Goal: Task Accomplishment & Management: Manage account settings

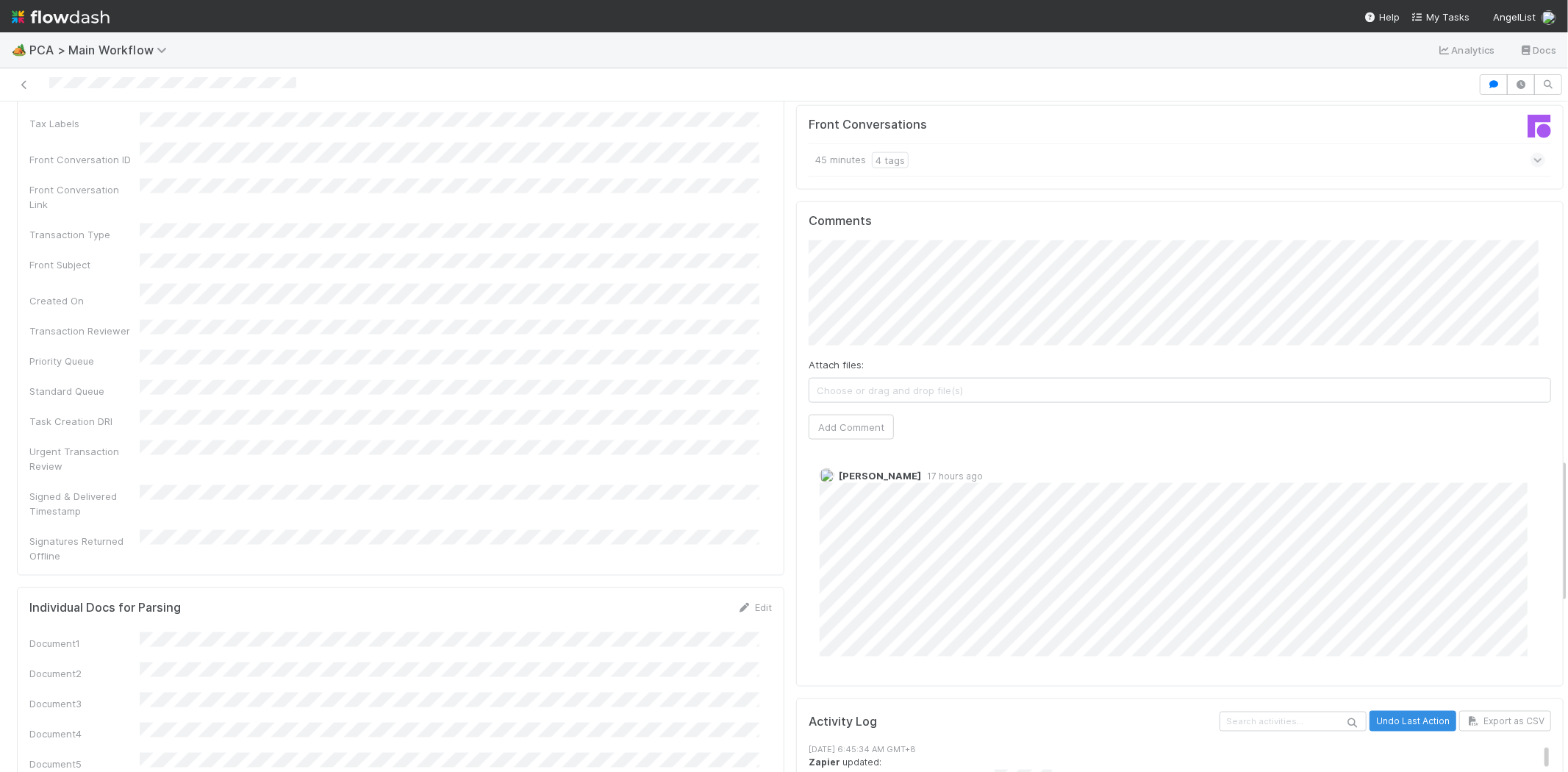
scroll to position [1552, 0]
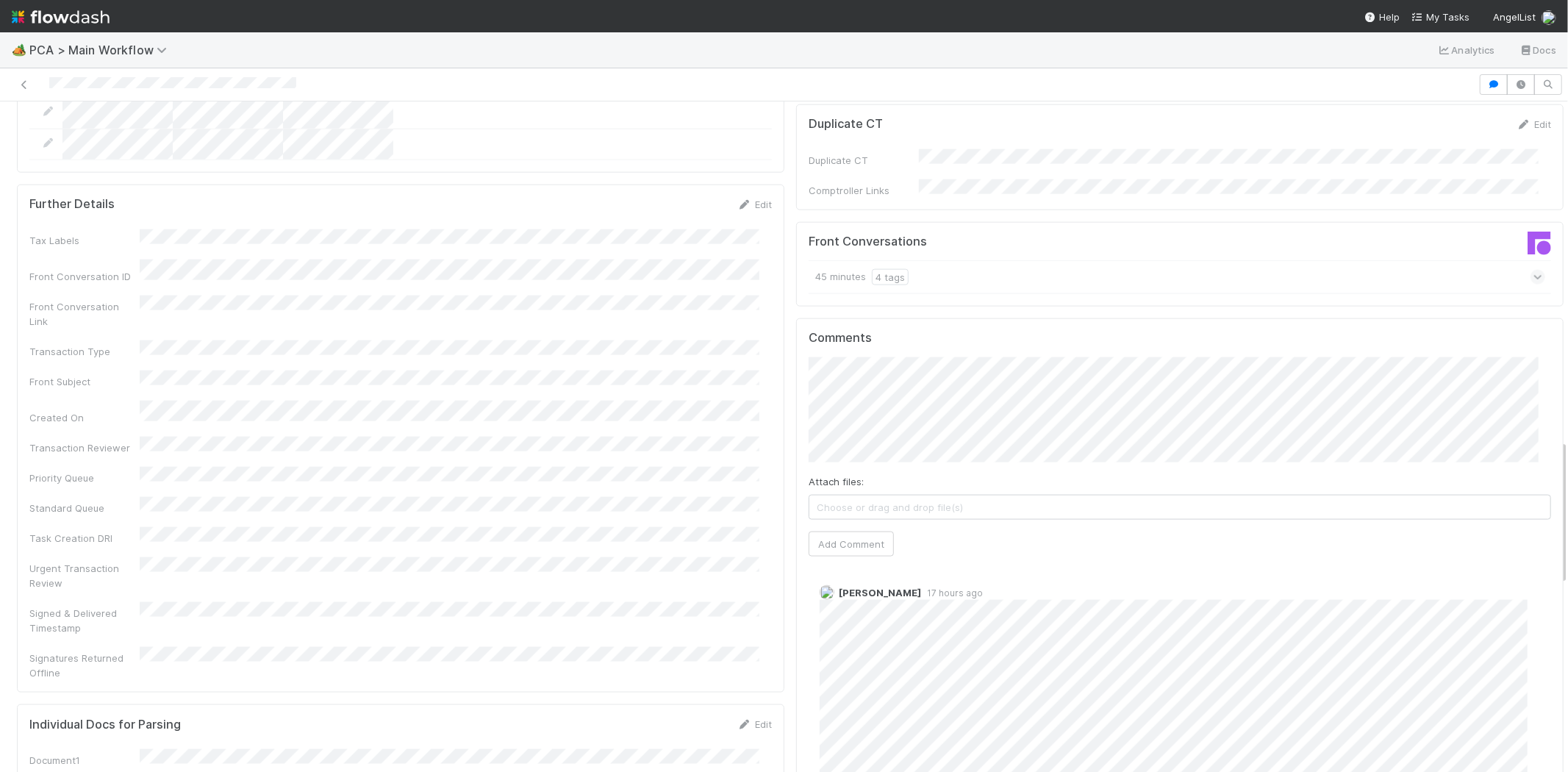
click at [163, 94] on div at bounding box center [738, 85] width 1467 height 20
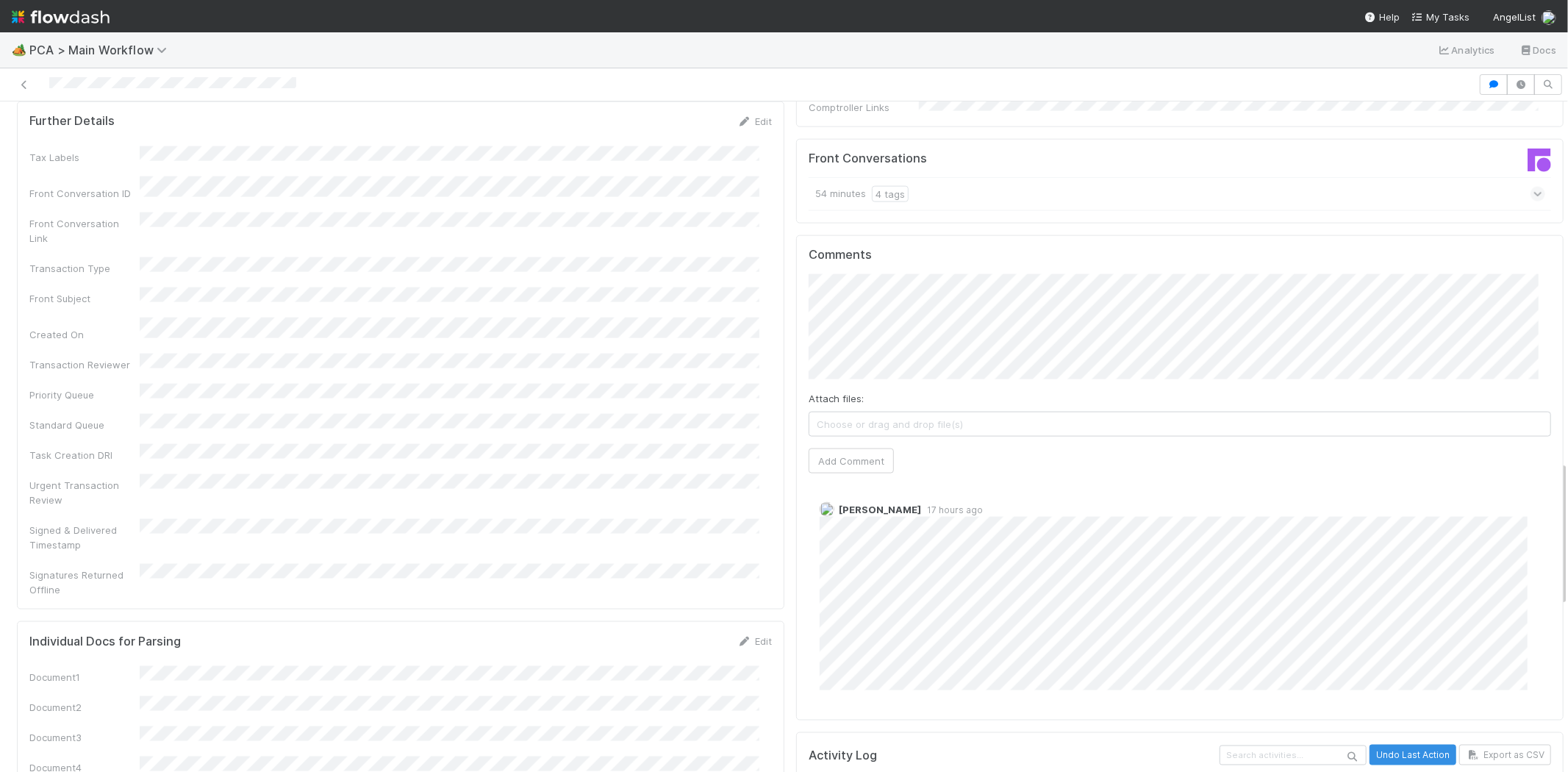
scroll to position [1634, 0]
click at [847, 450] on button "Add Comment" at bounding box center [852, 462] width 85 height 25
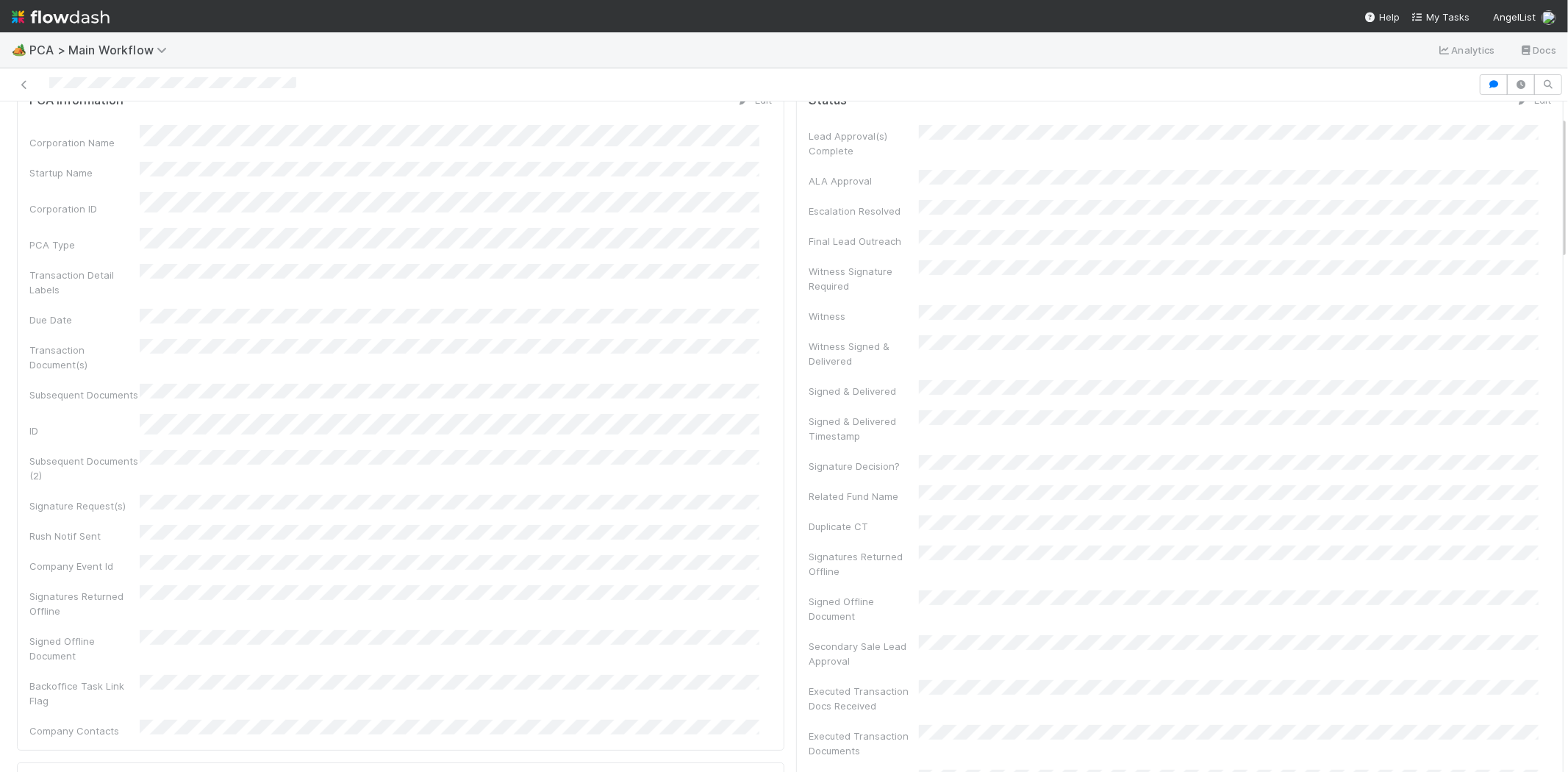
scroll to position [0, 0]
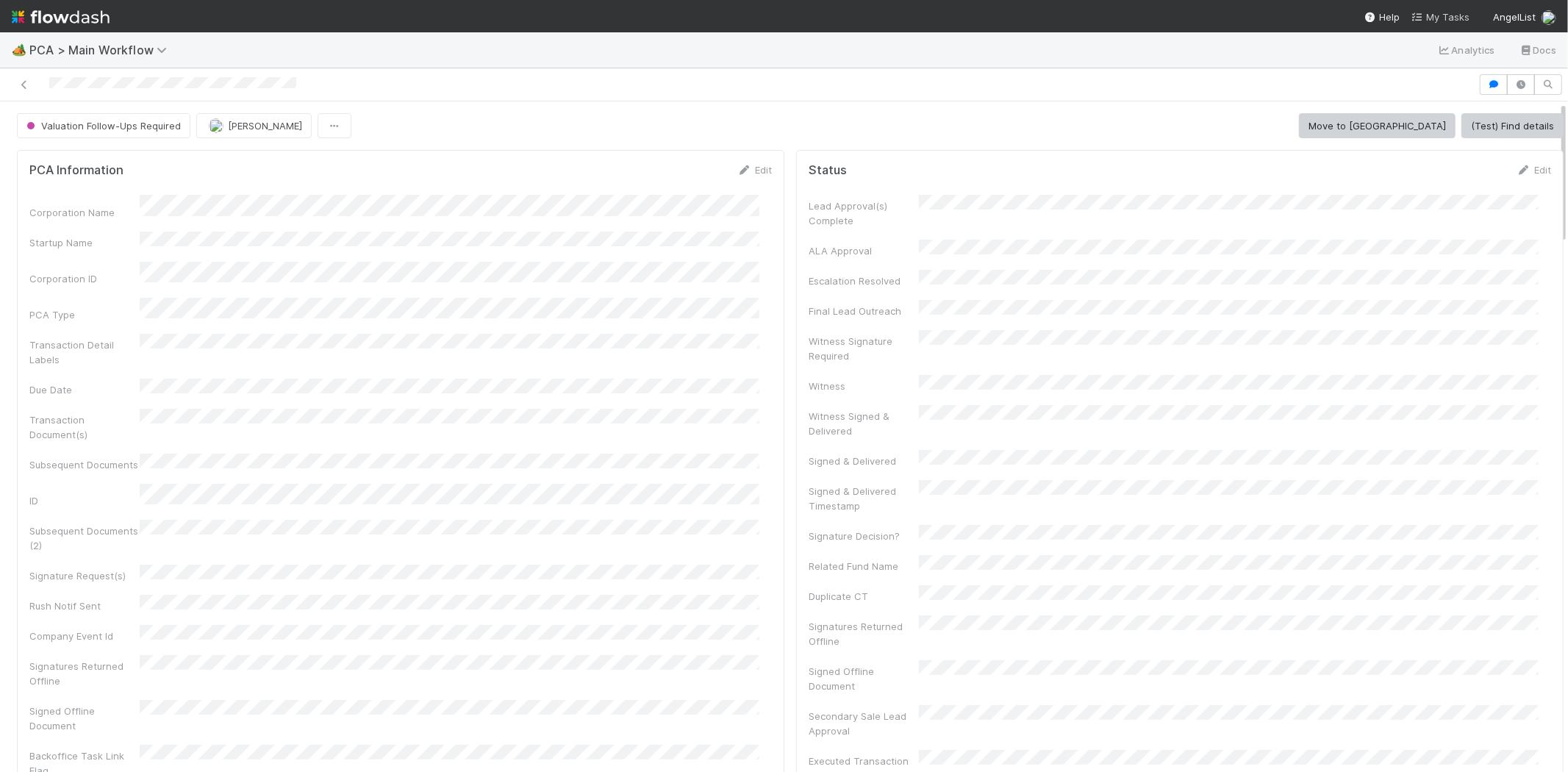
click at [1448, 20] on span "My Tasks" at bounding box center [1441, 17] width 59 height 12
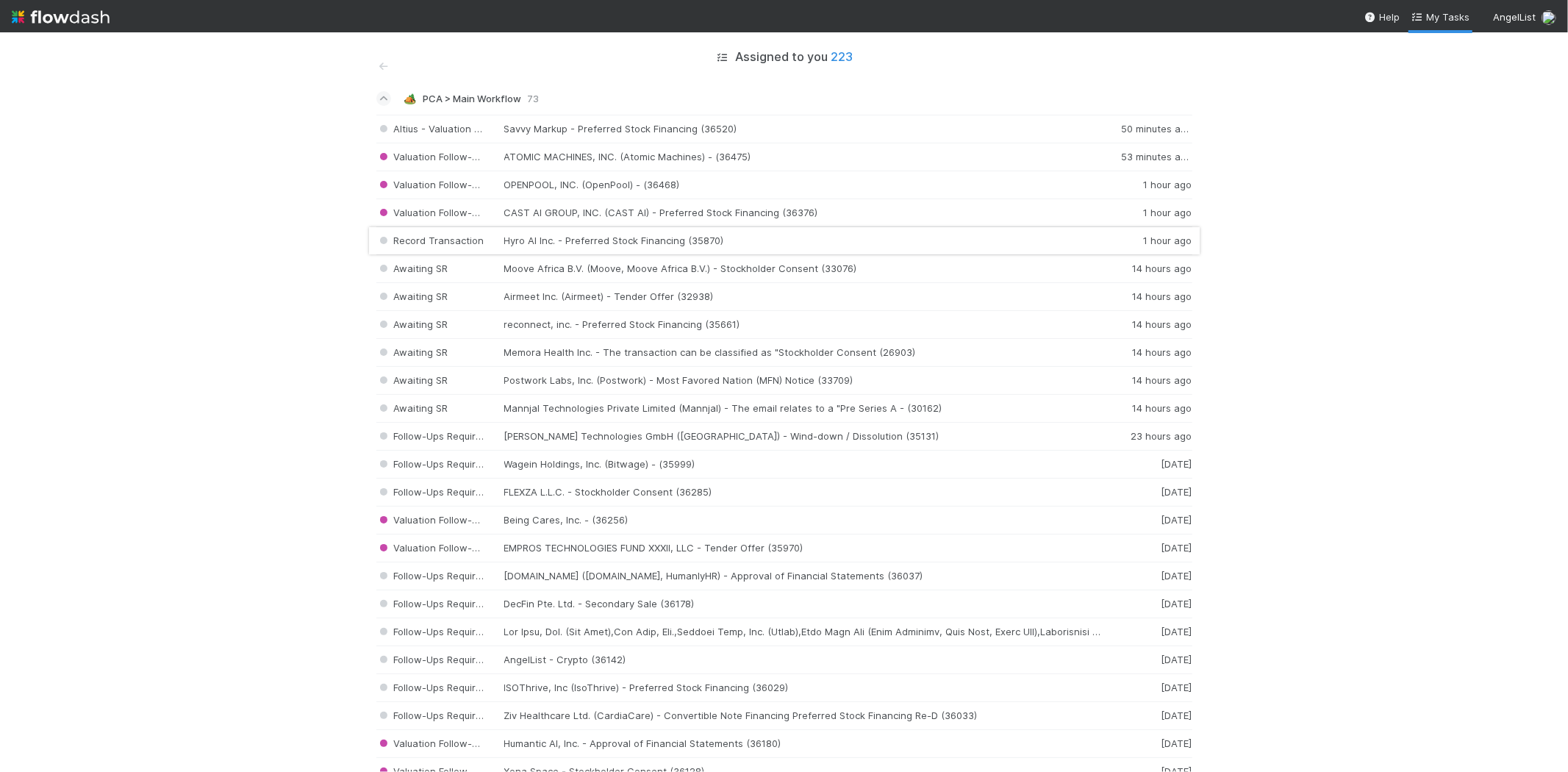
click at [633, 248] on div "Record Transaction Hyro AI Inc. - Preferred Stock Financing (35870) 1 hour ago" at bounding box center [784, 242] width 816 height 28
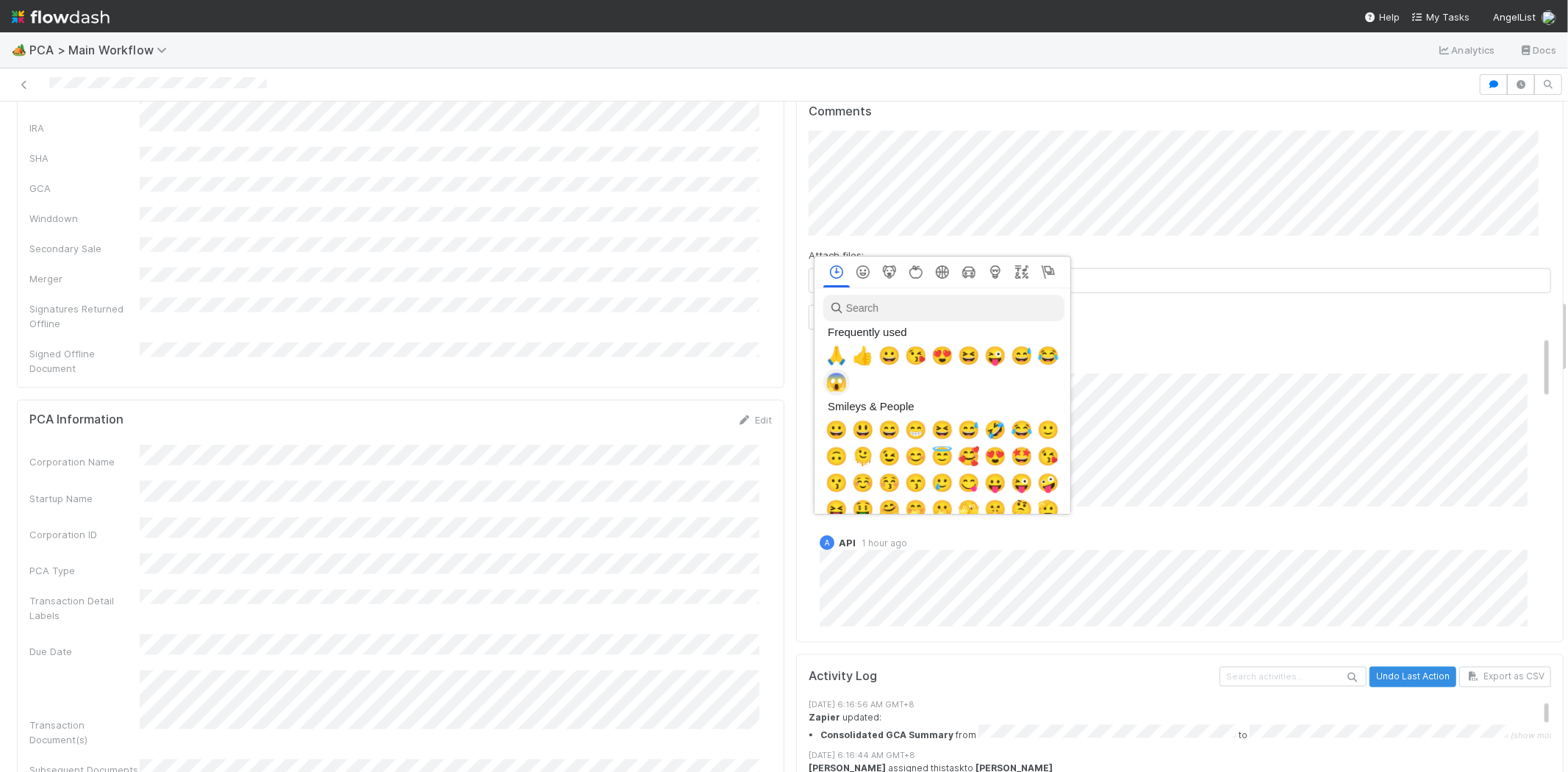
scroll to position [0, 6]
click at [834, 354] on span "🙏" at bounding box center [834, 356] width 22 height 20
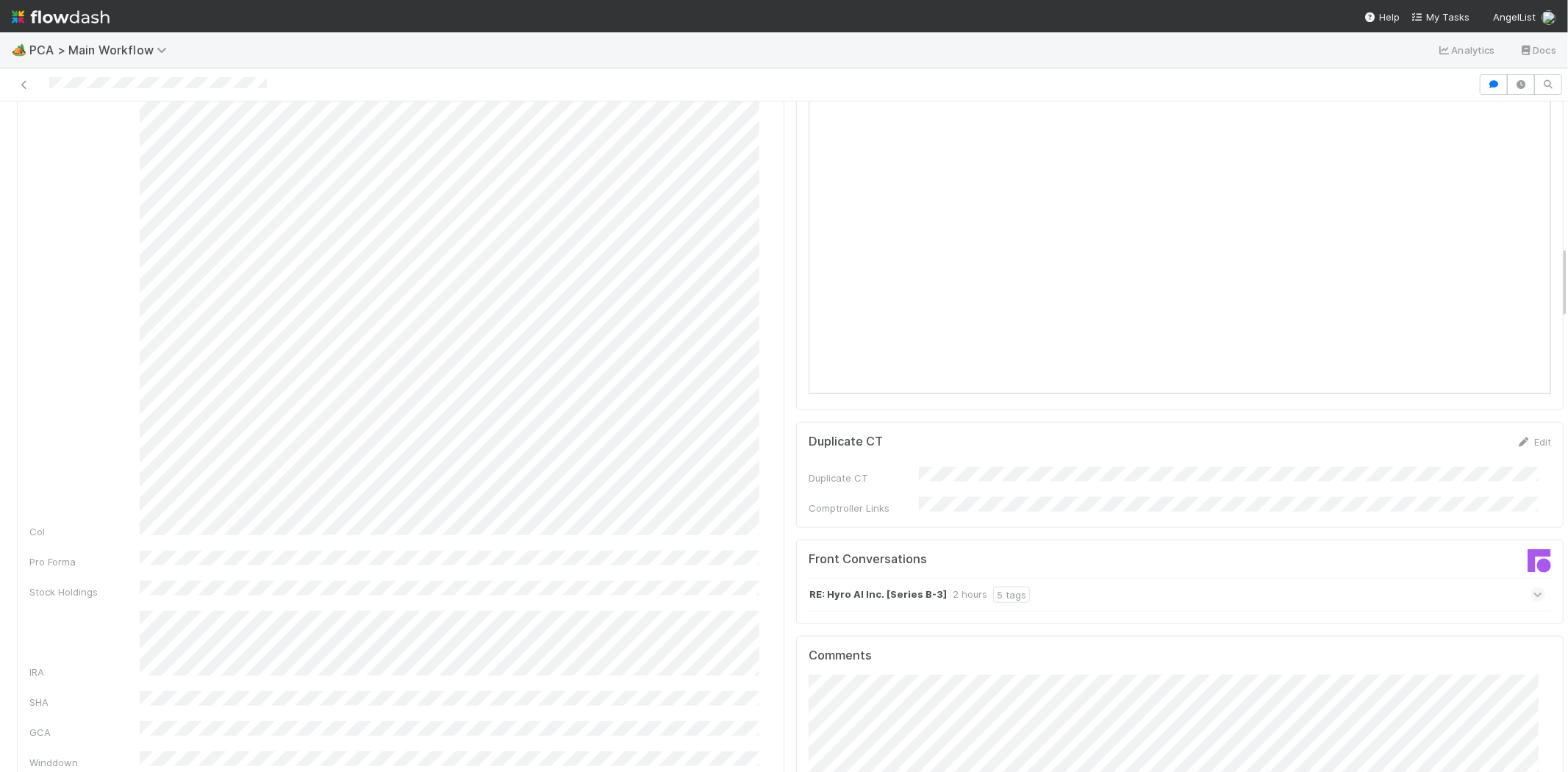
scroll to position [1224, 0]
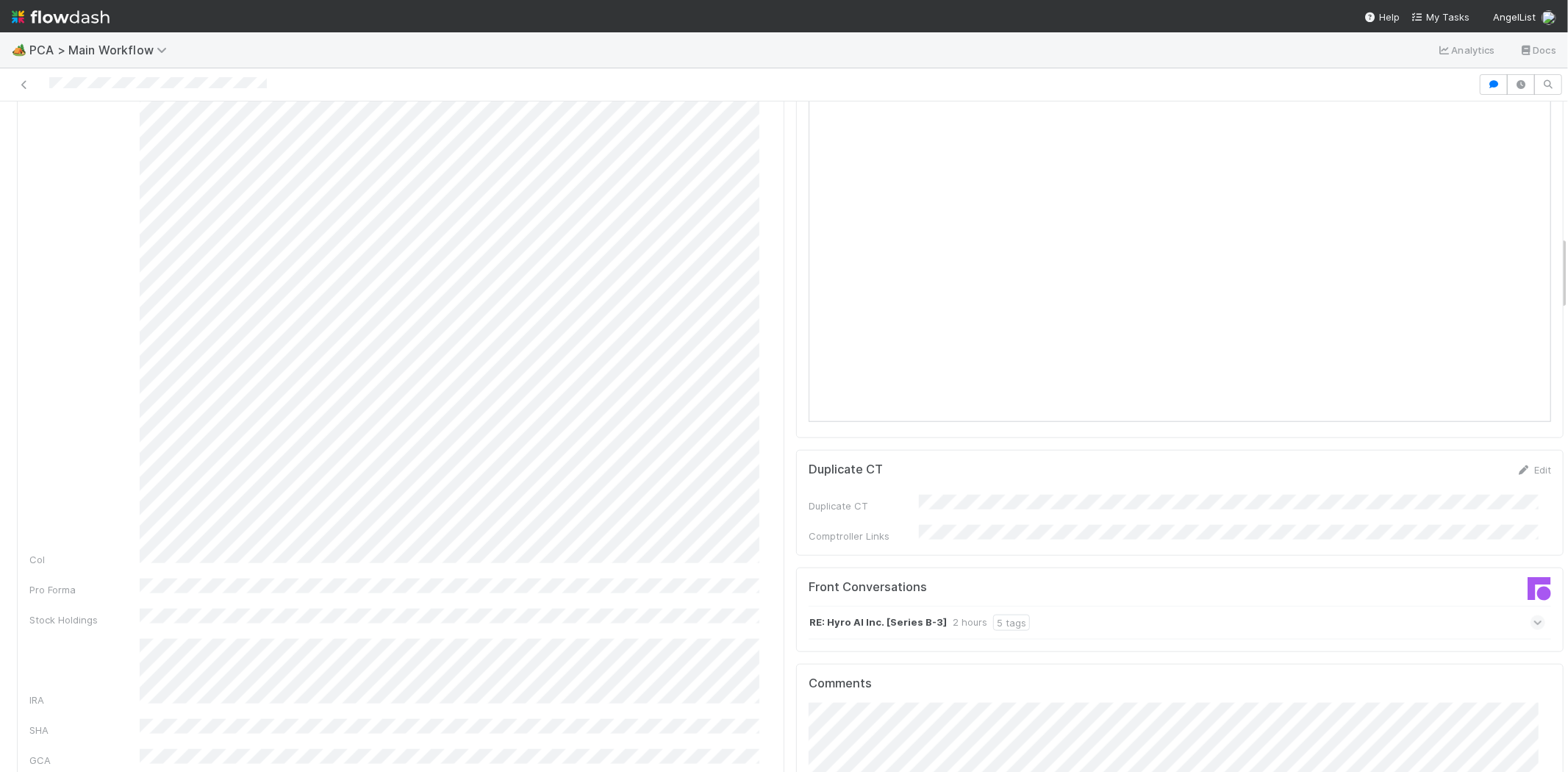
click at [1534, 615] on icon at bounding box center [1538, 622] width 9 height 15
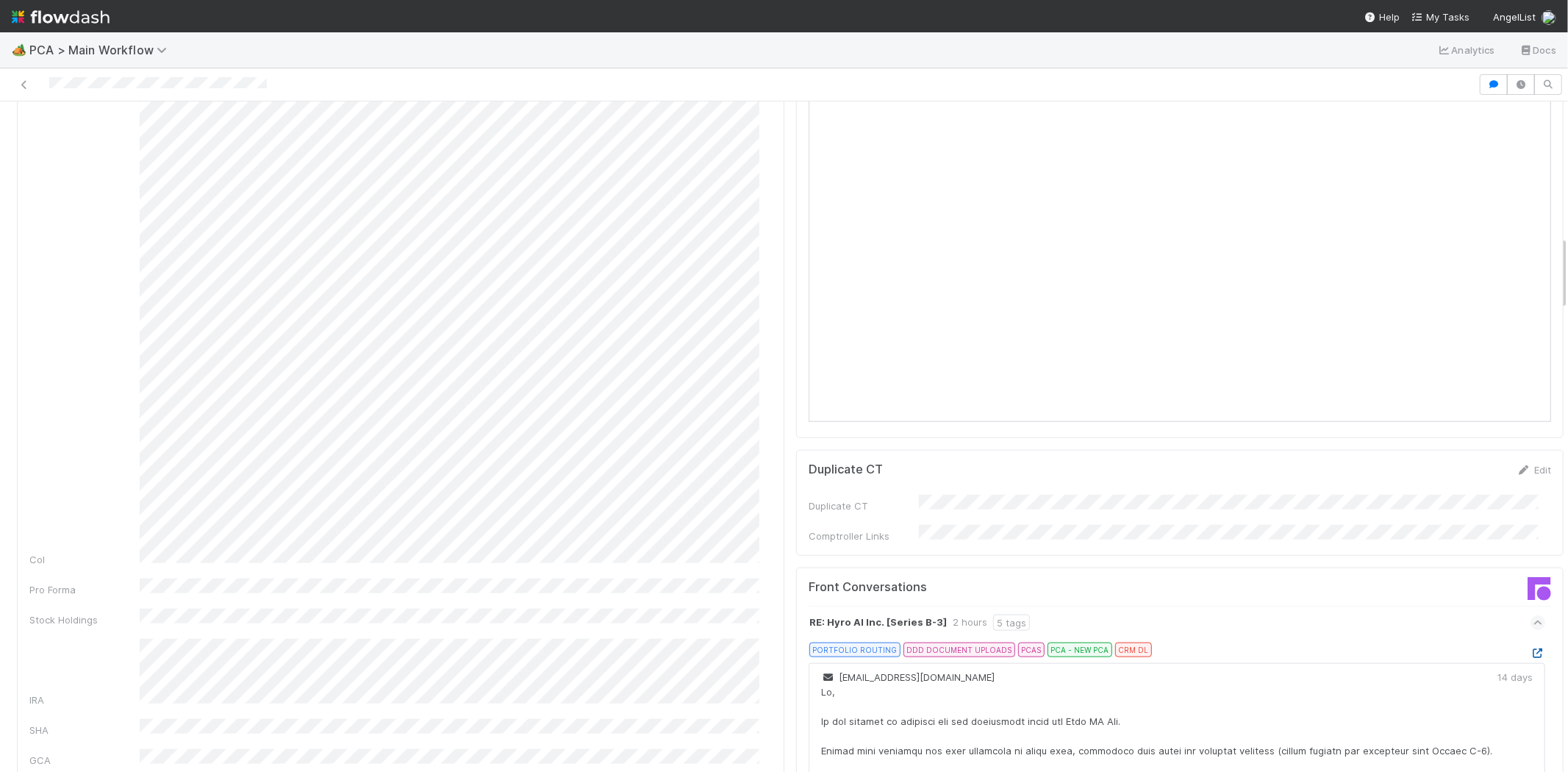
click at [1531, 648] on icon at bounding box center [1538, 653] width 15 height 9
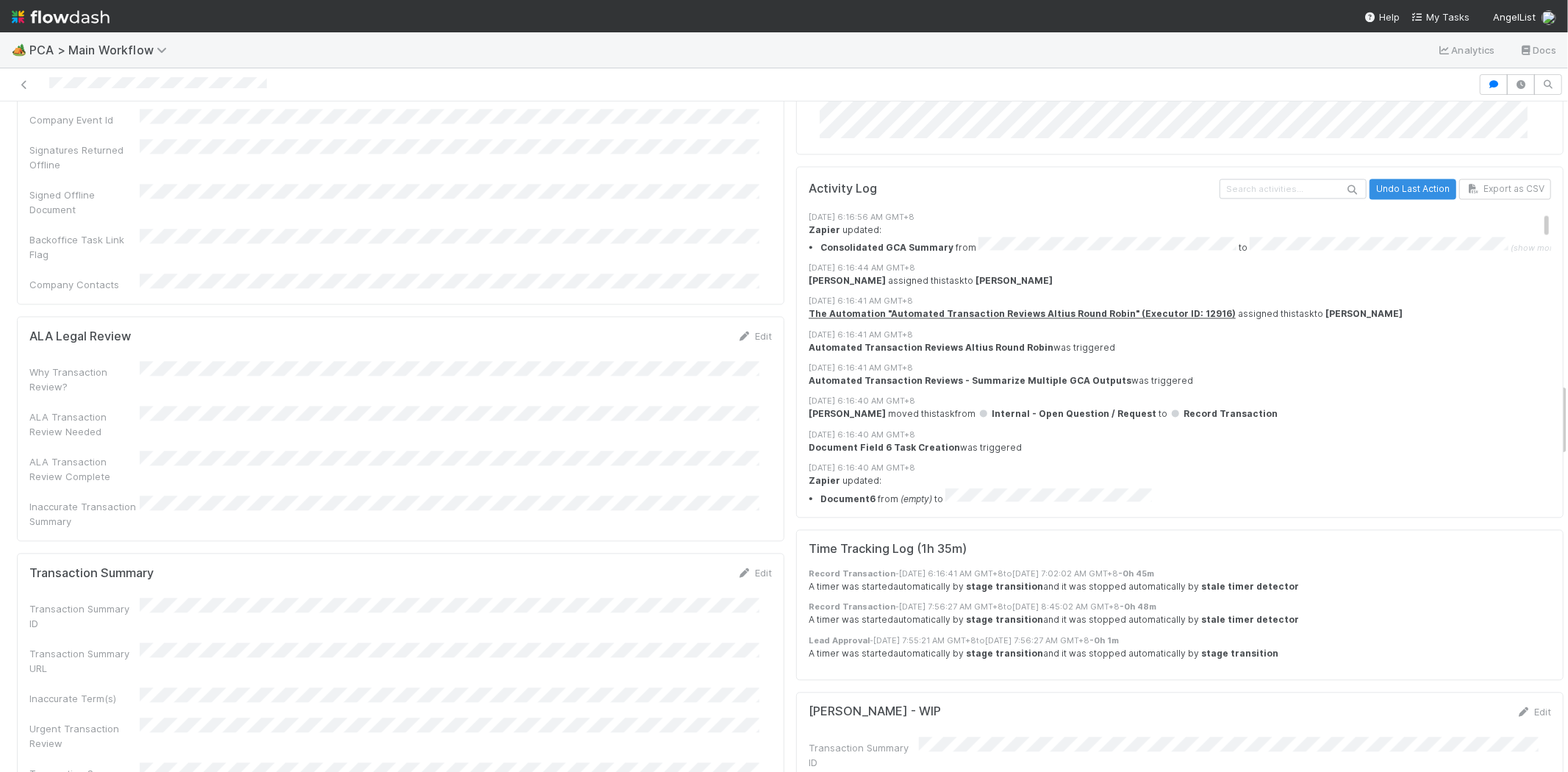
scroll to position [2626, 0]
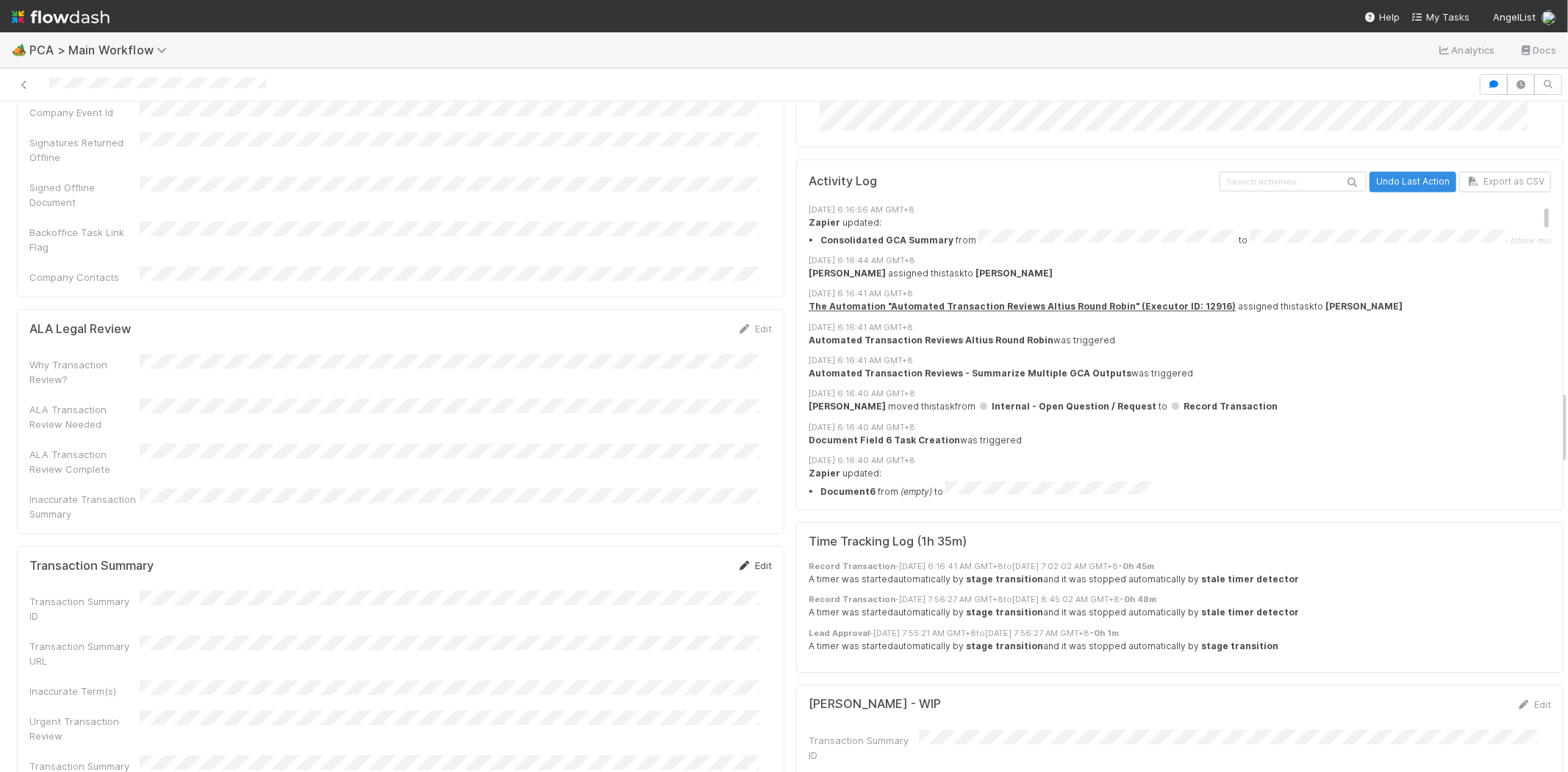
click at [748, 559] on link "Edit" at bounding box center [754, 565] width 34 height 12
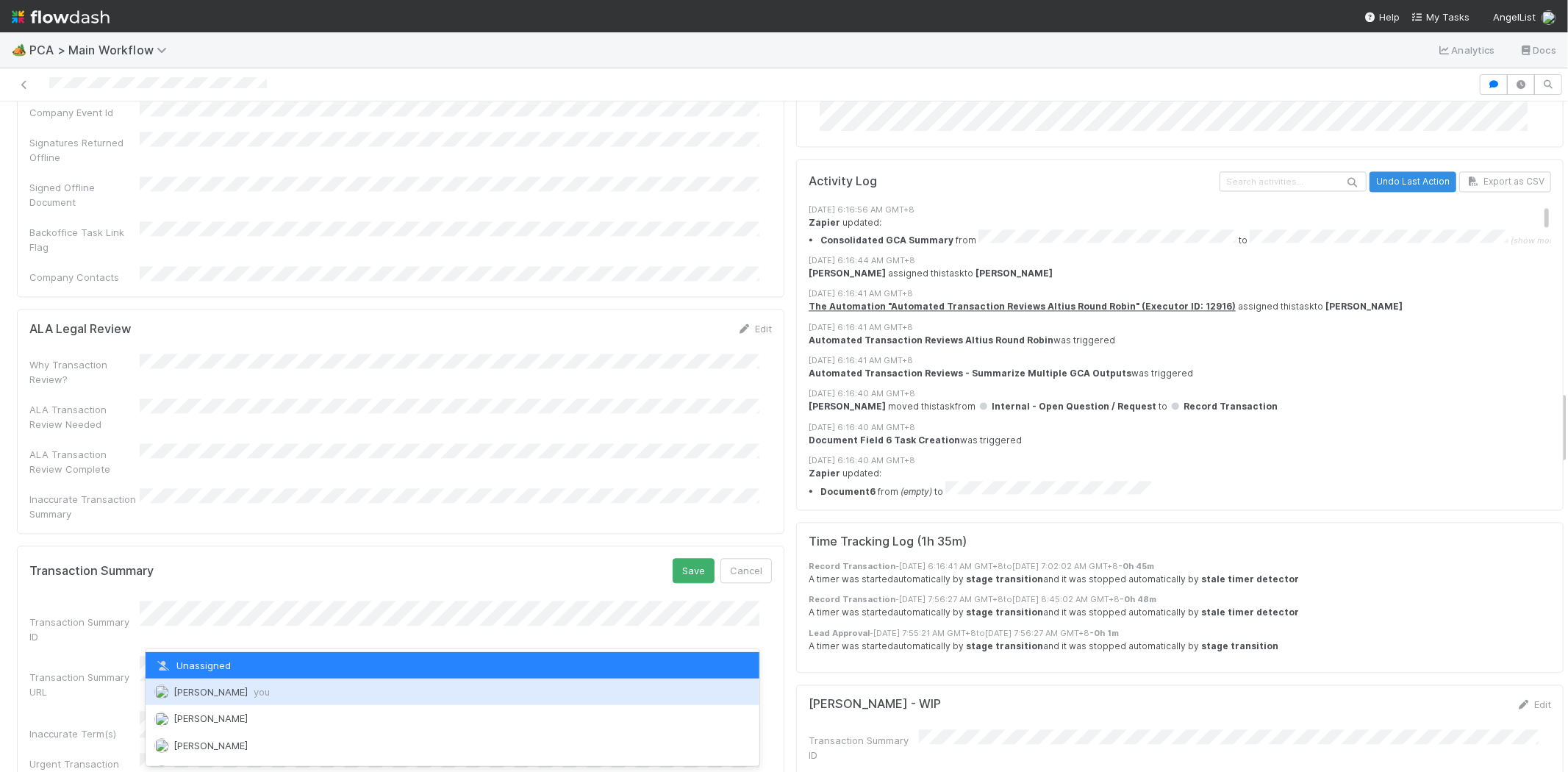
click at [343, 687] on div "Michael Capilitan you" at bounding box center [452, 691] width 614 height 26
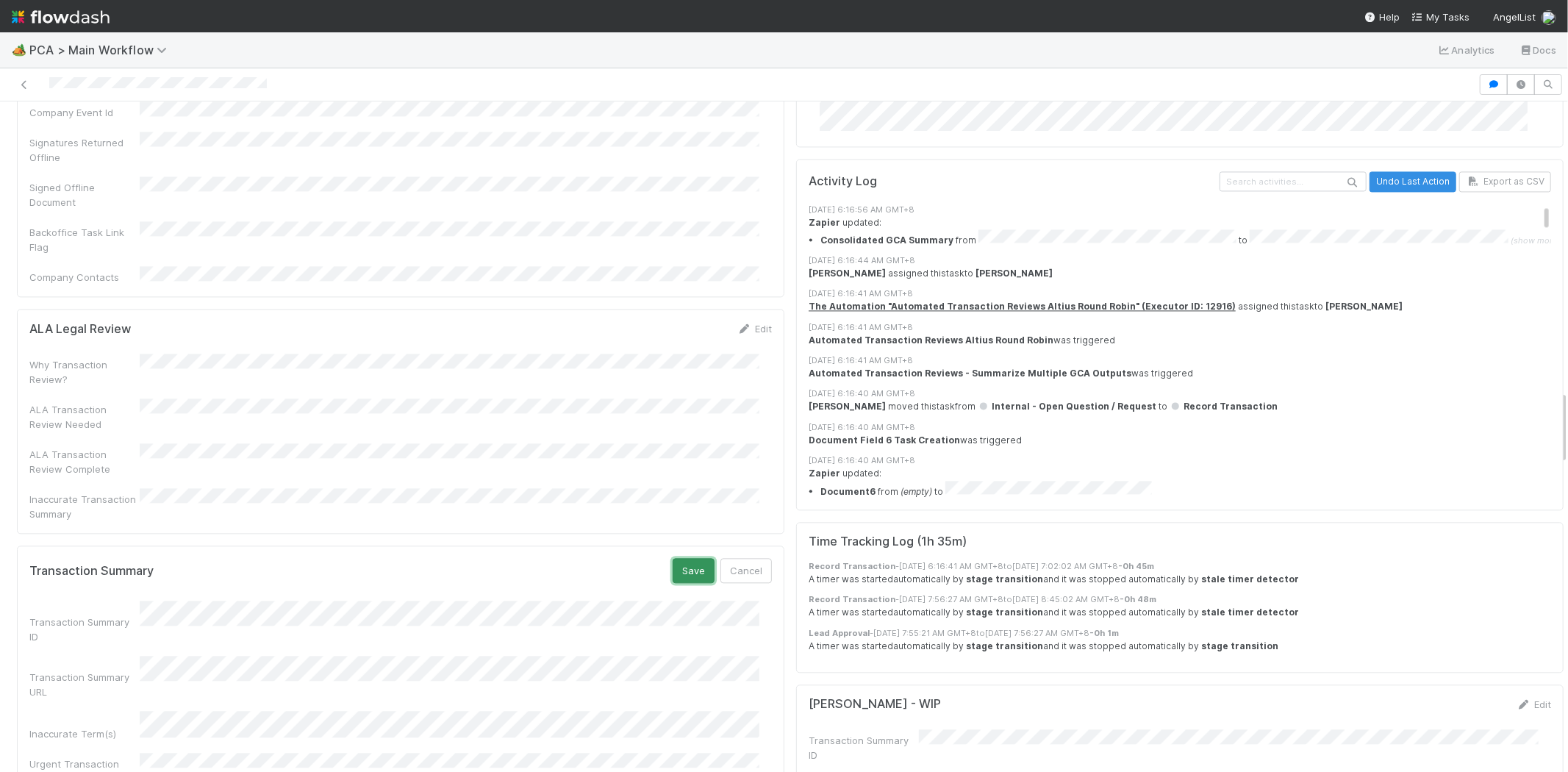
click at [673, 558] on button "Save" at bounding box center [693, 570] width 42 height 25
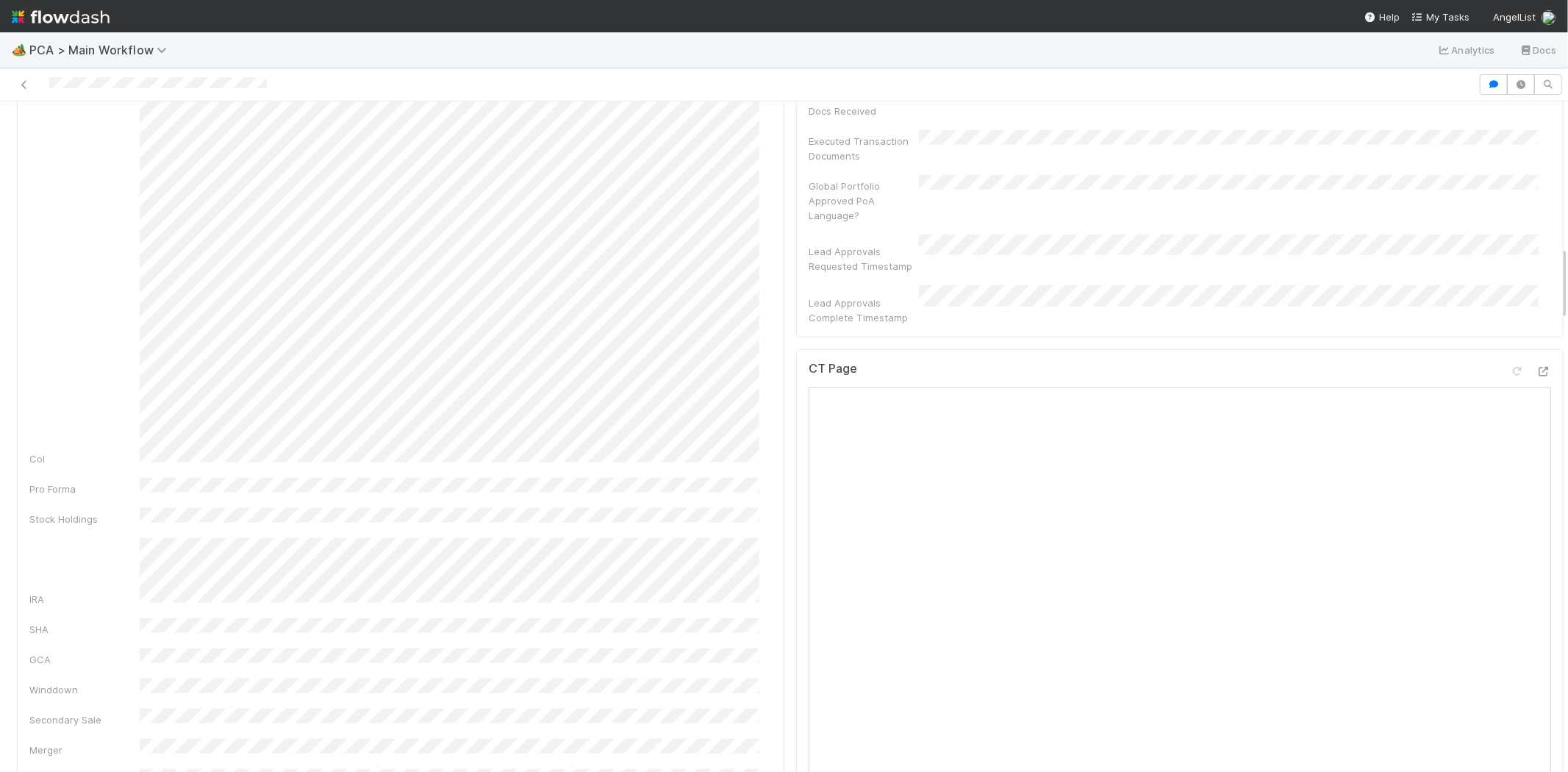
scroll to position [1319, 0]
click at [100, 83] on div at bounding box center [738, 85] width 1467 height 20
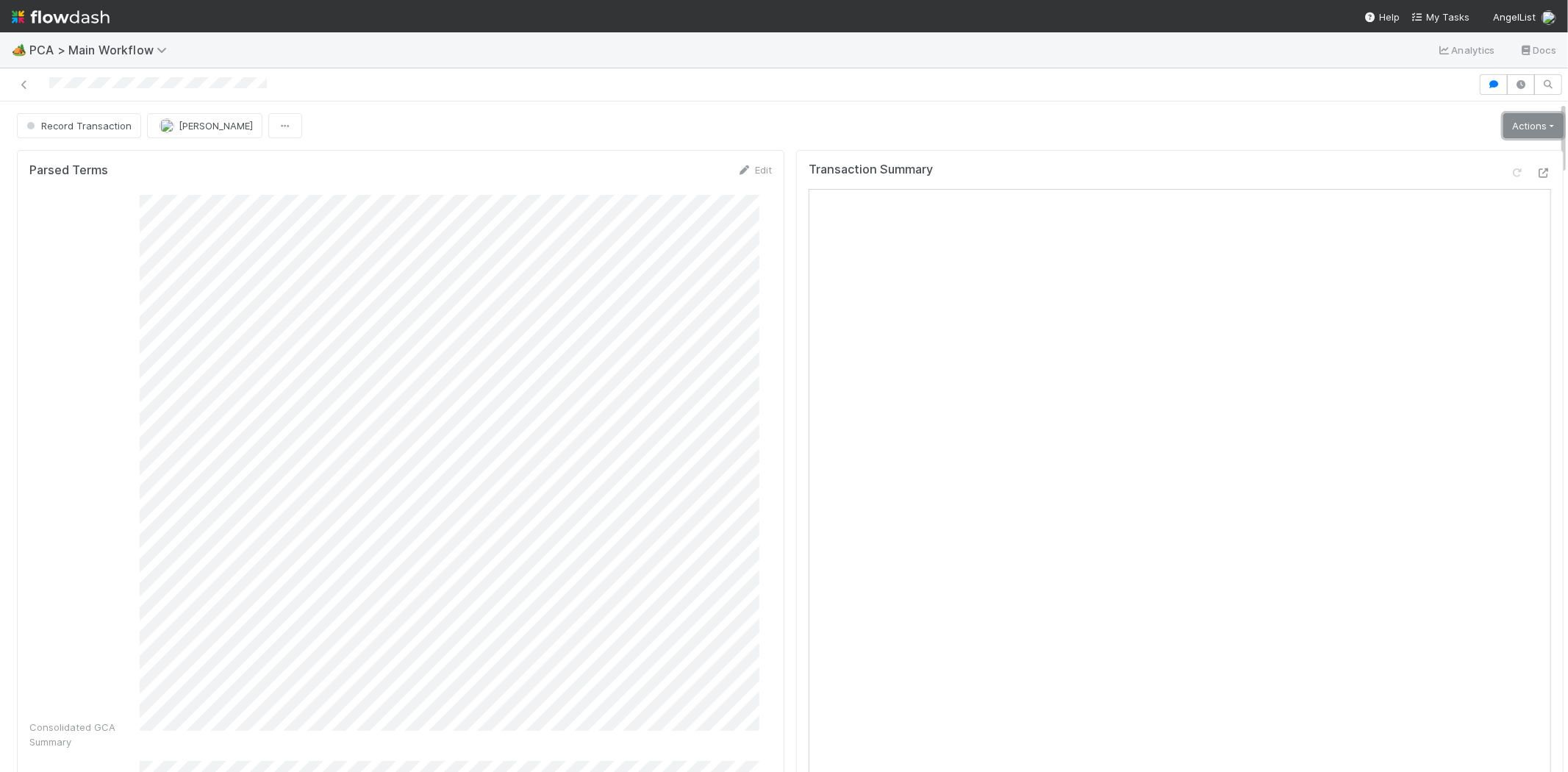
click at [1513, 132] on link "Actions" at bounding box center [1533, 125] width 60 height 25
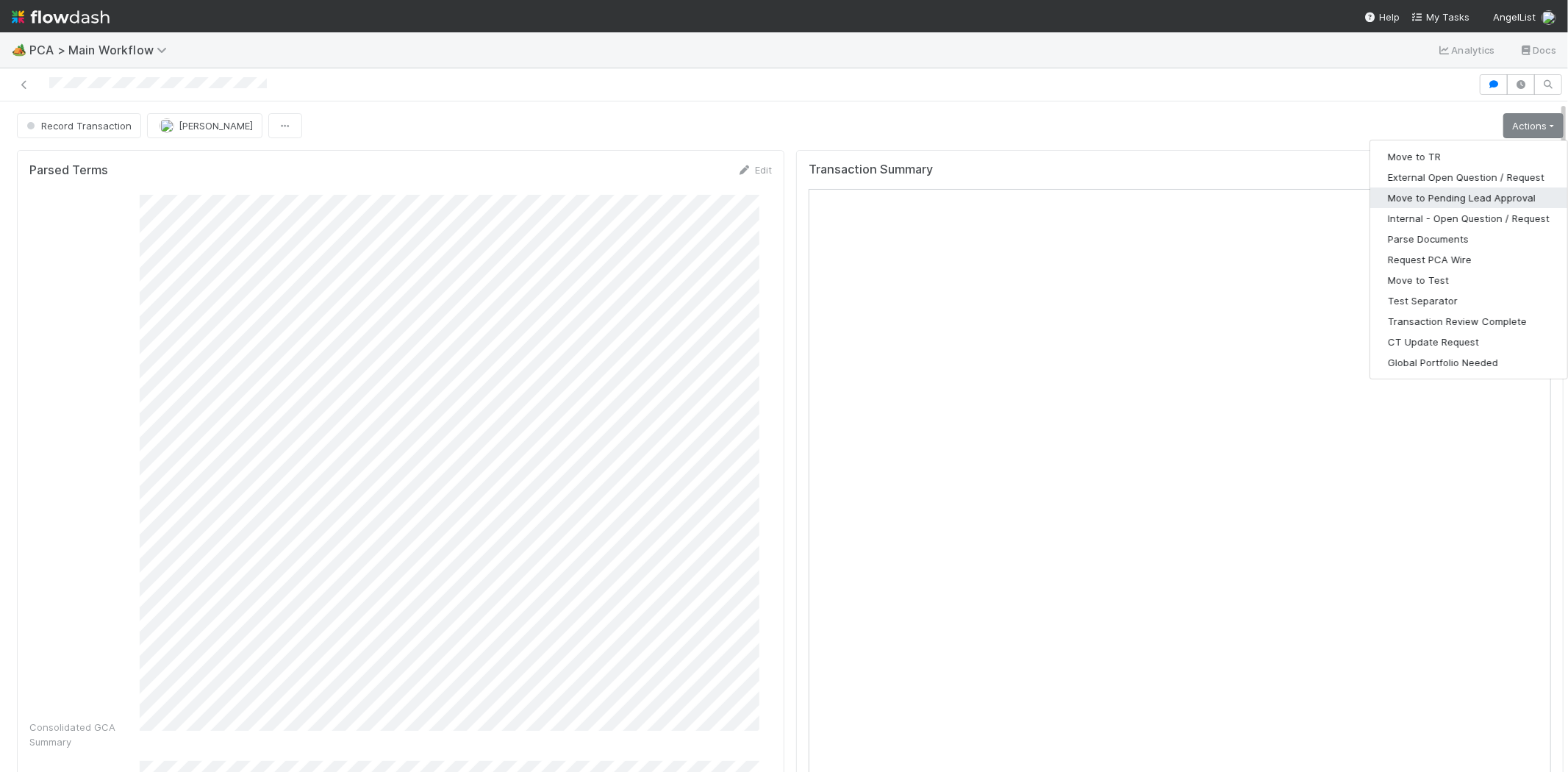
click at [1454, 193] on button "Move to Pending Lead Approval" at bounding box center [1469, 198] width 197 height 20
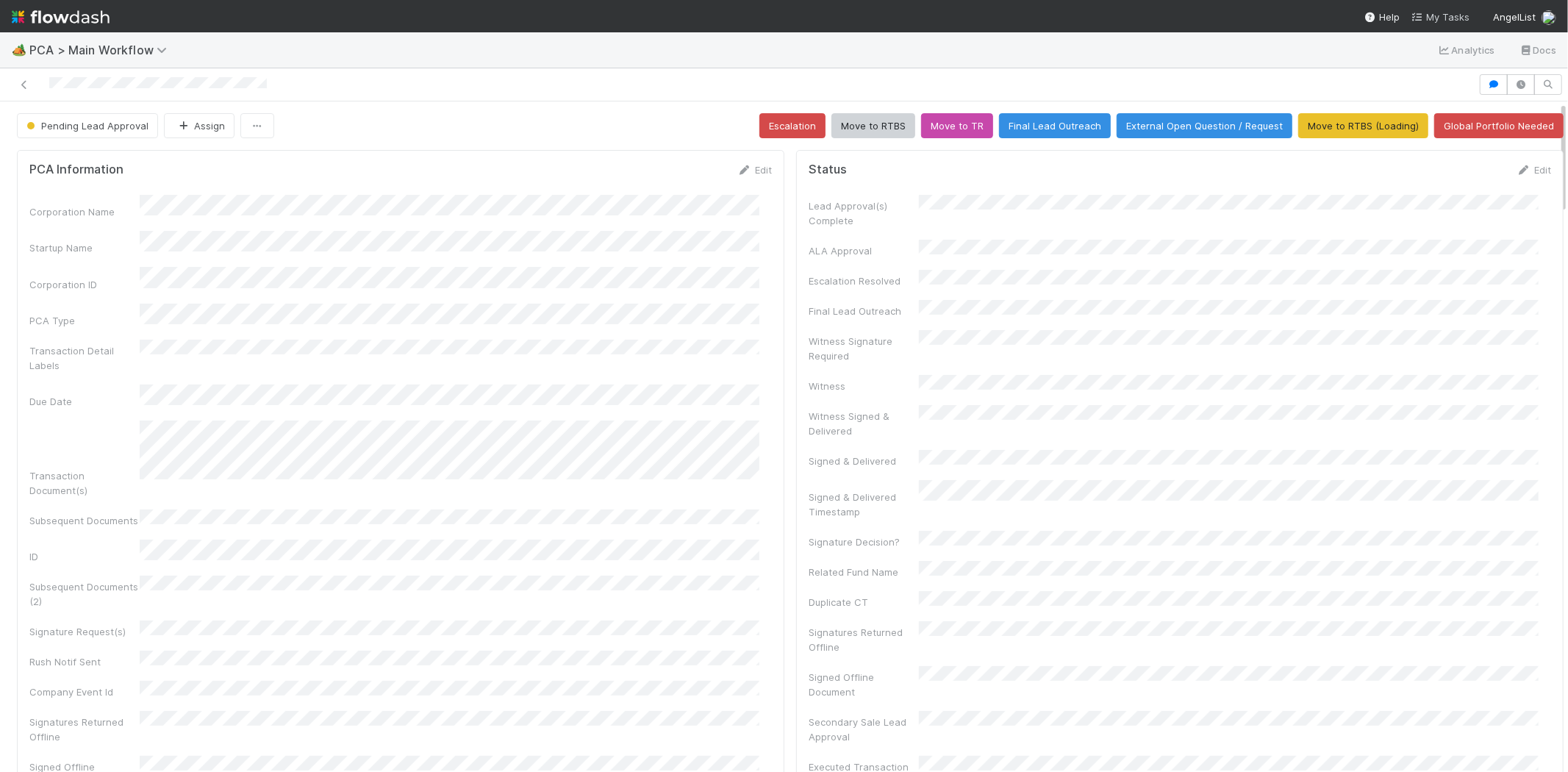
click at [1463, 20] on span "My Tasks" at bounding box center [1441, 17] width 59 height 12
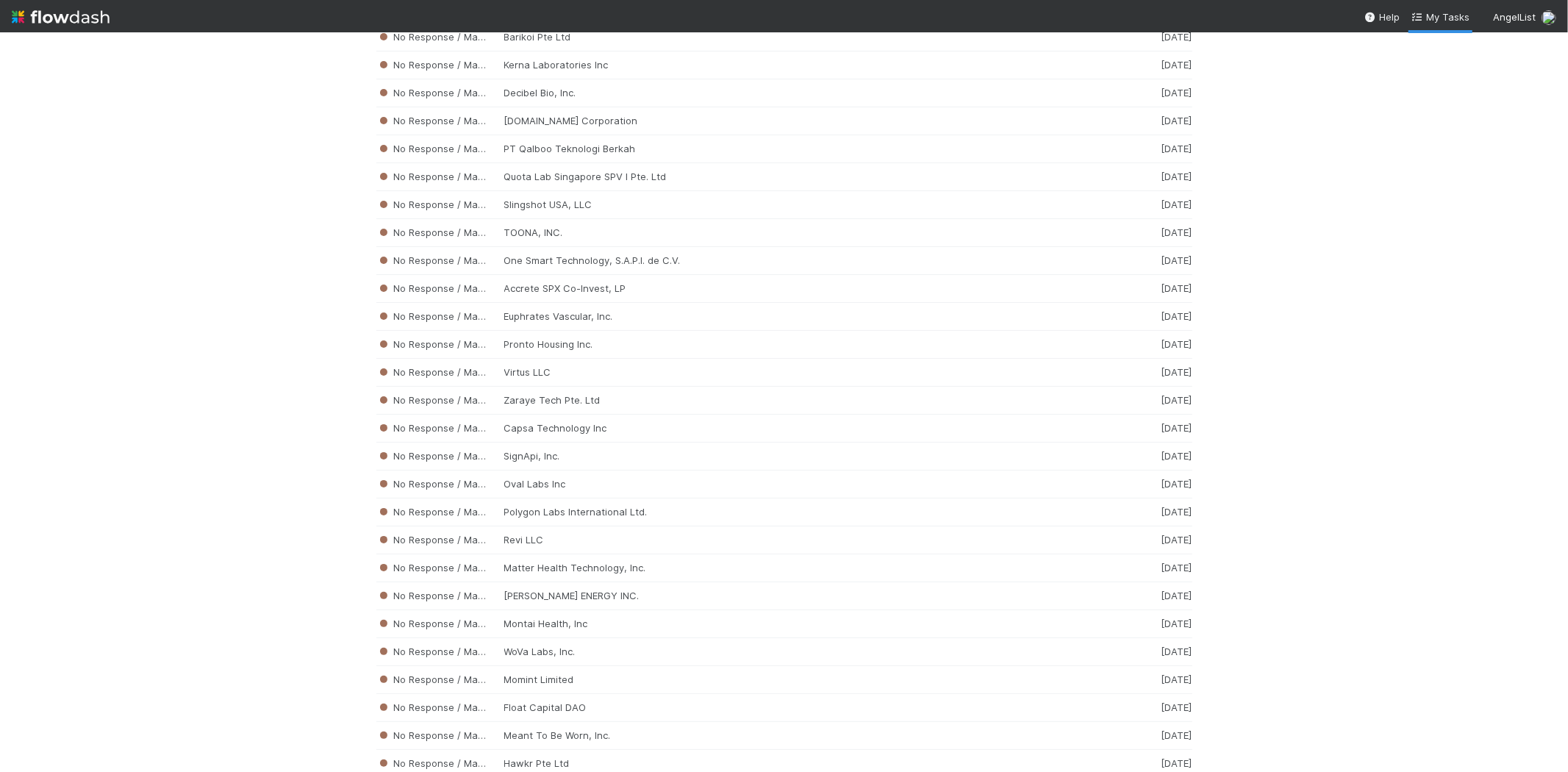
scroll to position [3819, 0]
click at [660, 488] on div "No Response / Manual Review Oval Labs Inc 2 weeks ago" at bounding box center [784, 484] width 816 height 28
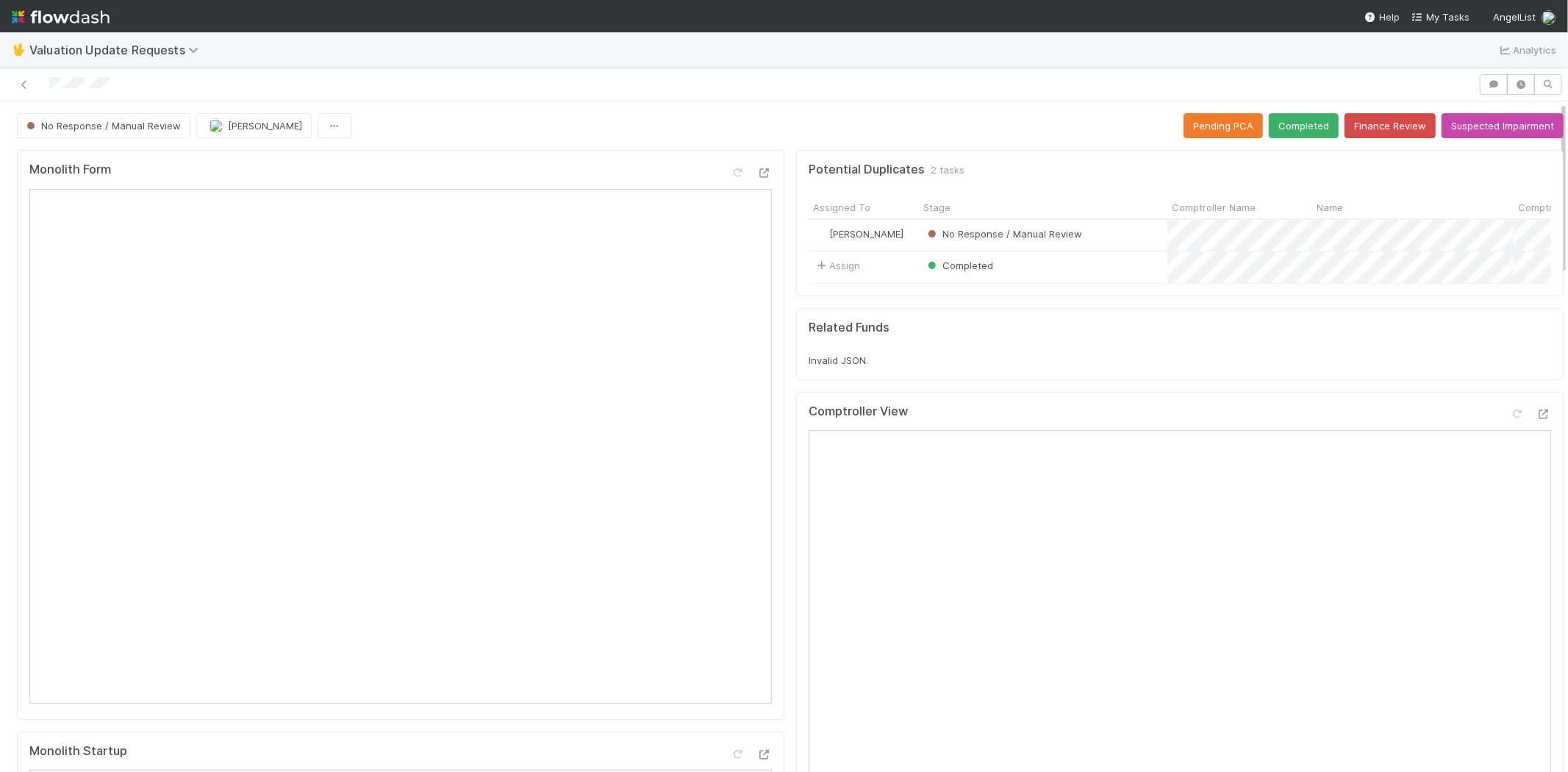
click at [49, 83] on div at bounding box center [738, 85] width 1467 height 20
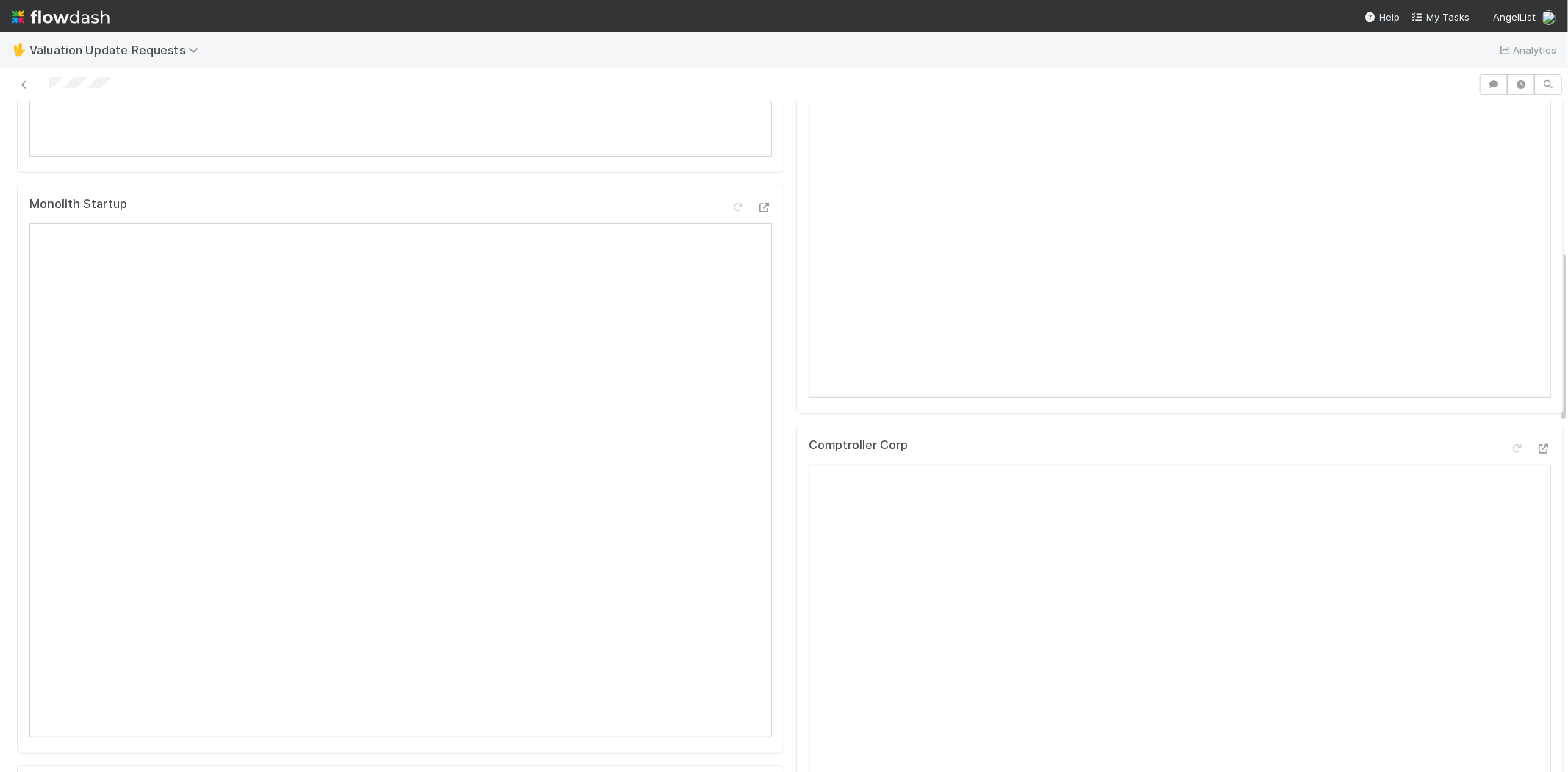
scroll to position [571, 0]
click at [144, 86] on div at bounding box center [738, 85] width 1467 height 20
click at [48, 84] on div at bounding box center [738, 85] width 1467 height 20
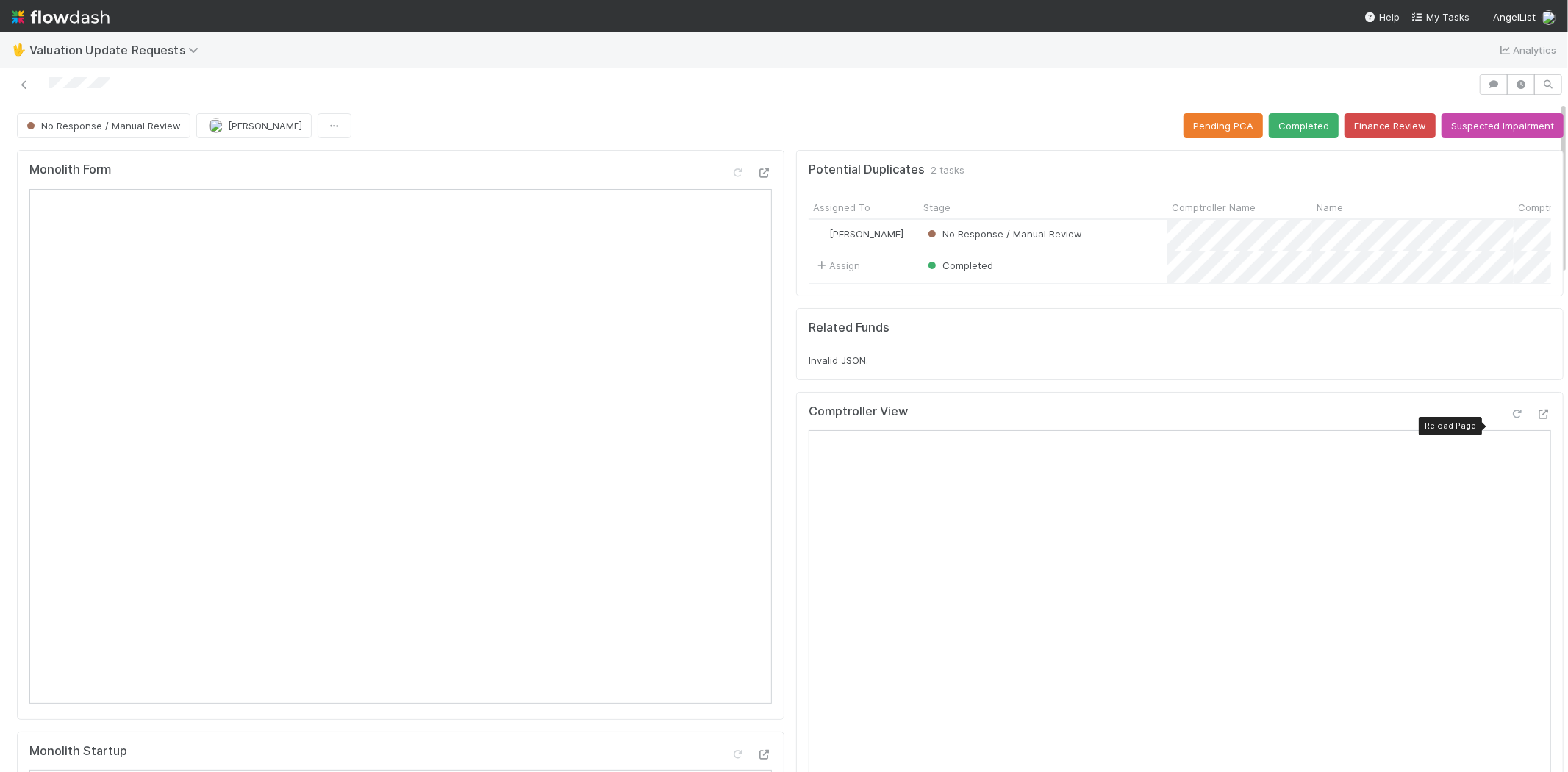
click at [1510, 421] on div at bounding box center [1518, 414] width 15 height 15
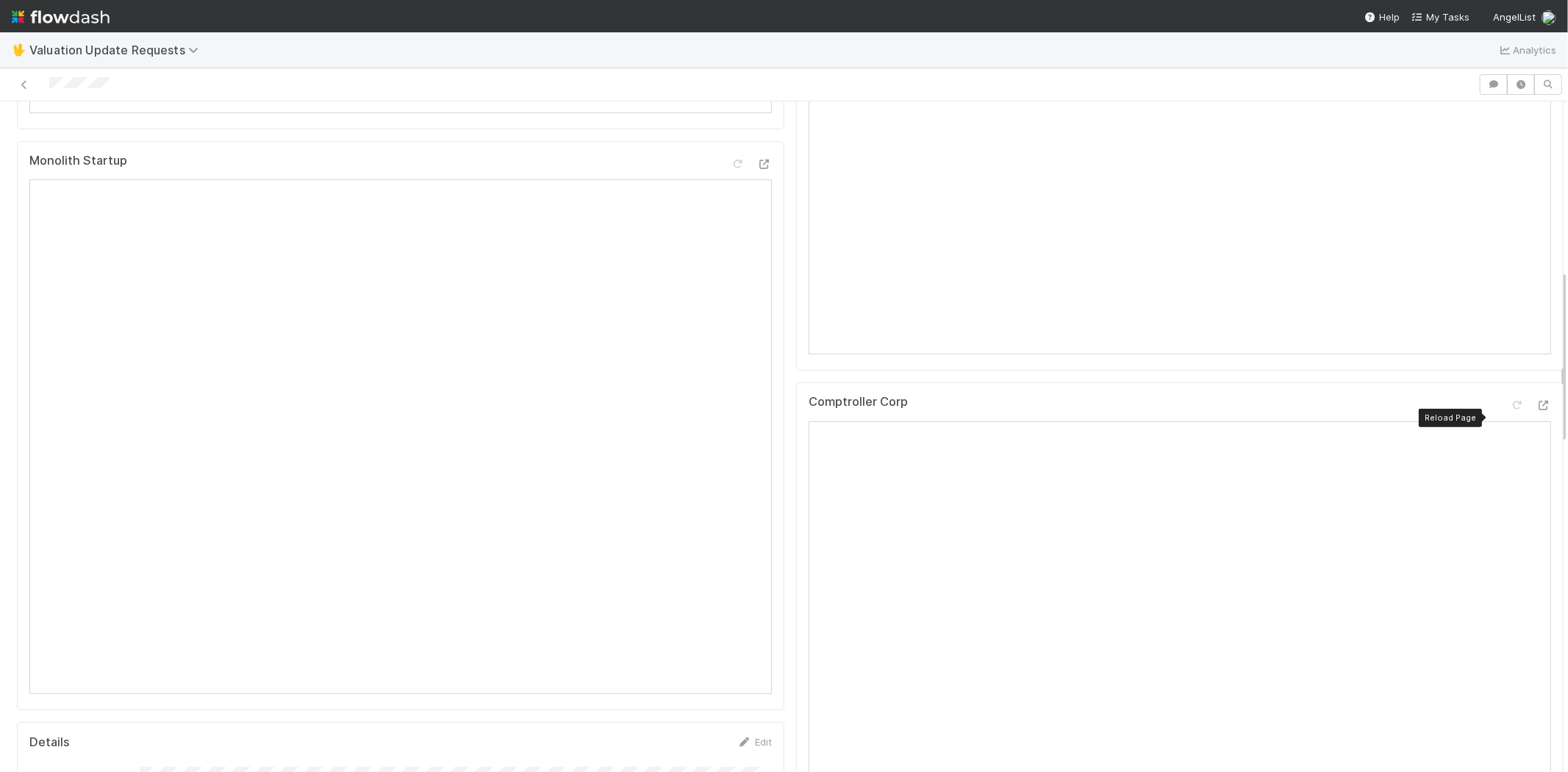
scroll to position [571, 0]
click at [1510, 429] on icon at bounding box center [1518, 425] width 15 height 9
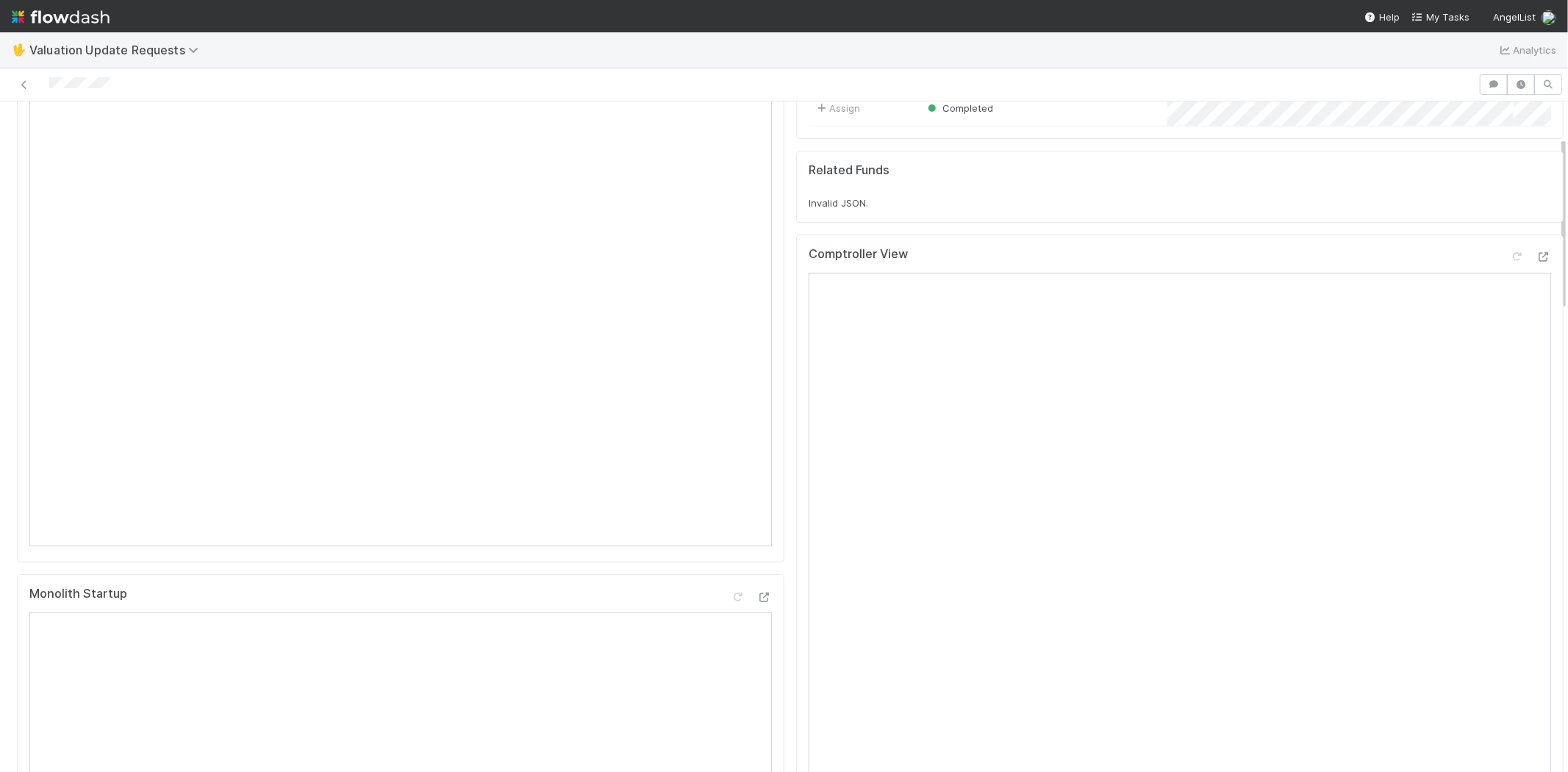
scroll to position [0, 0]
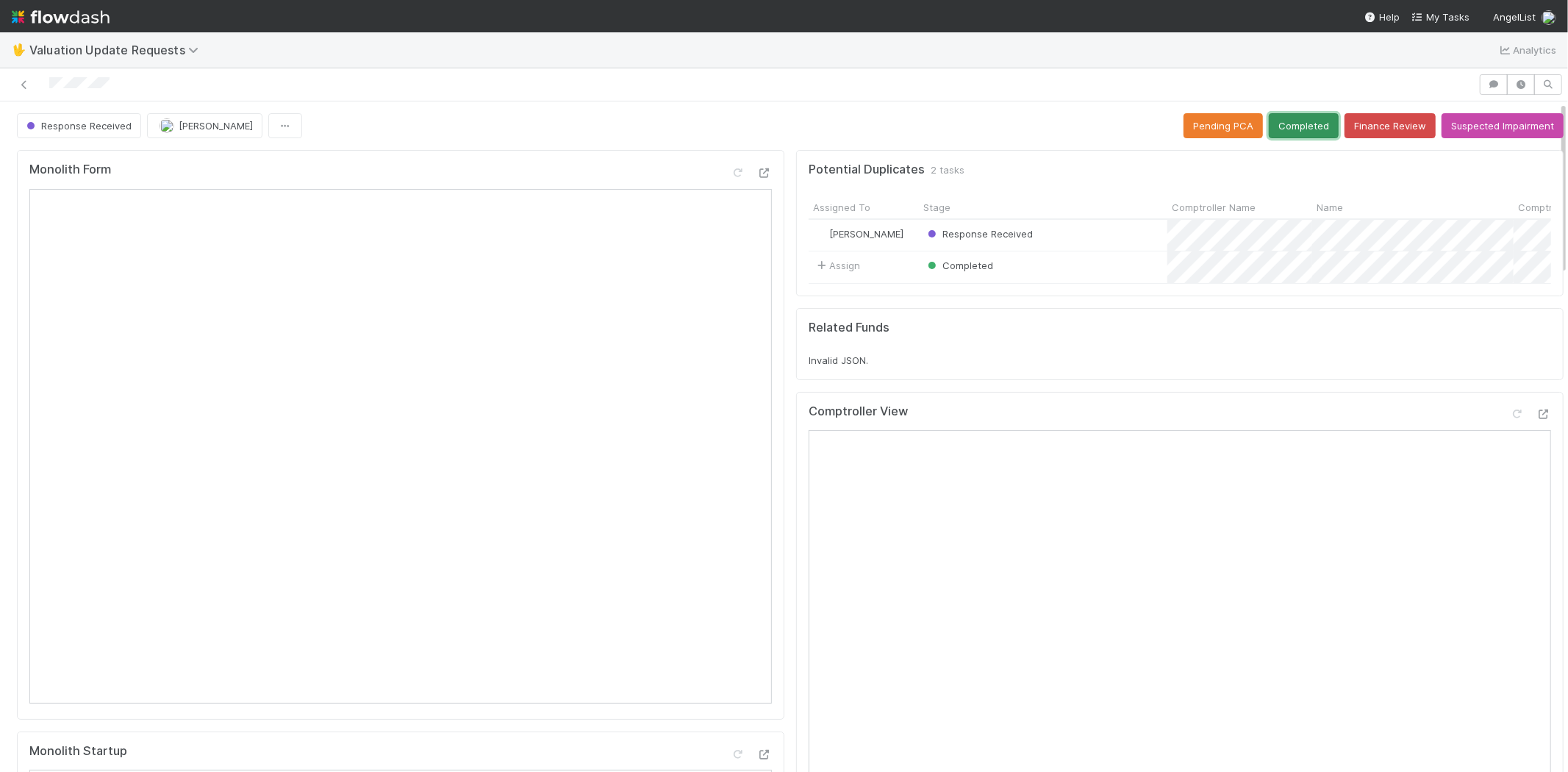
click at [1282, 113] on button "Completed" at bounding box center [1303, 125] width 70 height 25
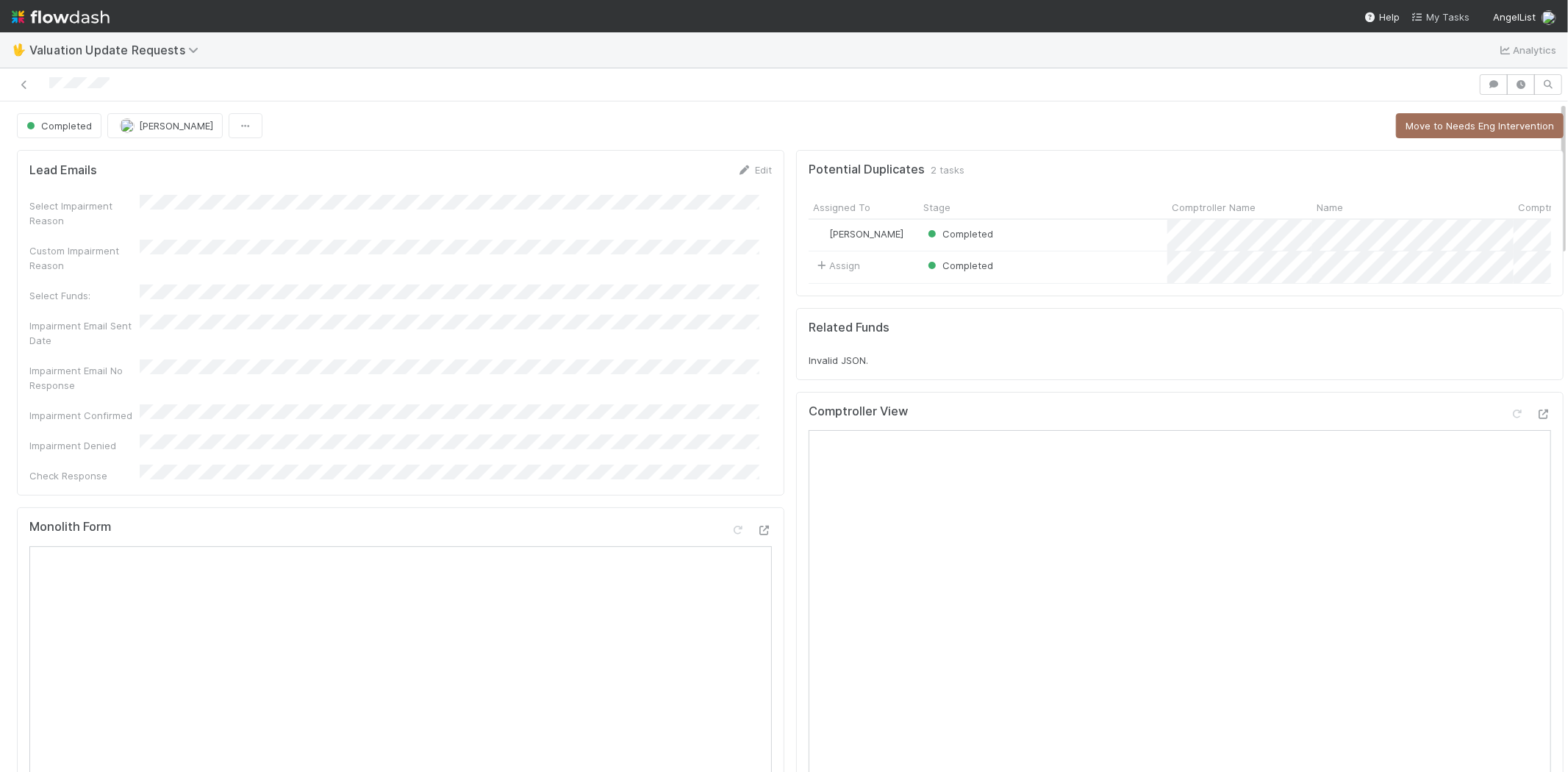
click at [1437, 16] on span "My Tasks" at bounding box center [1441, 17] width 59 height 12
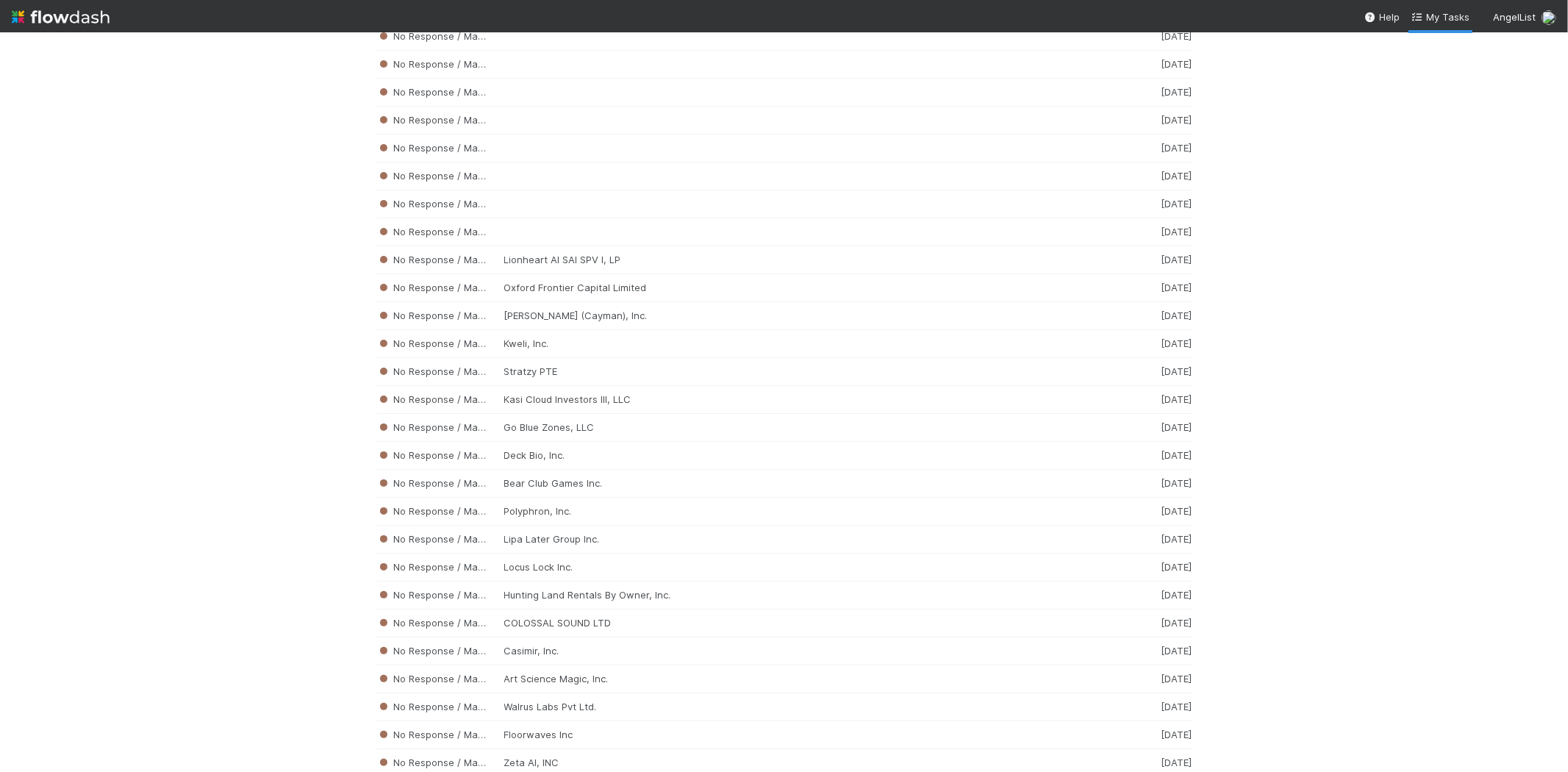
scroll to position [3064, 0]
click at [1433, 23] on nav "Help My Tasks AngelList" at bounding box center [784, 16] width 1568 height 33
click at [1443, 16] on span "My Tasks" at bounding box center [1441, 17] width 59 height 12
click at [568, 576] on div "No Response / Manual Review Casimir, Inc. 2 weeks ago" at bounding box center [784, 570] width 816 height 28
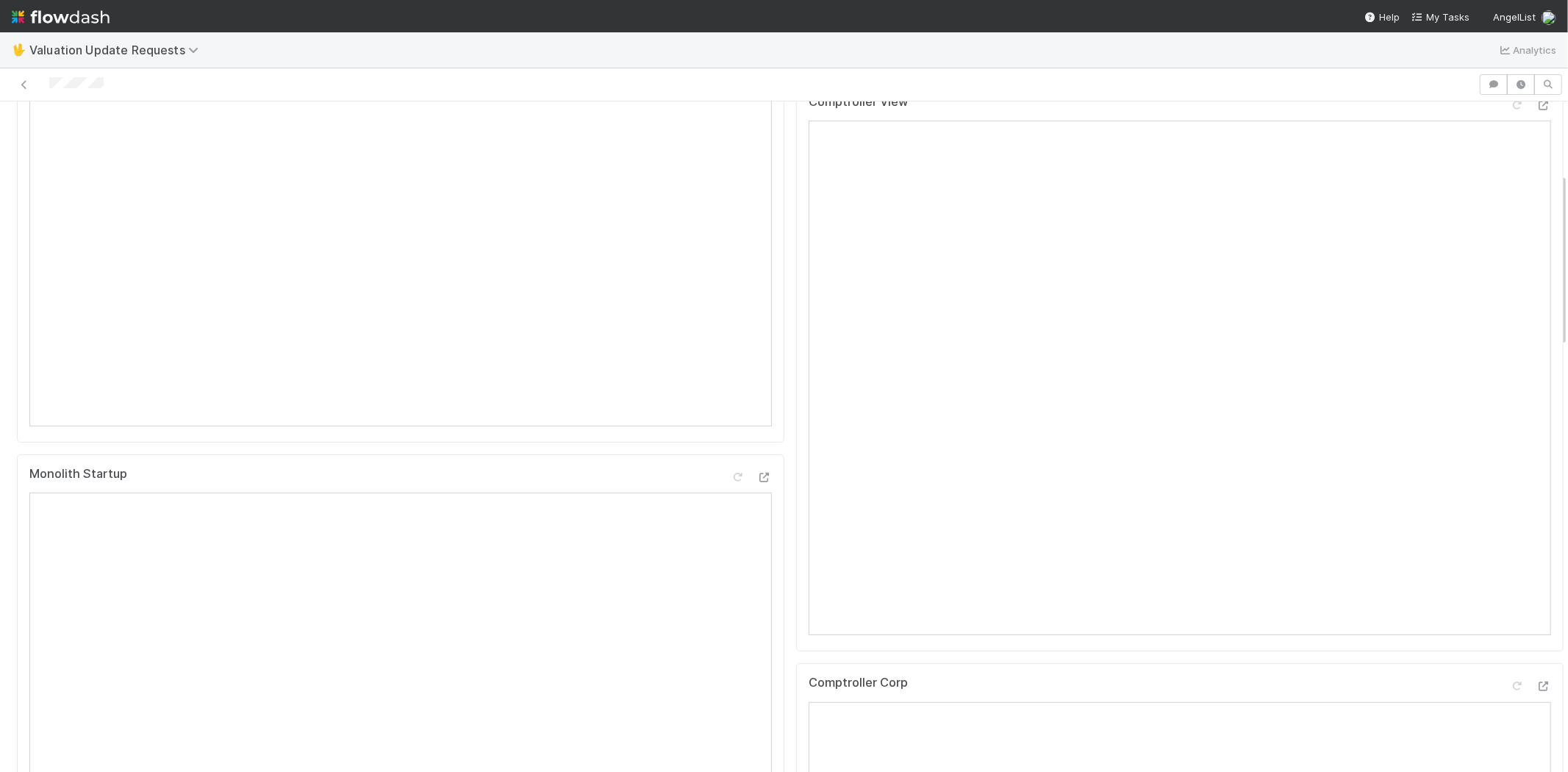
scroll to position [164, 0]
click at [48, 84] on div at bounding box center [738, 85] width 1467 height 20
click at [136, 75] on div at bounding box center [738, 85] width 1467 height 20
drag, startPoint x: 136, startPoint y: 85, endPoint x: 47, endPoint y: 79, distance: 89.2
click at [47, 79] on div at bounding box center [738, 85] width 1467 height 20
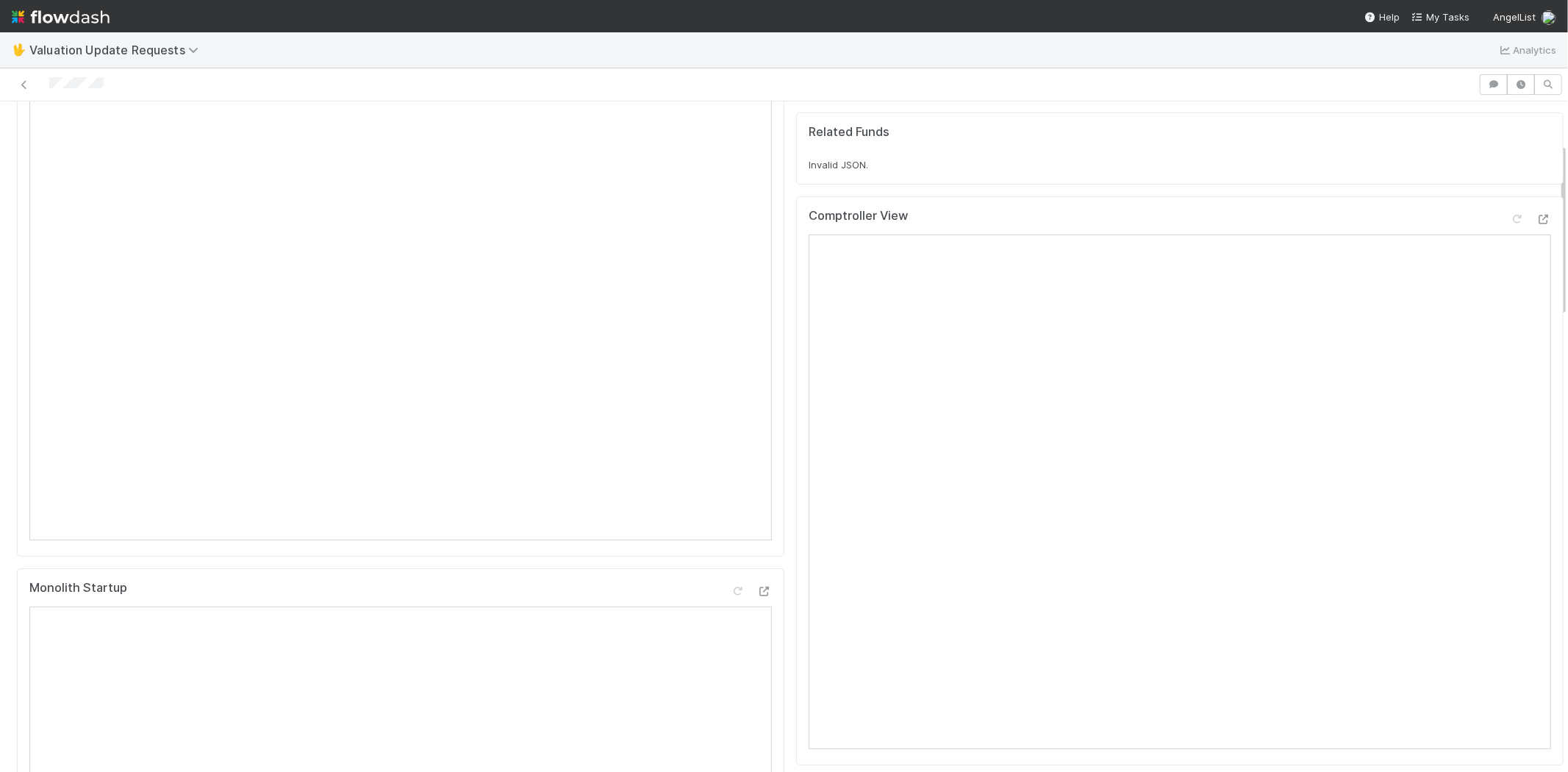
scroll to position [0, 0]
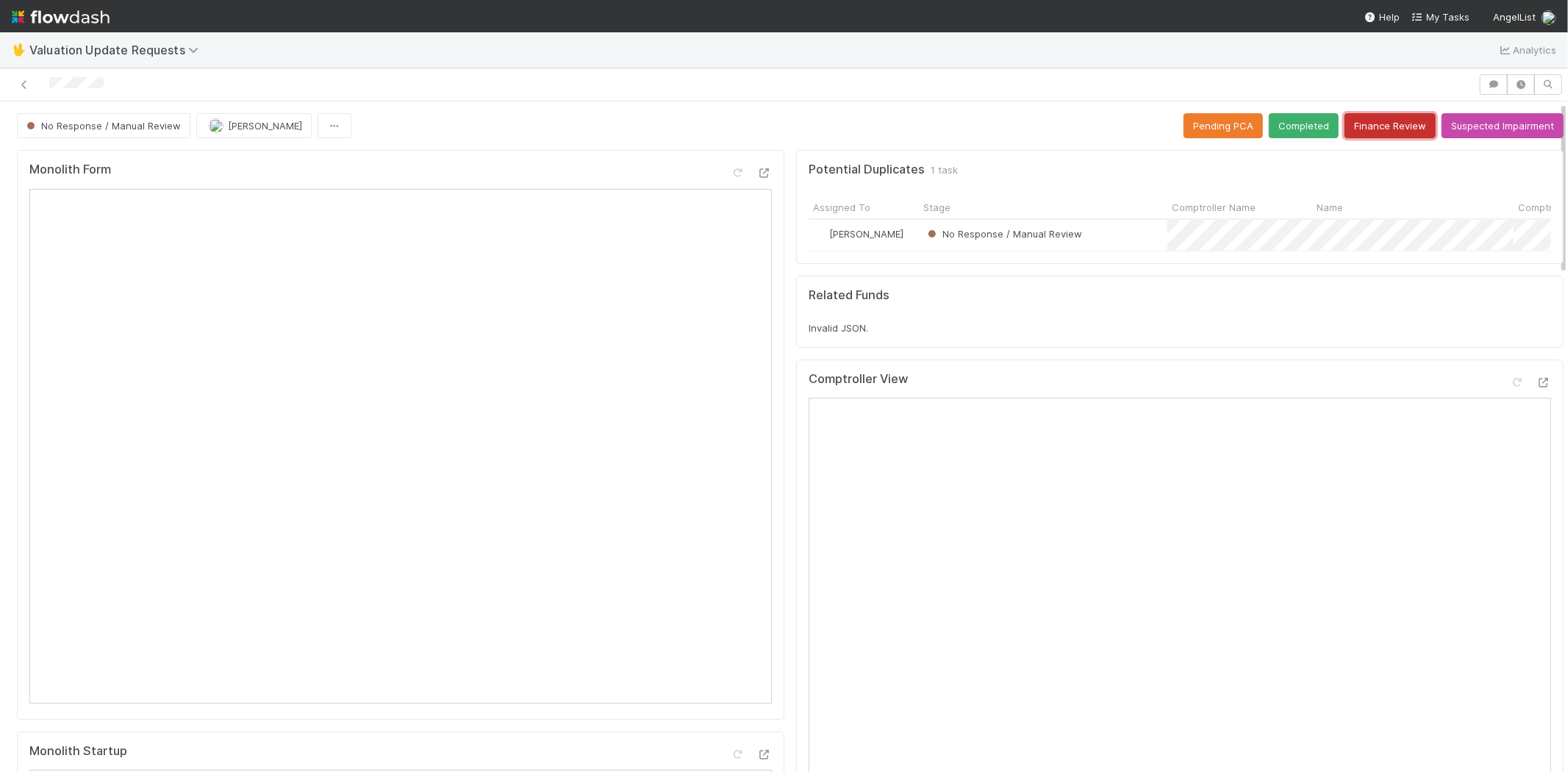
click at [1355, 125] on button "Finance Review" at bounding box center [1390, 125] width 91 height 25
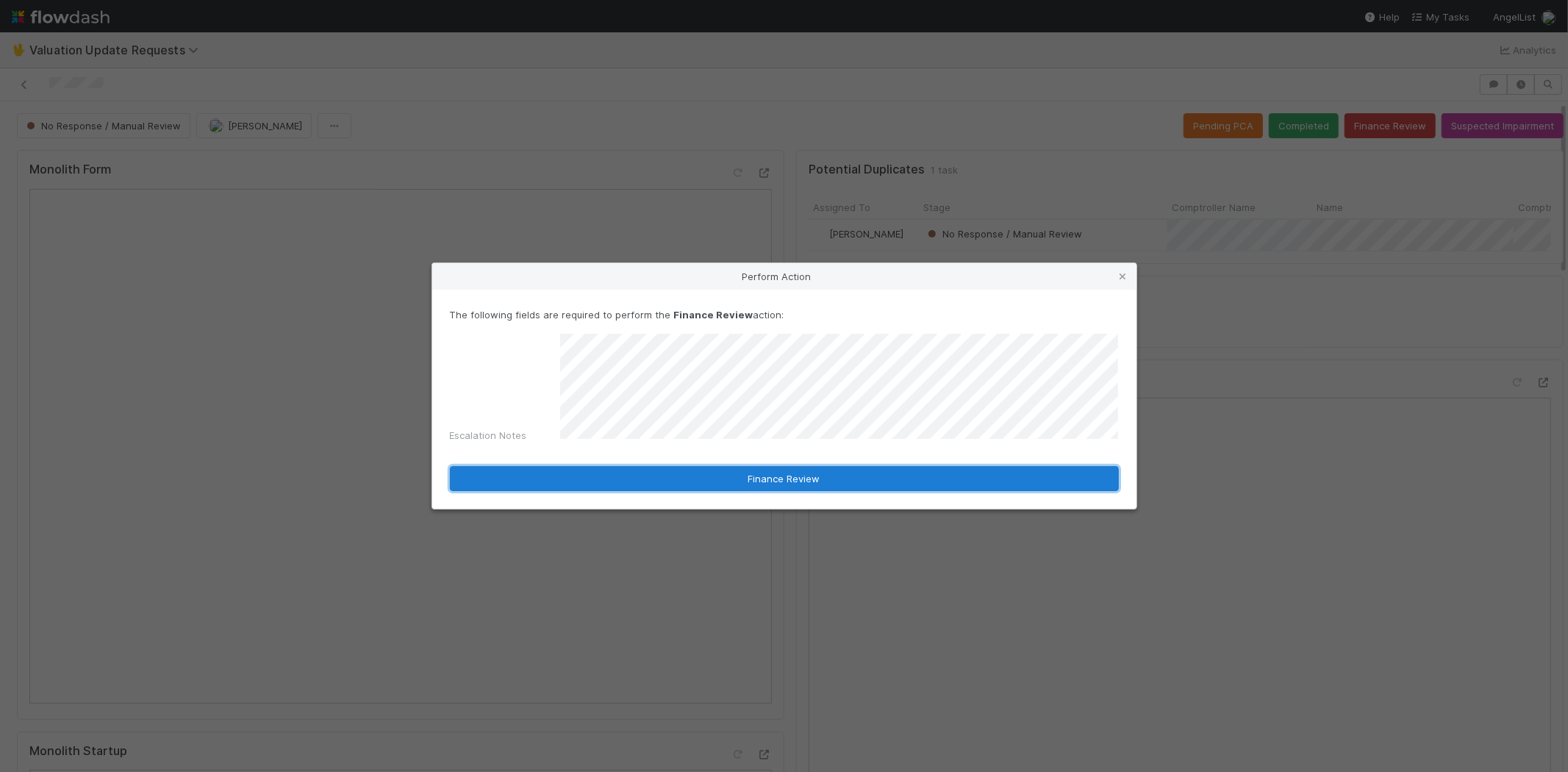
click at [774, 476] on button "Finance Review" at bounding box center [784, 478] width 669 height 25
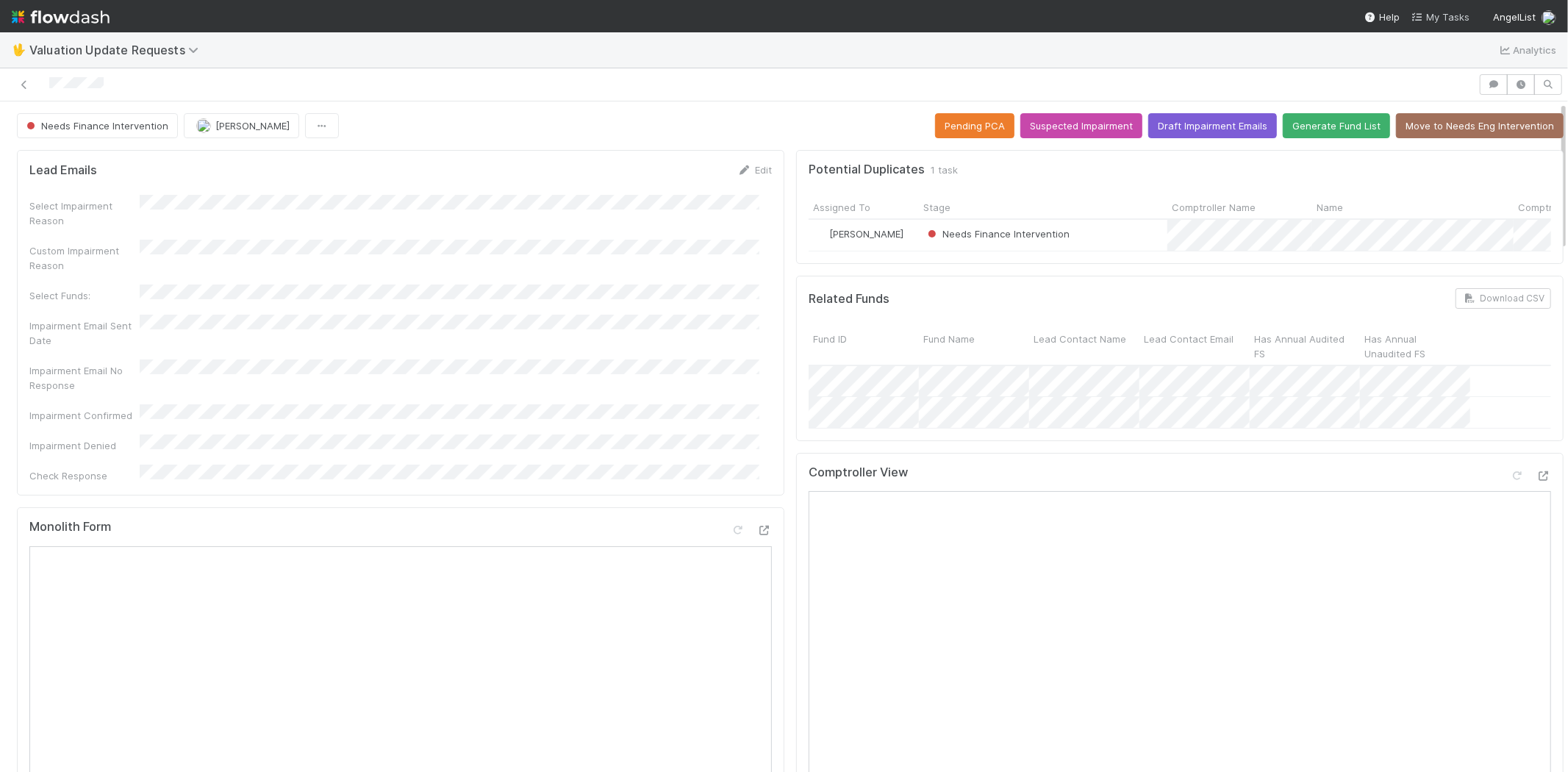
click at [1441, 9] on link "My Tasks" at bounding box center [1441, 17] width 59 height 15
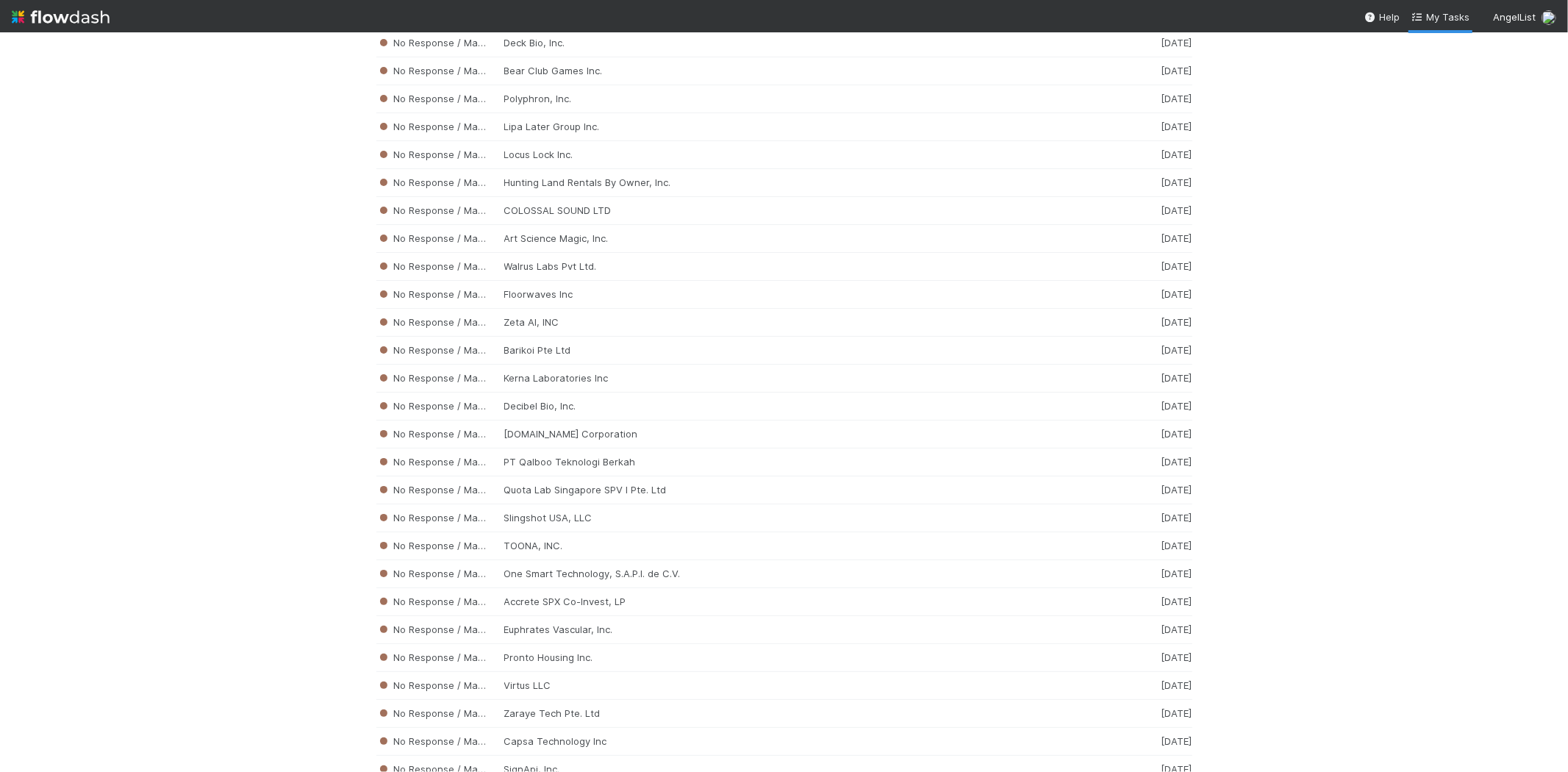
scroll to position [3571, 0]
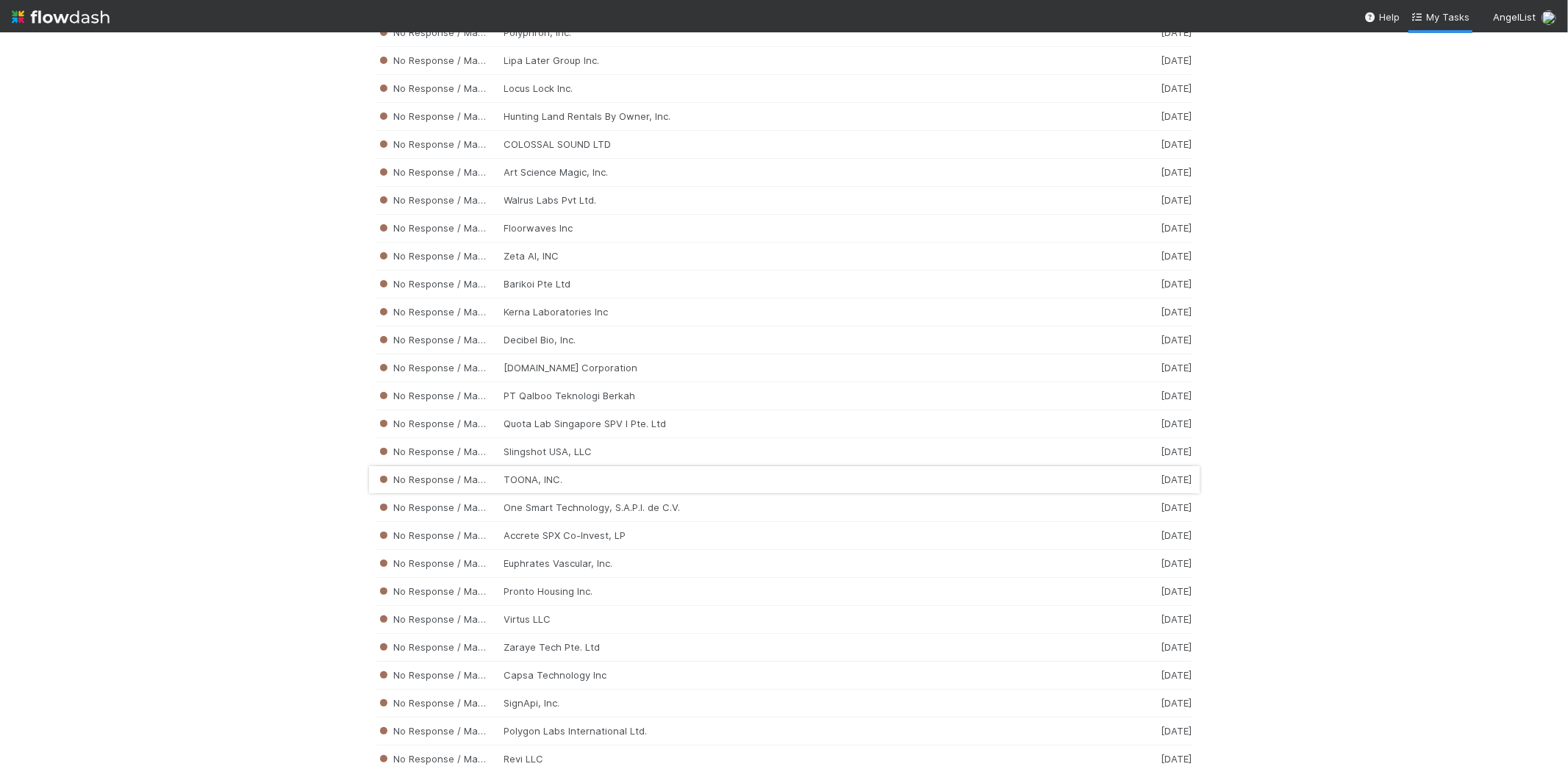
click at [539, 492] on div "No Response / Manual Review TOONA, INC. 2 weeks ago" at bounding box center [784, 480] width 816 height 28
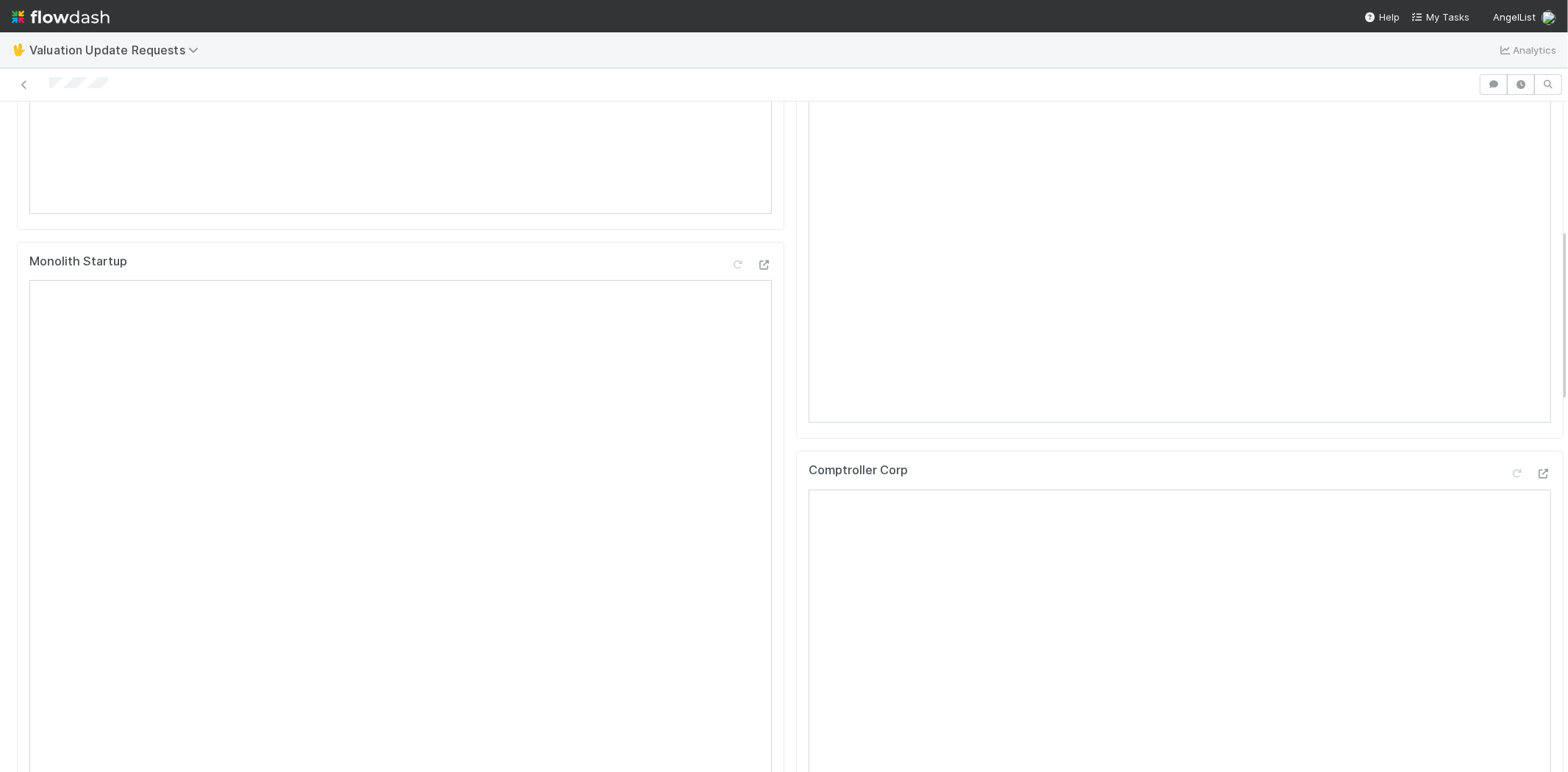
scroll to position [735, 0]
drag, startPoint x: 47, startPoint y: 85, endPoint x: 123, endPoint y: 81, distance: 76.1
click at [123, 81] on div at bounding box center [738, 85] width 1467 height 20
click at [126, 76] on div at bounding box center [738, 85] width 1467 height 20
click at [48, 88] on div at bounding box center [738, 85] width 1467 height 20
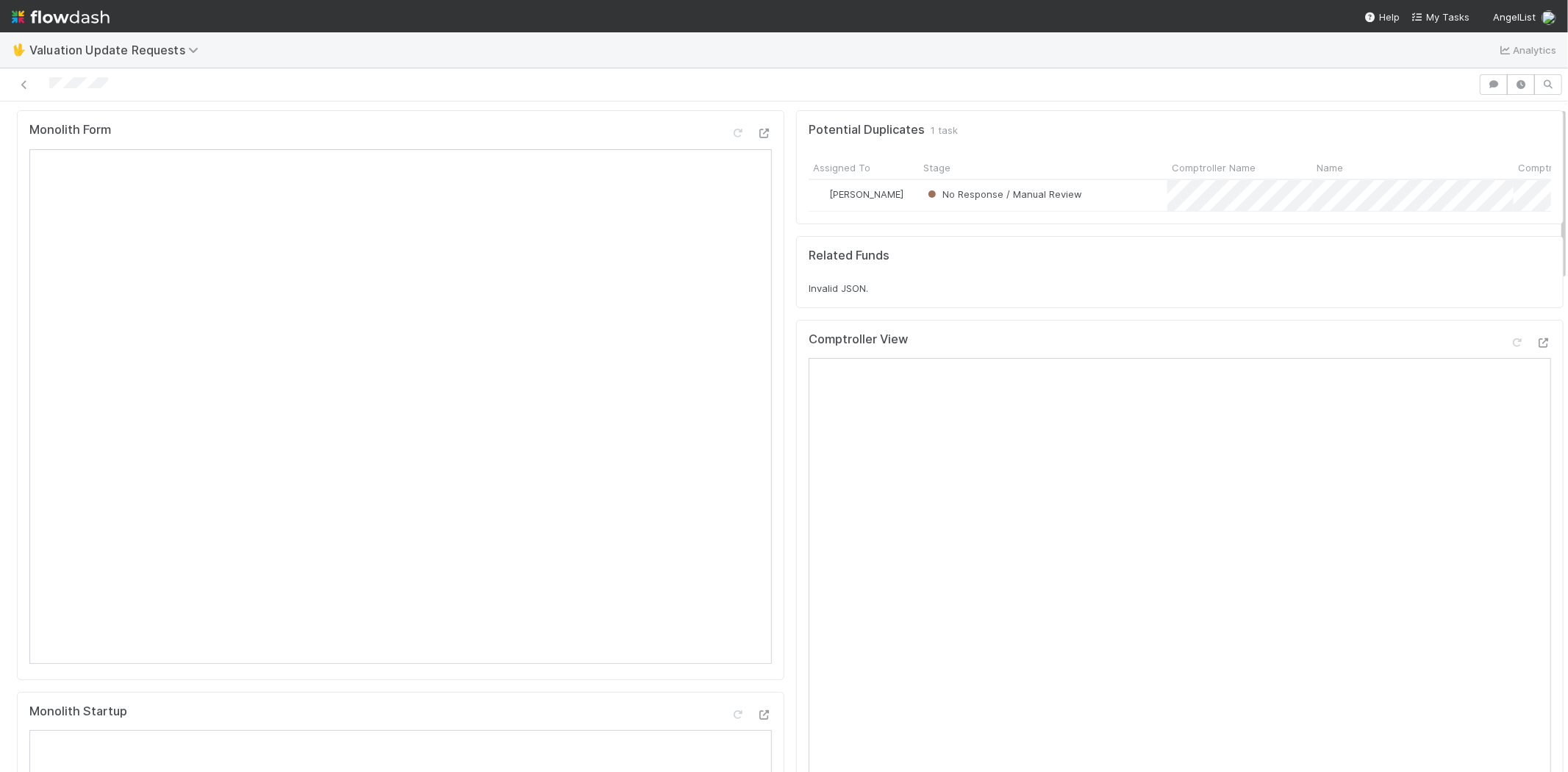
scroll to position [0, 0]
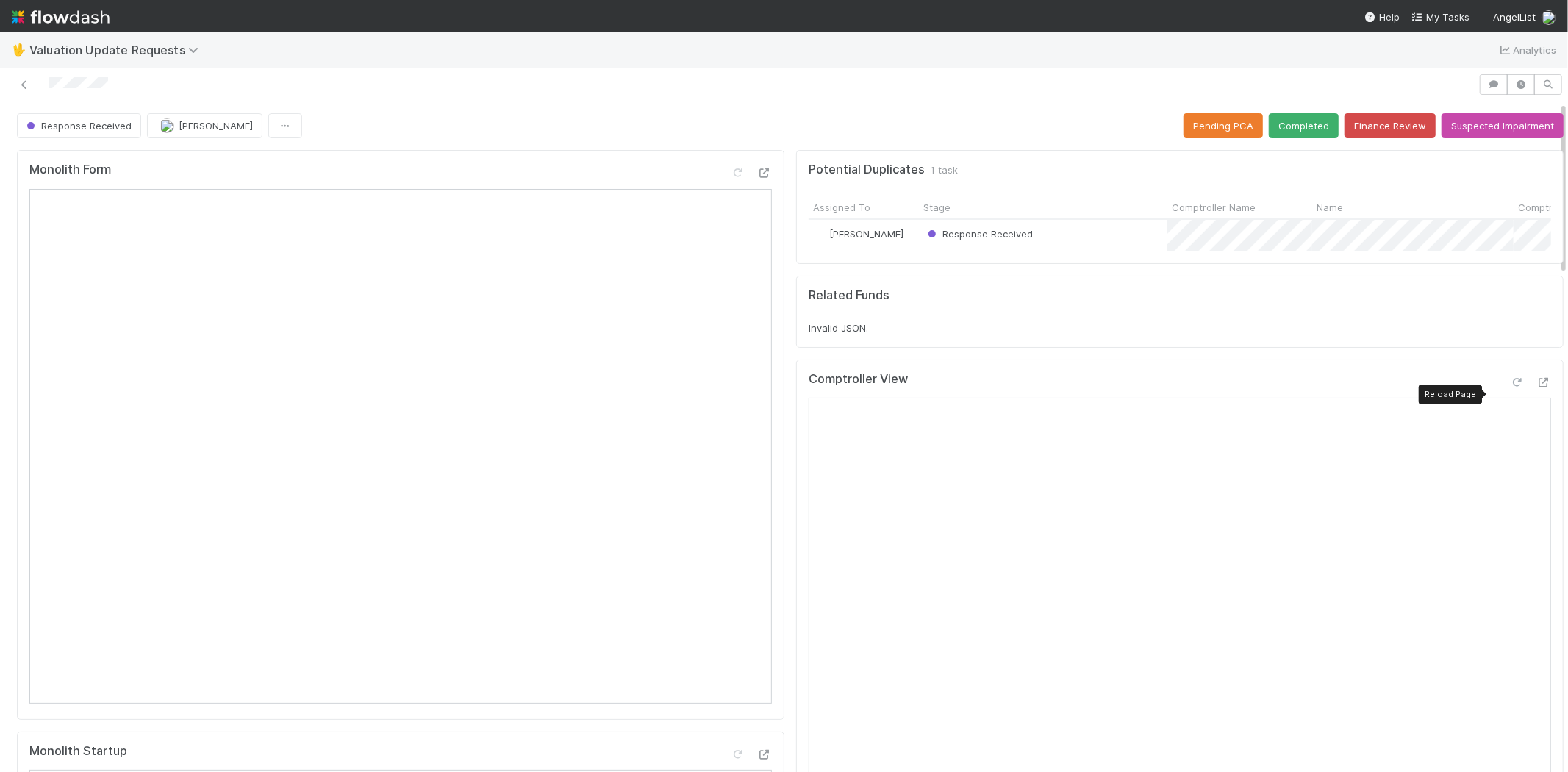
click at [1510, 387] on icon at bounding box center [1518, 383] width 15 height 9
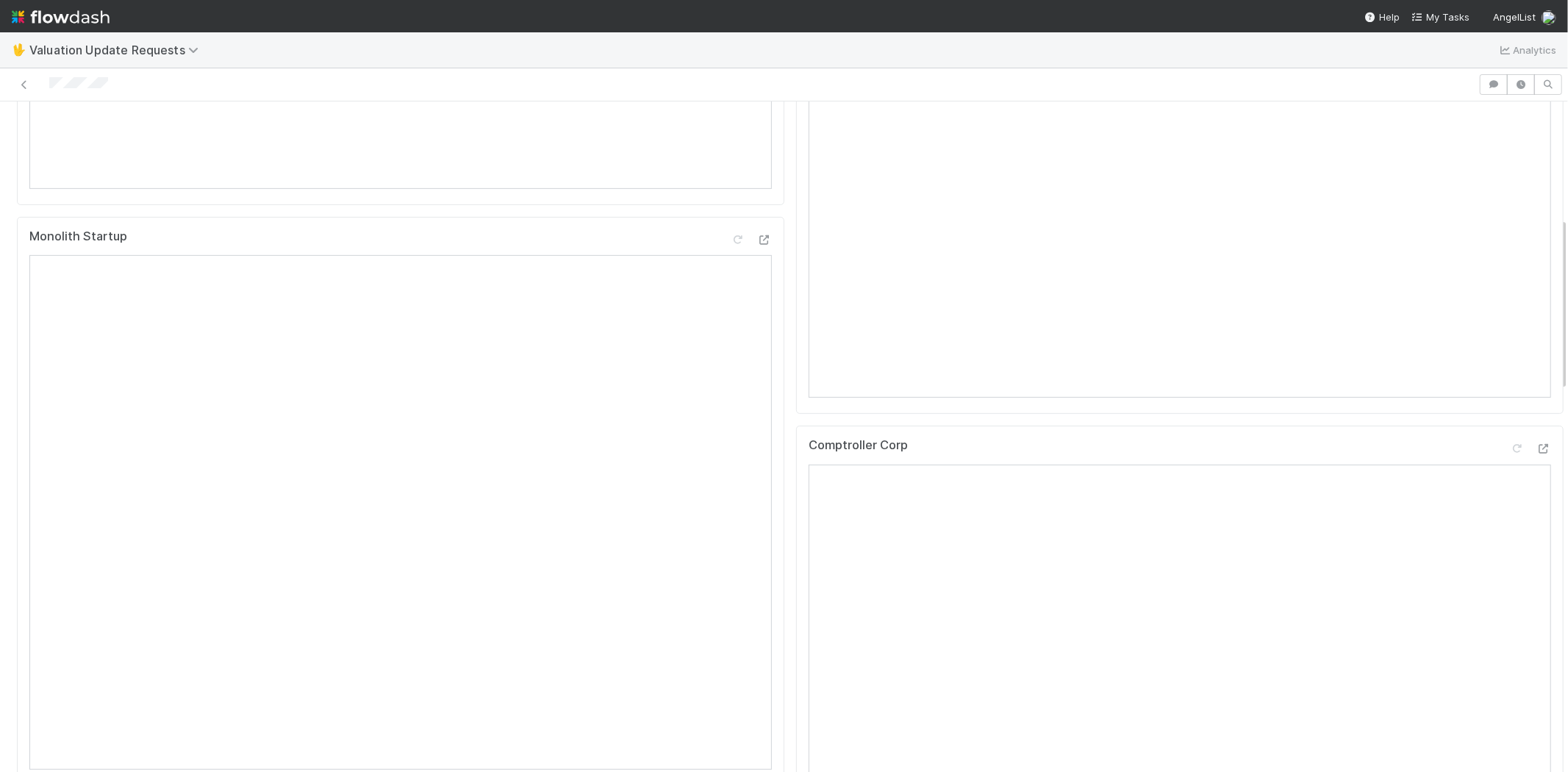
scroll to position [653, 0]
click at [1510, 316] on icon at bounding box center [1518, 310] width 15 height 9
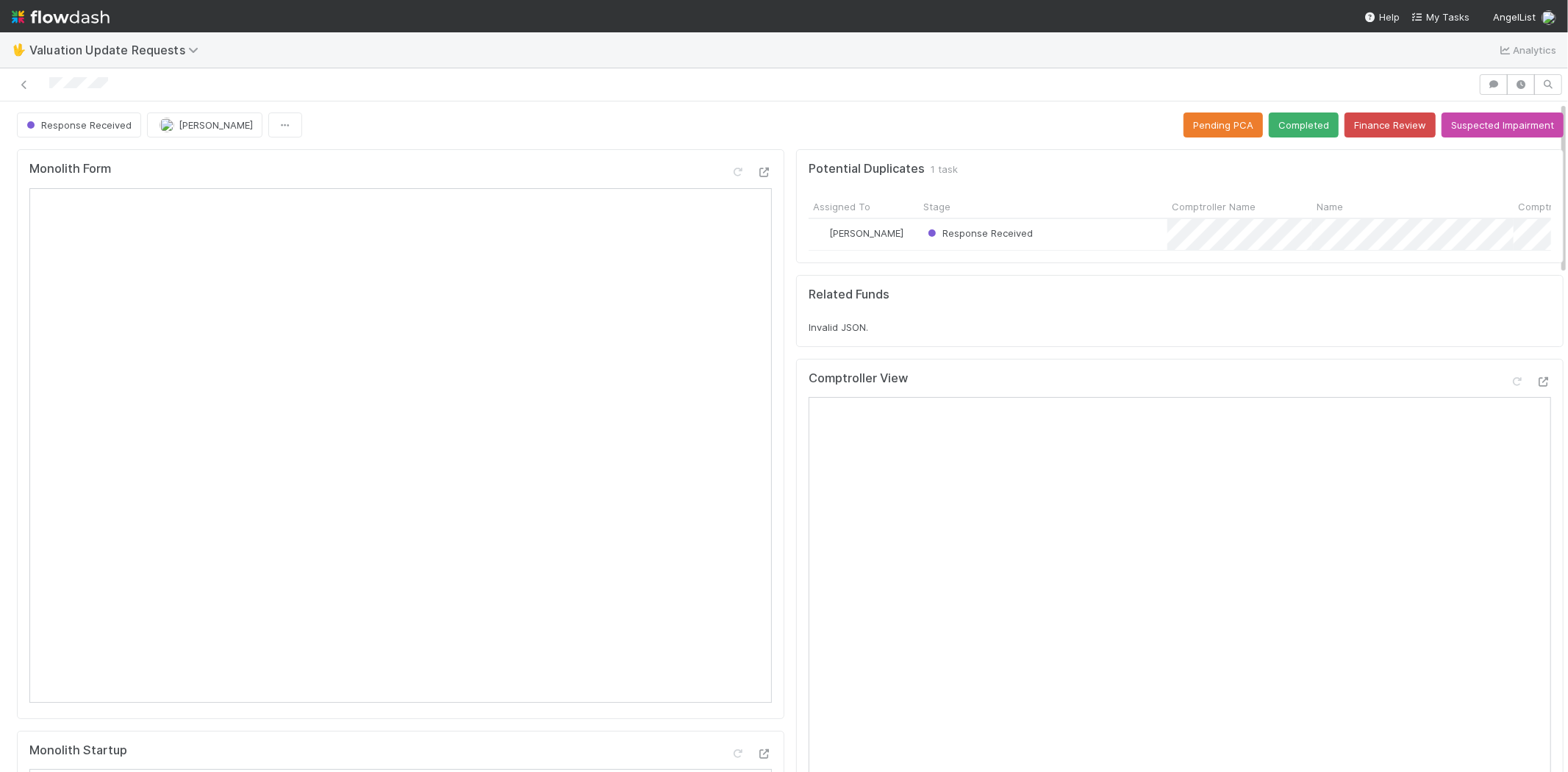
scroll to position [0, 0]
click at [1295, 113] on button "Completed" at bounding box center [1303, 125] width 70 height 25
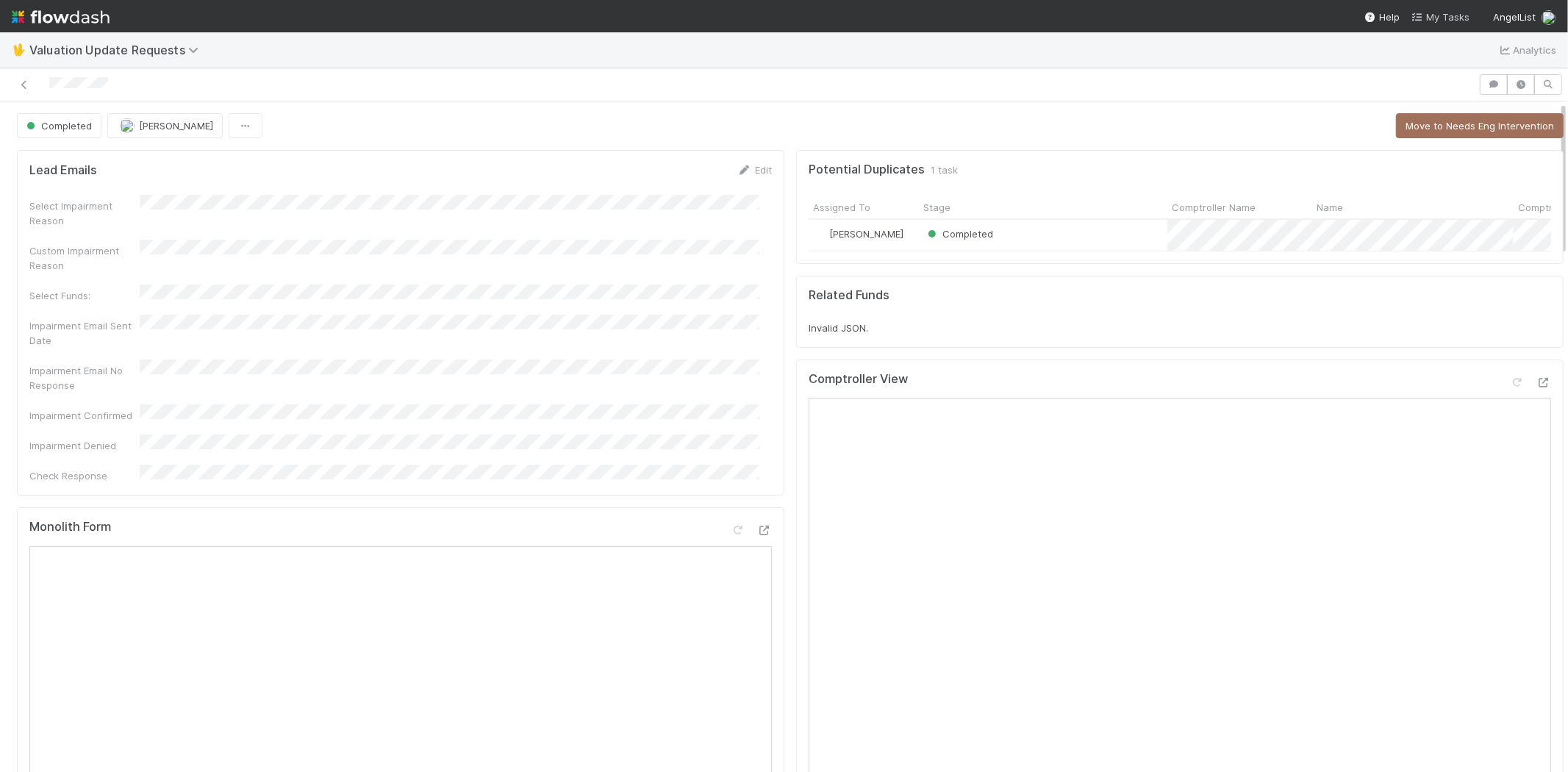
drag, startPoint x: 1446, startPoint y: 13, endPoint x: 1454, endPoint y: 16, distance: 8.5
click at [1446, 13] on span "My Tasks" at bounding box center [1441, 17] width 59 height 12
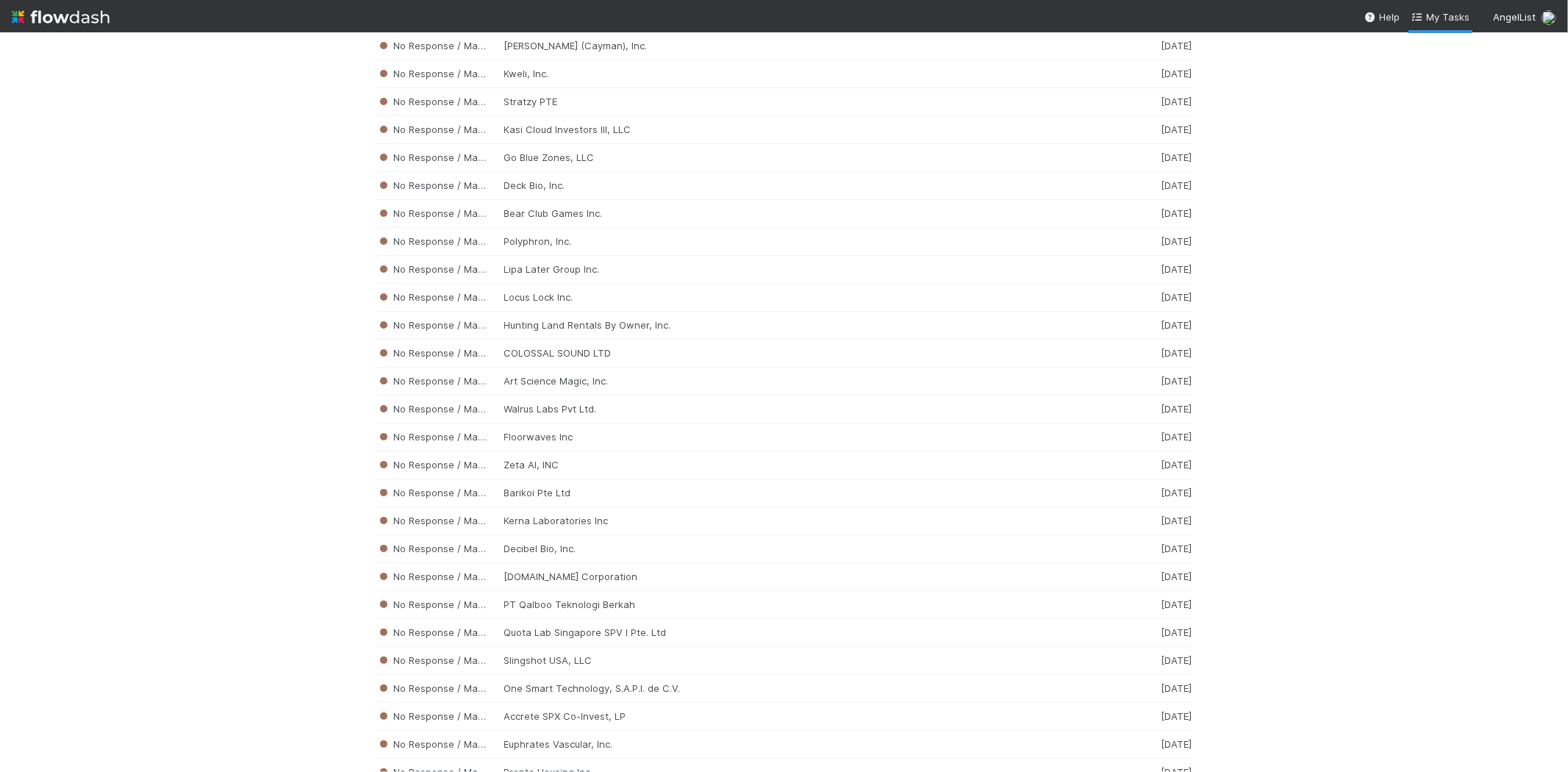
scroll to position [3748, 0]
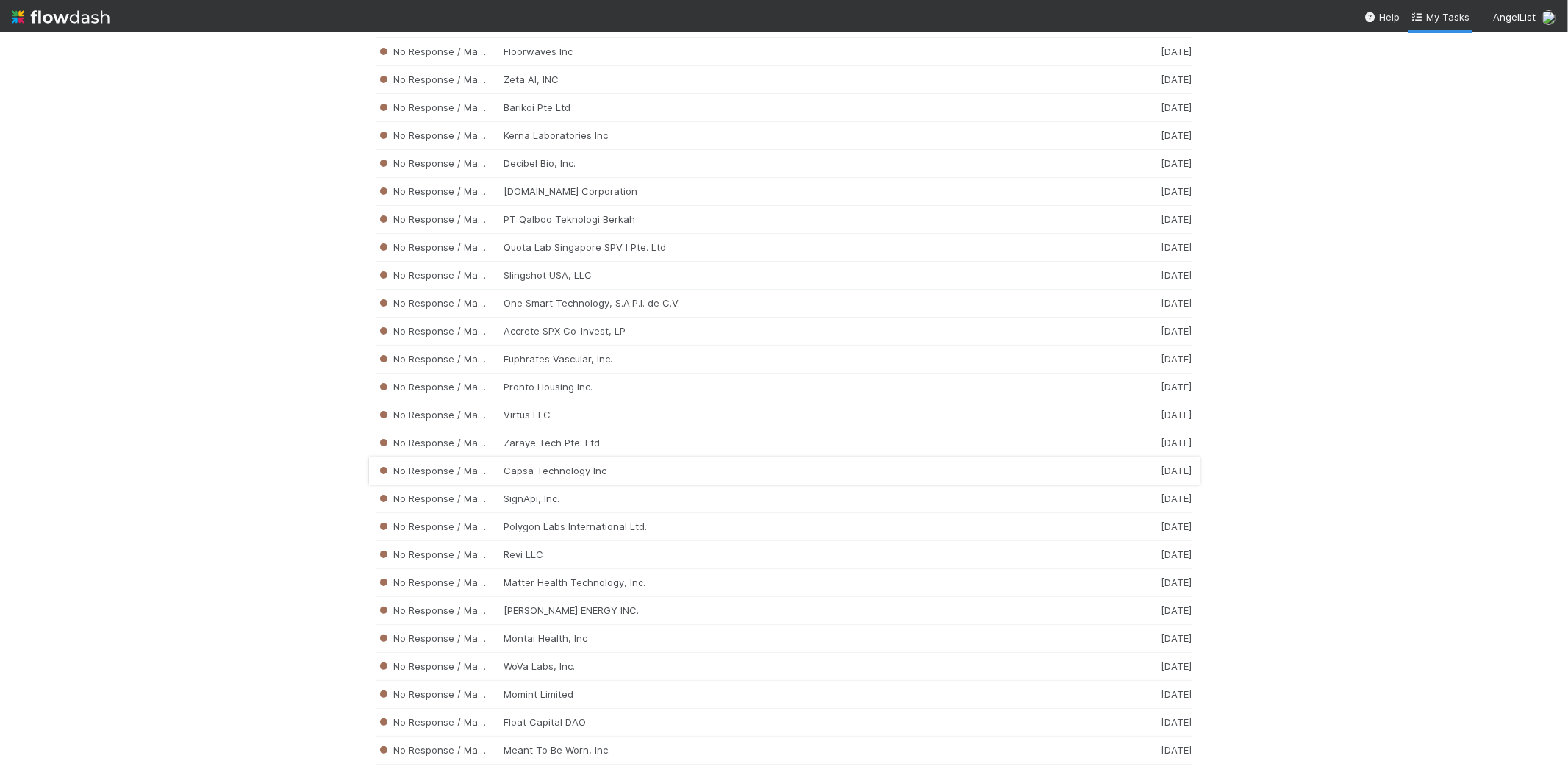
click at [513, 477] on div "No Response / Manual Review Capsa Technology Inc 2 weeks ago" at bounding box center [784, 471] width 816 height 28
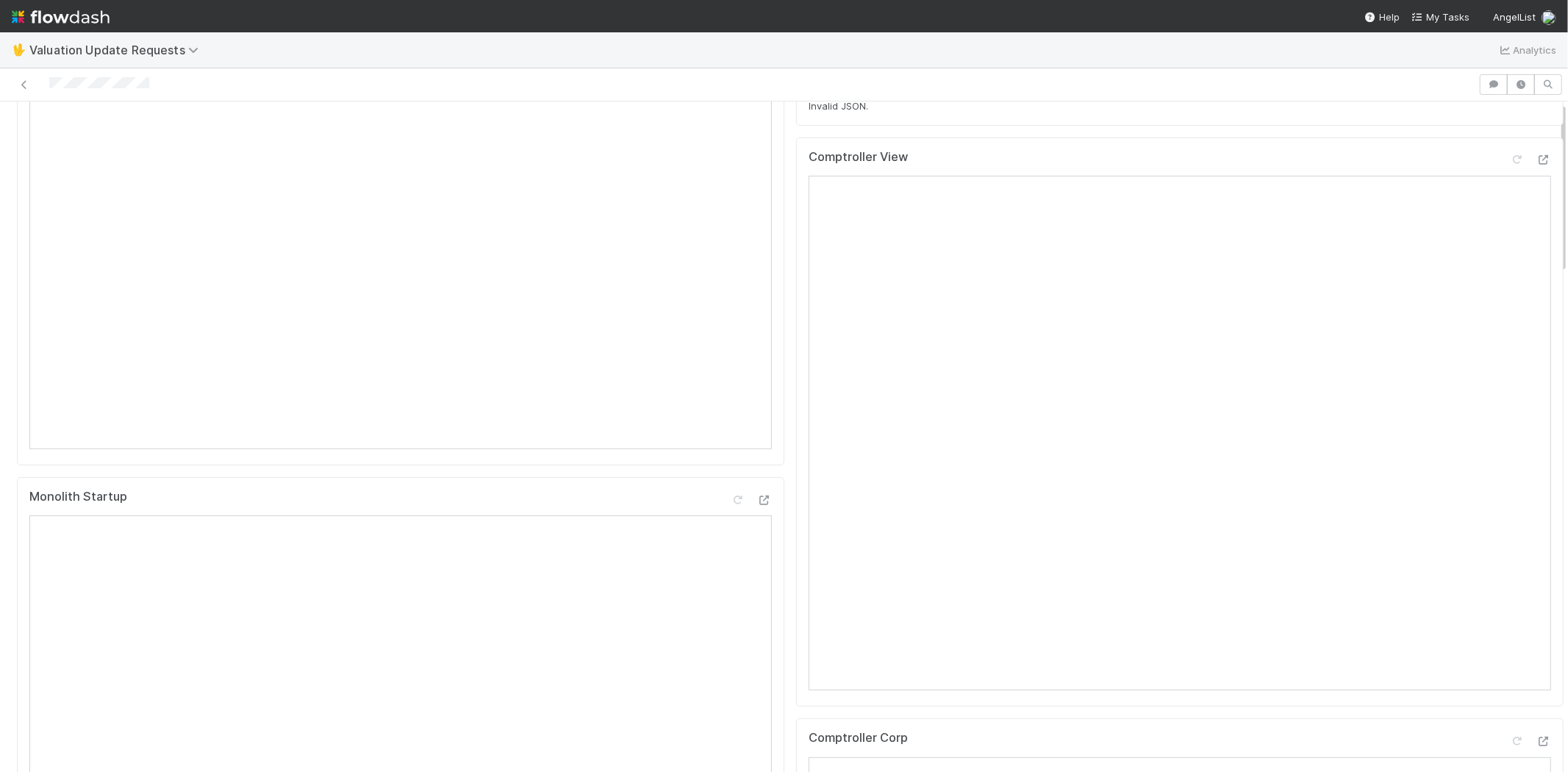
scroll to position [490, 0]
drag, startPoint x: 175, startPoint y: 82, endPoint x: 42, endPoint y: 89, distance: 133.2
click at [42, 89] on div at bounding box center [738, 85] width 1467 height 20
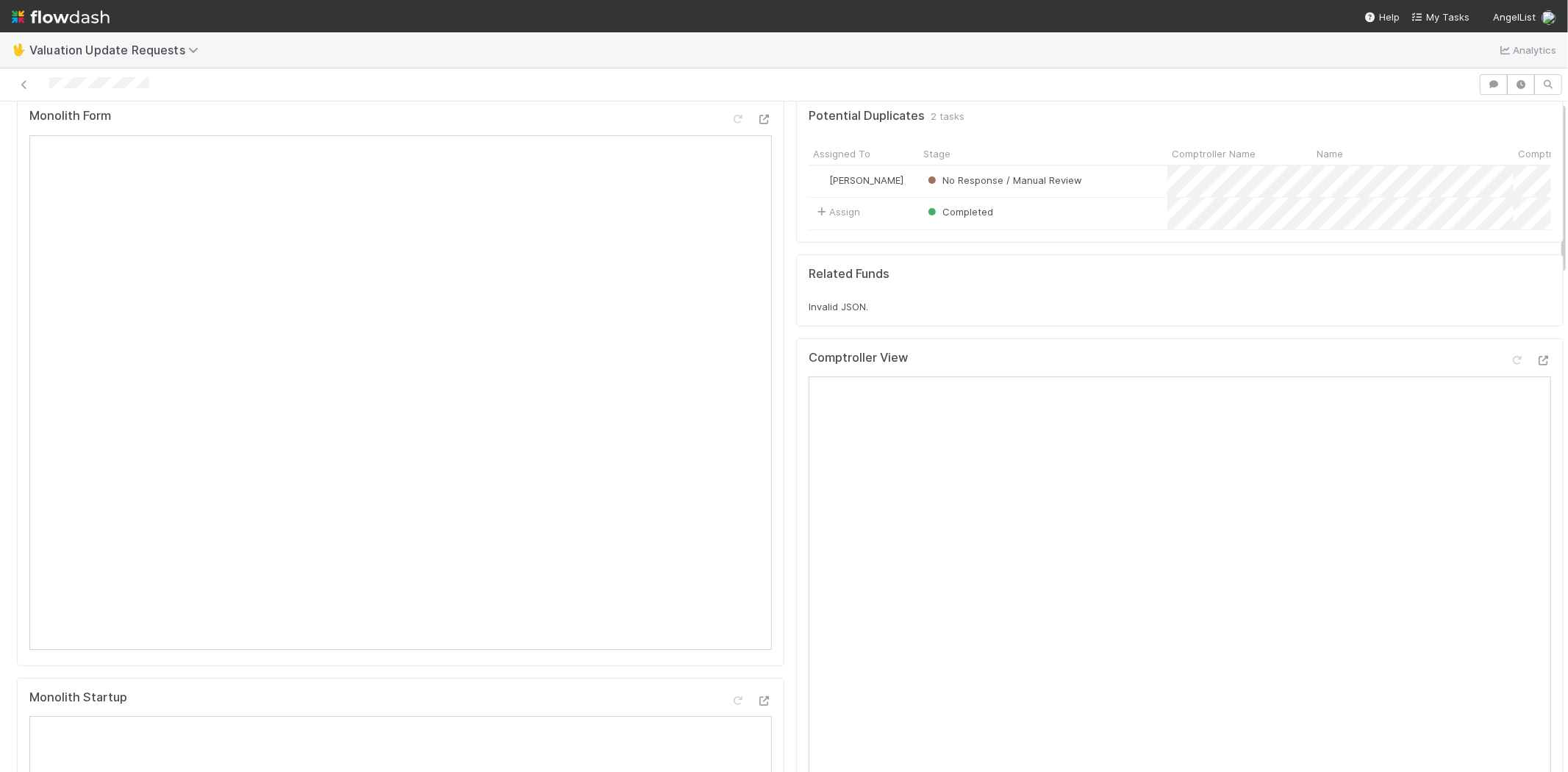
scroll to position [82, 0]
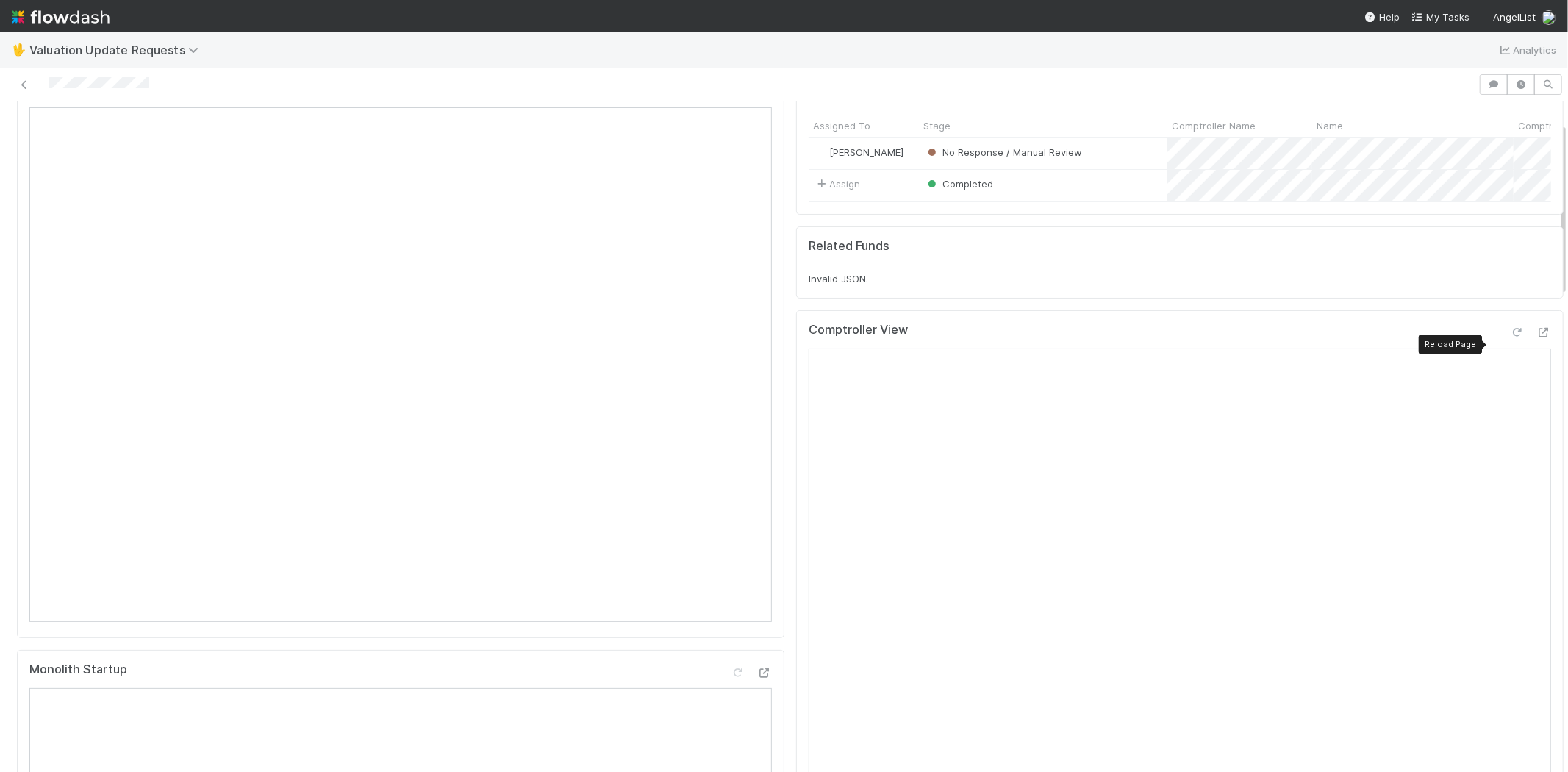
click at [1510, 337] on icon at bounding box center [1518, 333] width 15 height 9
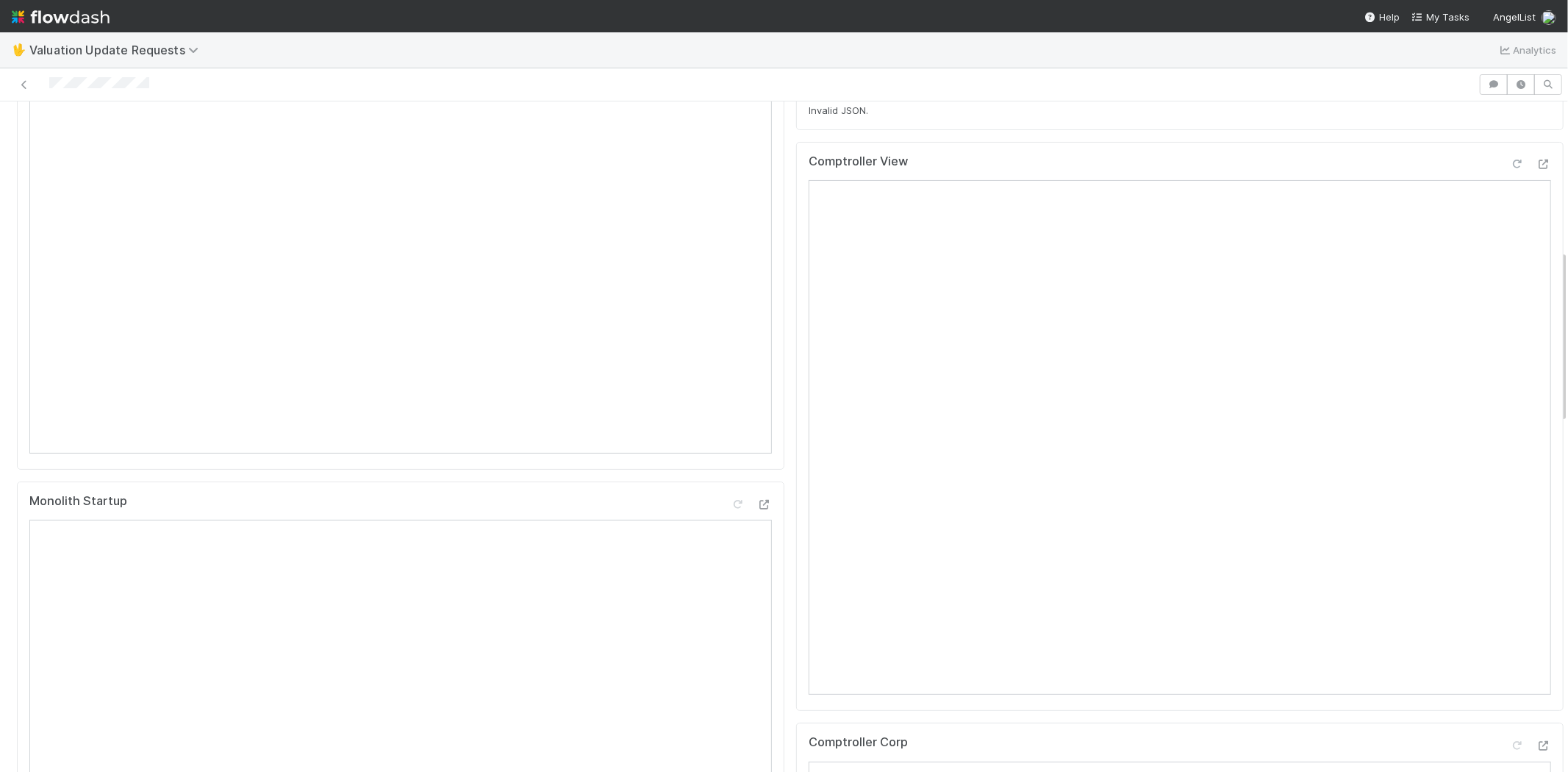
scroll to position [571, 0]
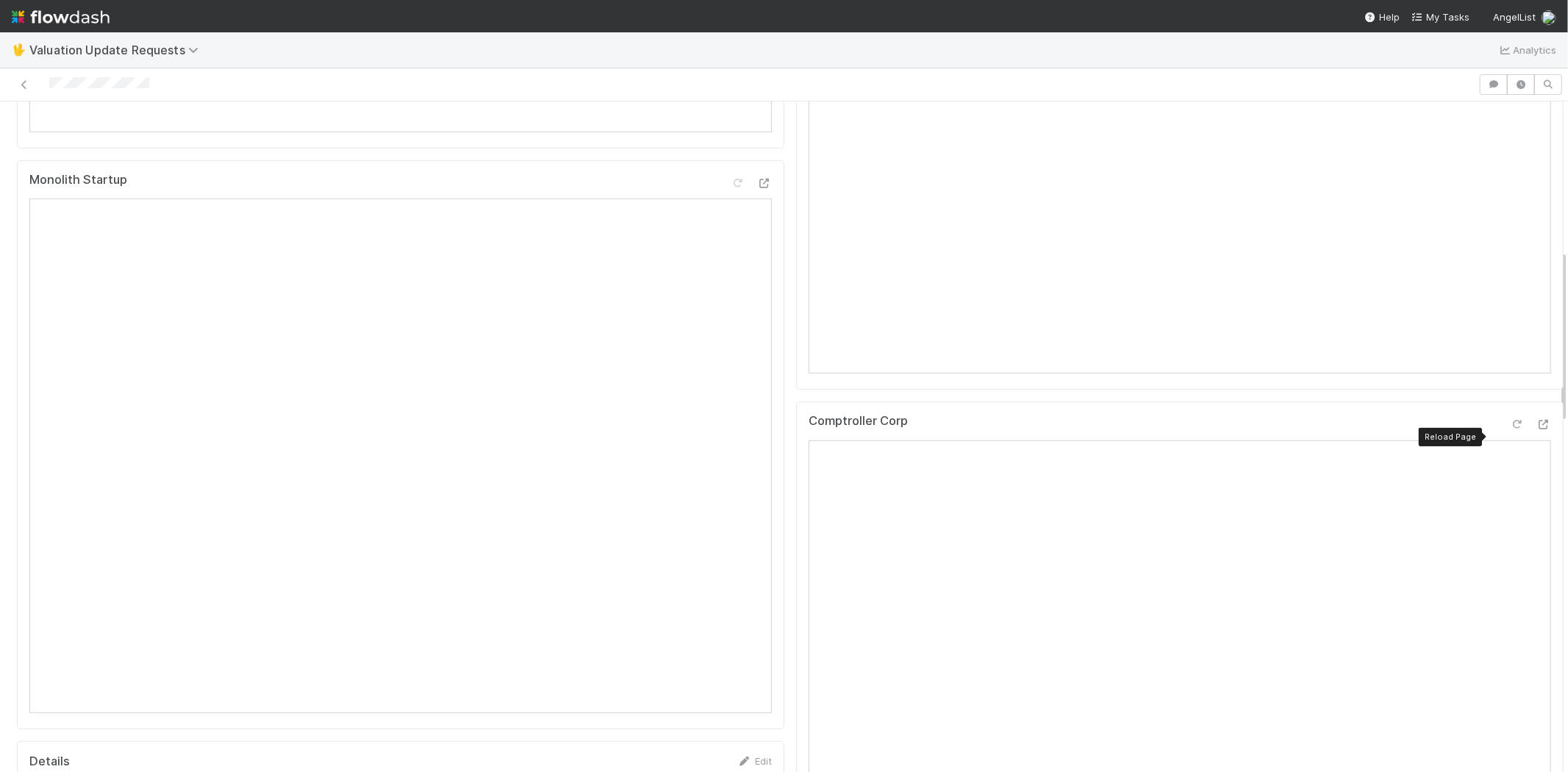
click at [1510, 429] on icon at bounding box center [1518, 425] width 15 height 9
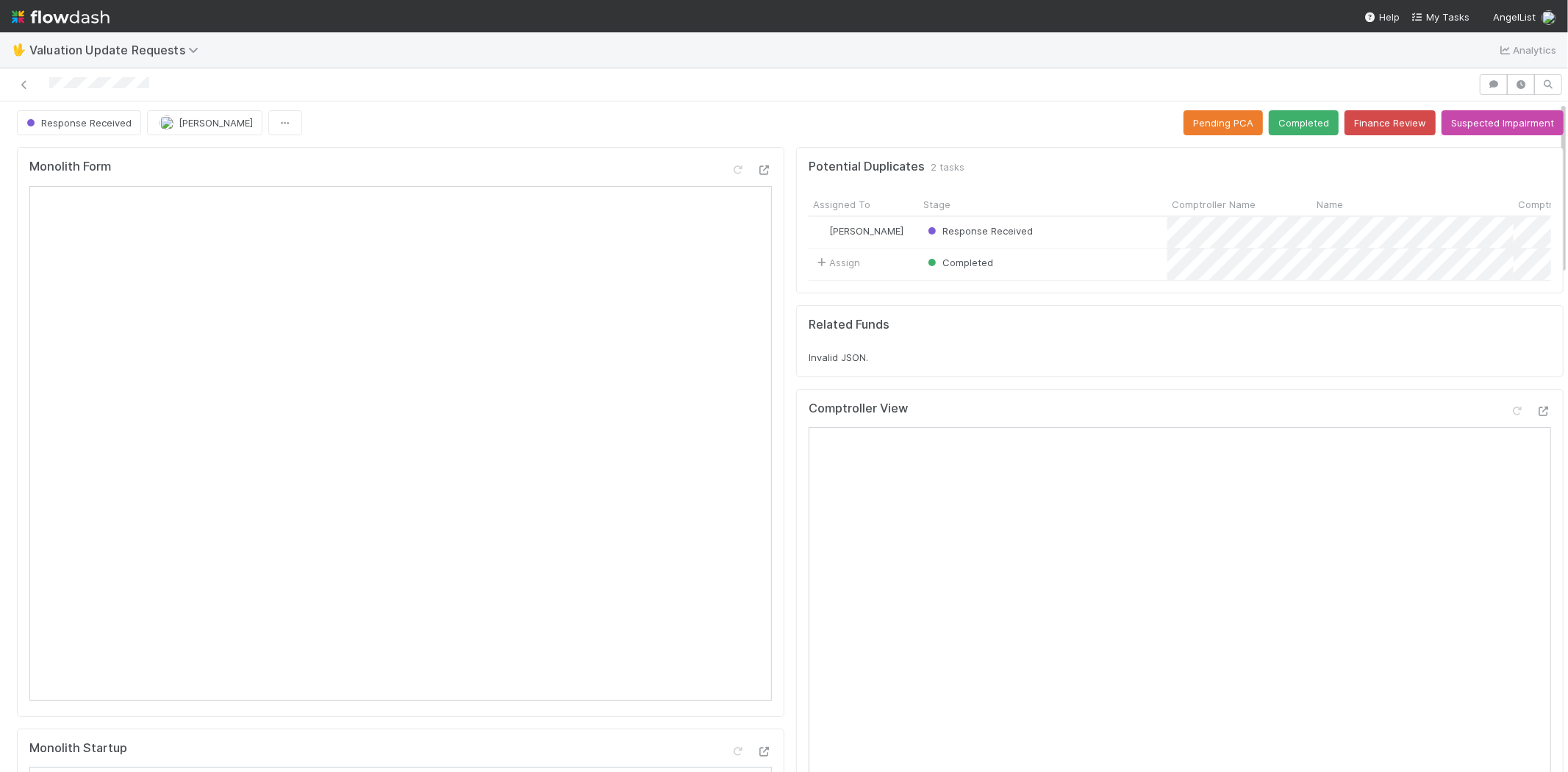
scroll to position [0, 0]
click at [1283, 120] on button "Completed" at bounding box center [1303, 125] width 70 height 25
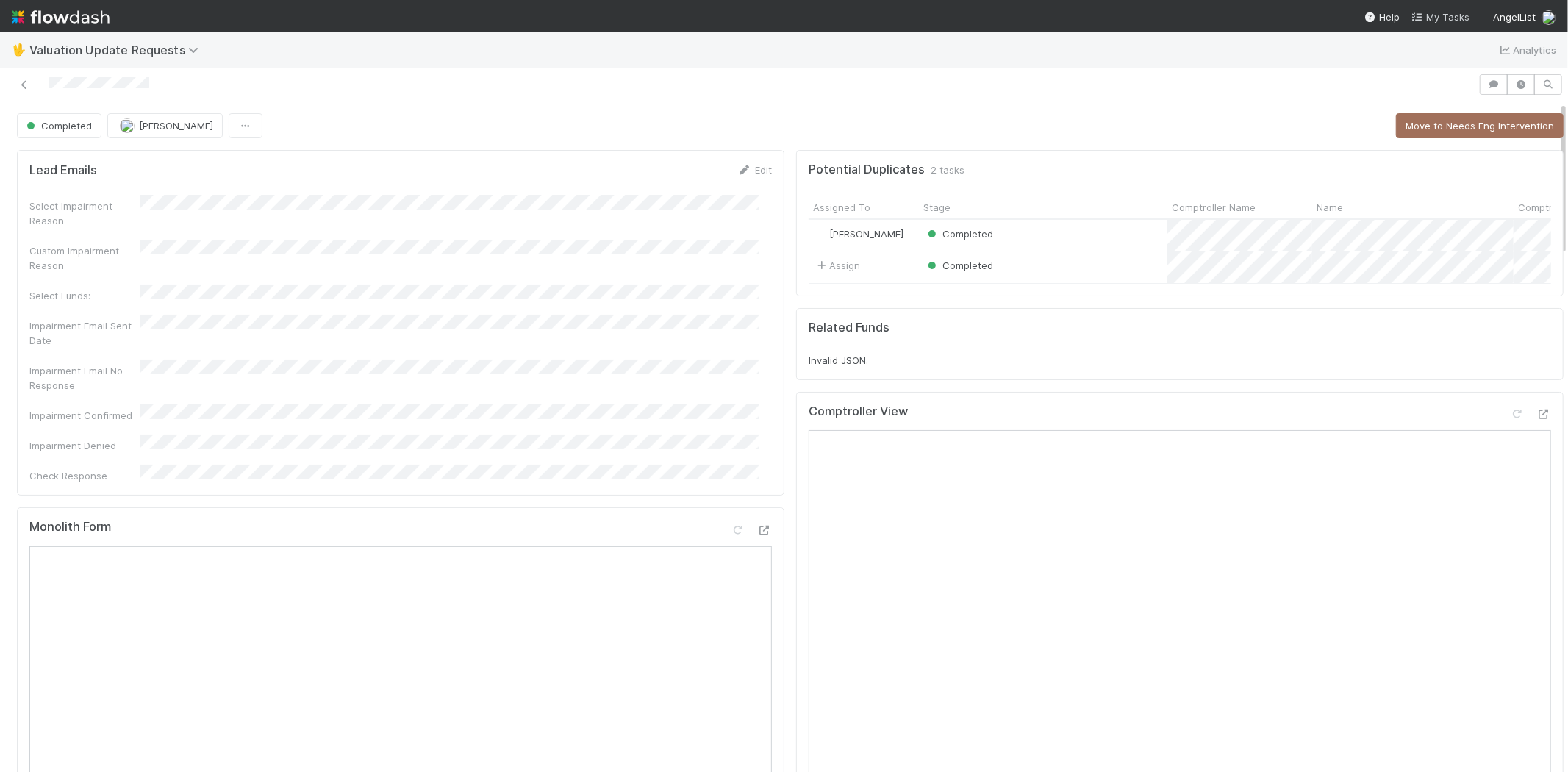
click at [1431, 20] on span "My Tasks" at bounding box center [1441, 17] width 59 height 12
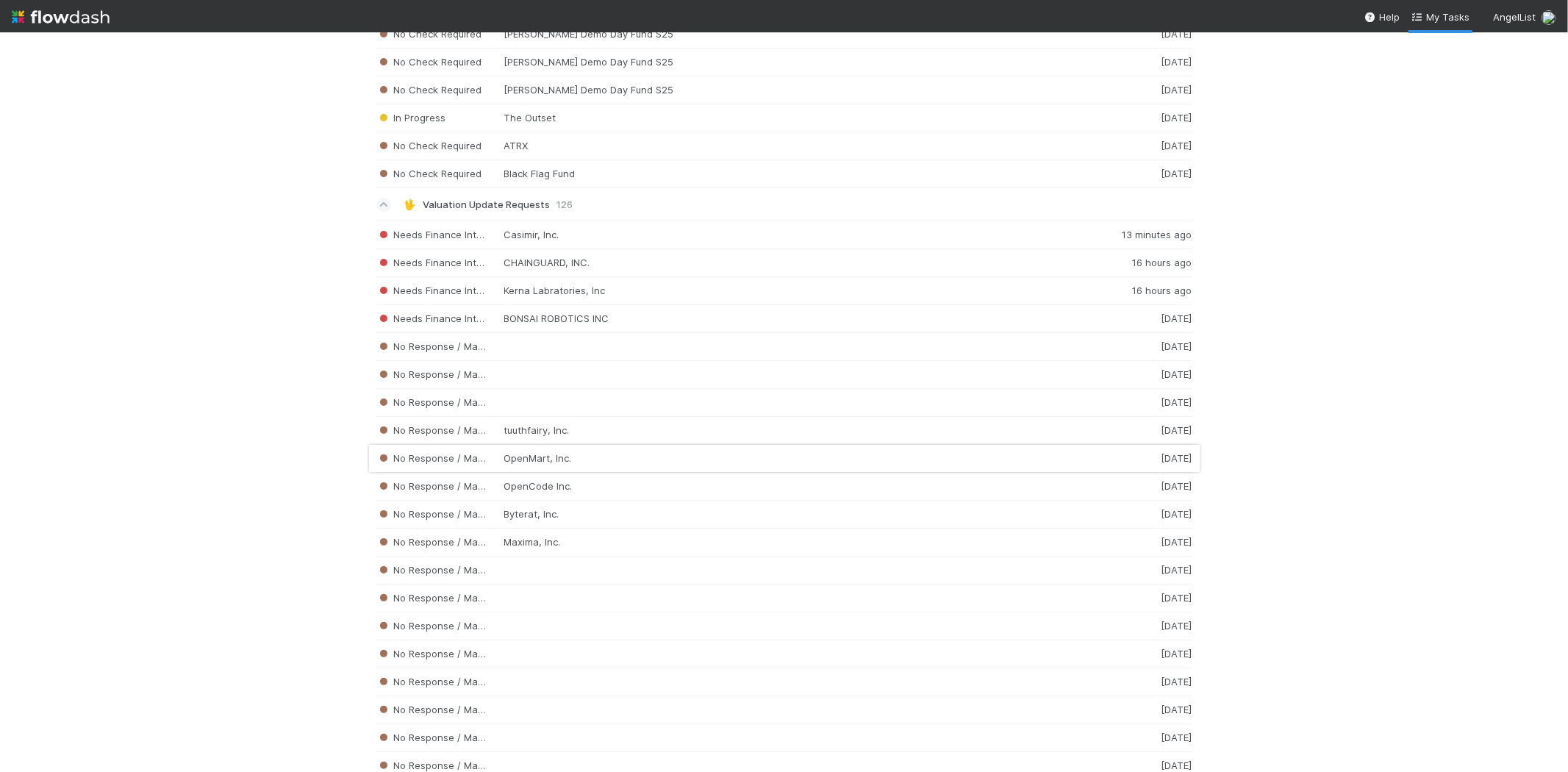
scroll to position [2757, 0]
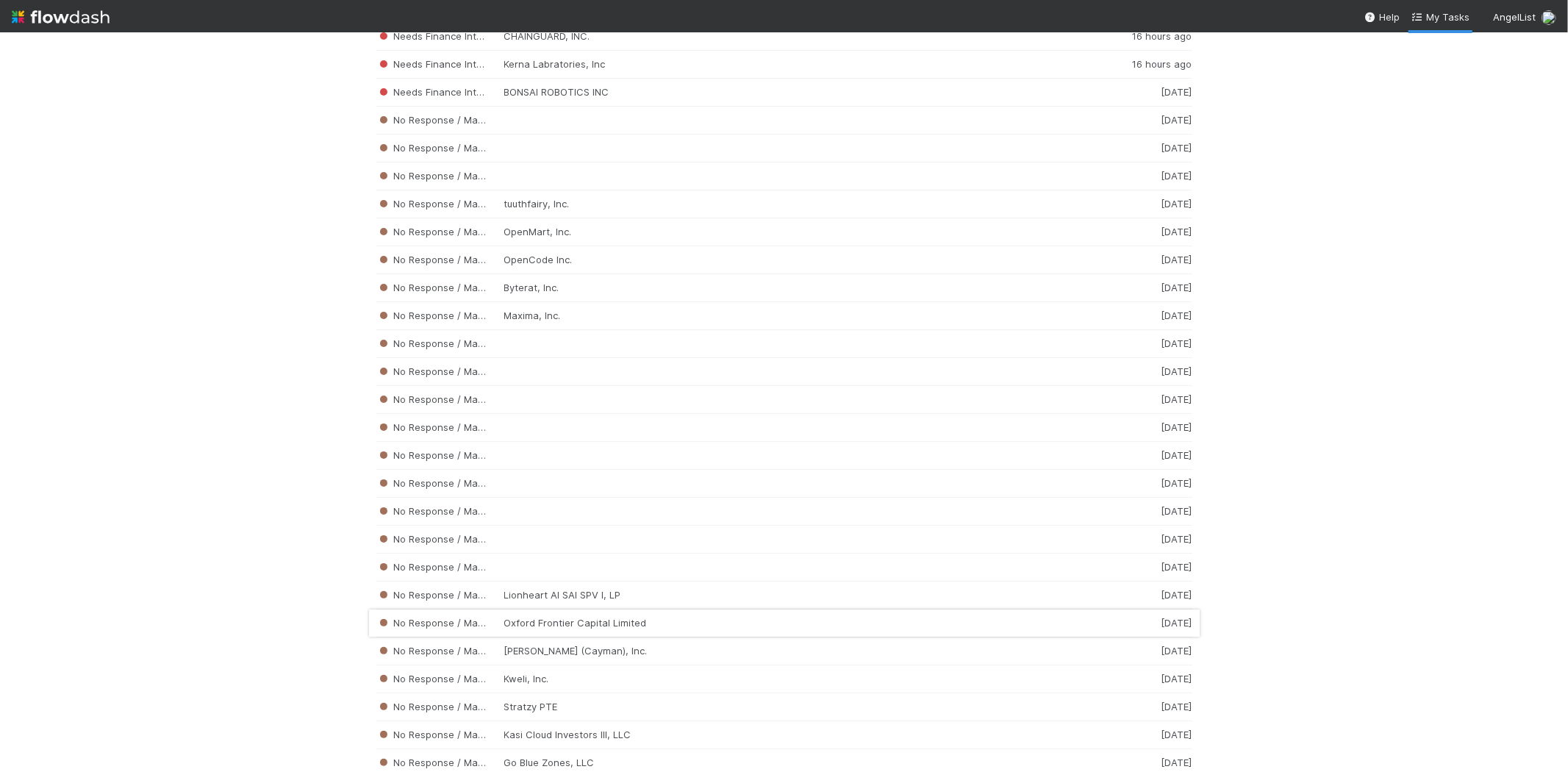
click at [477, 628] on div "No Response / Manual Review Oxford Frontier Capital Limited 2 weeks ago" at bounding box center [784, 623] width 816 height 28
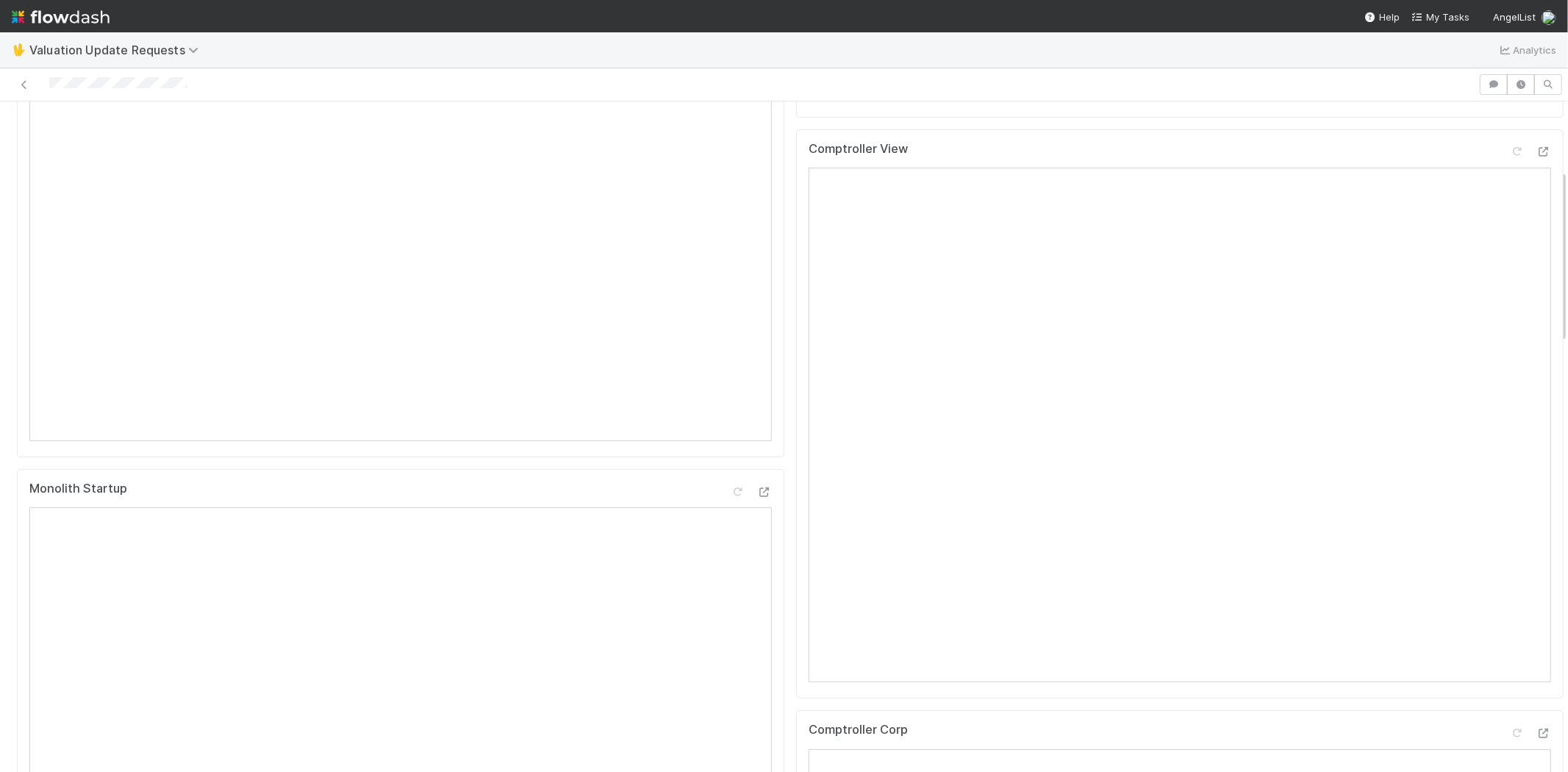
scroll to position [408, 0]
drag, startPoint x: 189, startPoint y: 83, endPoint x: 49, endPoint y: 73, distance: 140.4
click at [49, 74] on div at bounding box center [738, 85] width 1467 height 20
click at [225, 86] on div at bounding box center [738, 85] width 1467 height 20
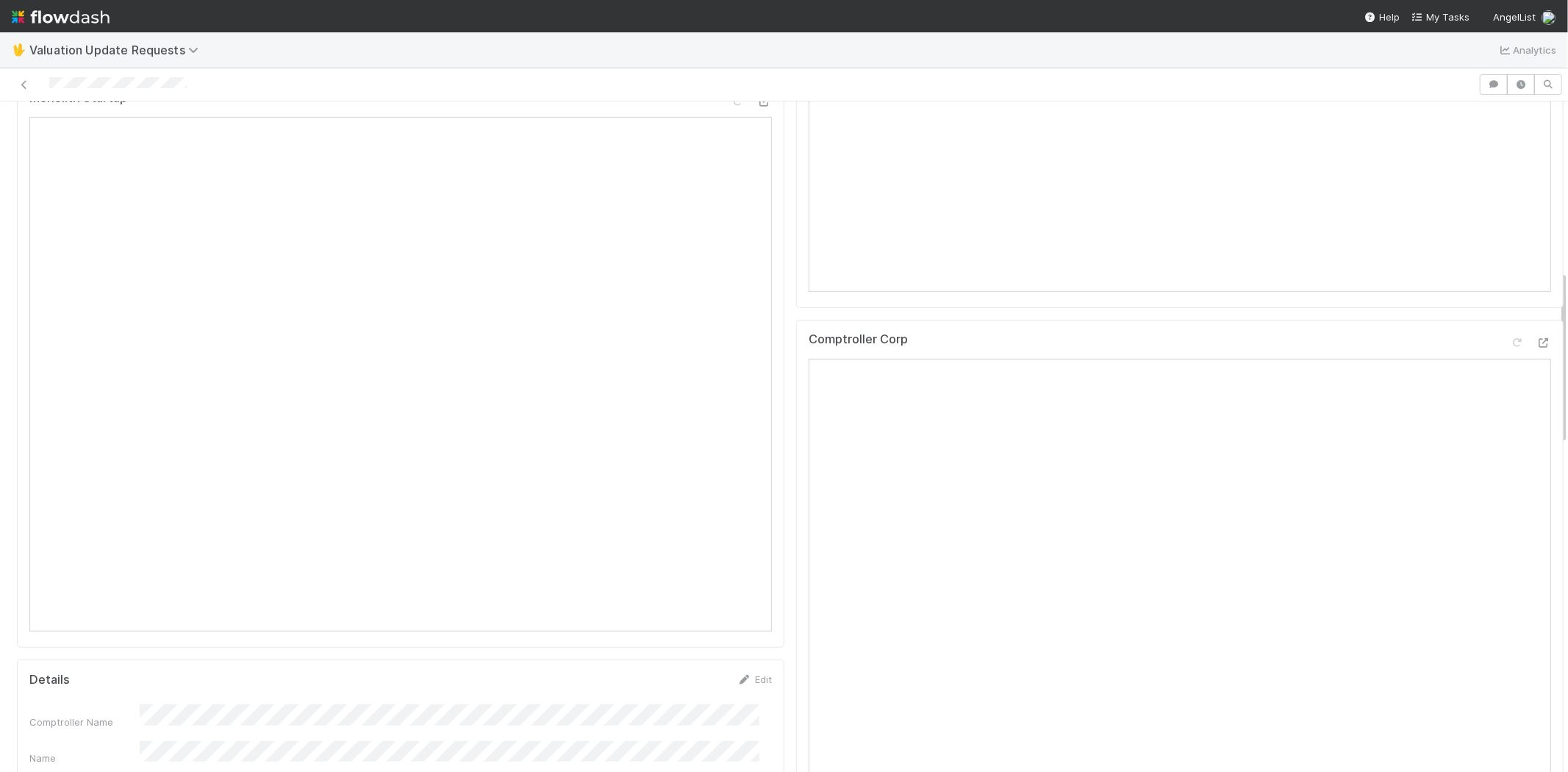
click at [59, 83] on div at bounding box center [738, 85] width 1467 height 20
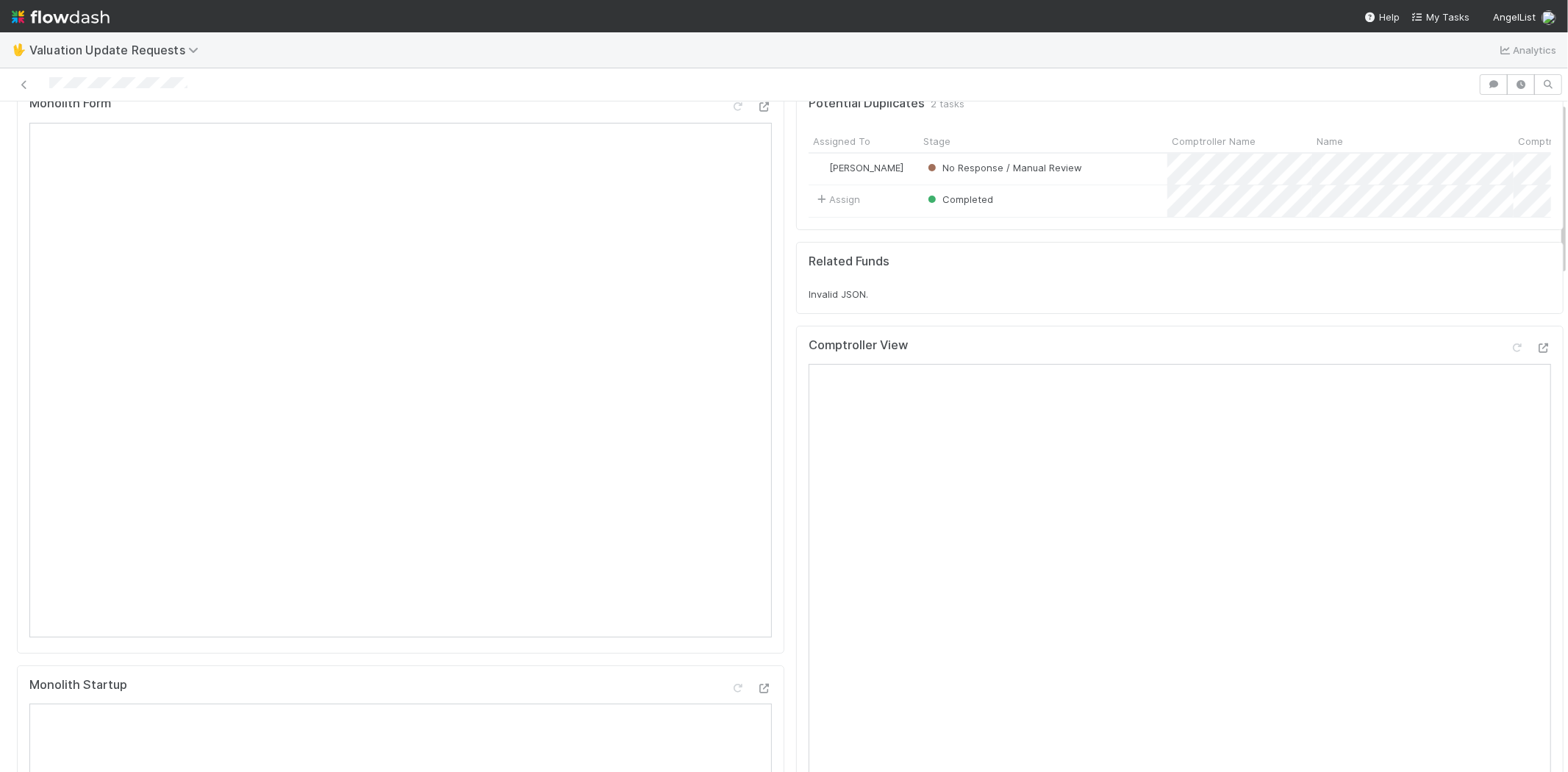
scroll to position [0, 0]
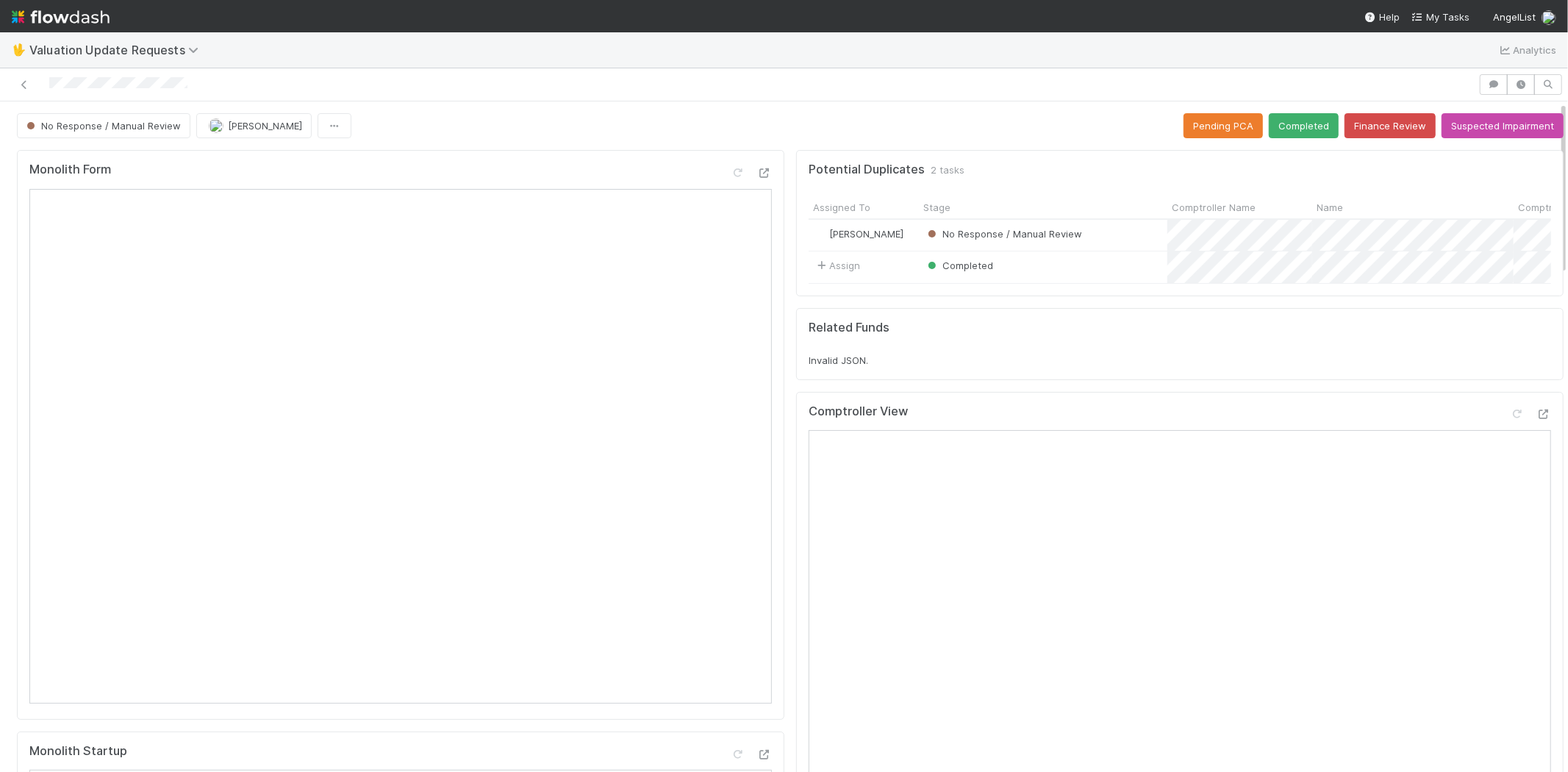
click at [202, 71] on div at bounding box center [784, 85] width 1568 height 33
click at [51, 85] on div at bounding box center [738, 85] width 1467 height 20
click at [1510, 419] on icon at bounding box center [1518, 414] width 15 height 9
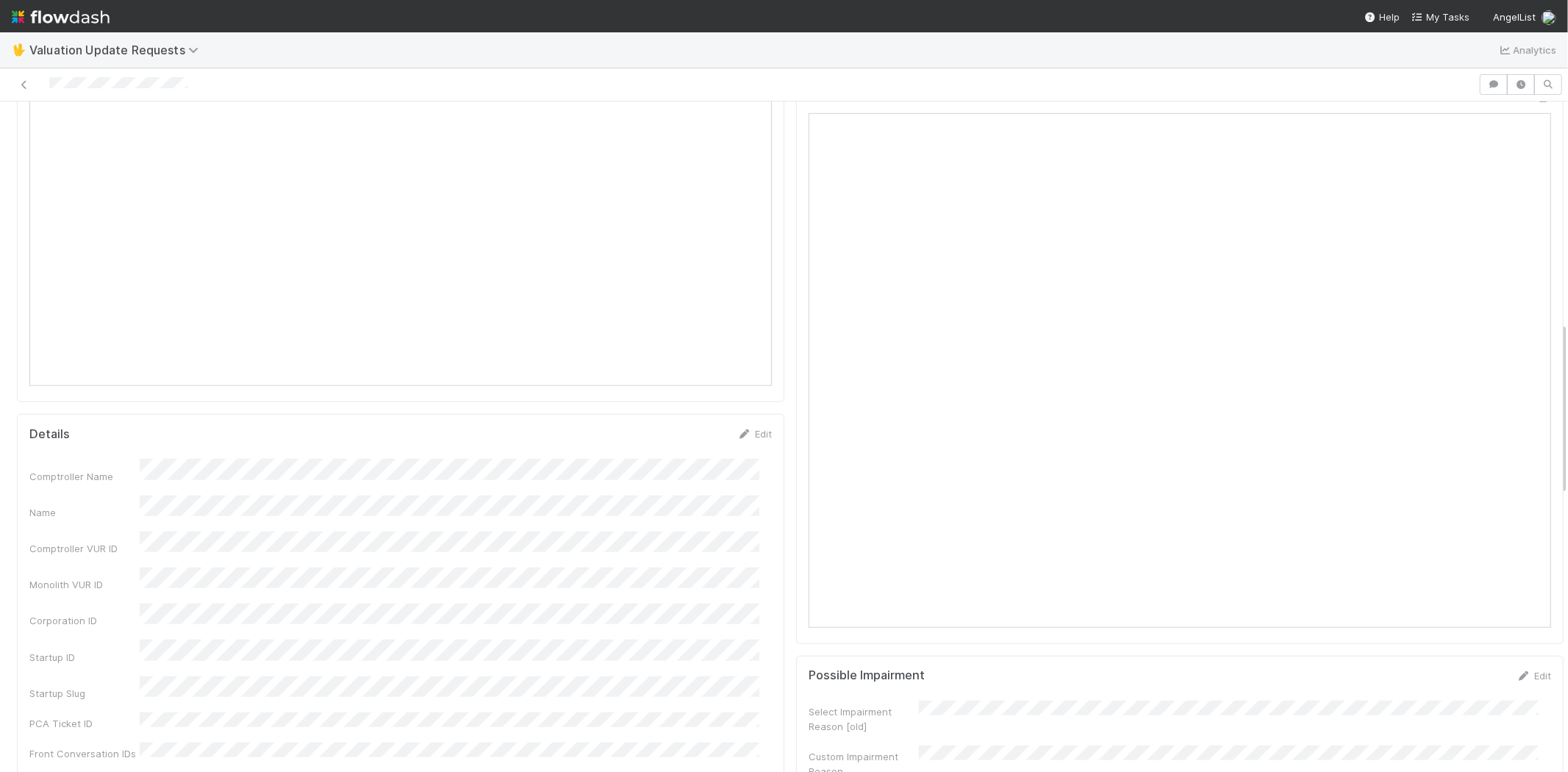
scroll to position [735, 0]
click at [1510, 266] on icon at bounding box center [1518, 260] width 15 height 9
click at [1510, 558] on icon at bounding box center [1518, 563] width 15 height 9
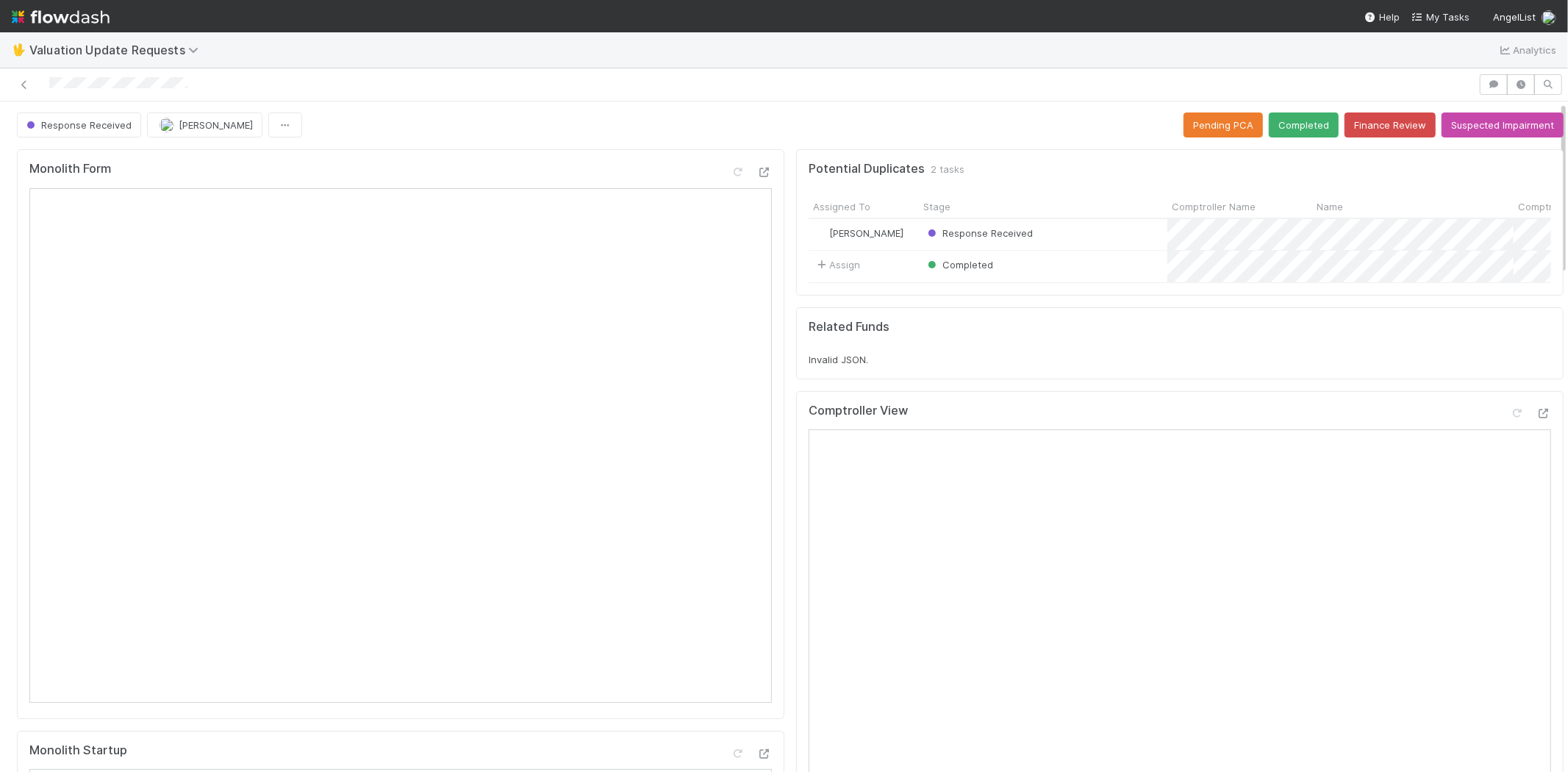
scroll to position [0, 0]
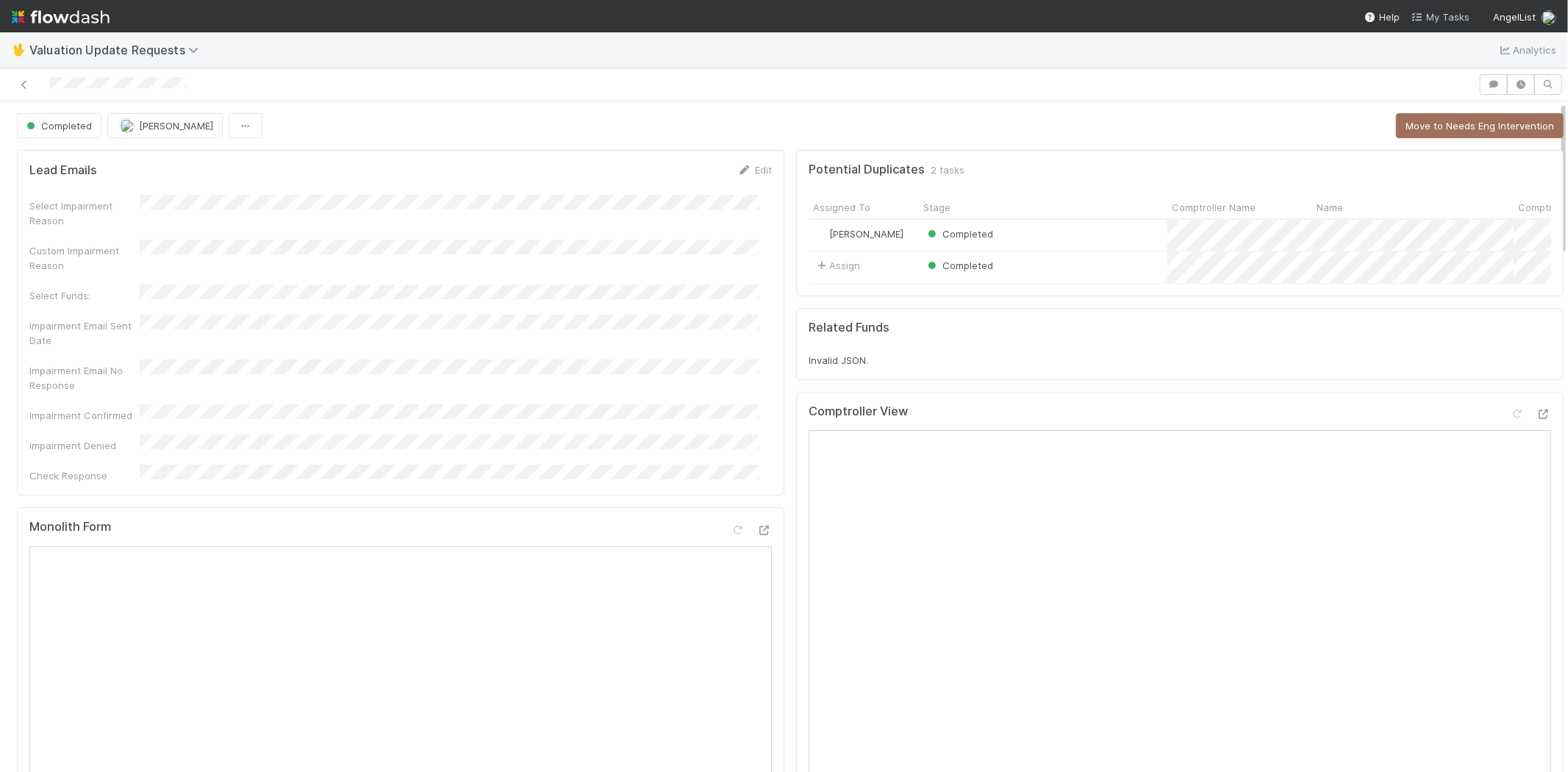
click at [1461, 11] on span "My Tasks" at bounding box center [1441, 17] width 59 height 12
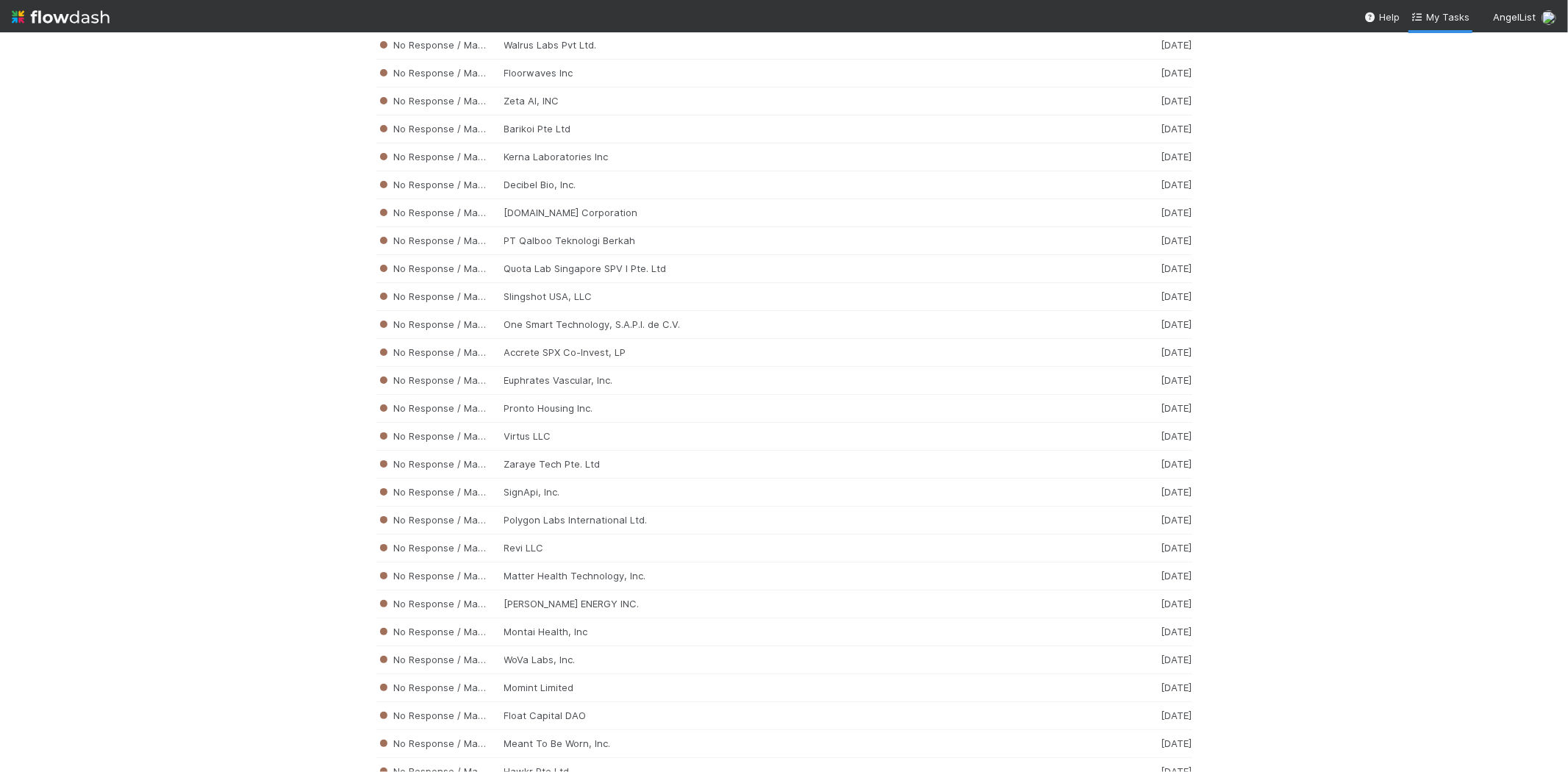
scroll to position [3929, 0]
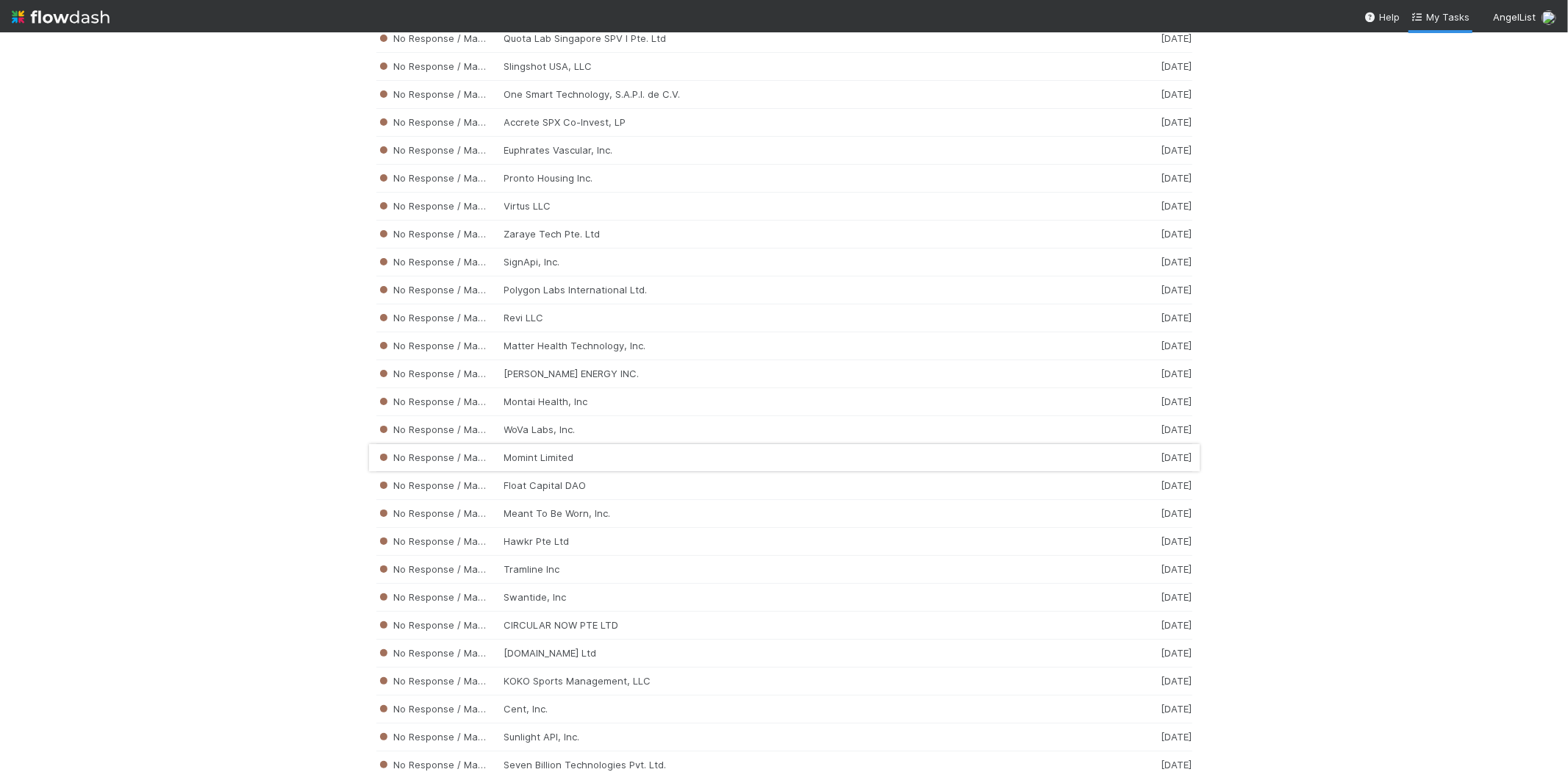
click at [490, 466] on div "No Response / Manual Review Momint Limited 2 weeks ago" at bounding box center [784, 458] width 816 height 28
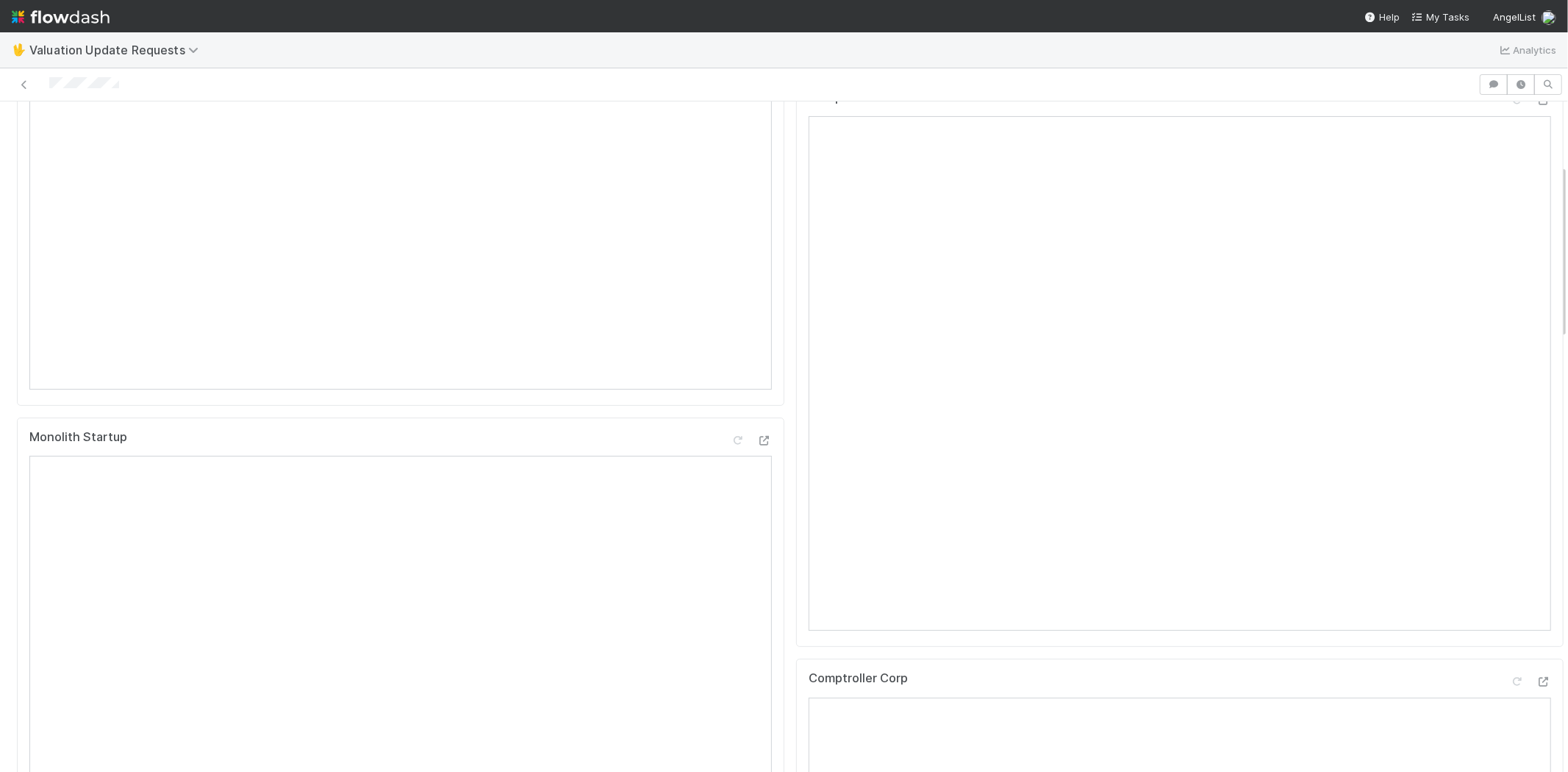
scroll to position [164, 0]
click at [50, 78] on div at bounding box center [738, 85] width 1467 height 20
click at [1510, 255] on icon at bounding box center [1518, 251] width 15 height 9
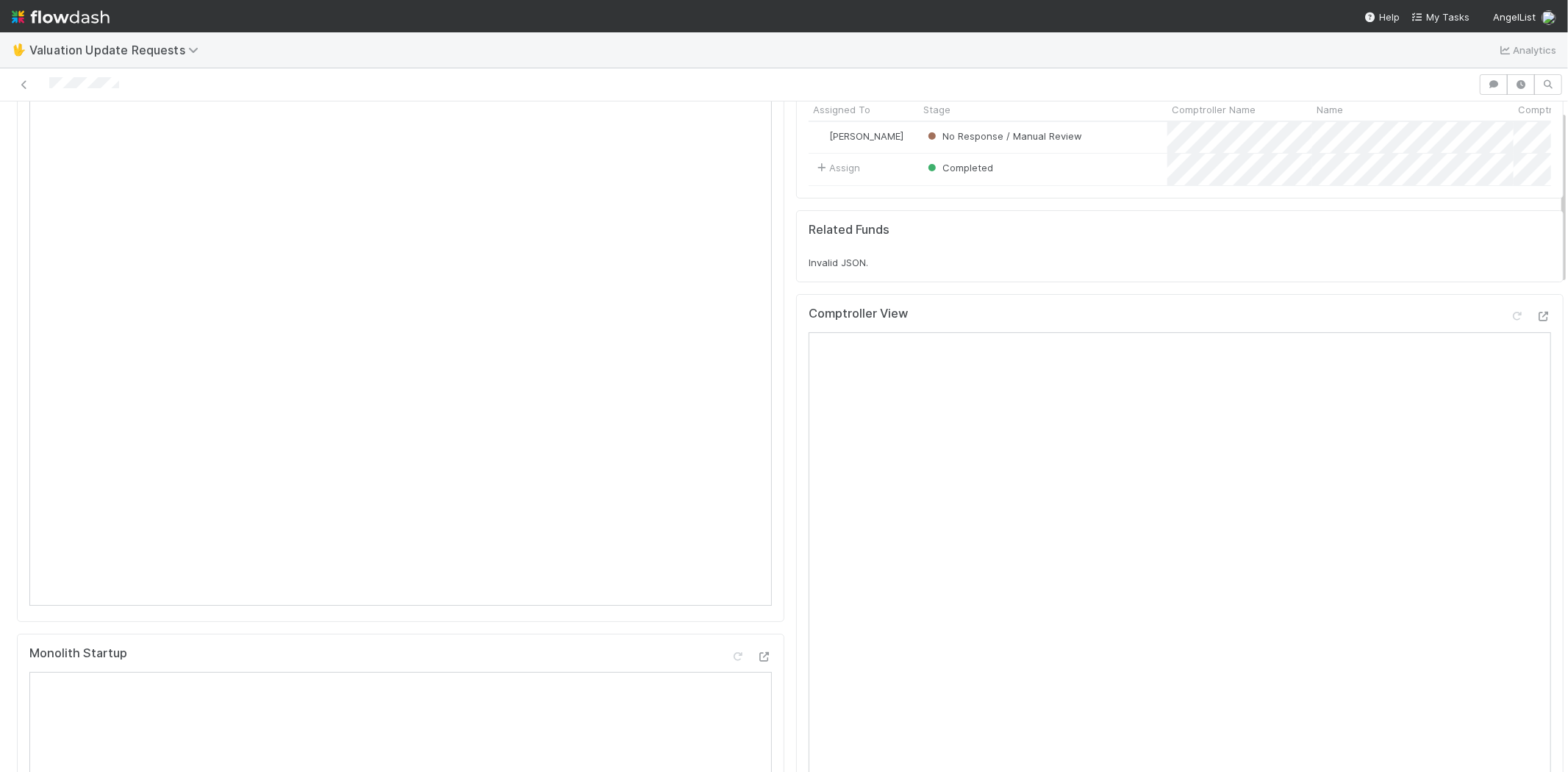
scroll to position [0, 0]
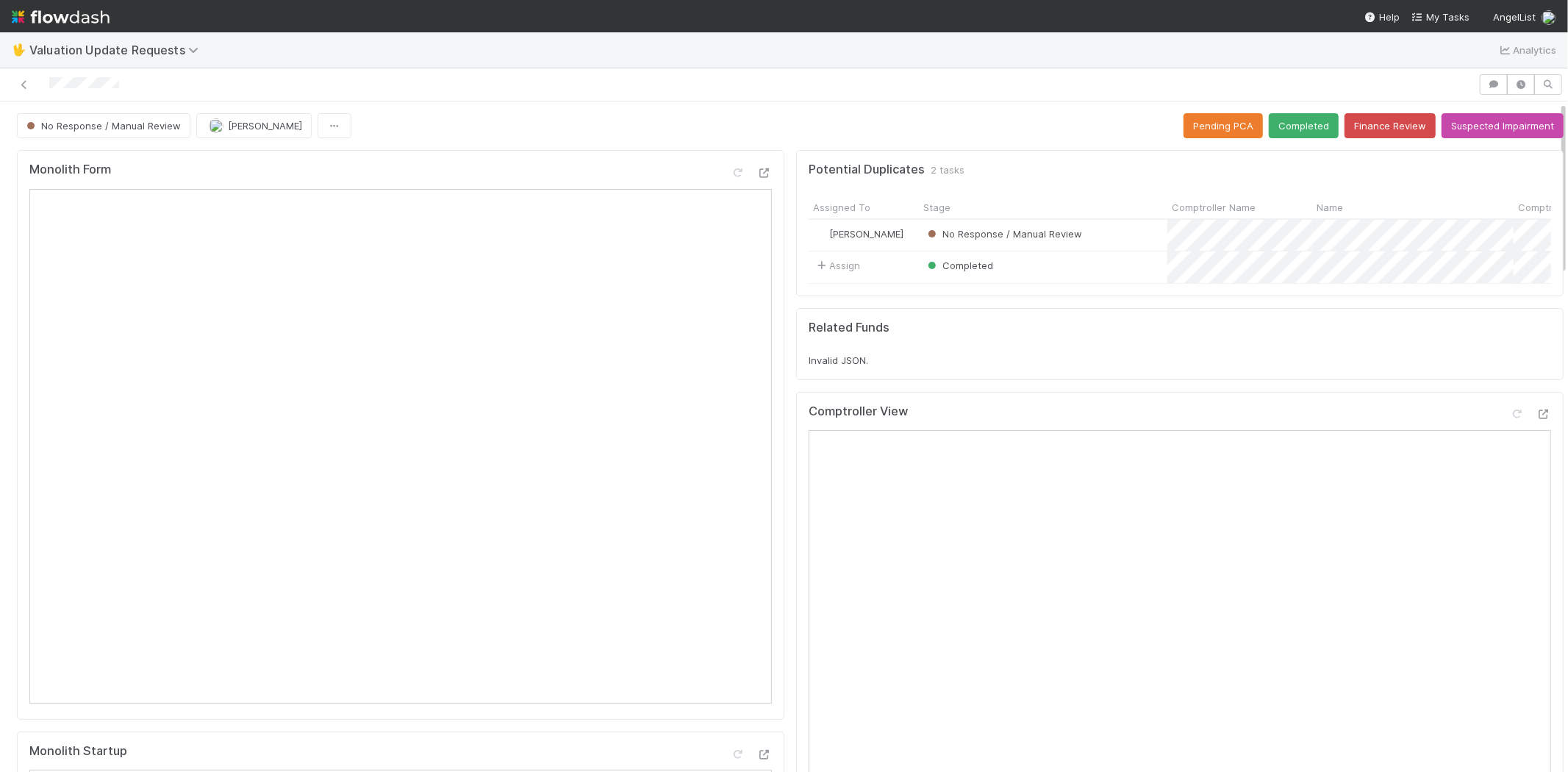
click at [1510, 427] on div at bounding box center [1531, 417] width 41 height 20
click at [1510, 419] on icon at bounding box center [1518, 414] width 15 height 9
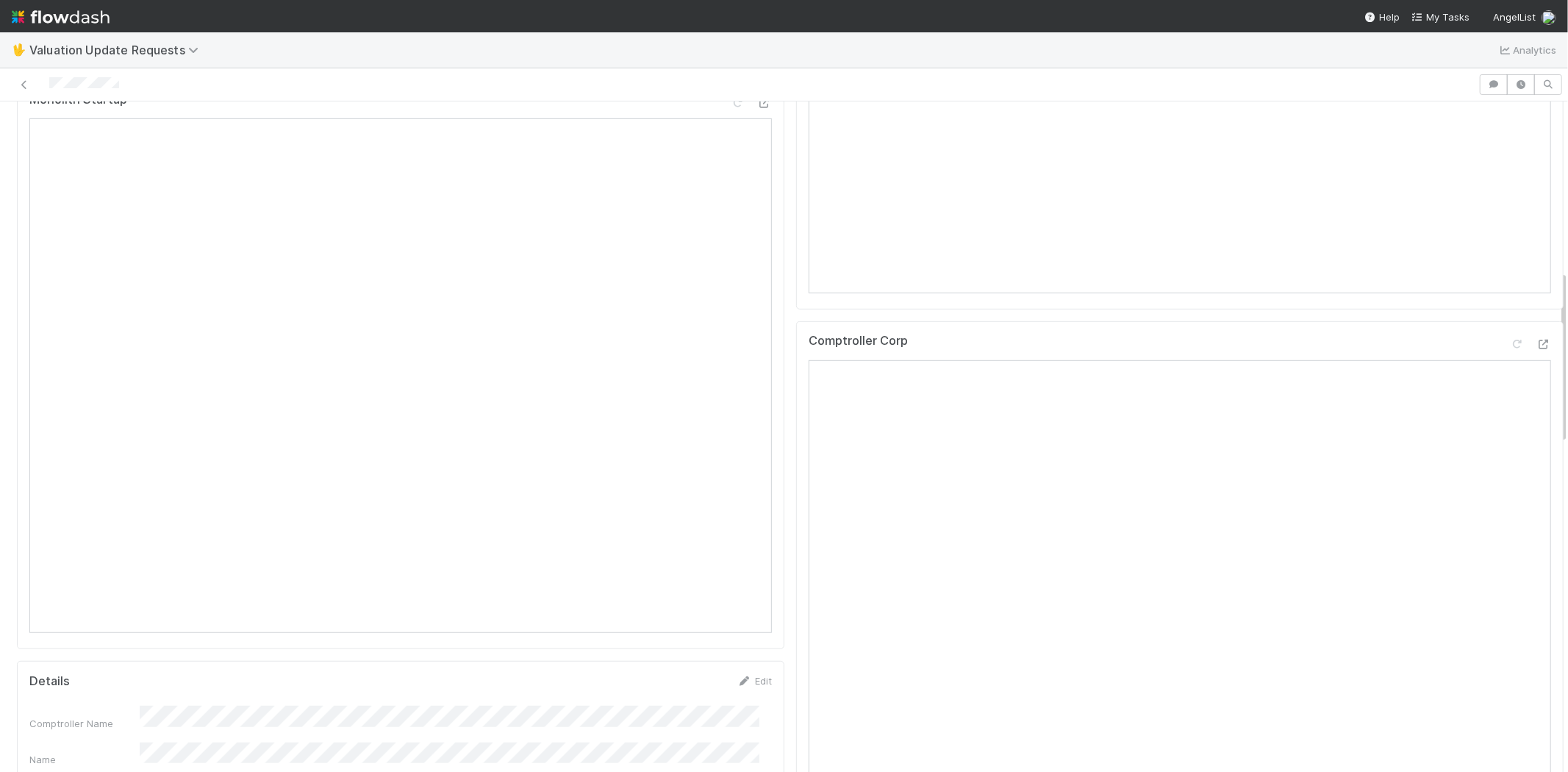
scroll to position [653, 0]
click at [1510, 347] on icon at bounding box center [1518, 343] width 15 height 9
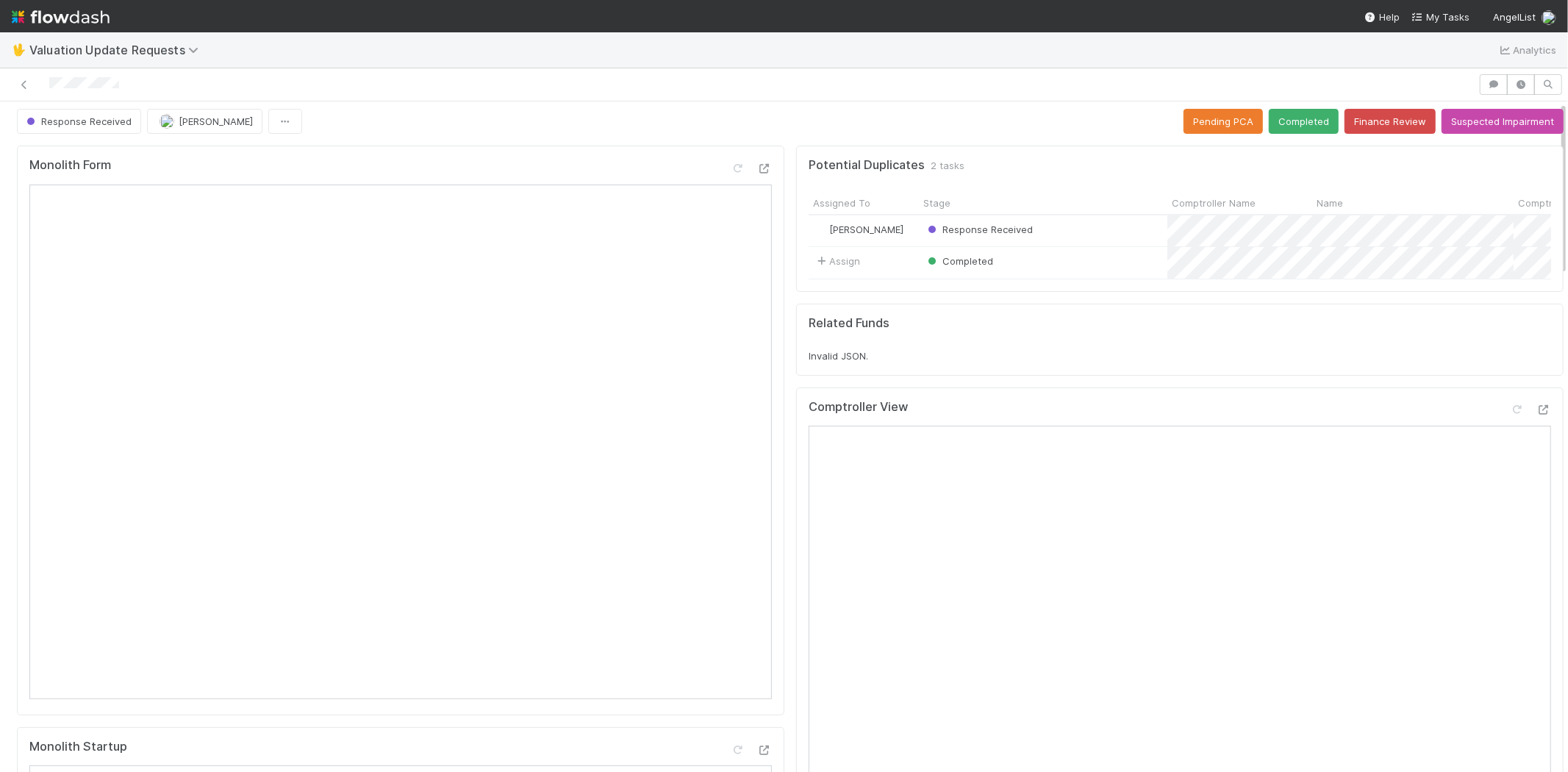
scroll to position [0, 0]
click at [1281, 115] on button "Completed" at bounding box center [1303, 125] width 70 height 25
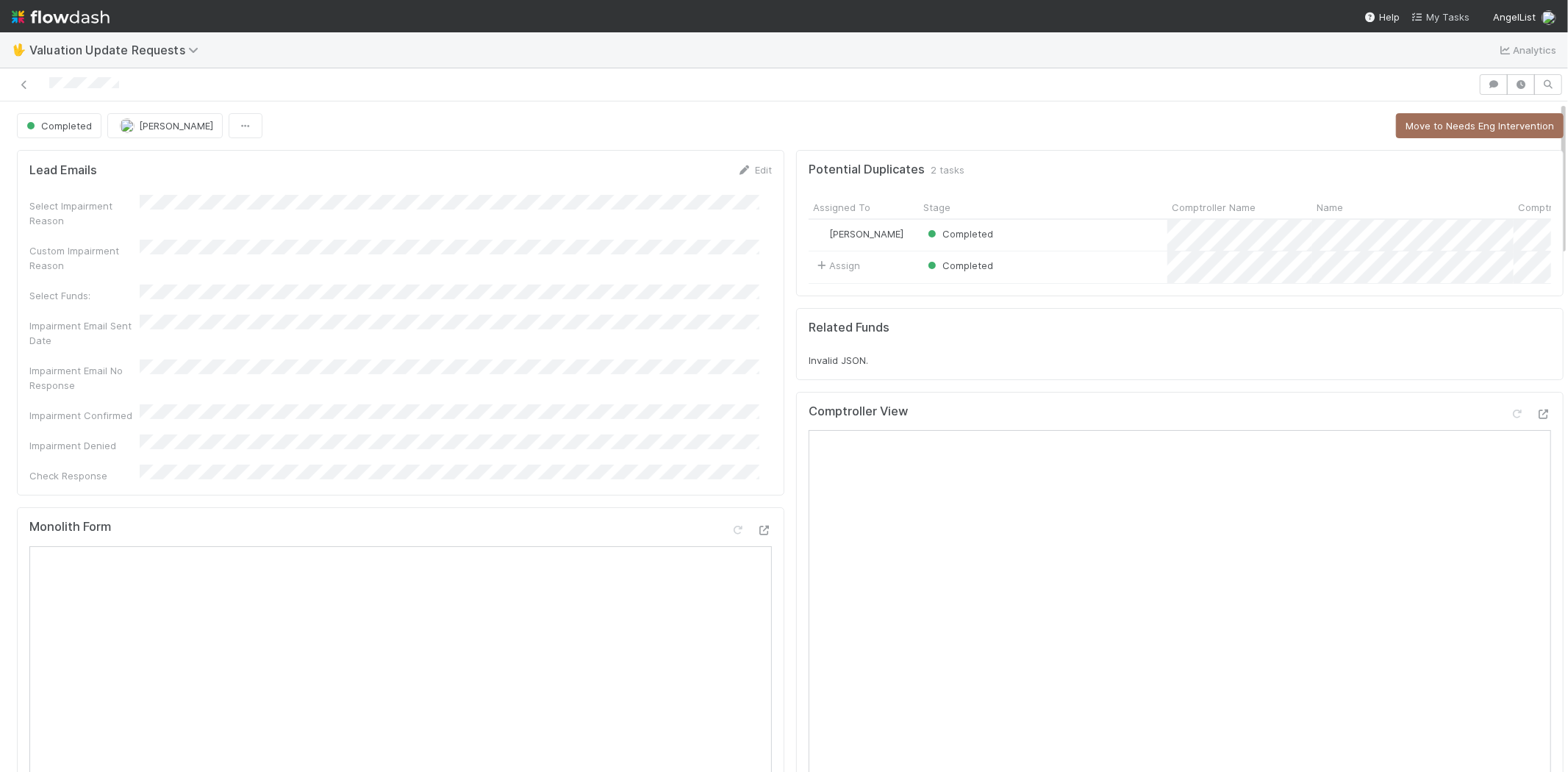
click at [1444, 9] on link "My Tasks" at bounding box center [1441, 17] width 59 height 15
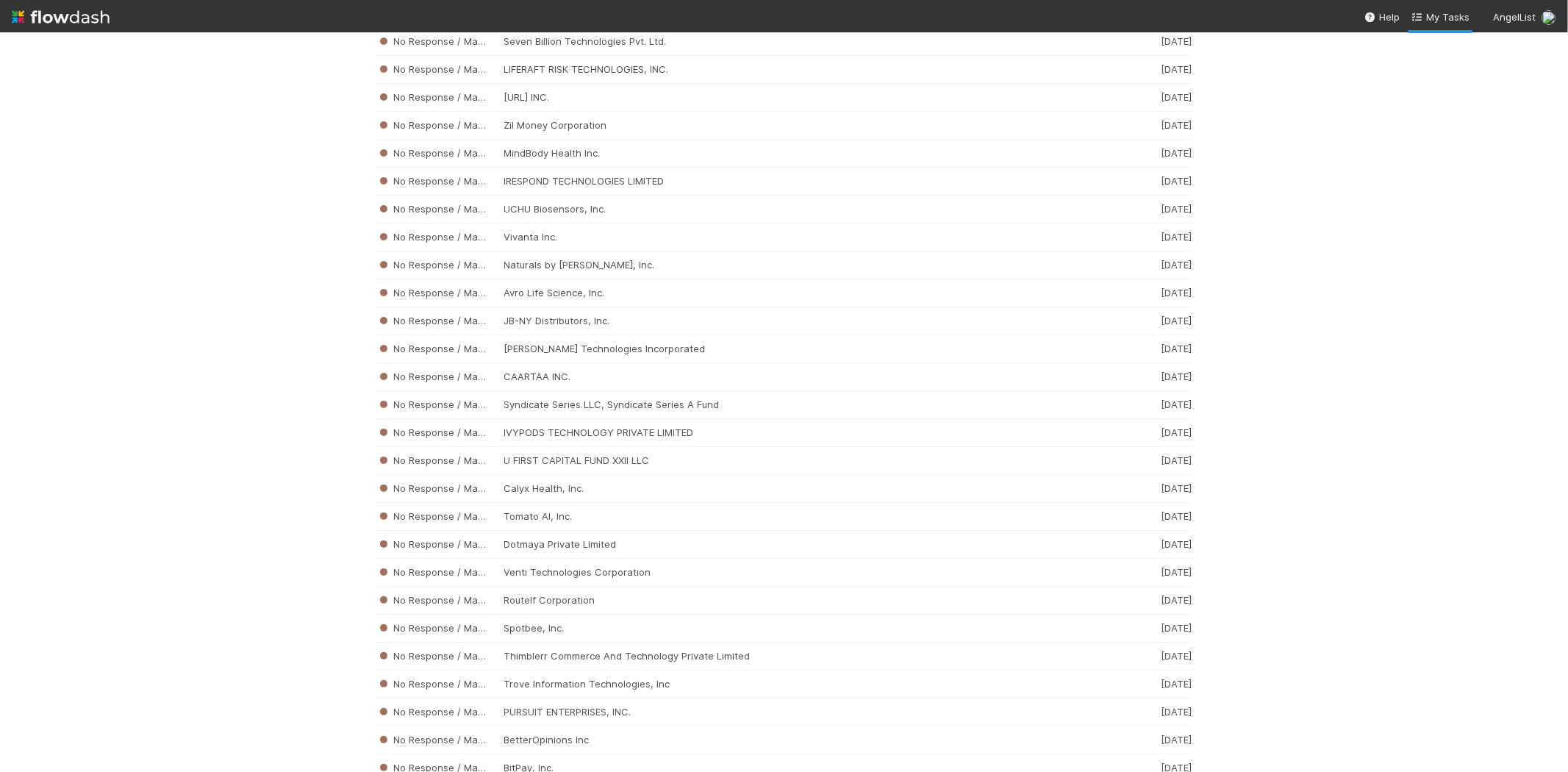
scroll to position [5027, 0]
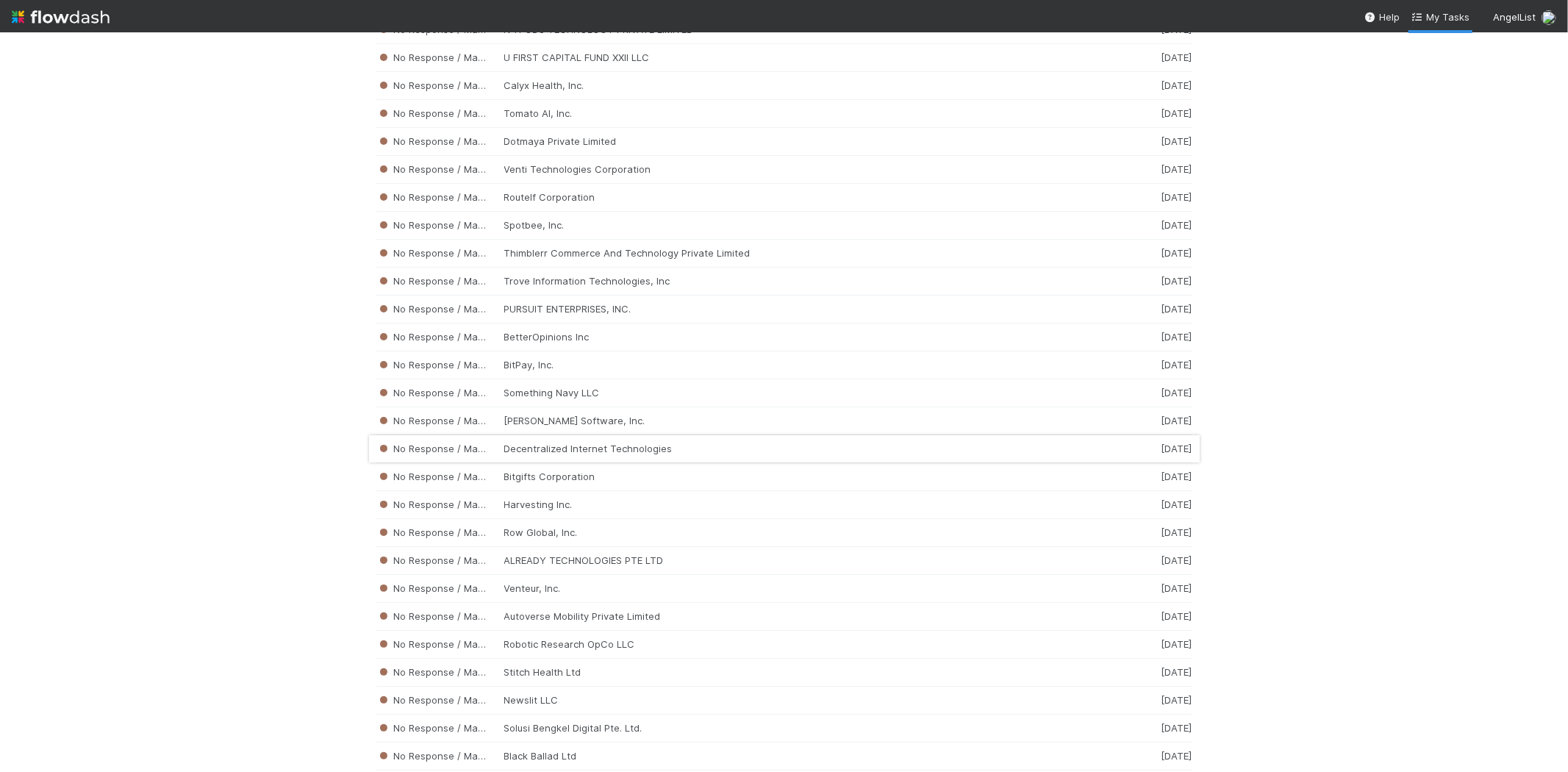
click at [665, 464] on div "No Response / Manual Review Decentralized Internet Technologies 2 weeks ago" at bounding box center [784, 450] width 816 height 28
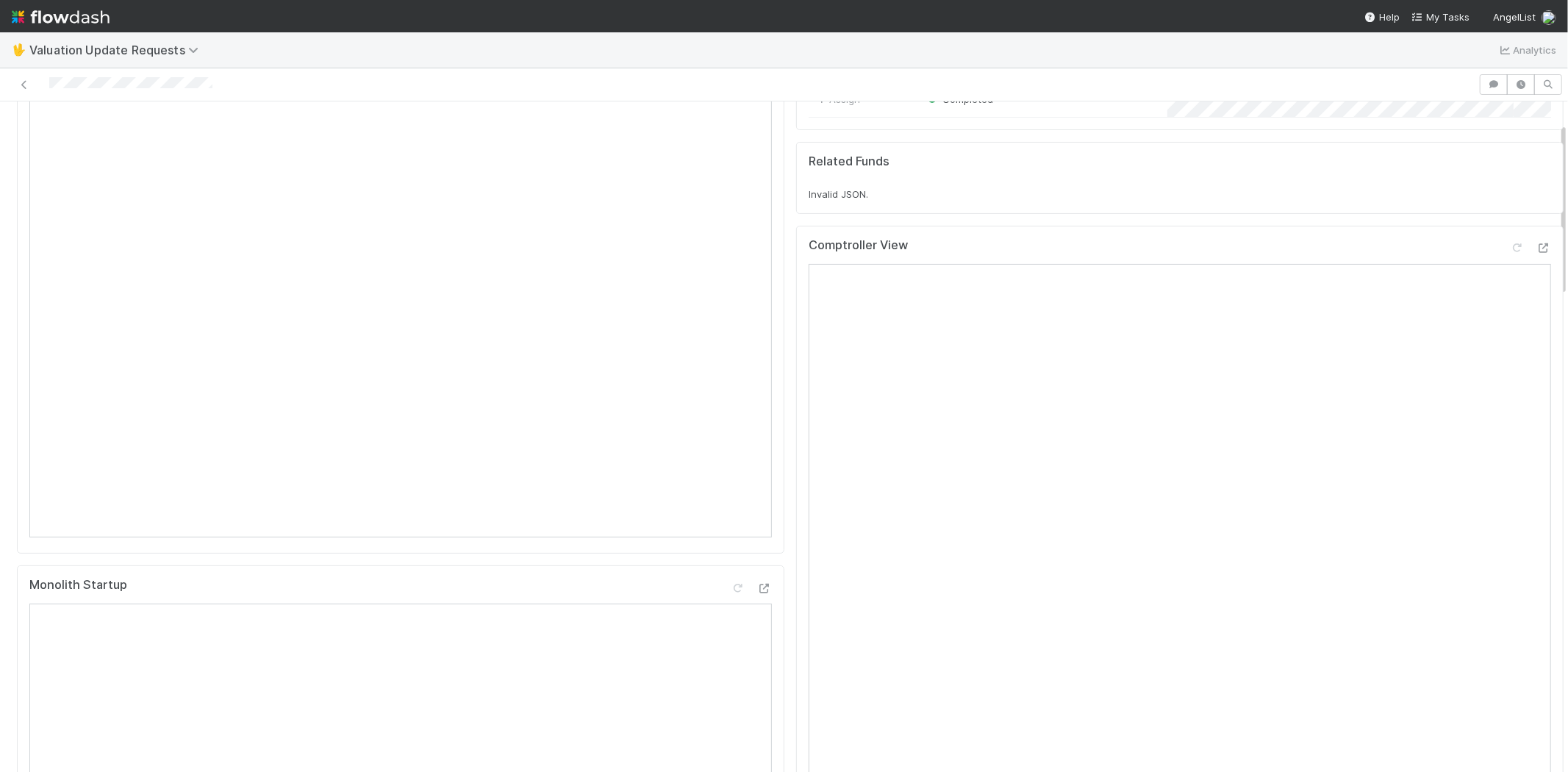
scroll to position [82, 0]
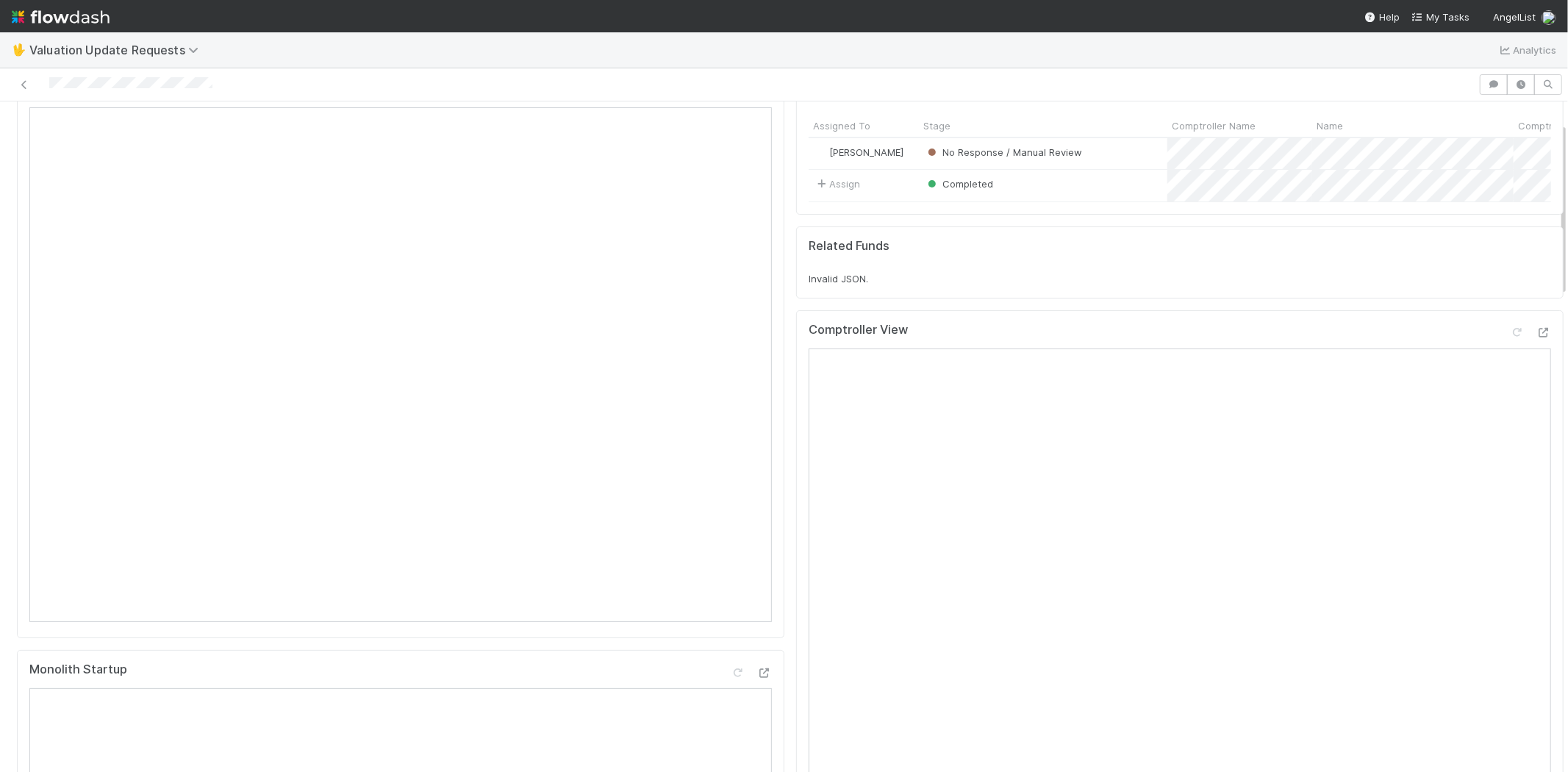
drag, startPoint x: 231, startPoint y: 83, endPoint x: 39, endPoint y: 83, distance: 192.0
click at [39, 83] on div at bounding box center [738, 85] width 1467 height 20
click at [231, 86] on div at bounding box center [738, 85] width 1467 height 20
drag, startPoint x: 228, startPoint y: 84, endPoint x: 47, endPoint y: 85, distance: 181.0
click at [47, 85] on div at bounding box center [738, 85] width 1467 height 20
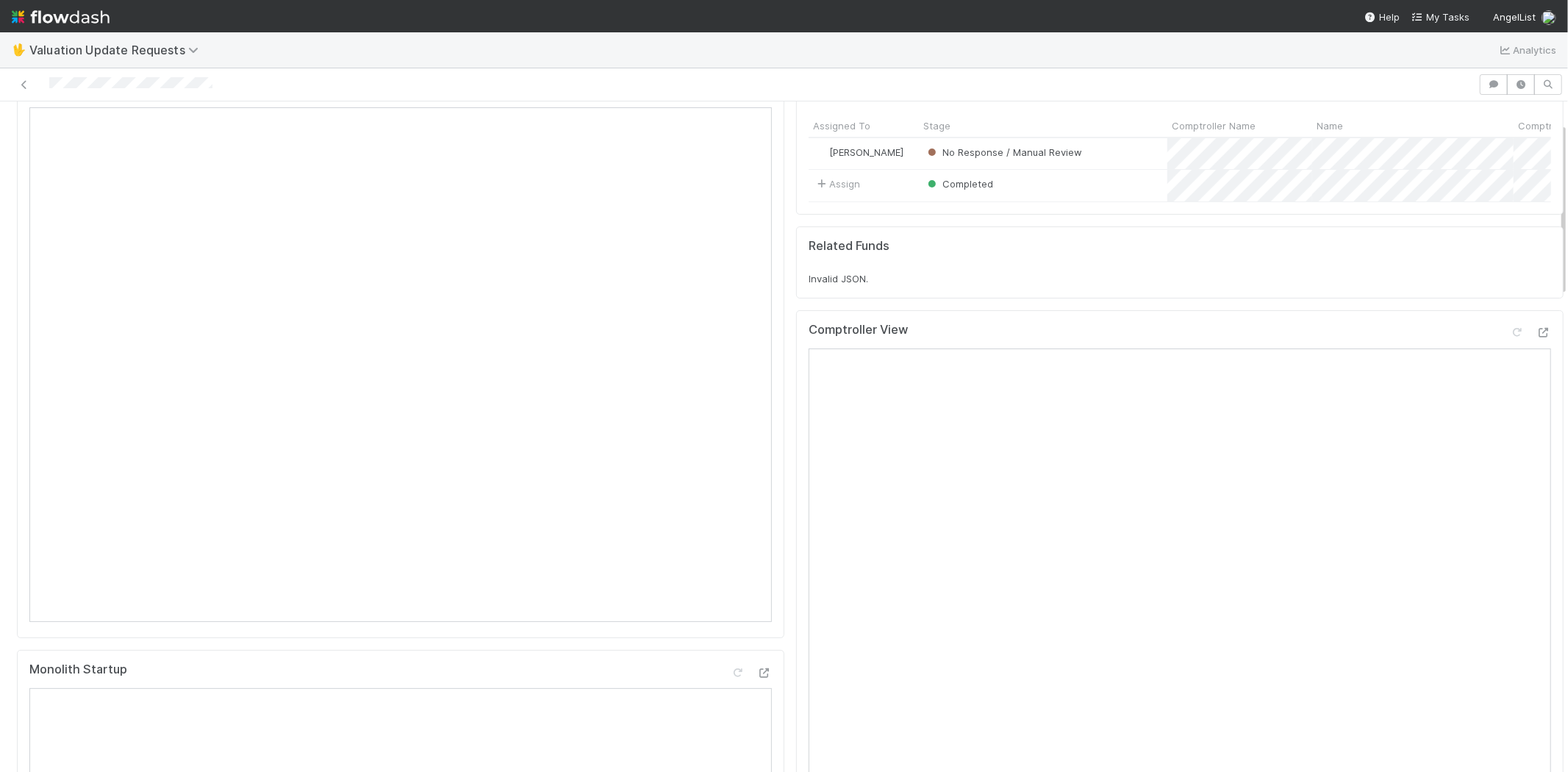
click at [260, 83] on div at bounding box center [738, 85] width 1467 height 20
click at [49, 83] on div at bounding box center [738, 85] width 1467 height 20
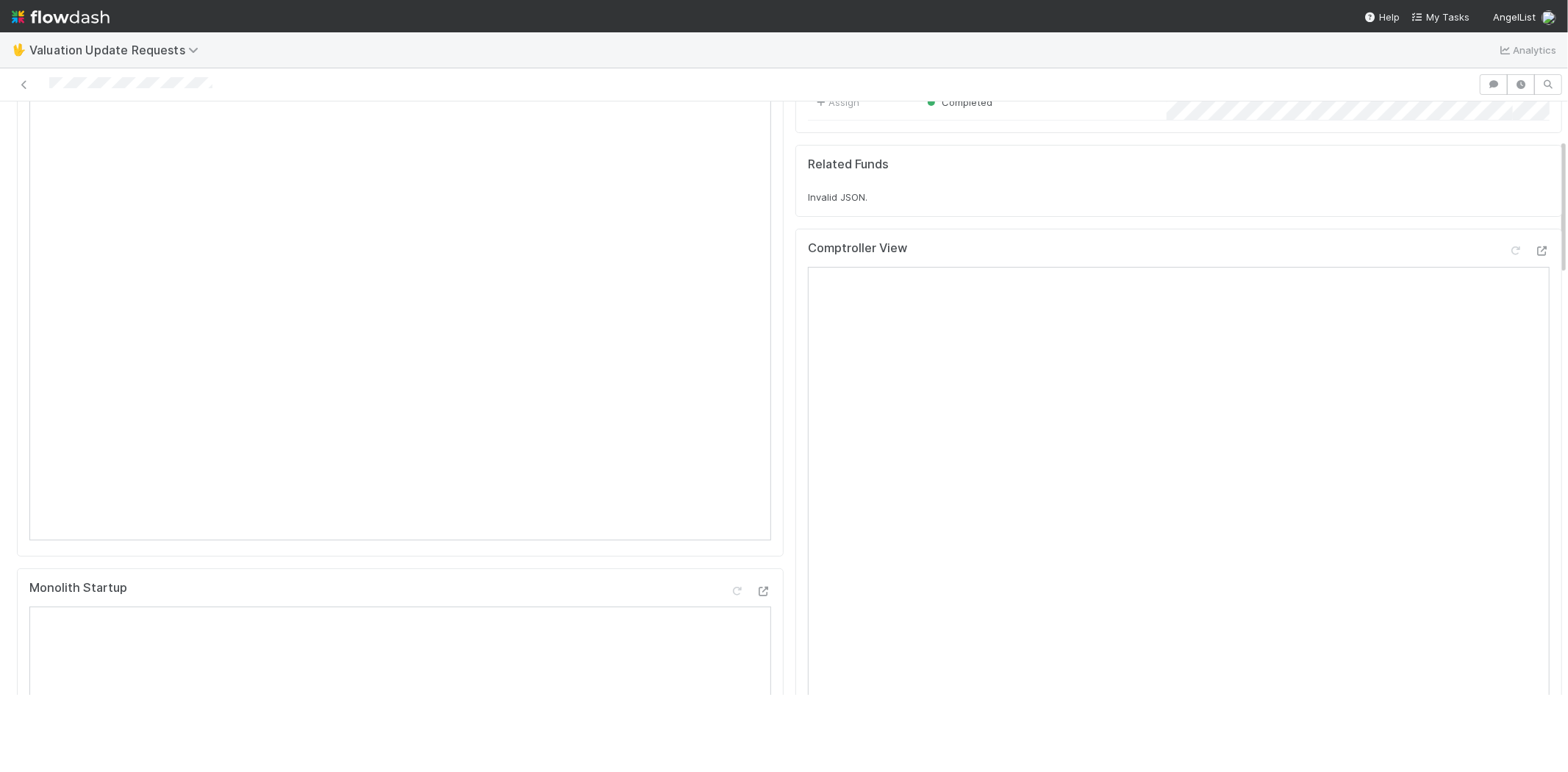
scroll to position [164, 0]
click at [1510, 255] on icon at bounding box center [1518, 251] width 15 height 9
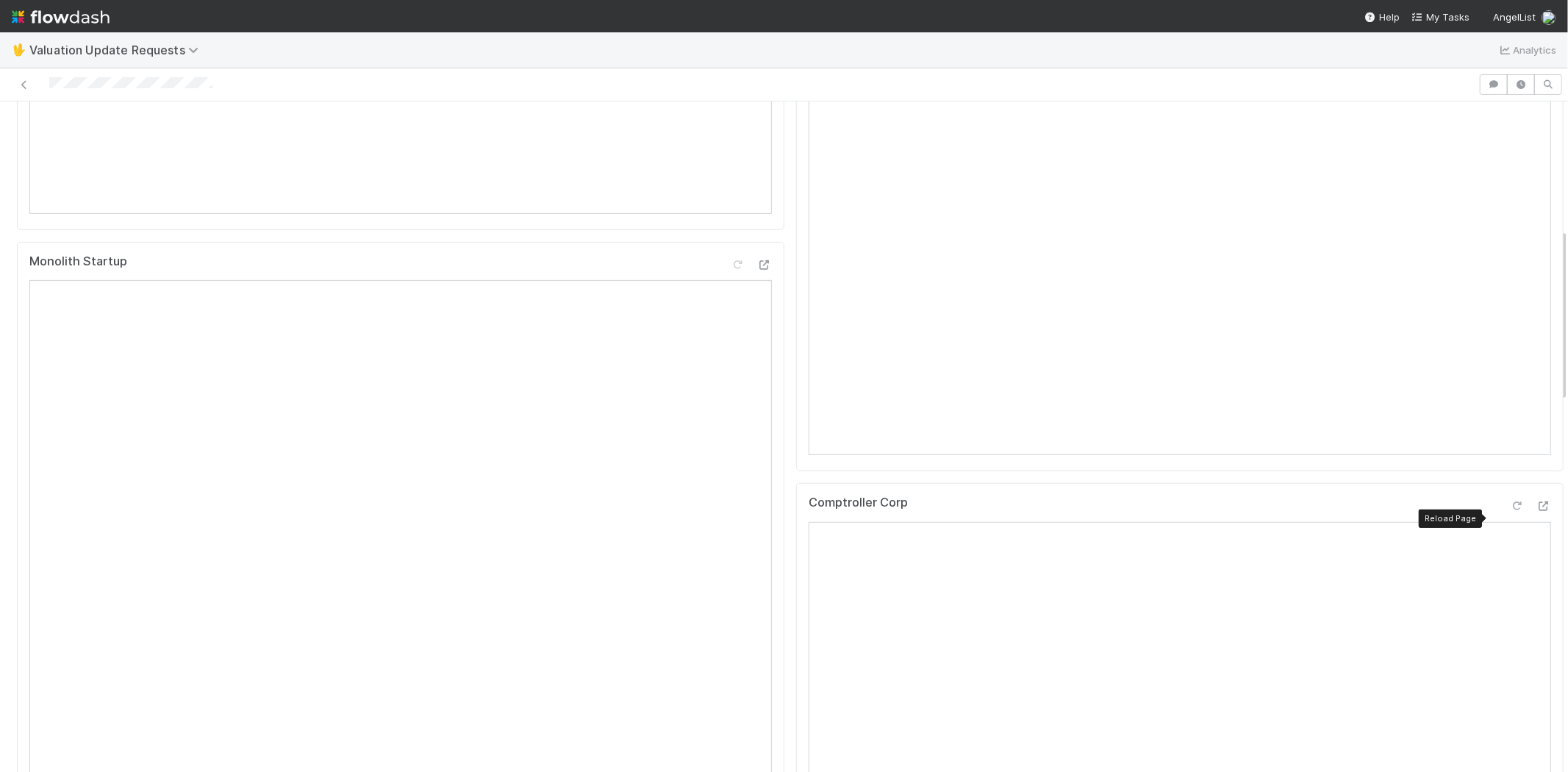
click at [1510, 511] on icon at bounding box center [1518, 506] width 15 height 9
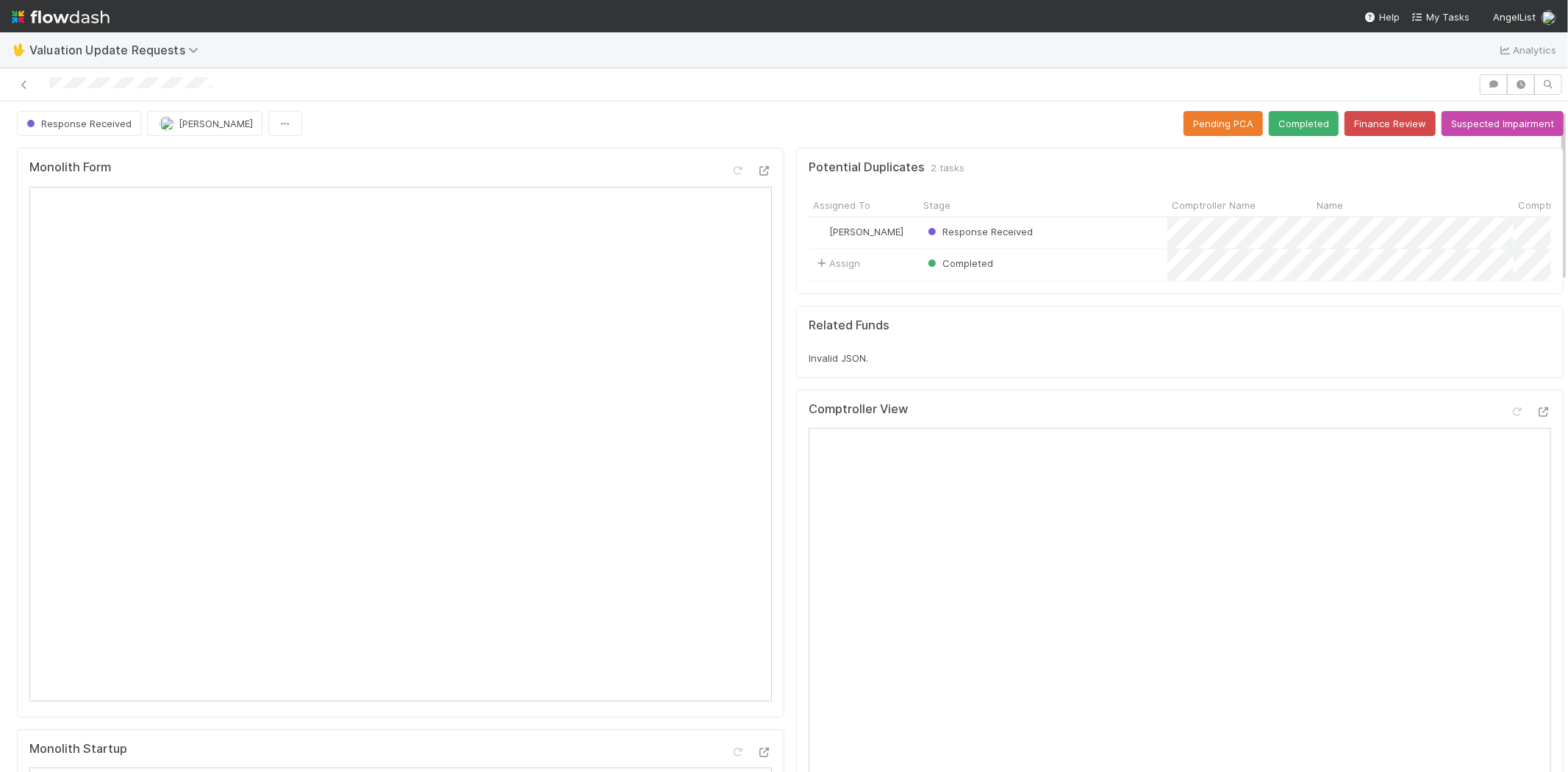
scroll to position [0, 0]
click at [1279, 114] on button "Completed" at bounding box center [1303, 125] width 70 height 25
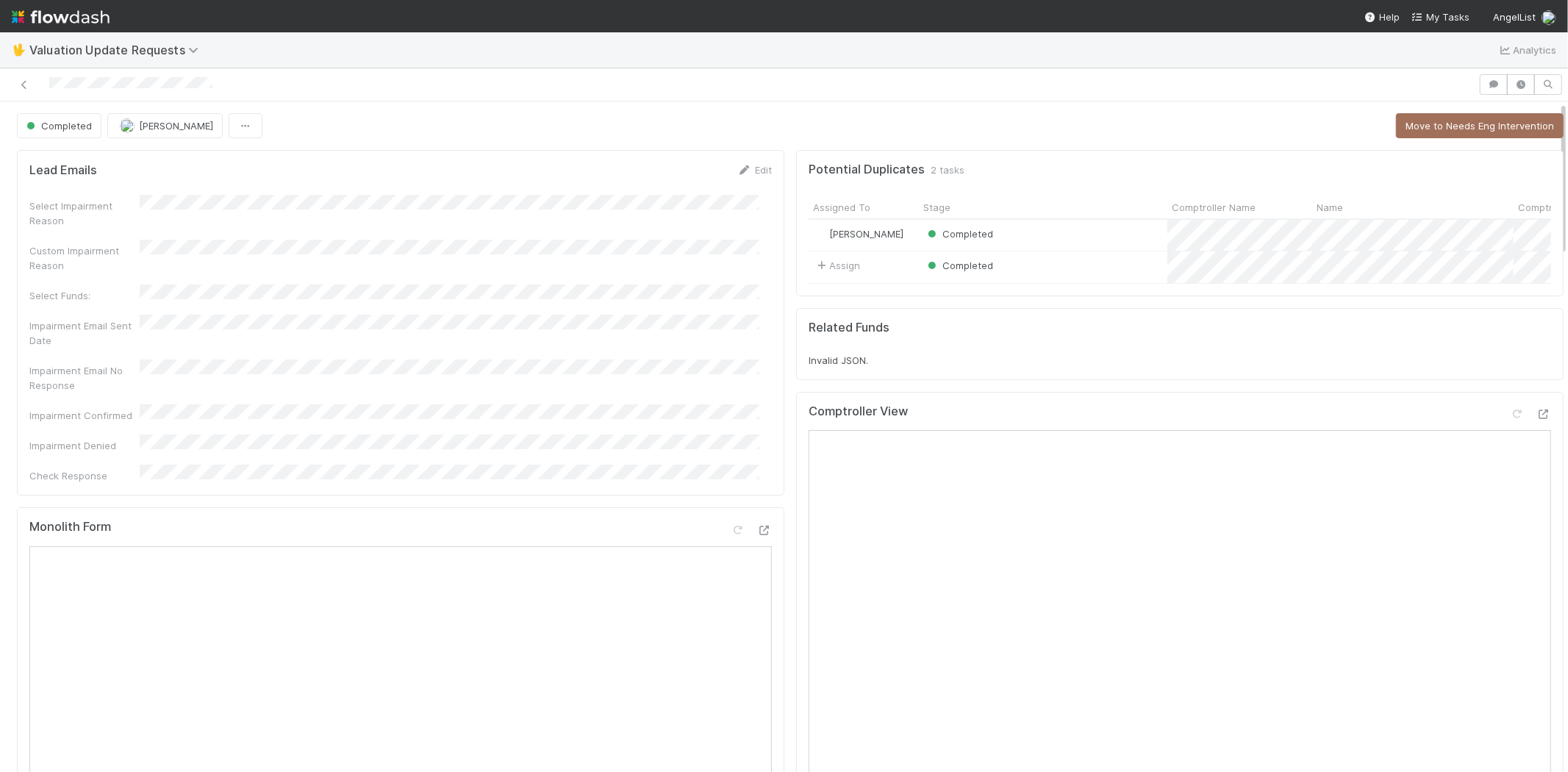
click at [1457, 8] on nav "Help My Tasks AngelList" at bounding box center [784, 16] width 1568 height 33
click at [1454, 15] on span "My Tasks" at bounding box center [1441, 17] width 59 height 12
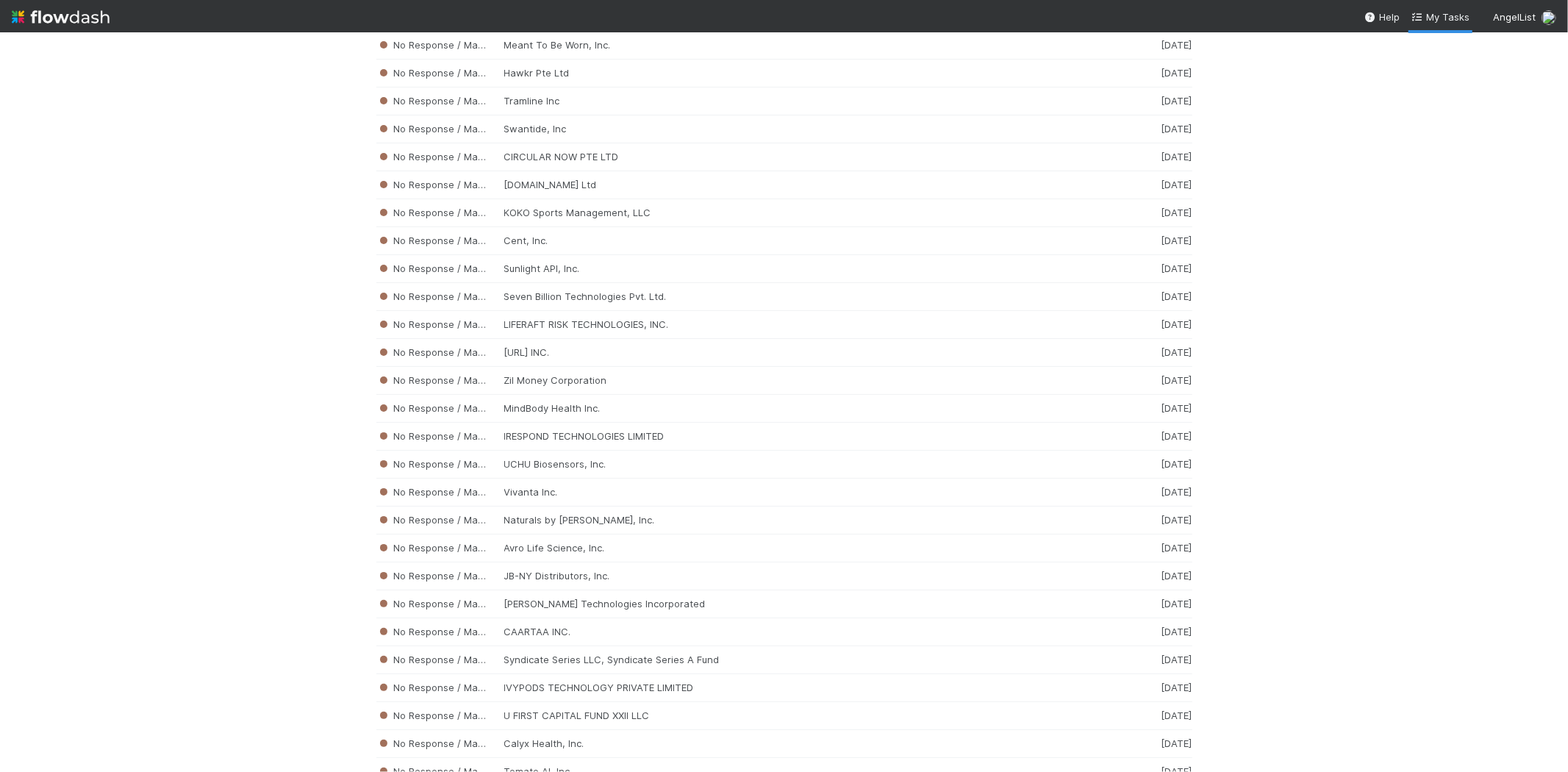
scroll to position [4612, 0]
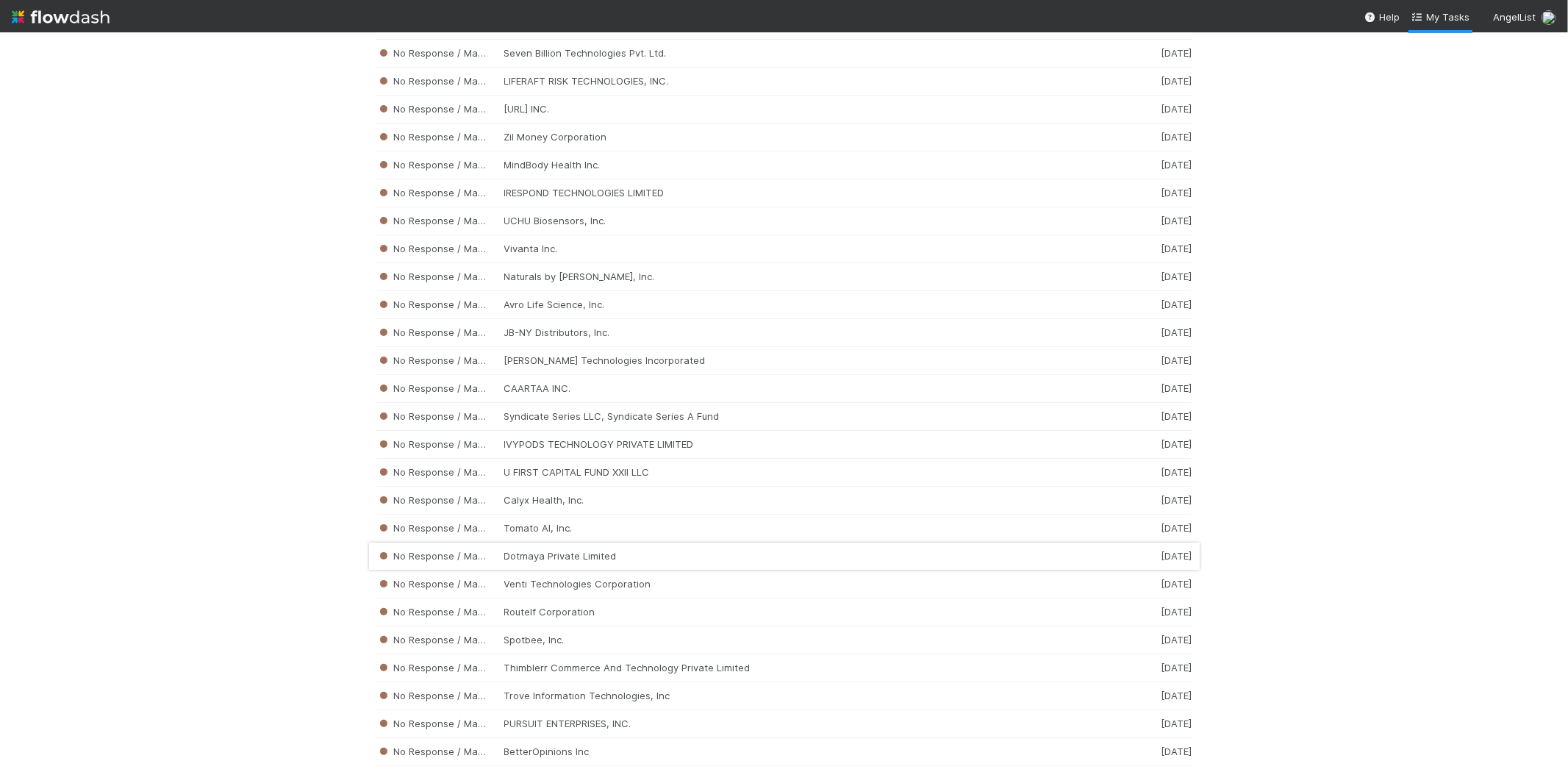
click at [584, 570] on div "No Response / Manual Review Dotmaya Private Limited 2 weeks ago" at bounding box center [784, 556] width 816 height 28
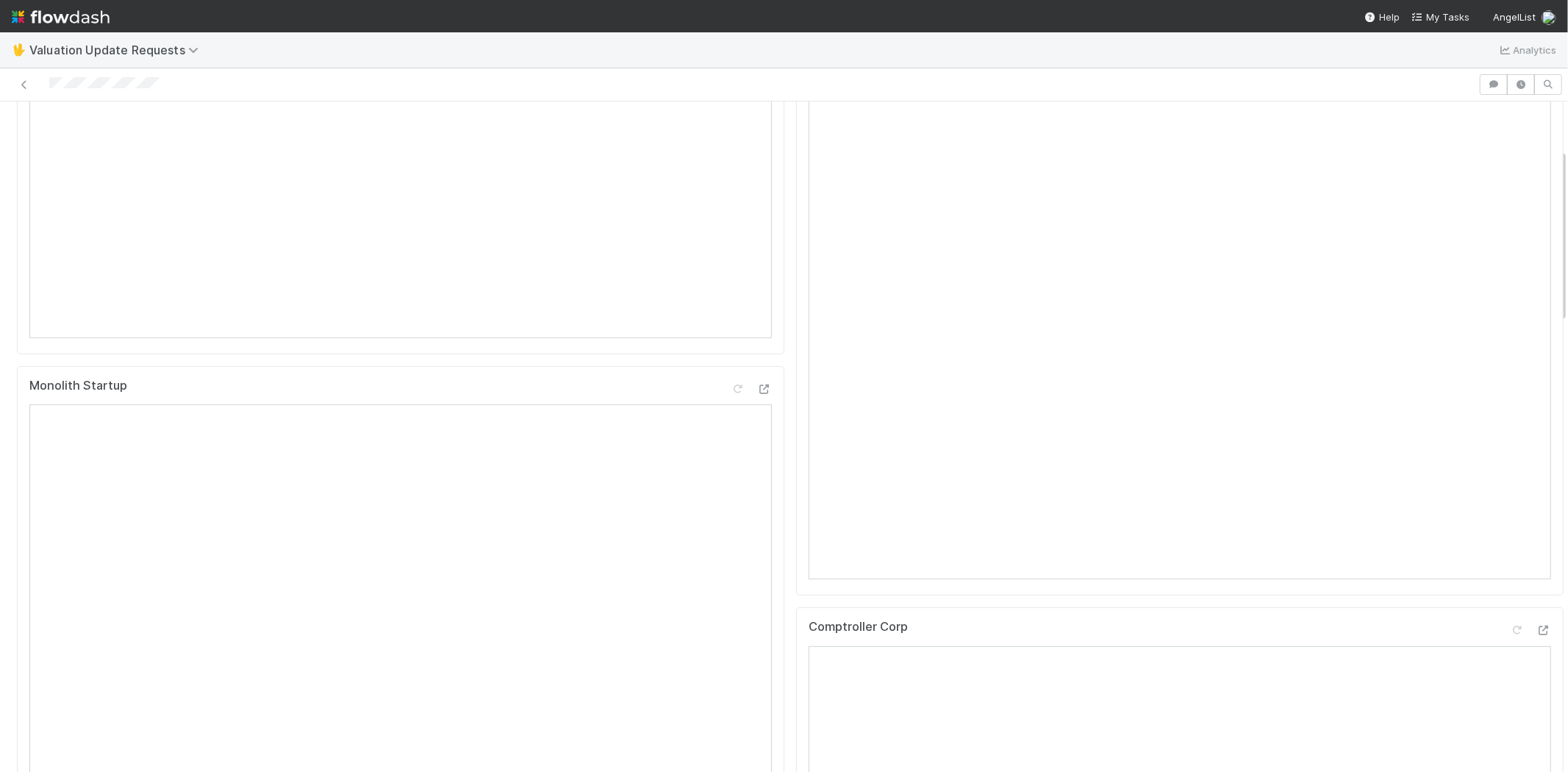
scroll to position [571, 0]
drag, startPoint x: 172, startPoint y: 83, endPoint x: 47, endPoint y: 86, distance: 125.0
click at [47, 86] on div at bounding box center [738, 85] width 1467 height 20
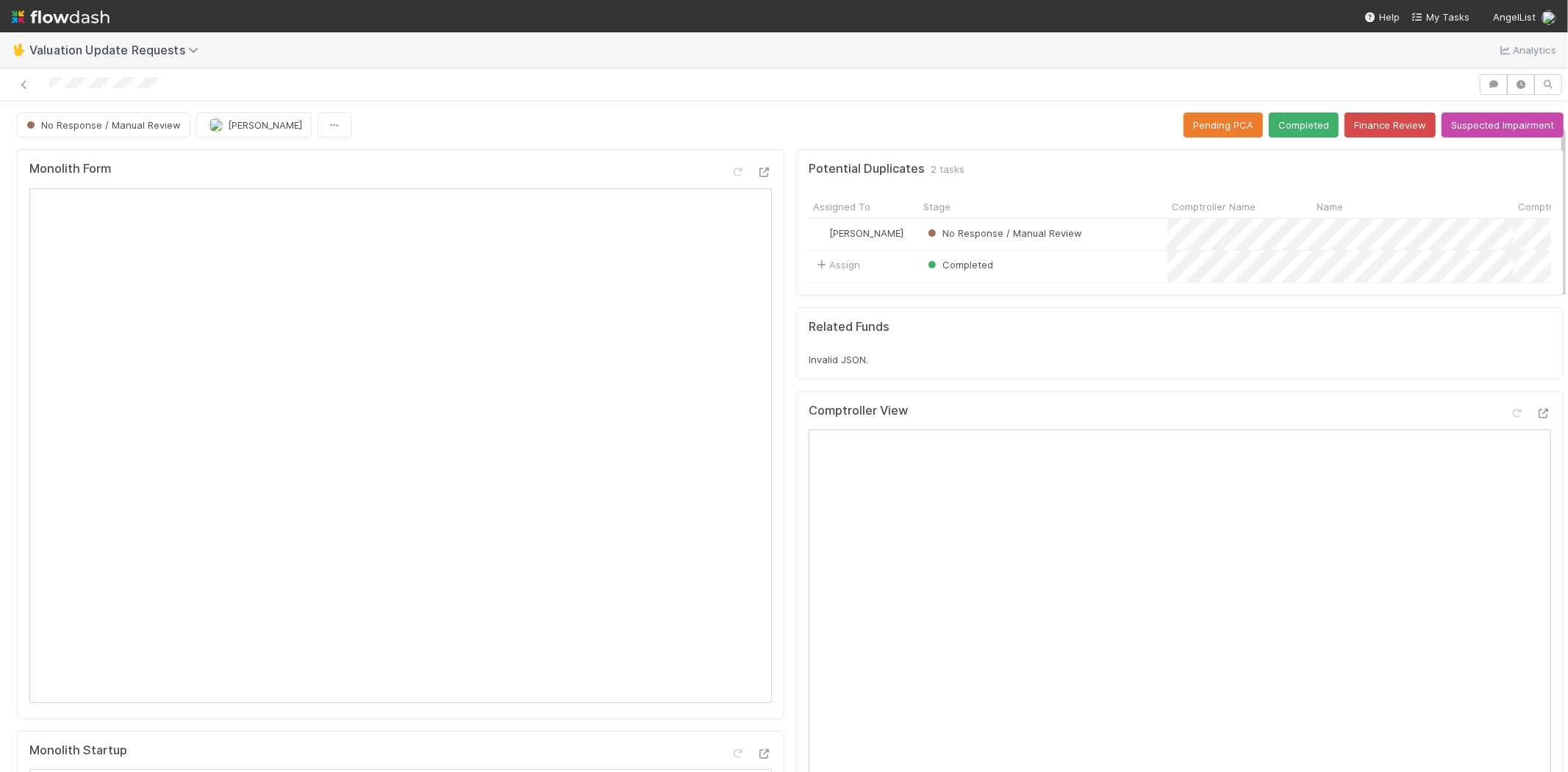
scroll to position [0, 0]
click at [1510, 419] on icon at bounding box center [1518, 414] width 15 height 9
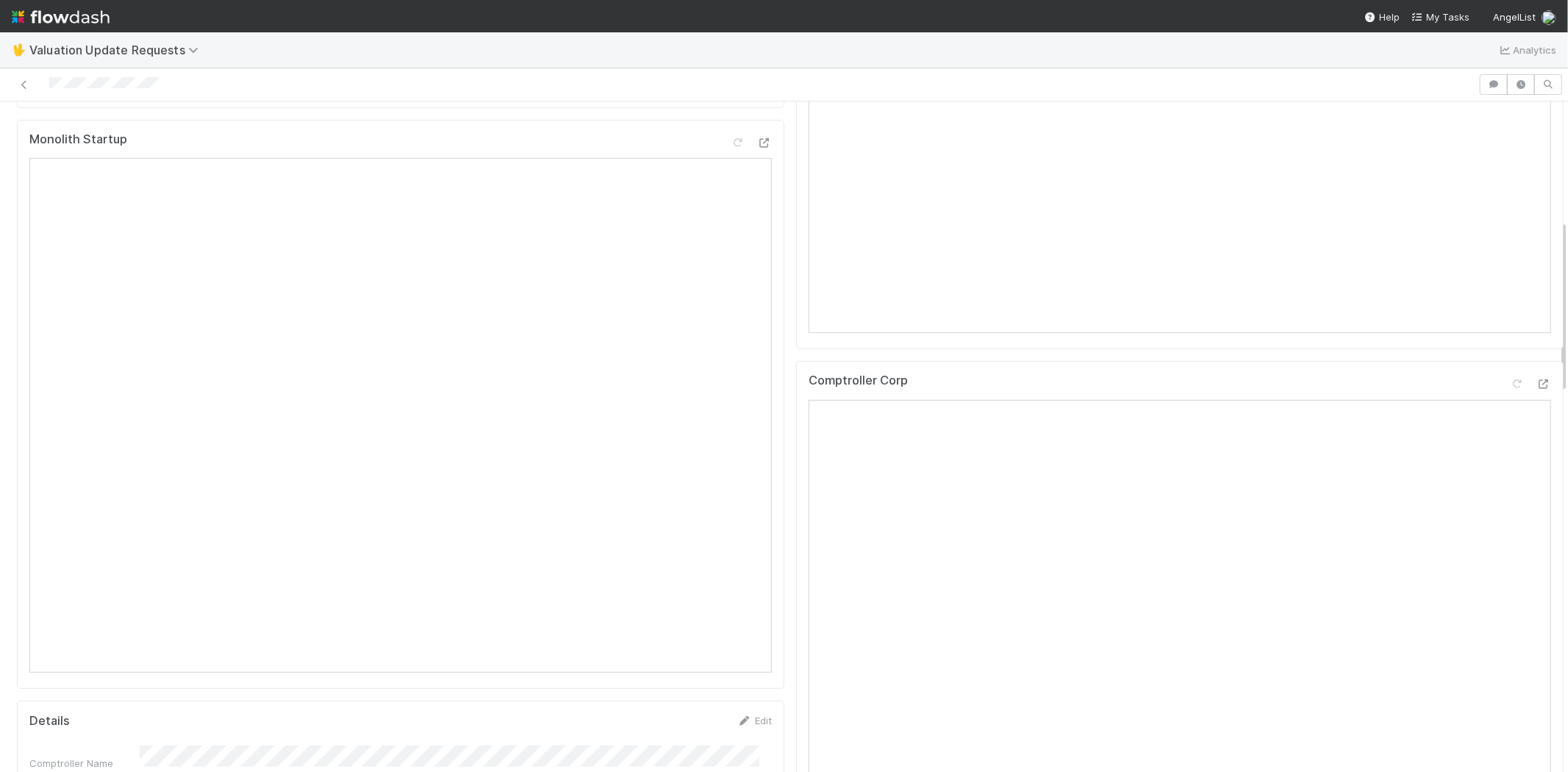
scroll to position [735, 0]
click at [1510, 266] on icon at bounding box center [1518, 260] width 15 height 9
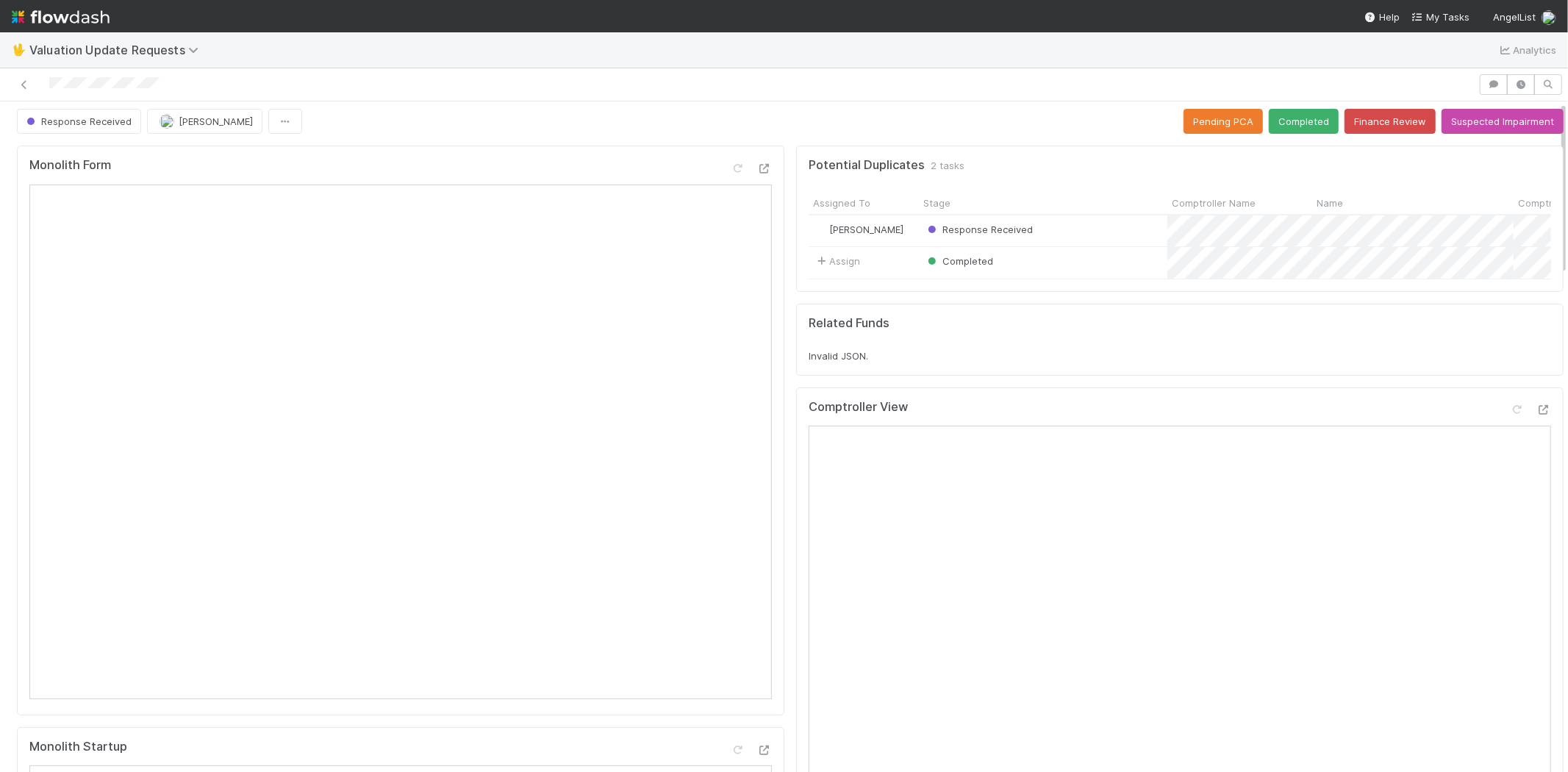
scroll to position [0, 0]
click at [1279, 113] on button "Completed" at bounding box center [1303, 125] width 70 height 25
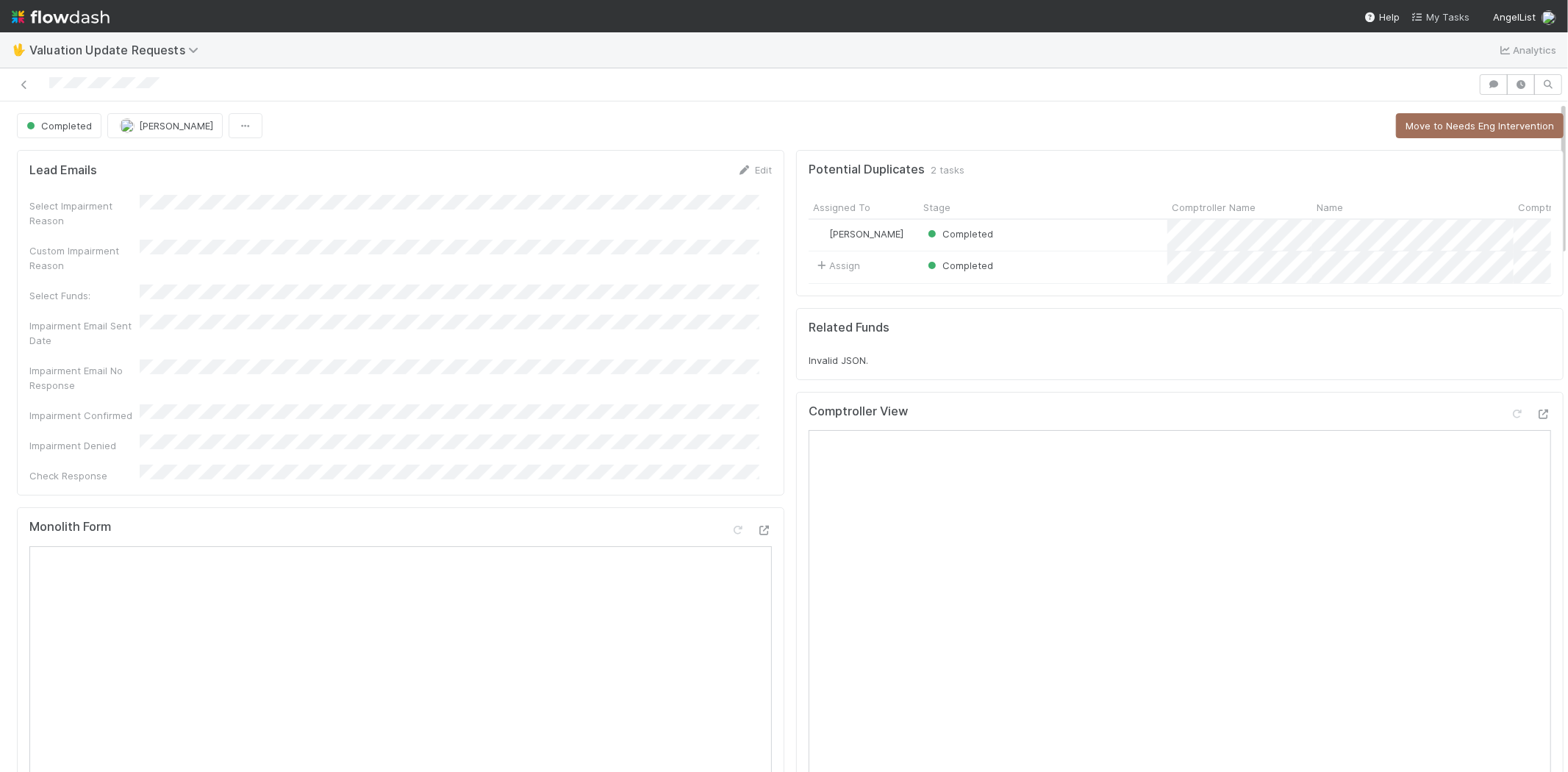
click at [1457, 11] on span "My Tasks" at bounding box center [1441, 17] width 59 height 12
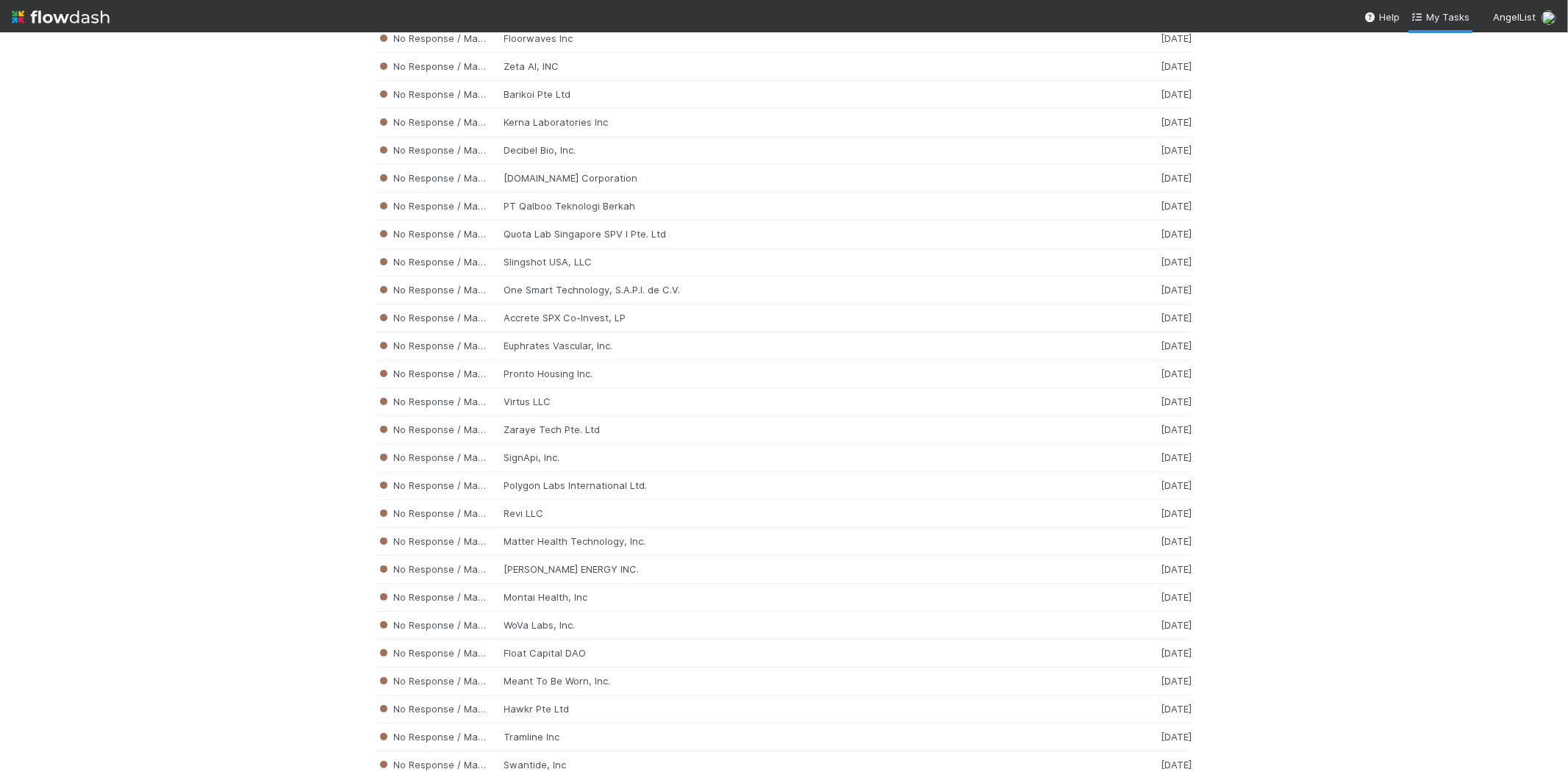
scroll to position [3967, 0]
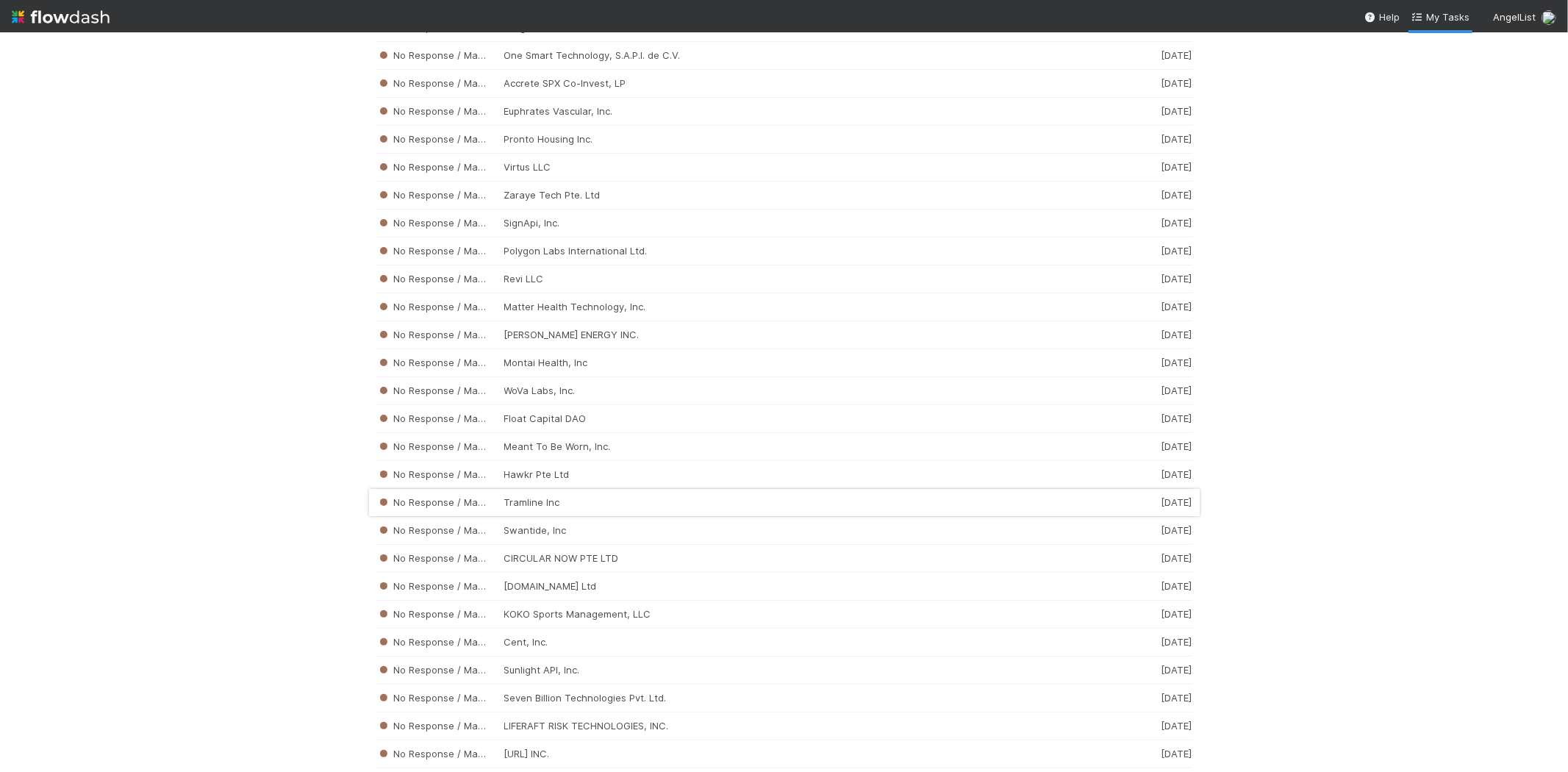
click at [640, 517] on div "No Response / Manual Review Tramline Inc 2 weeks ago" at bounding box center [784, 503] width 816 height 28
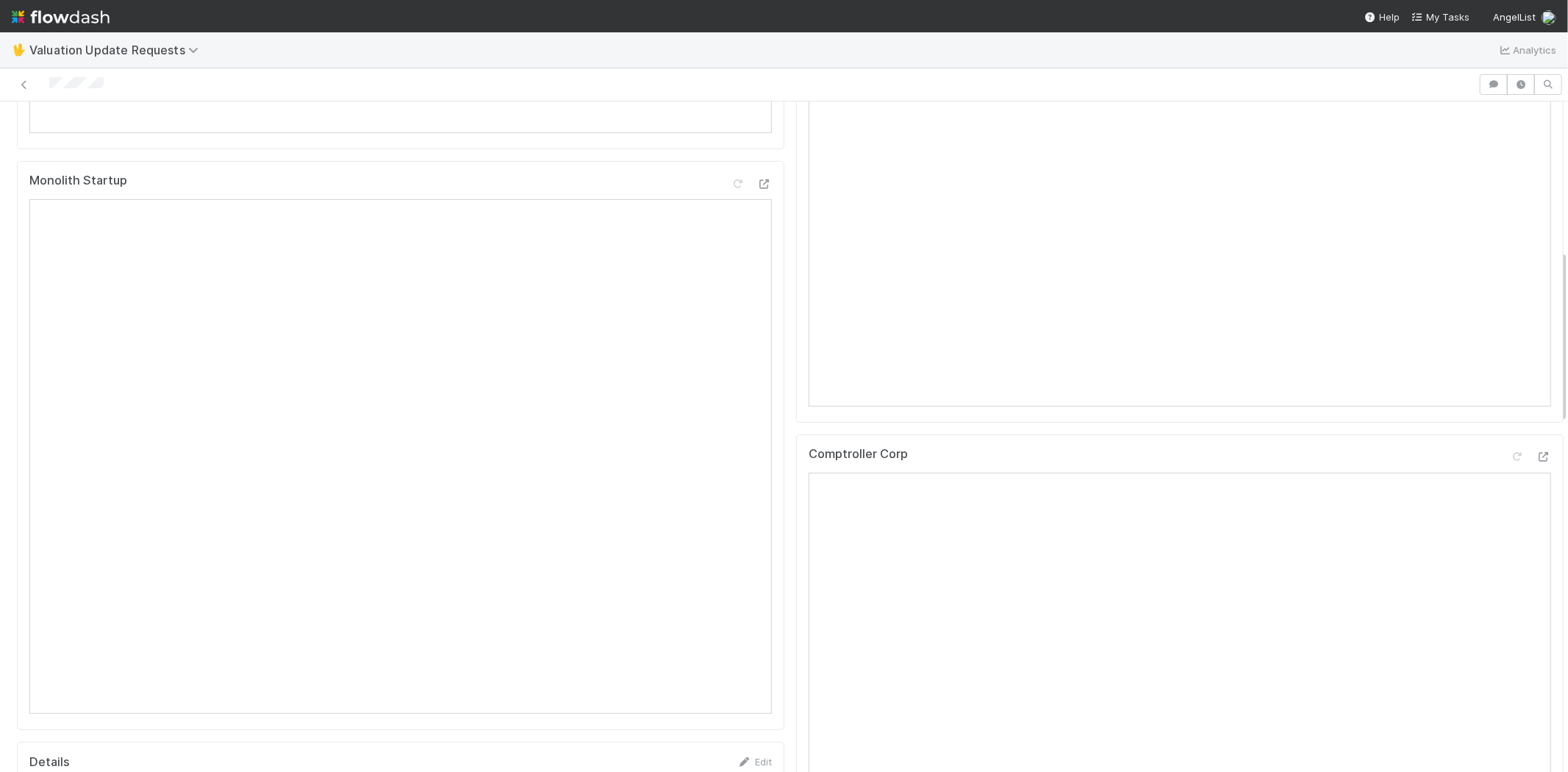
scroll to position [571, 0]
click at [50, 82] on div at bounding box center [738, 85] width 1467 height 20
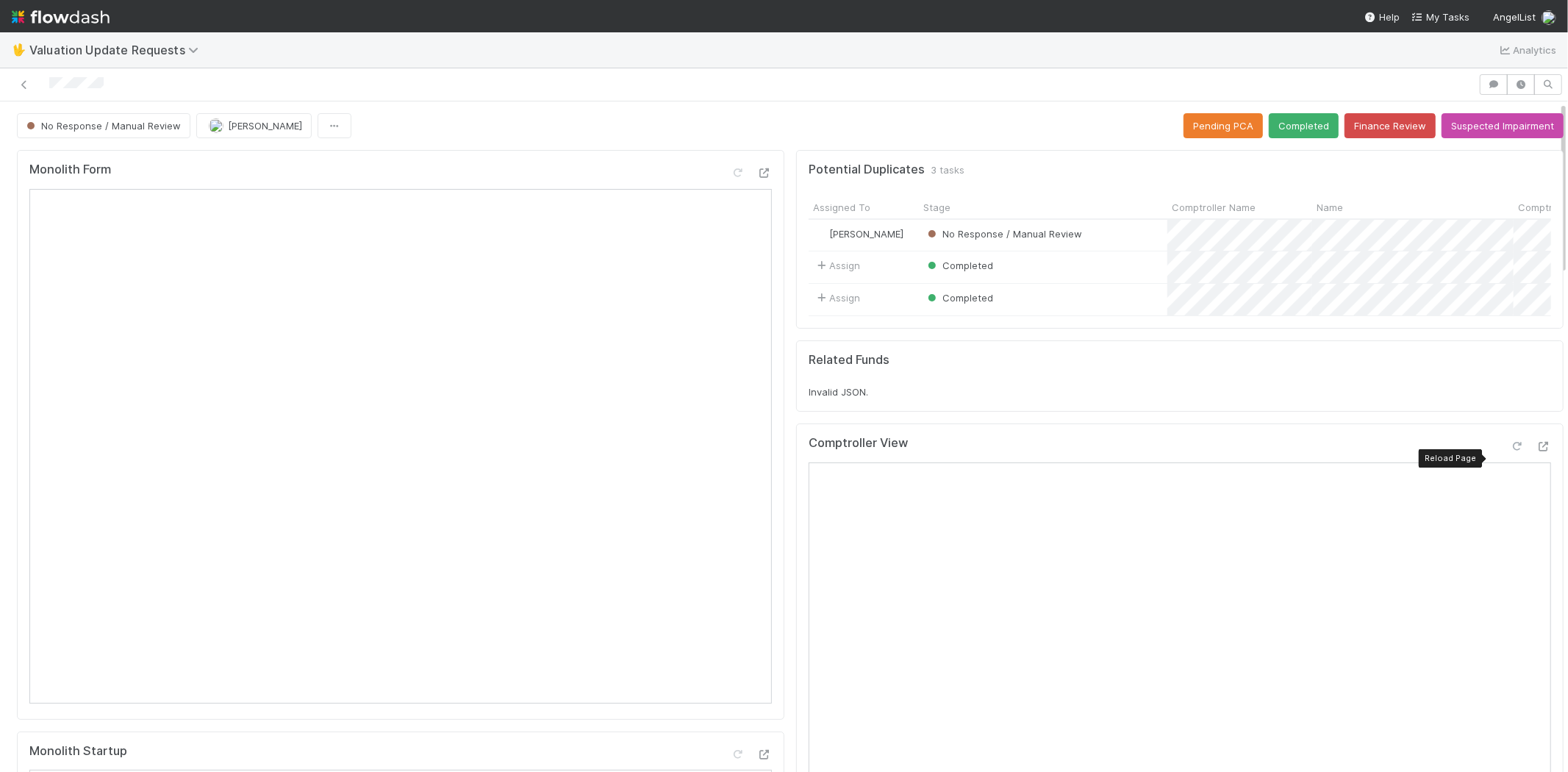
click at [1510, 451] on icon at bounding box center [1518, 447] width 15 height 9
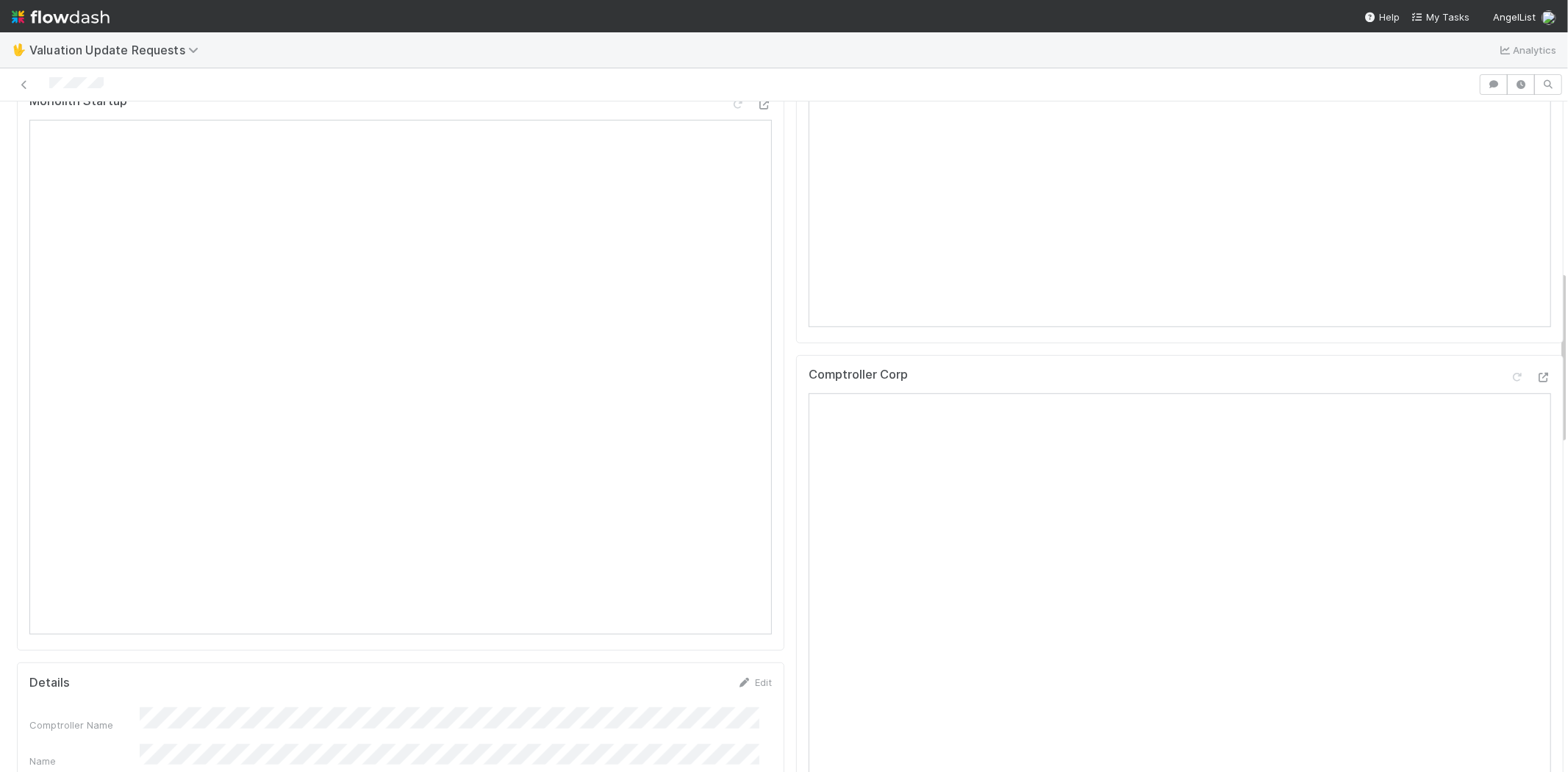
scroll to position [653, 0]
click at [1510, 379] on icon at bounding box center [1518, 374] width 15 height 9
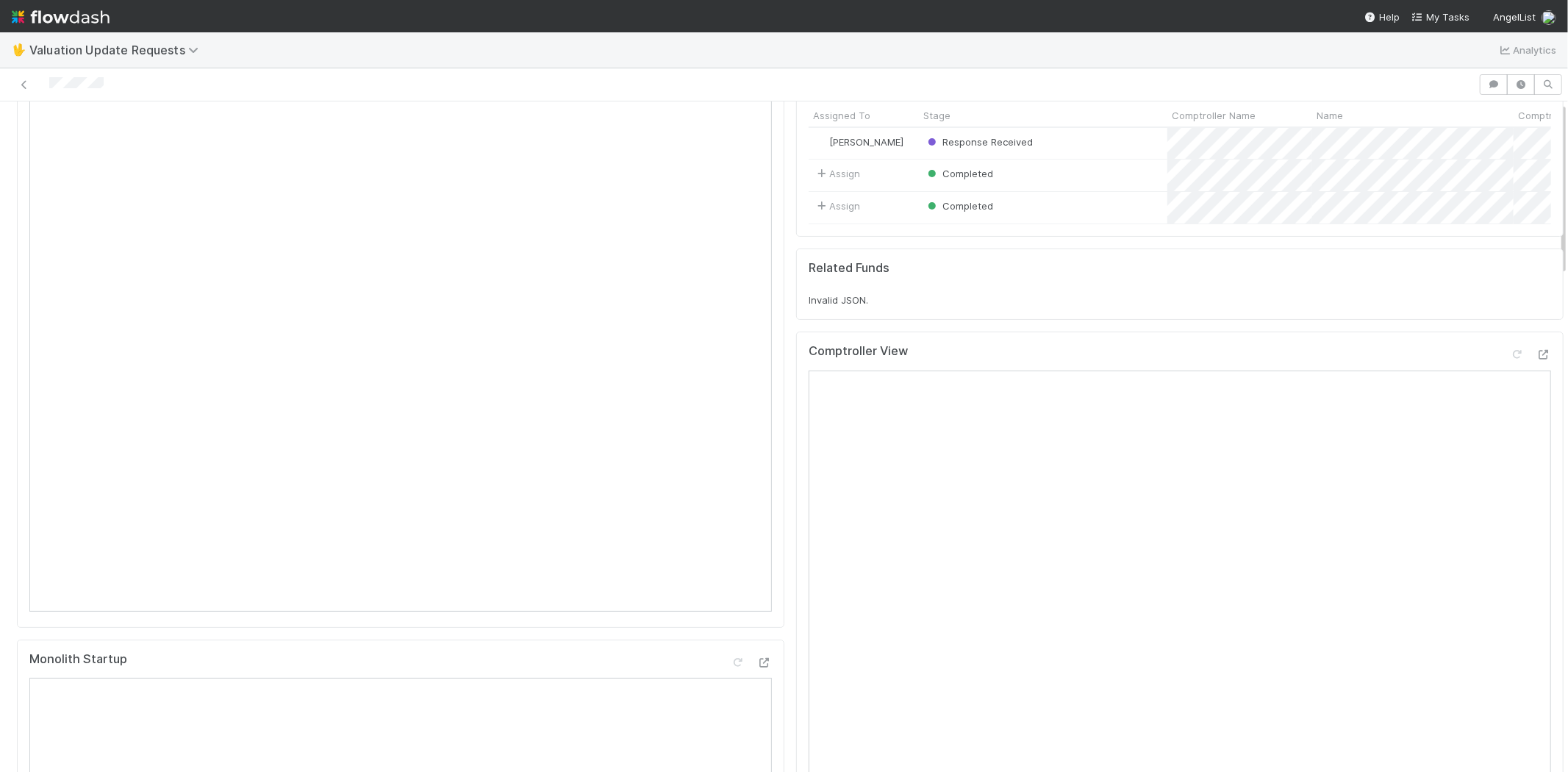
scroll to position [0, 0]
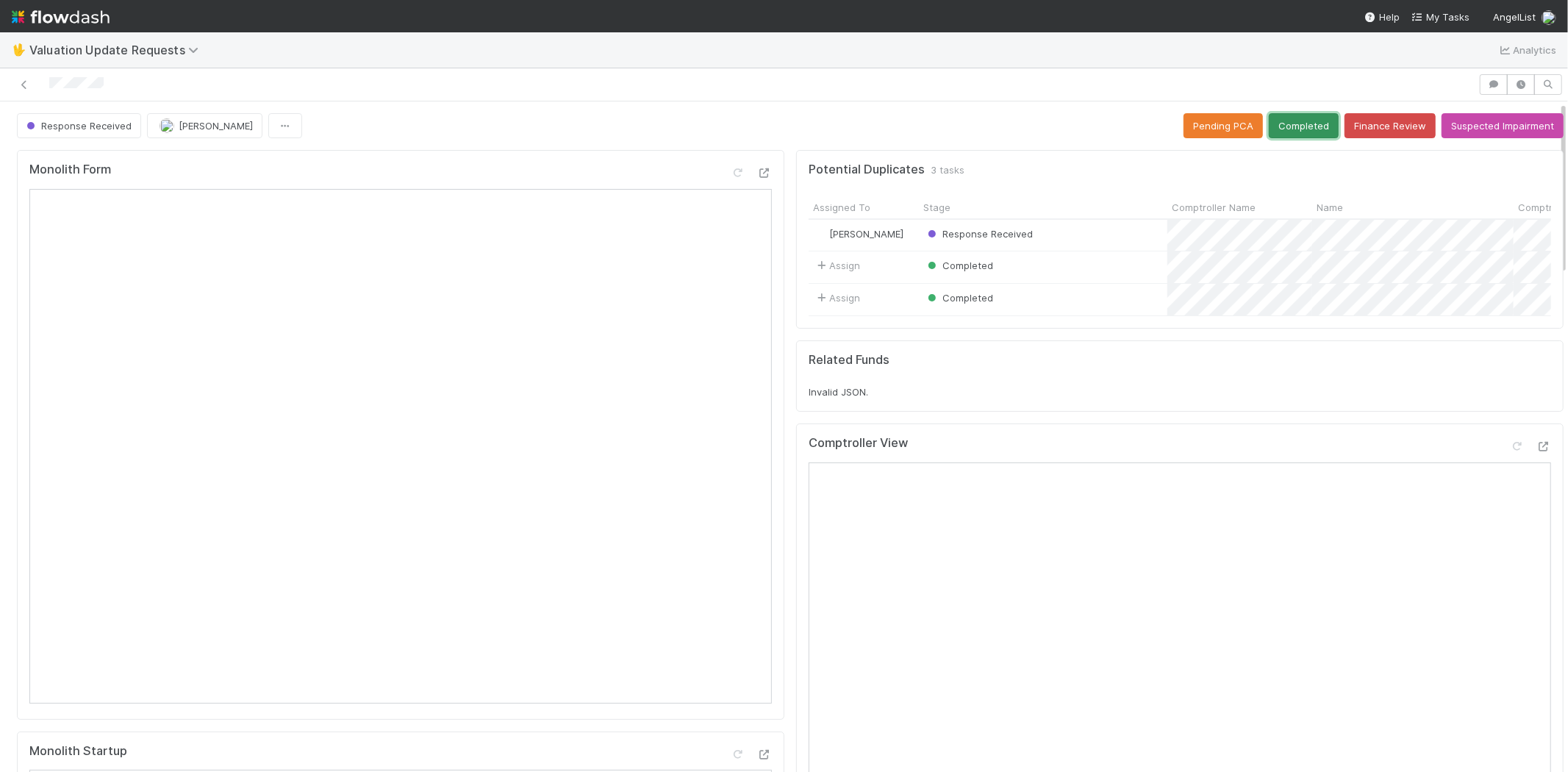
click at [1280, 118] on button "Completed" at bounding box center [1303, 125] width 70 height 25
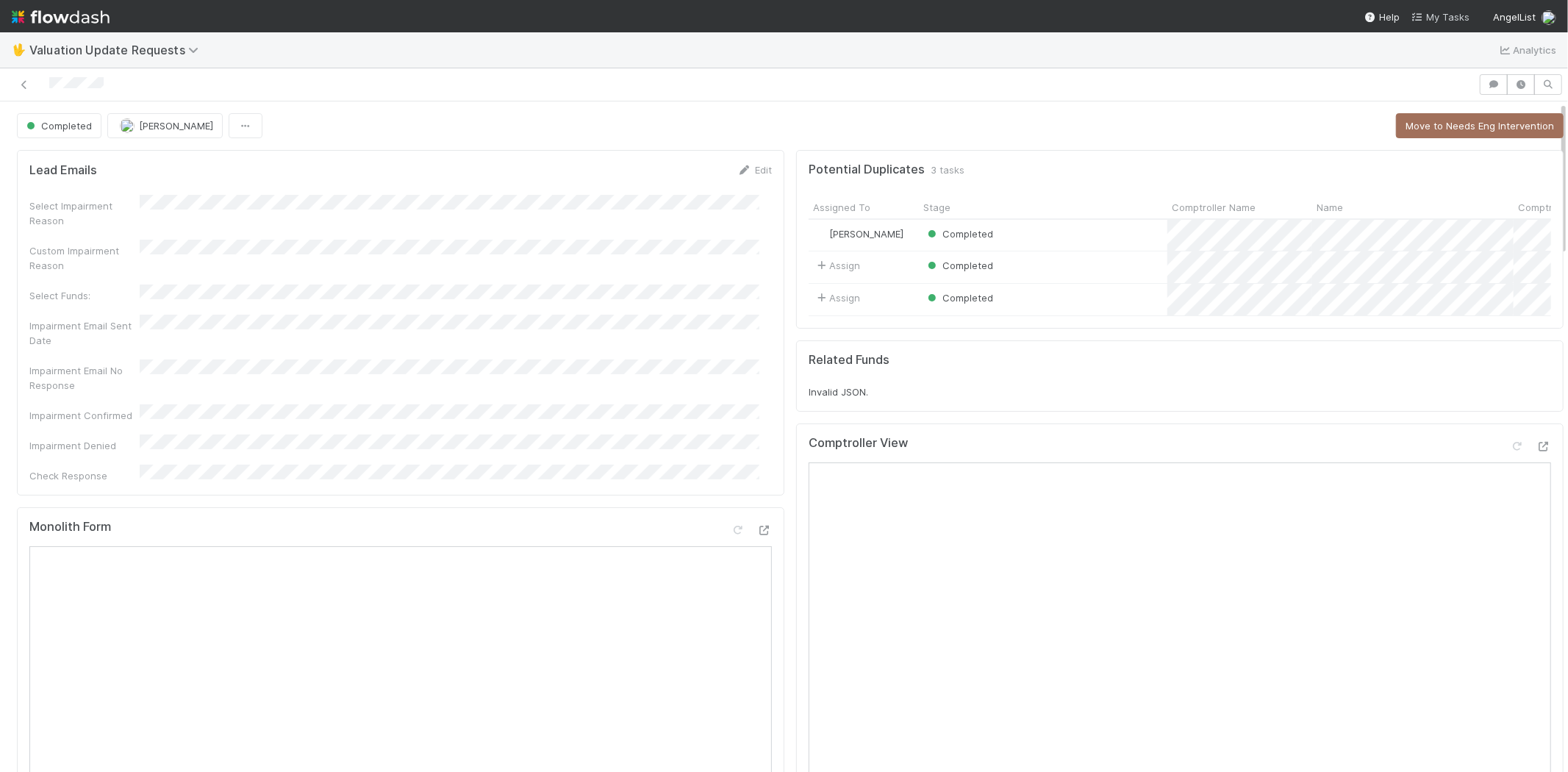
click at [1456, 11] on span "My Tasks" at bounding box center [1441, 17] width 59 height 12
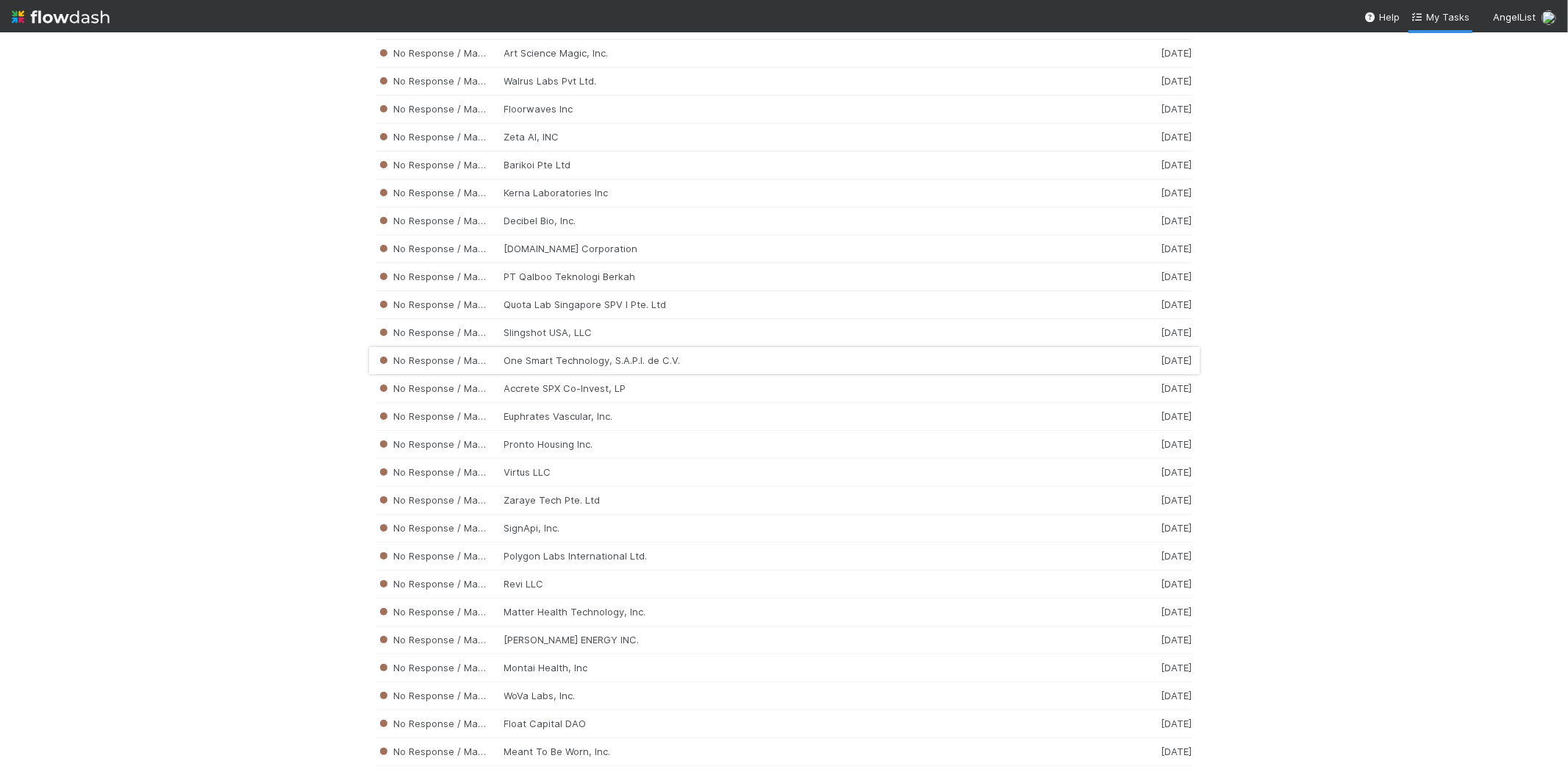
scroll to position [3689, 0]
click at [562, 599] on div "No Response / Manual Review Matter Health Technology, Inc. 2 weeks ago" at bounding box center [784, 585] width 816 height 28
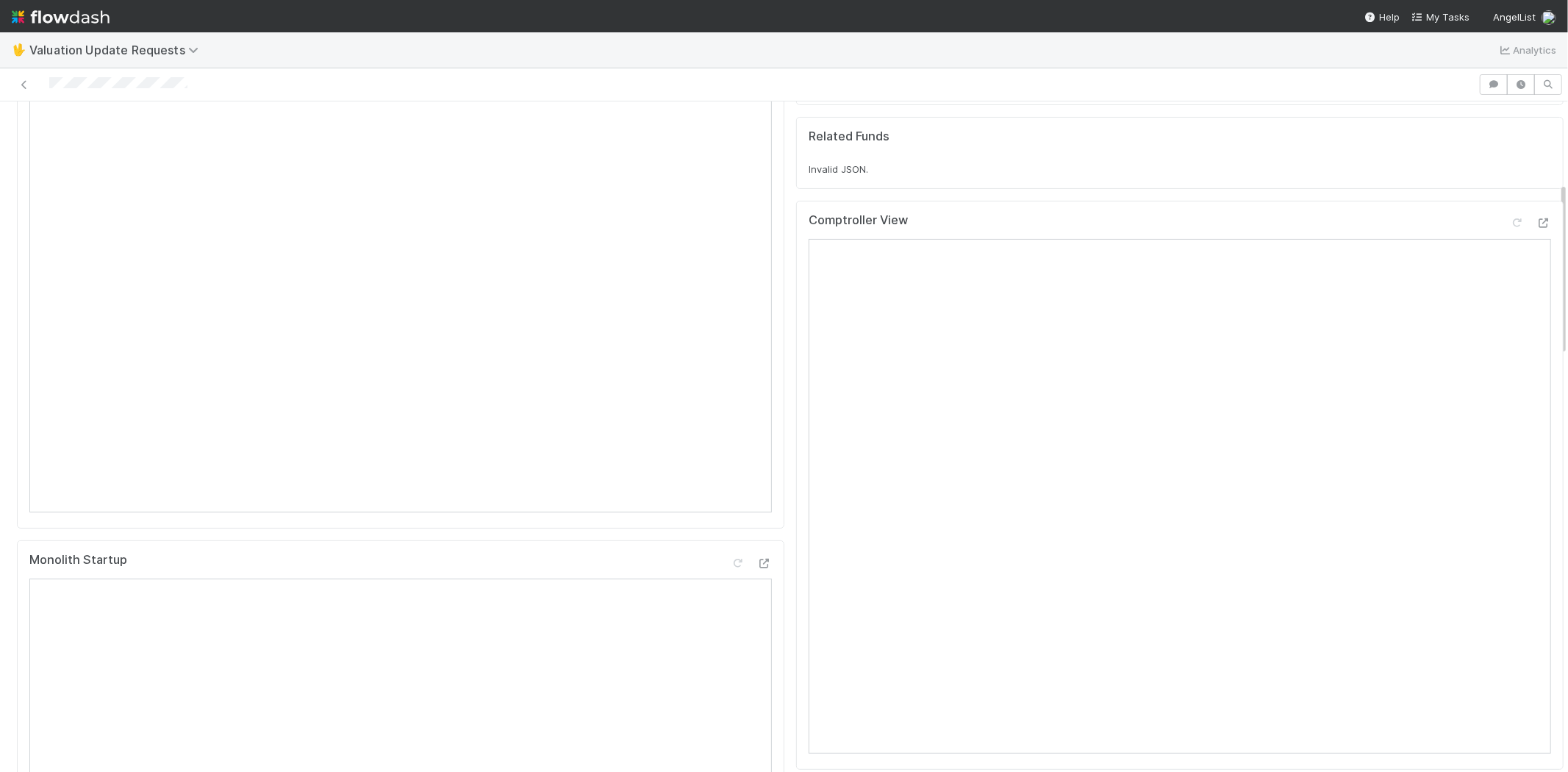
scroll to position [326, 0]
drag, startPoint x: 197, startPoint y: 86, endPoint x: 49, endPoint y: 90, distance: 148.1
click at [49, 90] on div at bounding box center [738, 85] width 1467 height 20
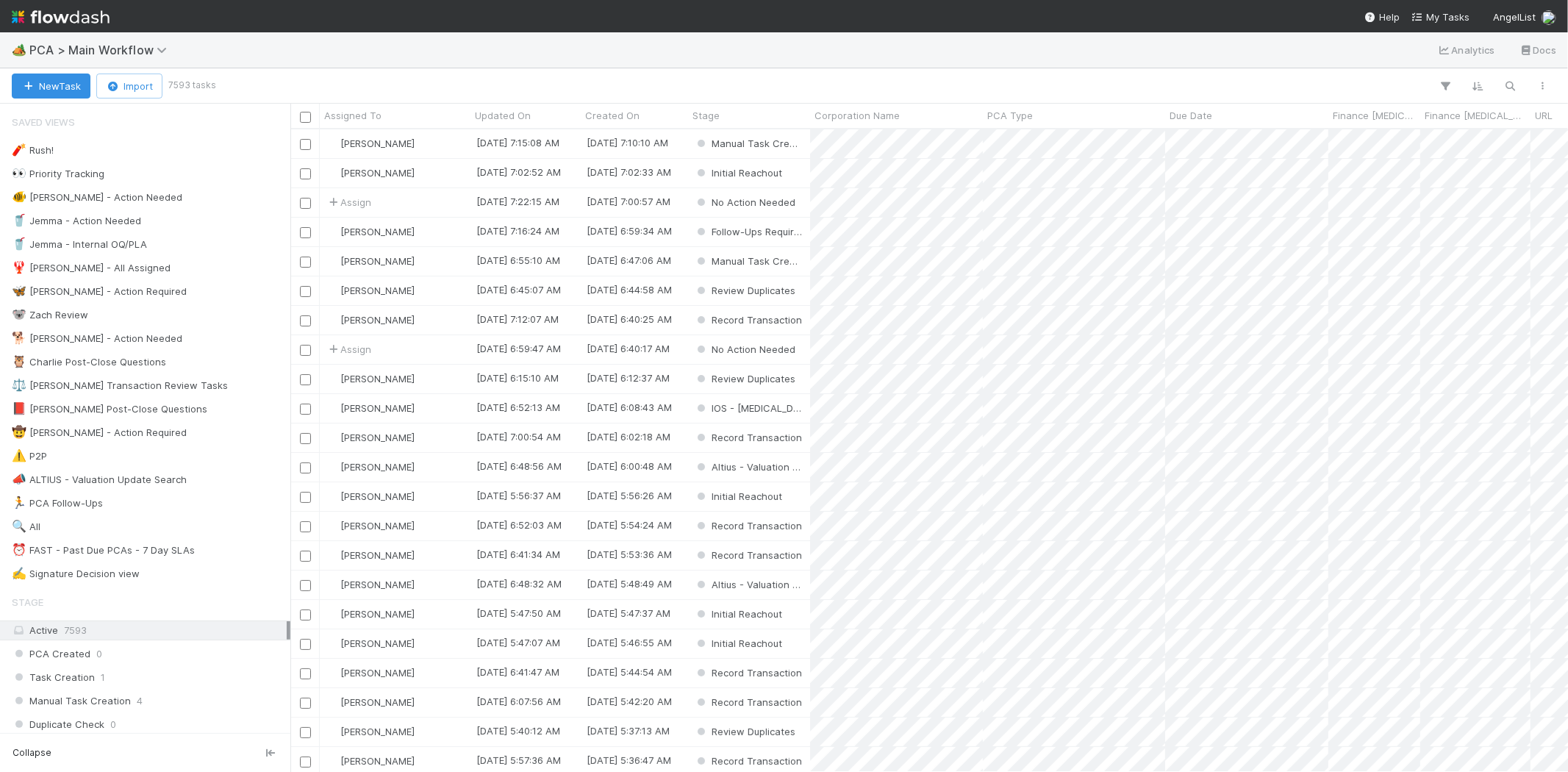
scroll to position [630, 1265]
click at [79, 16] on img at bounding box center [60, 17] width 98 height 25
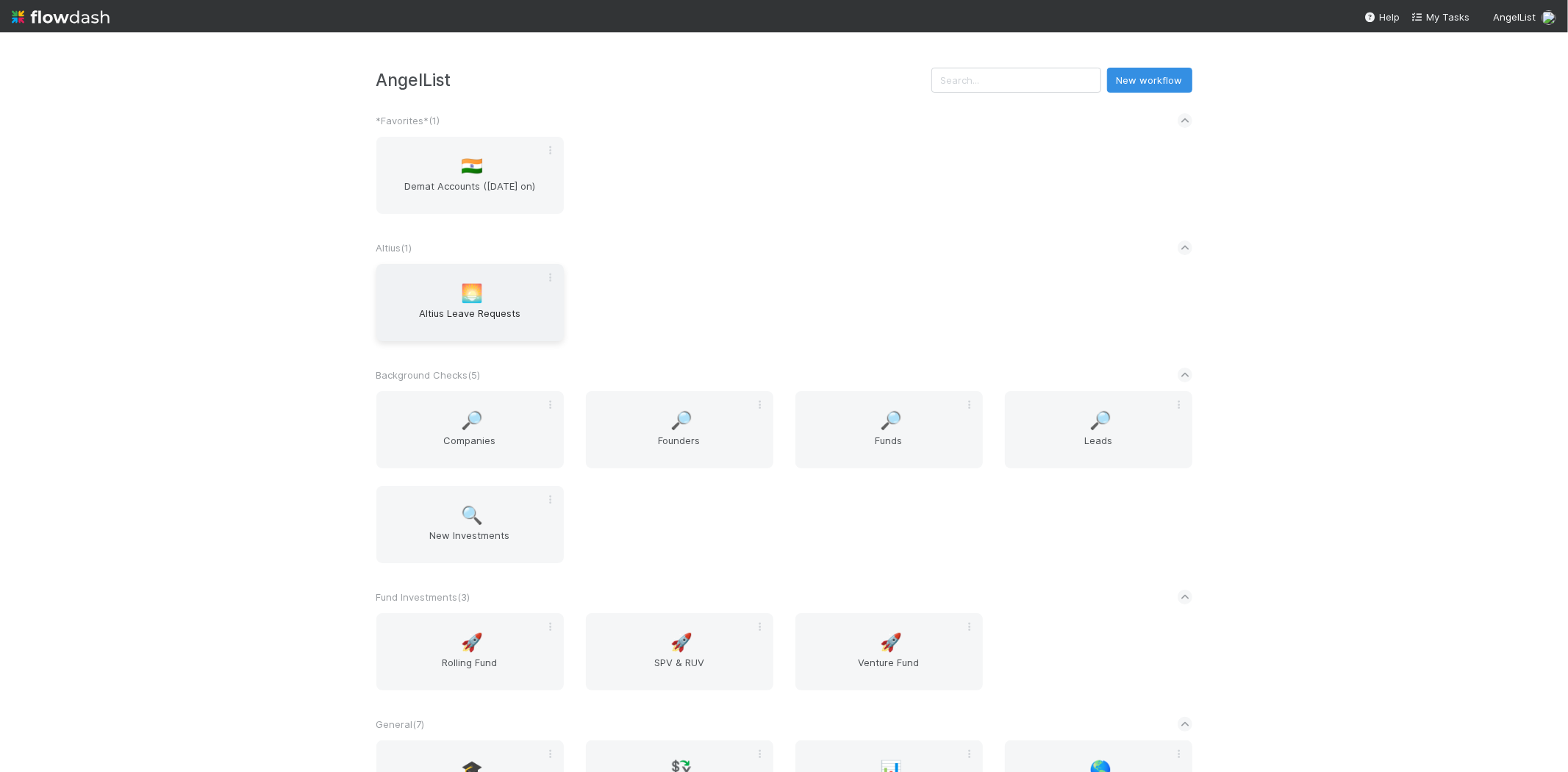
click at [446, 306] on span "Altius Leave Requests" at bounding box center [470, 321] width 176 height 30
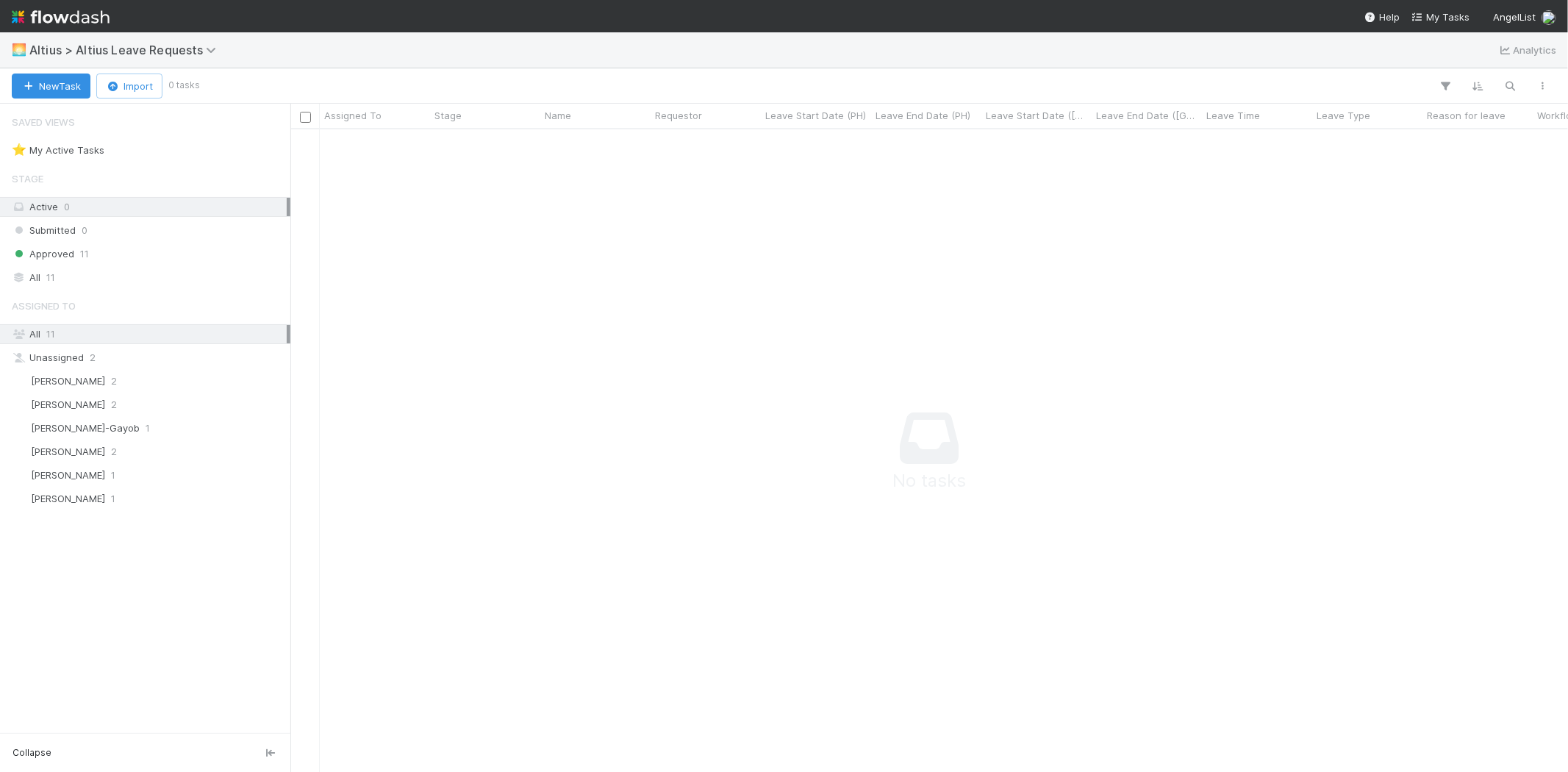
scroll to position [619, 1253]
drag, startPoint x: 61, startPoint y: 85, endPoint x: 60, endPoint y: 78, distance: 7.1
click at [60, 78] on button "New Task" at bounding box center [51, 85] width 79 height 25
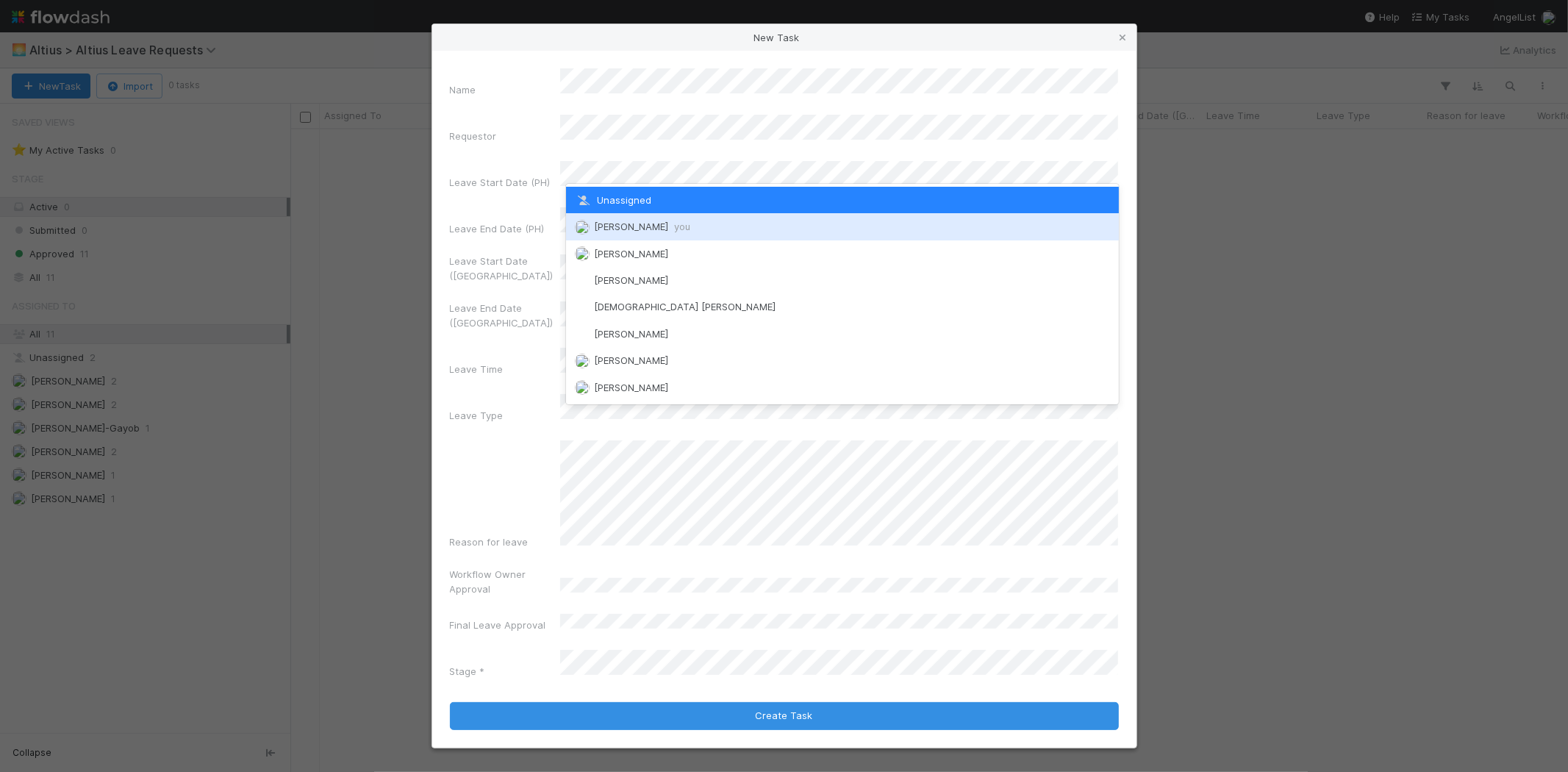
click at [660, 229] on span "Michael Capilitan you" at bounding box center [642, 226] width 97 height 12
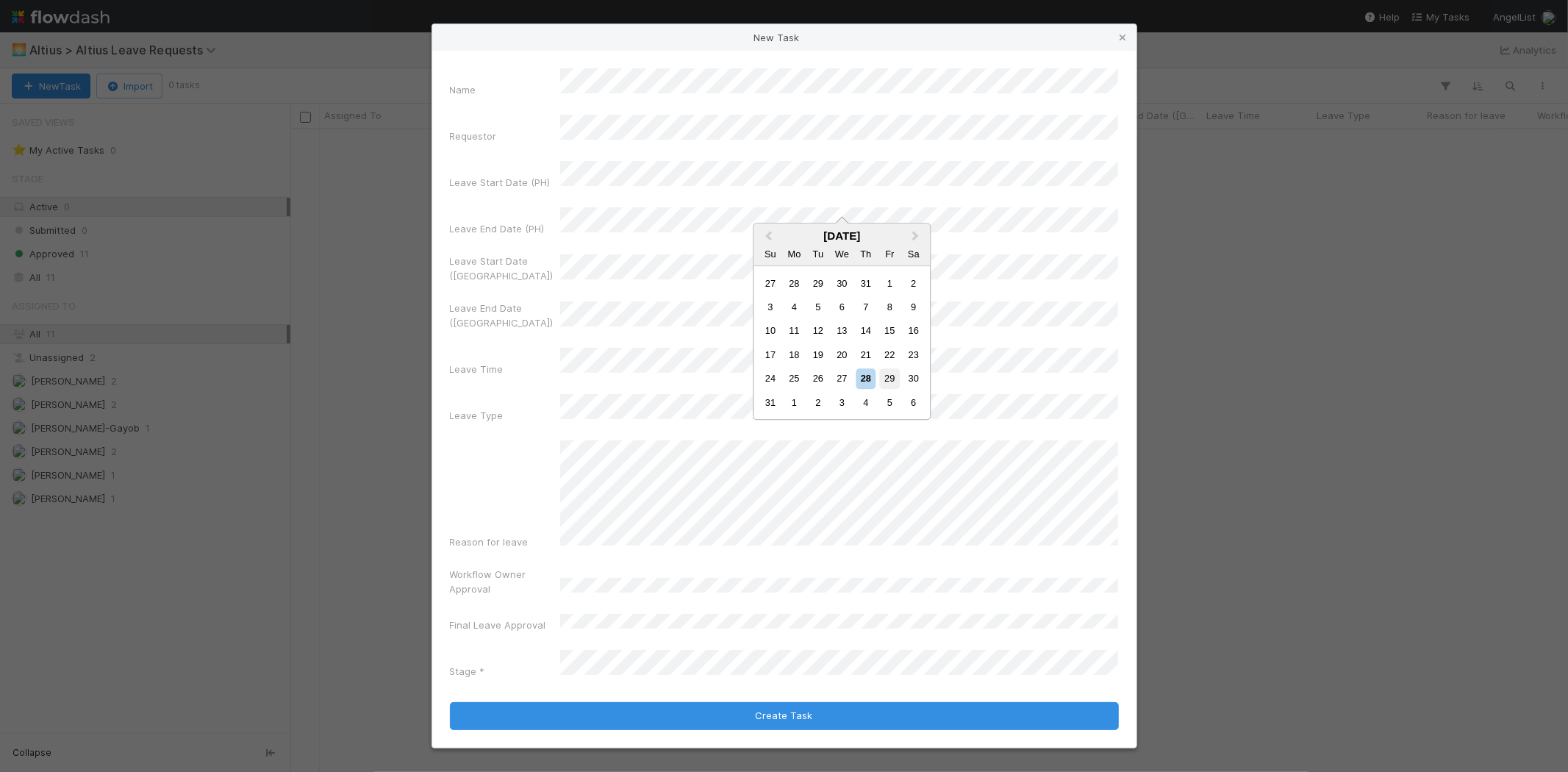
click at [890, 383] on div "29" at bounding box center [889, 378] width 20 height 20
click at [886, 414] on div "29" at bounding box center [889, 416] width 20 height 20
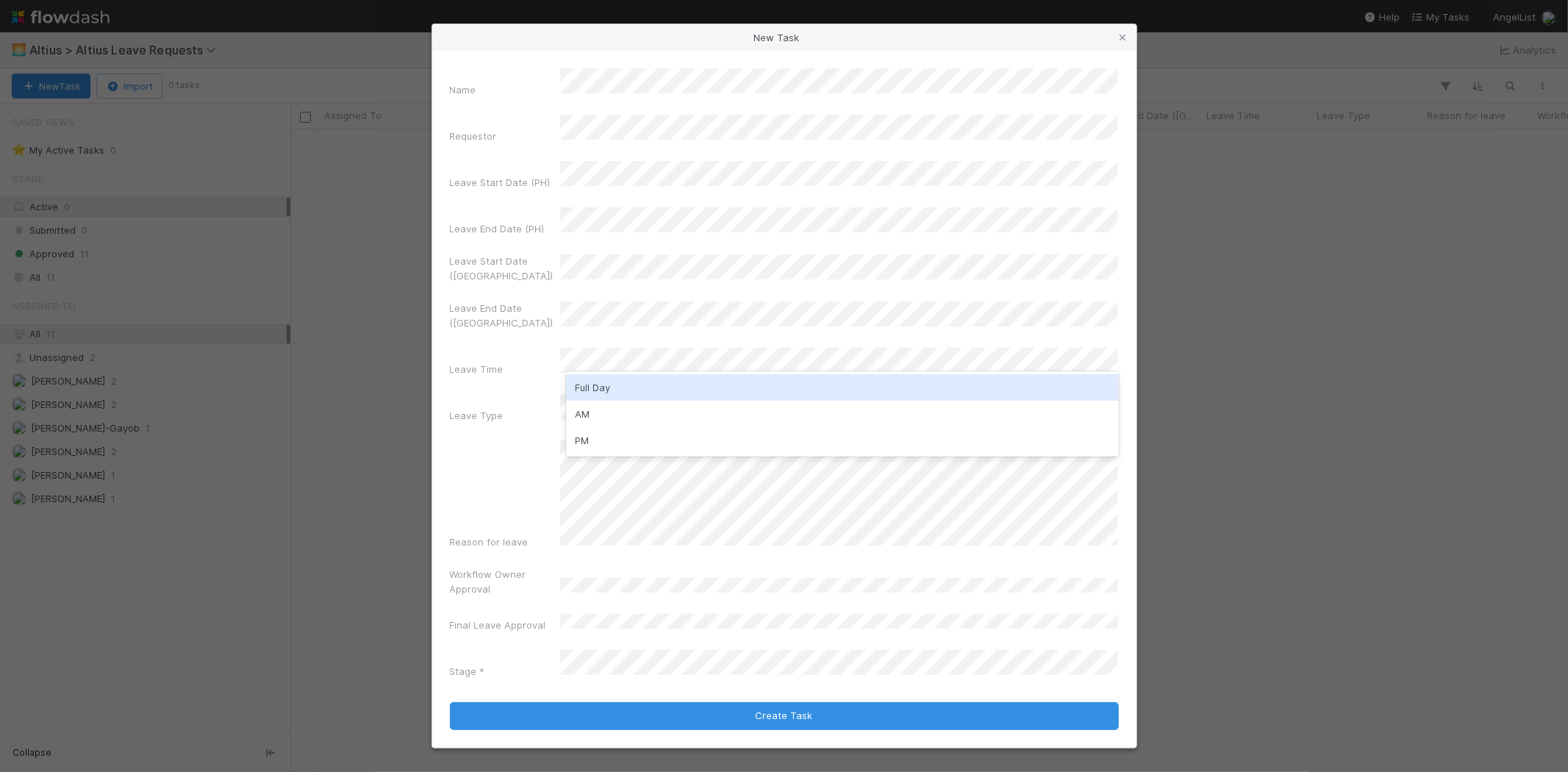
click at [605, 386] on div "Full Day" at bounding box center [842, 387] width 553 height 26
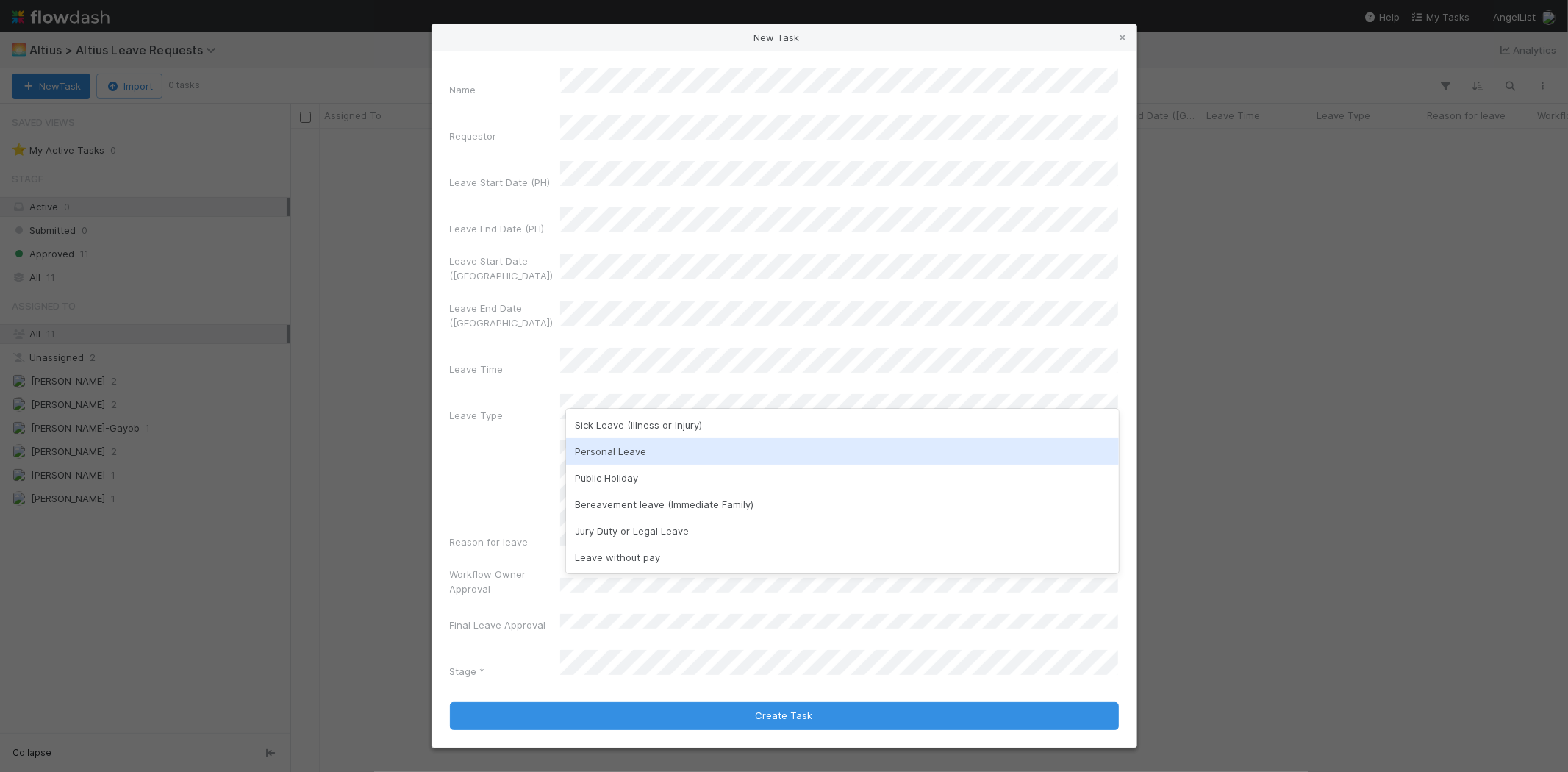
click at [608, 459] on div "Personal Leave" at bounding box center [842, 451] width 553 height 26
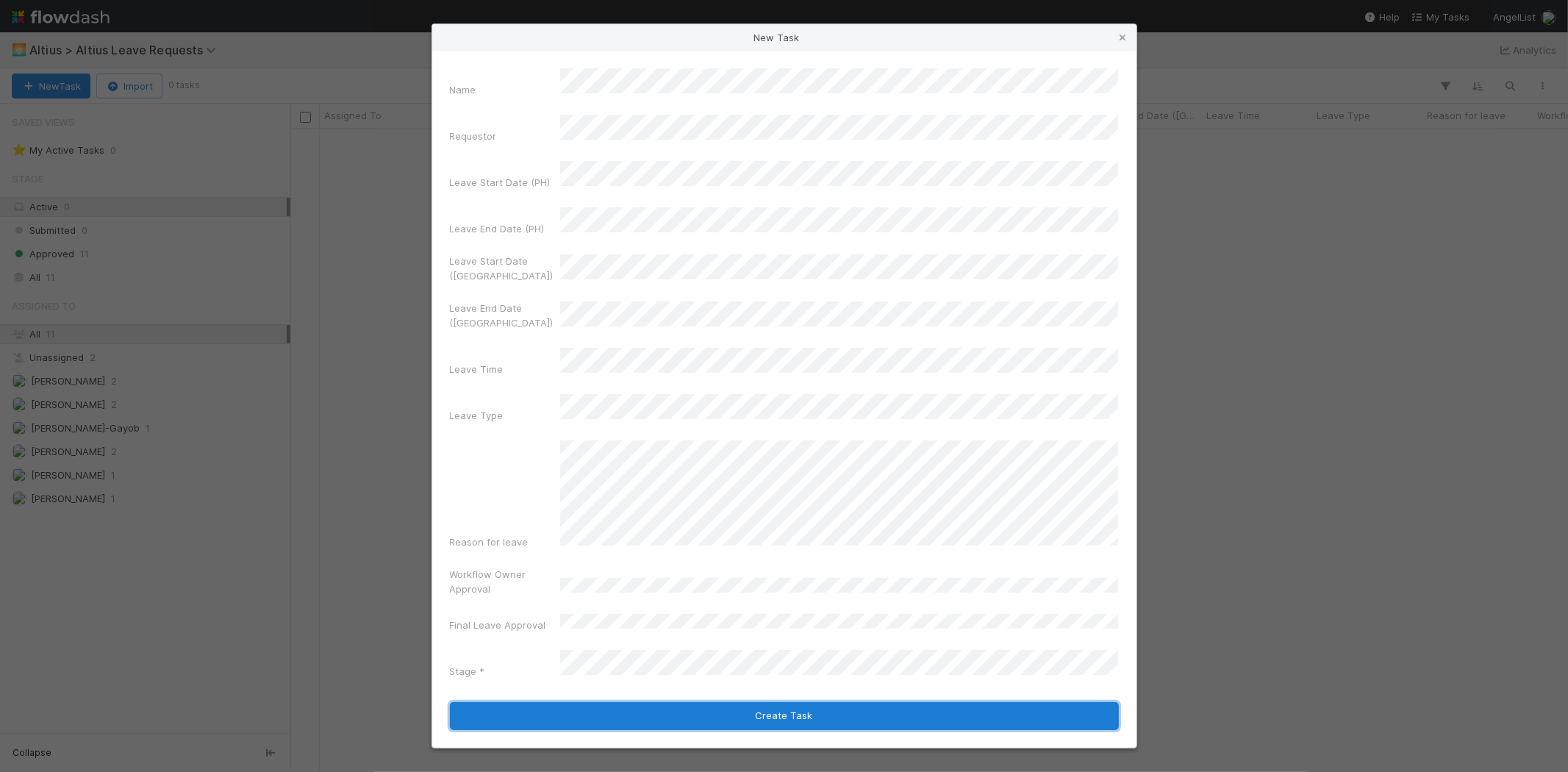
click at [764, 702] on button "Create Task" at bounding box center [784, 716] width 669 height 28
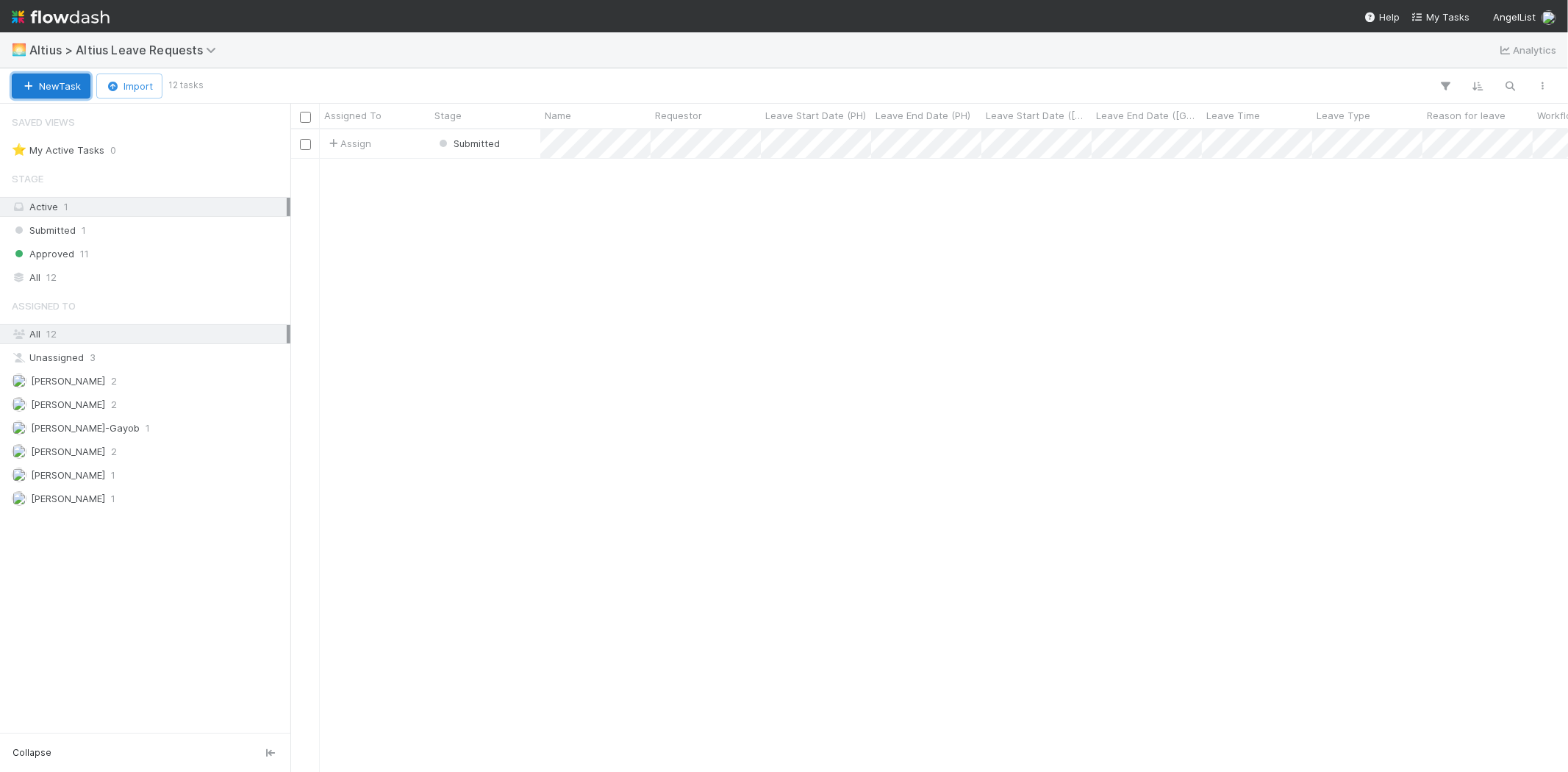
scroll to position [630, 1265]
click at [116, 518] on div "Raven Jacinto 1" at bounding box center [150, 522] width 275 height 19
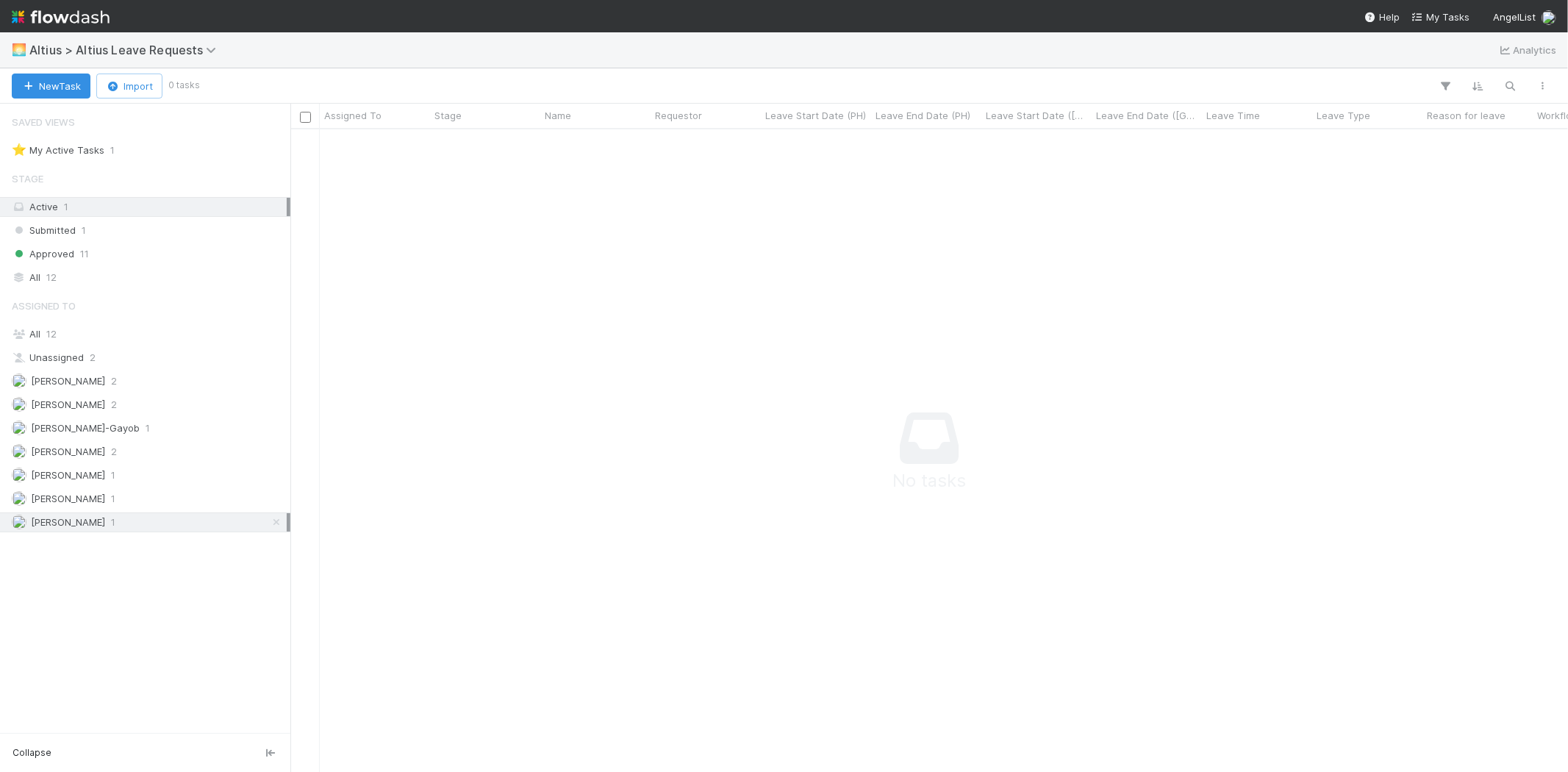
scroll to position [619, 1253]
click at [88, 456] on span "Lou Mahfoud" at bounding box center [68, 451] width 74 height 12
click at [94, 432] on span "Loraine Pati-Gayob" at bounding box center [85, 427] width 109 height 12
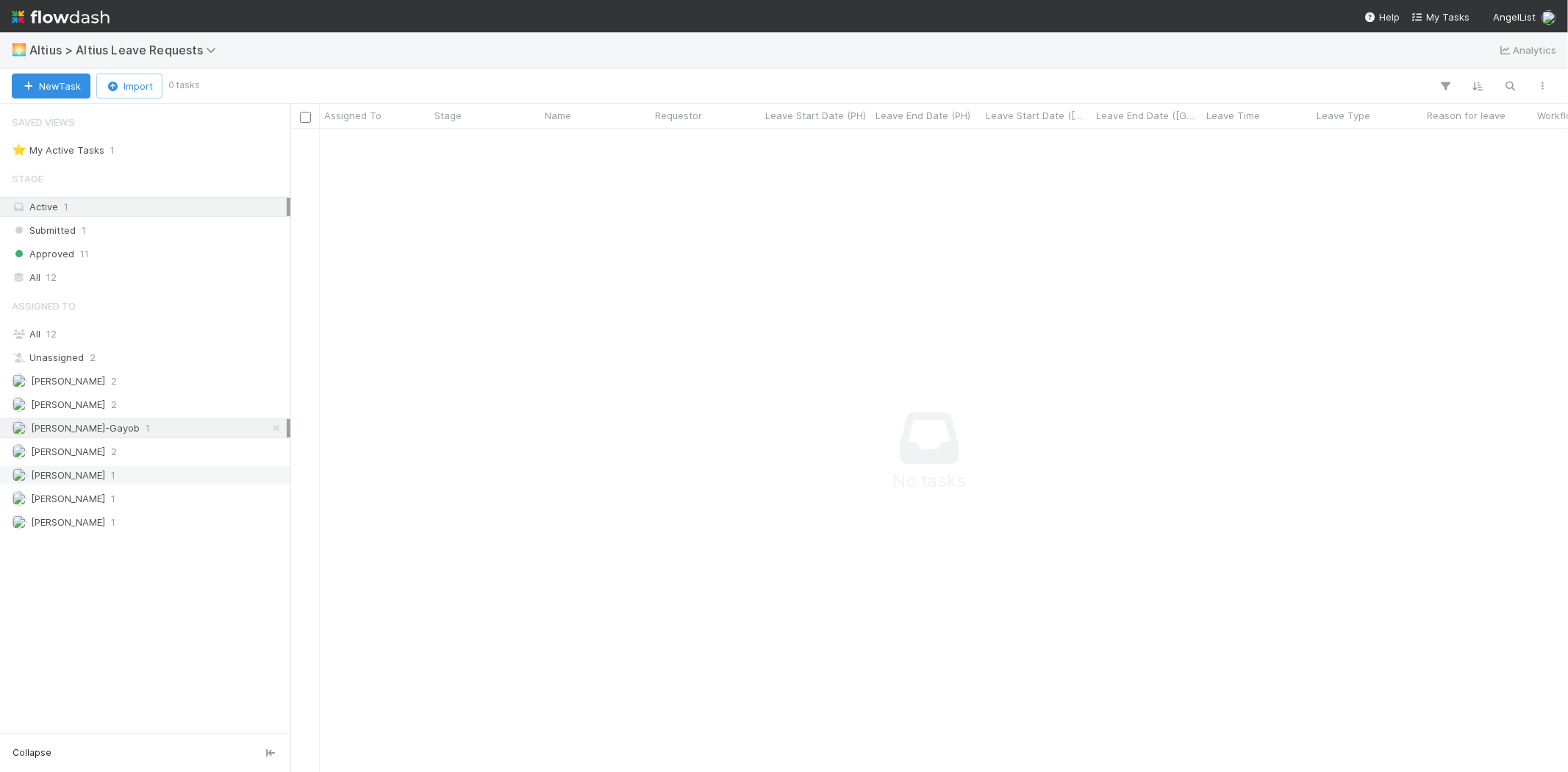
click at [105, 478] on span "Michael Capilitan" at bounding box center [68, 475] width 74 height 12
click at [76, 231] on div "Submitted 1" at bounding box center [150, 230] width 275 height 19
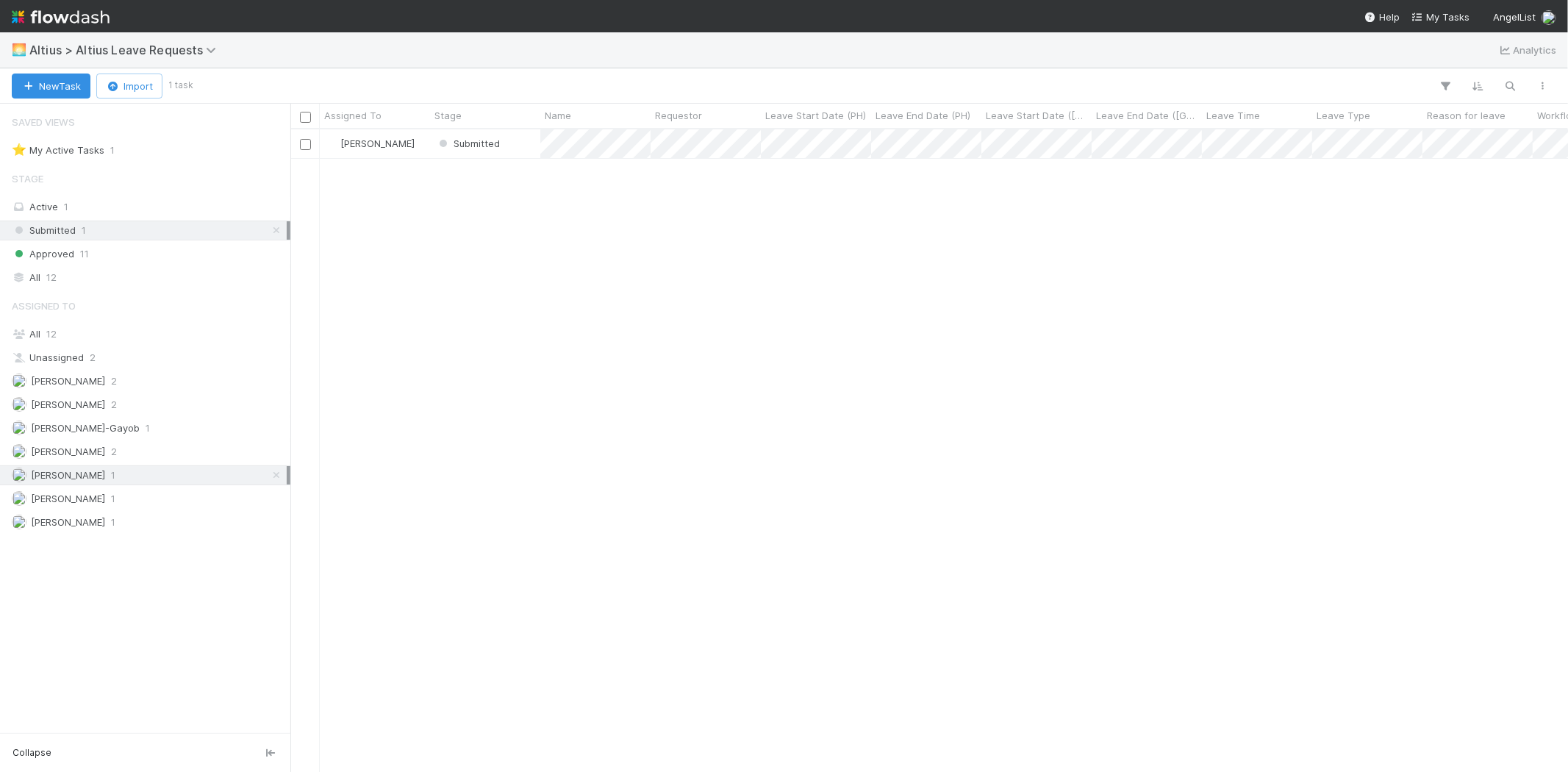
scroll to position [630, 1265]
click at [76, 248] on div "Approved 11" at bounding box center [150, 255] width 275 height 19
click at [75, 235] on span "Submitted" at bounding box center [44, 230] width 64 height 19
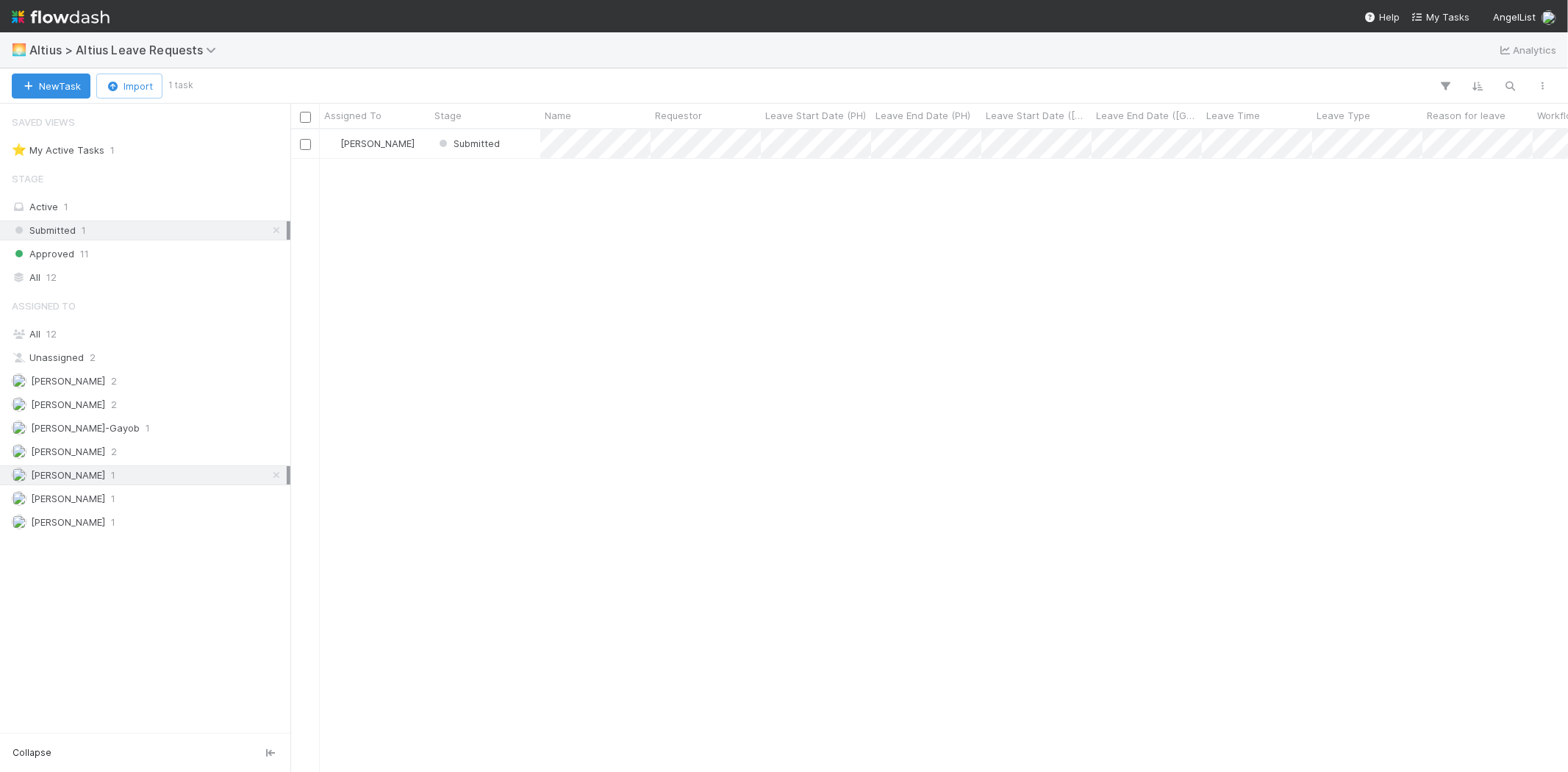
click at [78, 474] on span "Michael Capilitan" at bounding box center [68, 475] width 74 height 12
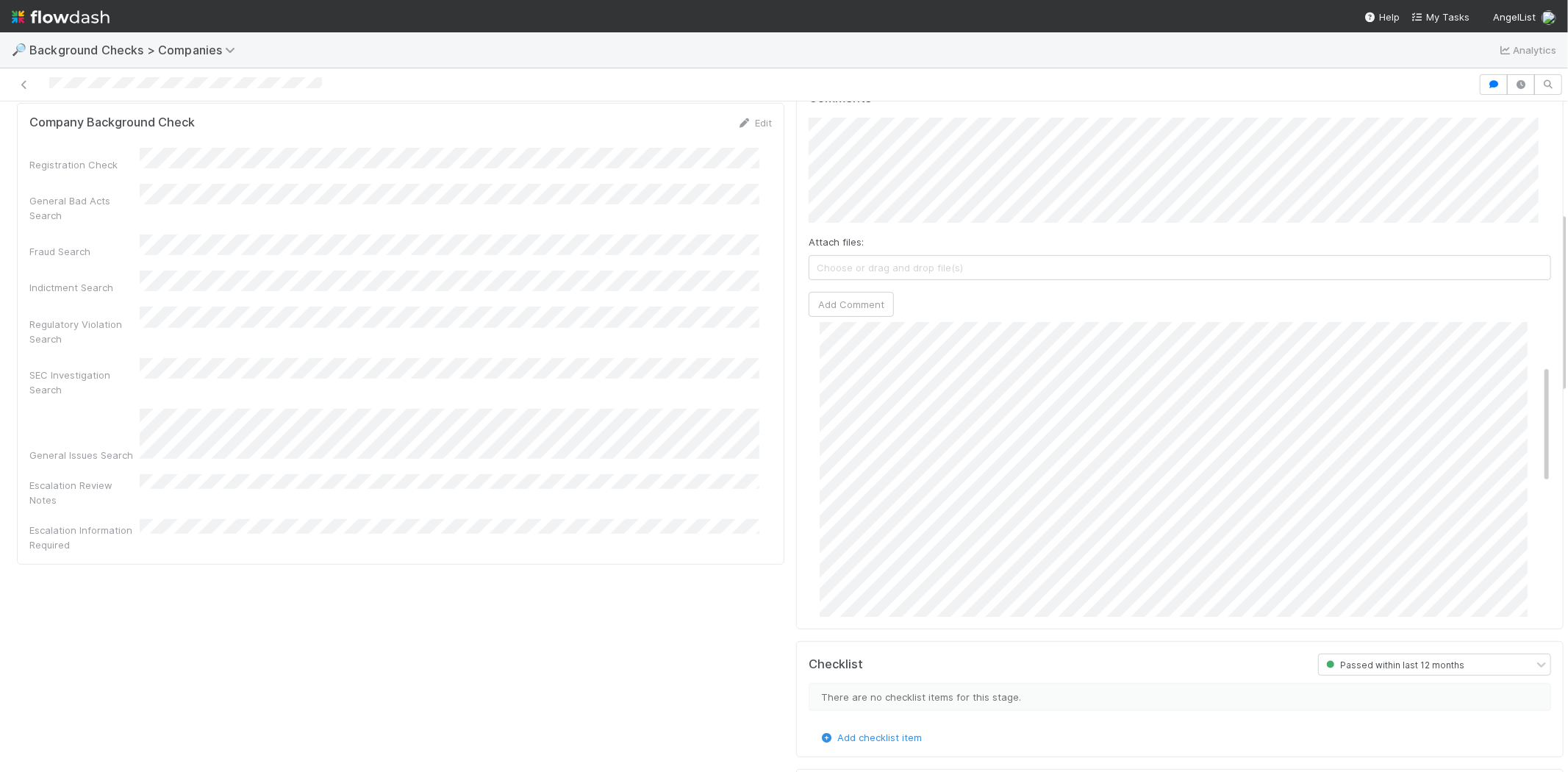
scroll to position [103, 0]
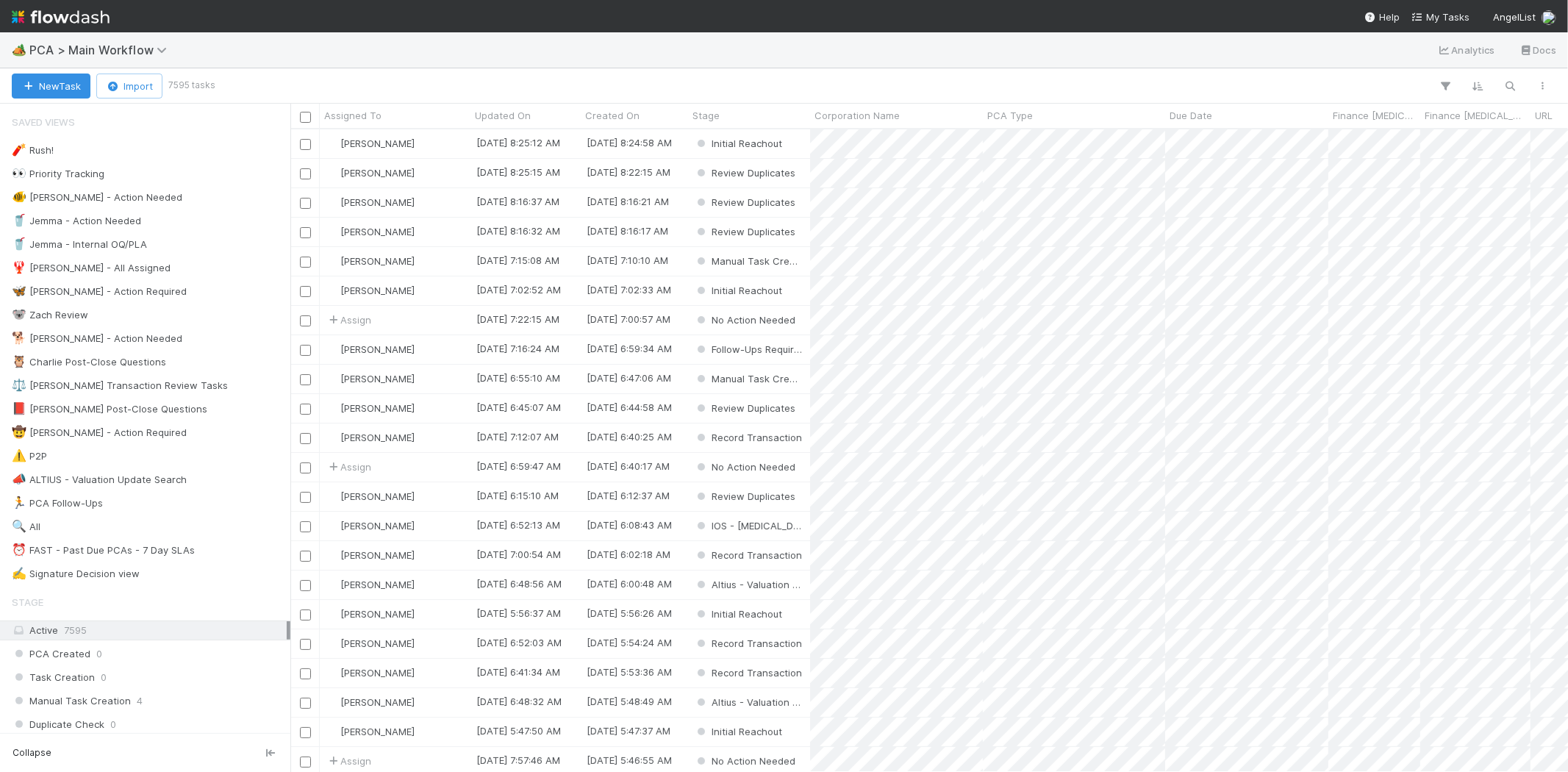
scroll to position [630, 1265]
click at [1438, 19] on span "My Tasks" at bounding box center [1441, 17] width 59 height 12
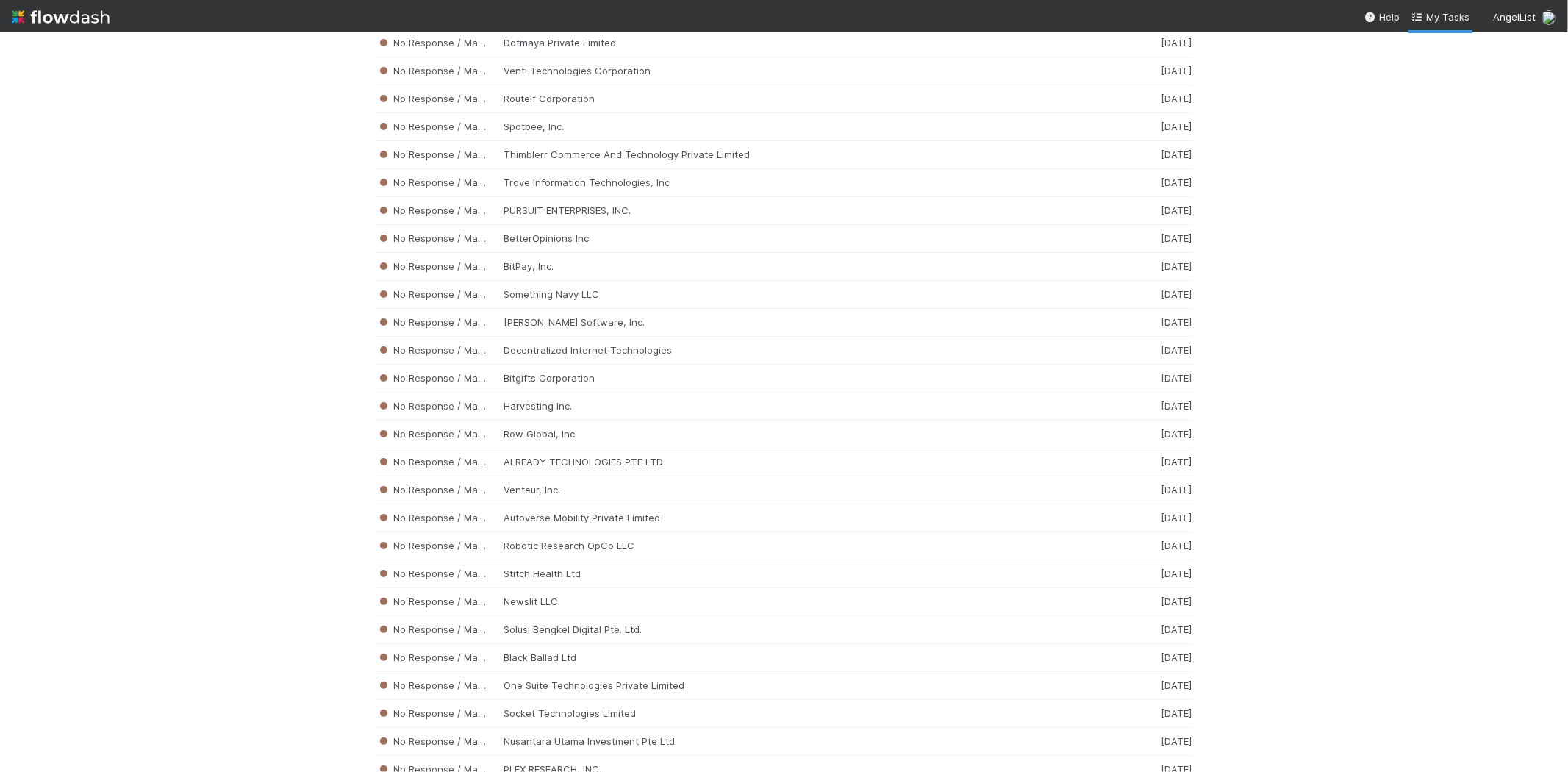
scroll to position [5698, 0]
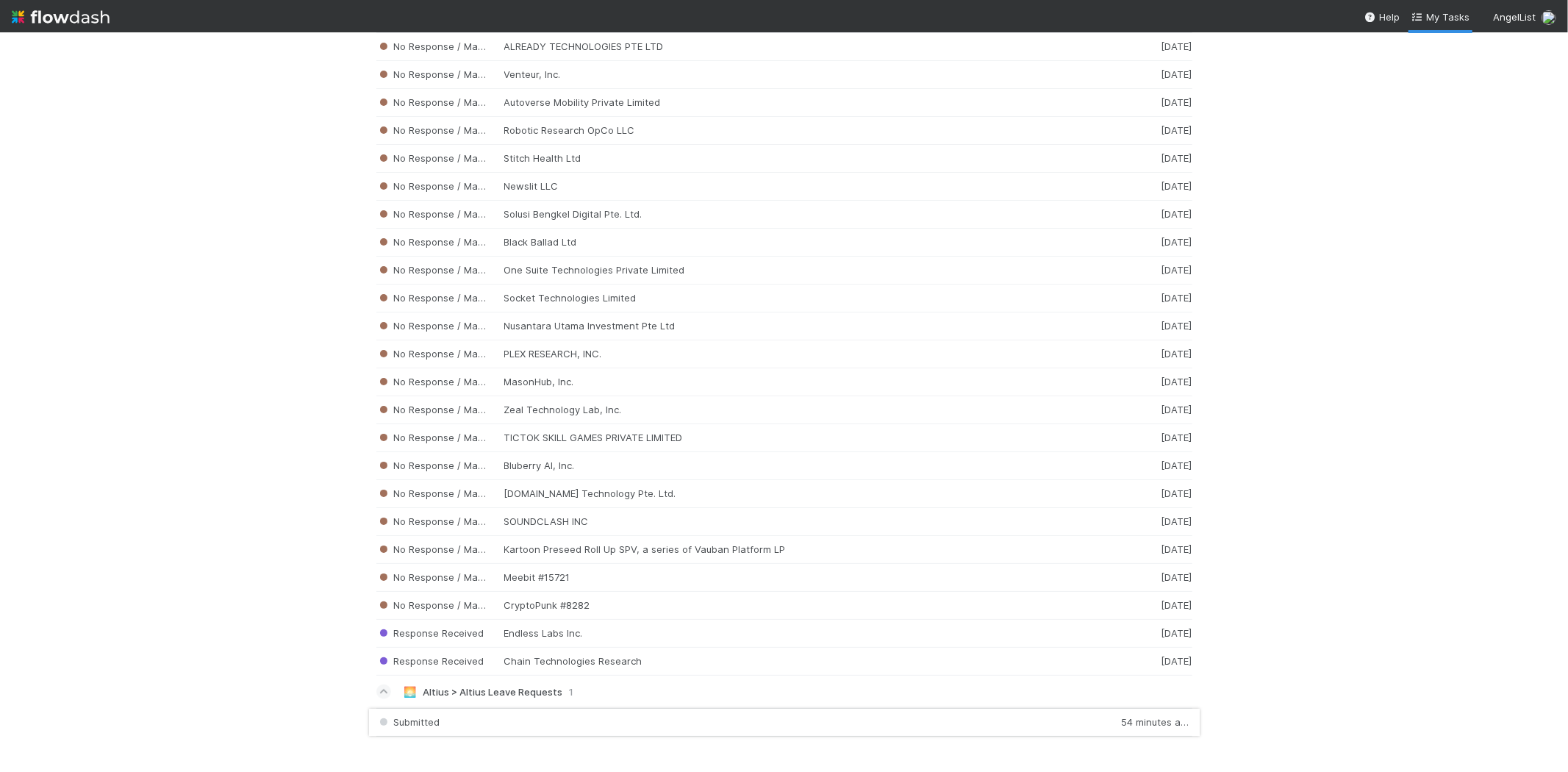
click at [453, 718] on div "Submitted 54 minutes ago" at bounding box center [784, 722] width 816 height 29
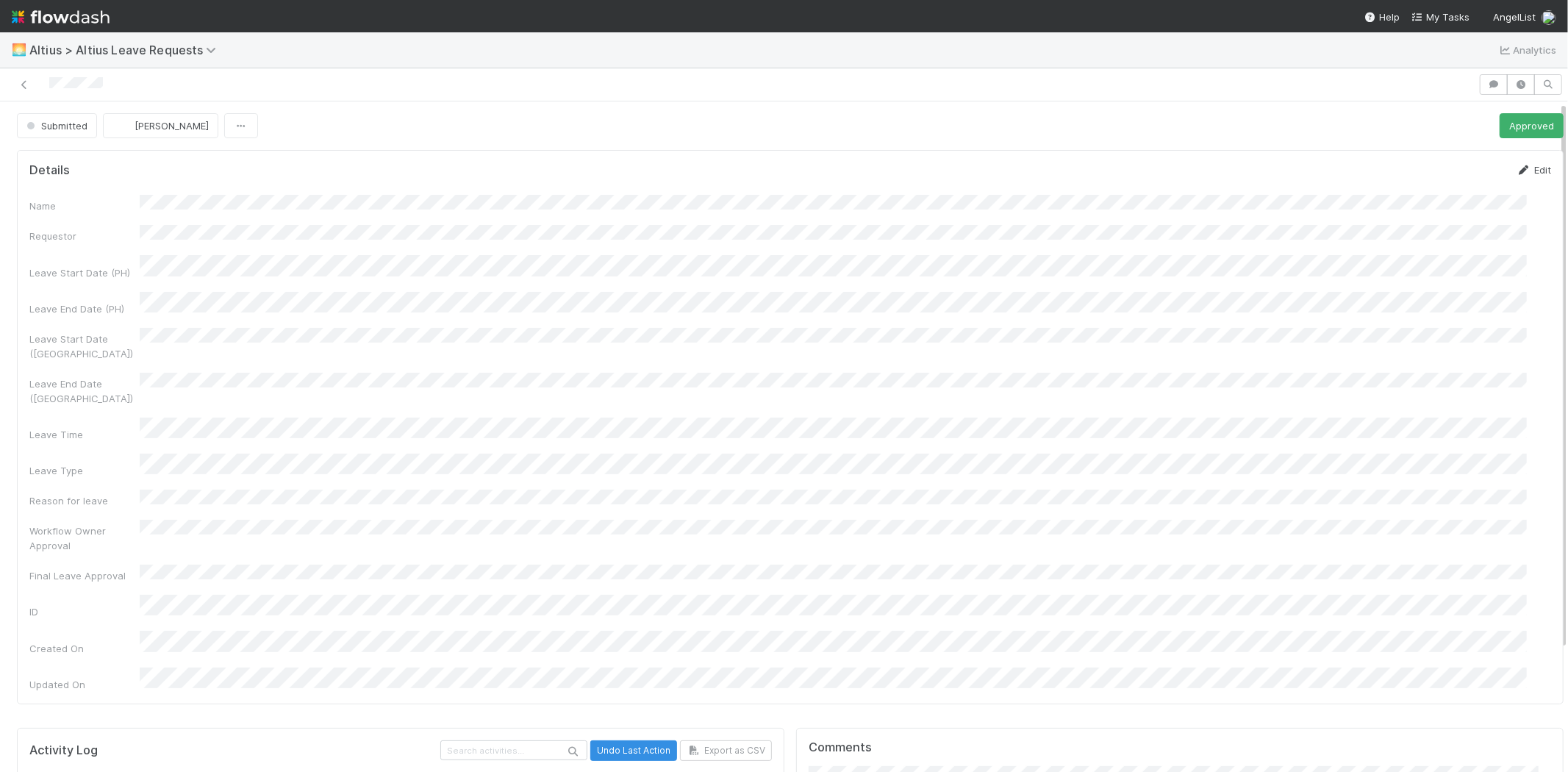
click at [1520, 171] on link "Edit" at bounding box center [1534, 169] width 34 height 12
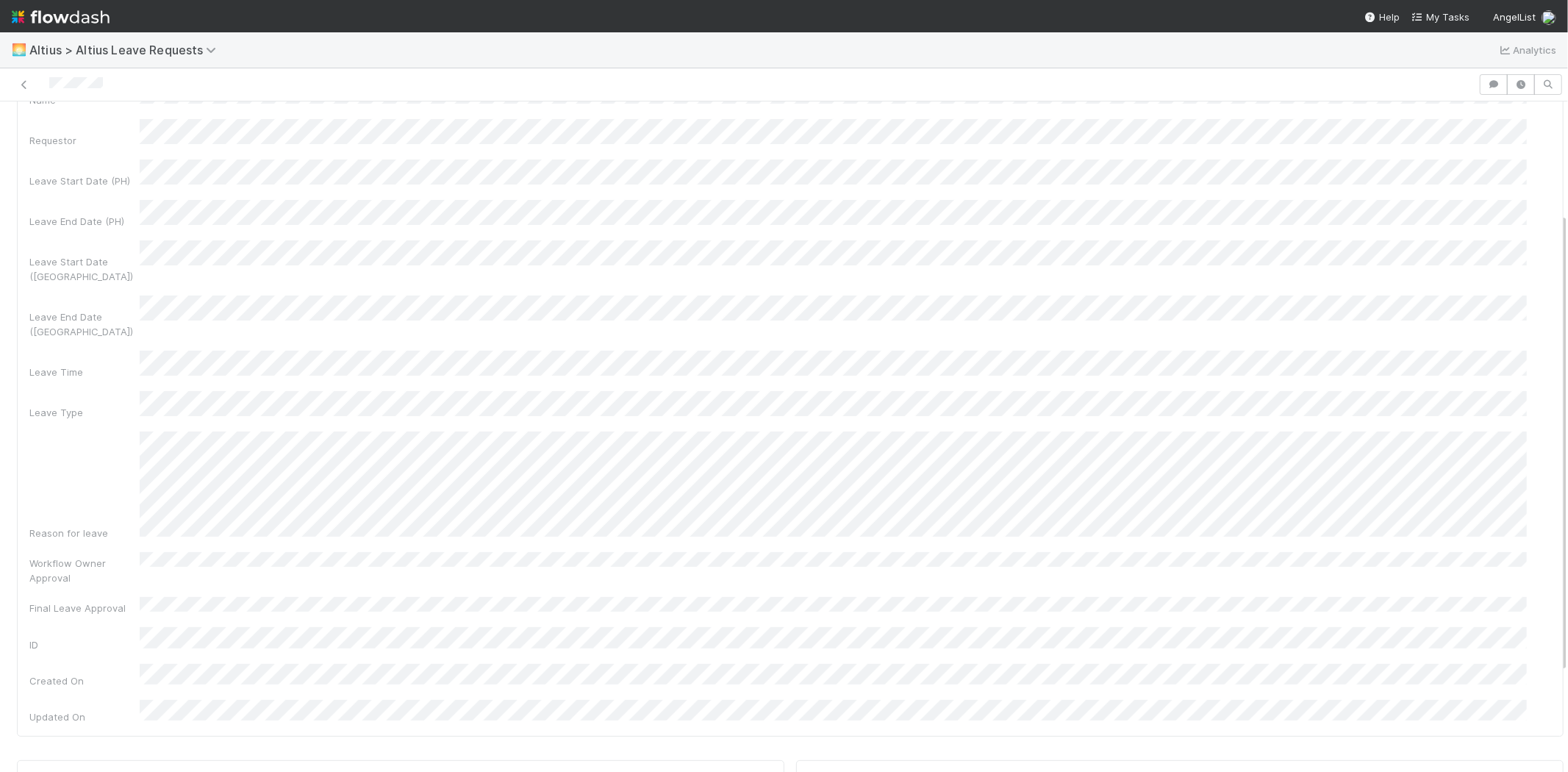
scroll to position [164, 0]
click at [316, 516] on div "Workflow Owner Approval" at bounding box center [791, 532] width 1522 height 33
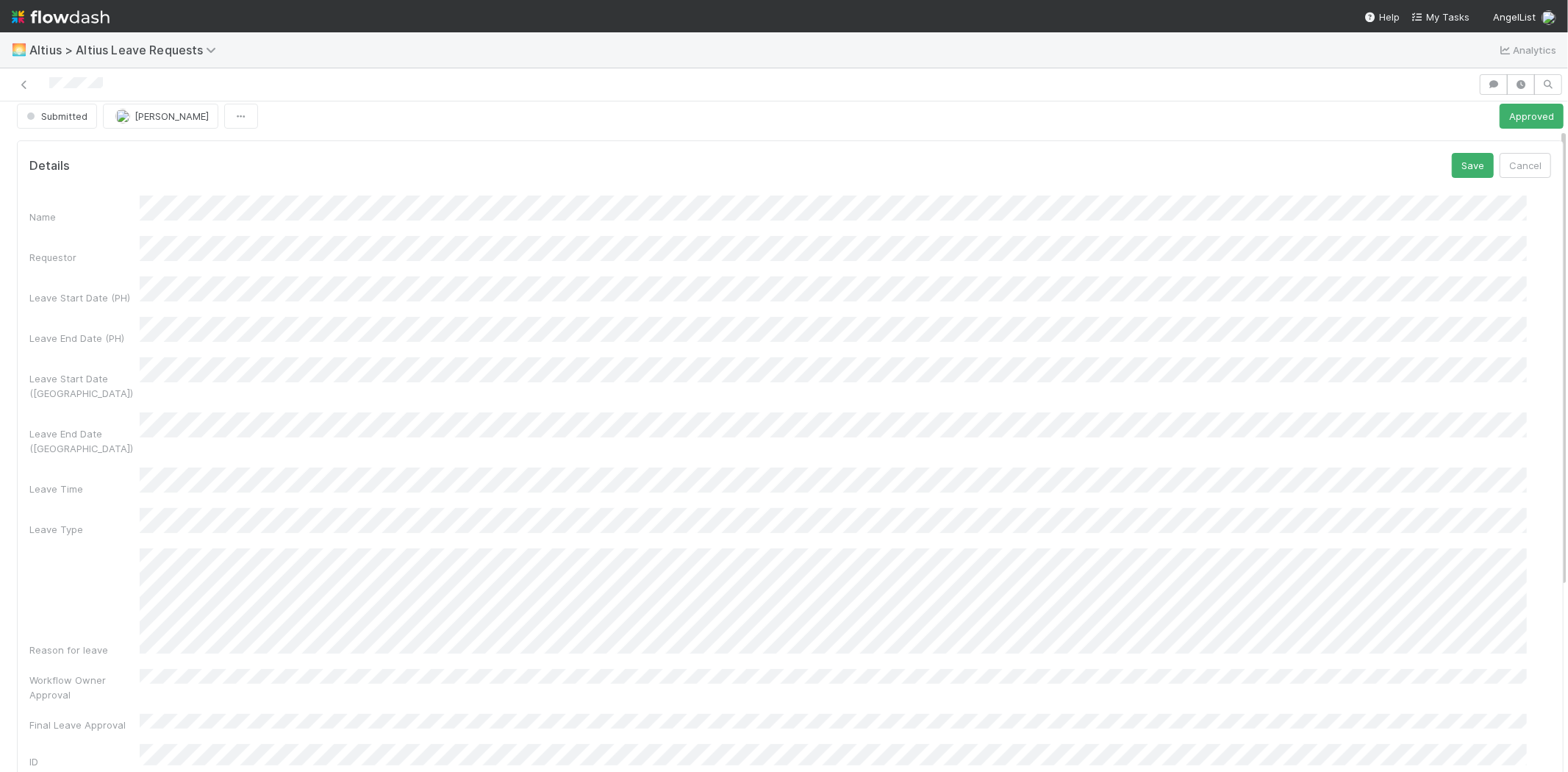
scroll to position [0, 0]
click at [1425, 177] on div "Details Save Cancel" at bounding box center [791, 175] width 1522 height 25
click at [1452, 175] on button "Save" at bounding box center [1472, 175] width 42 height 25
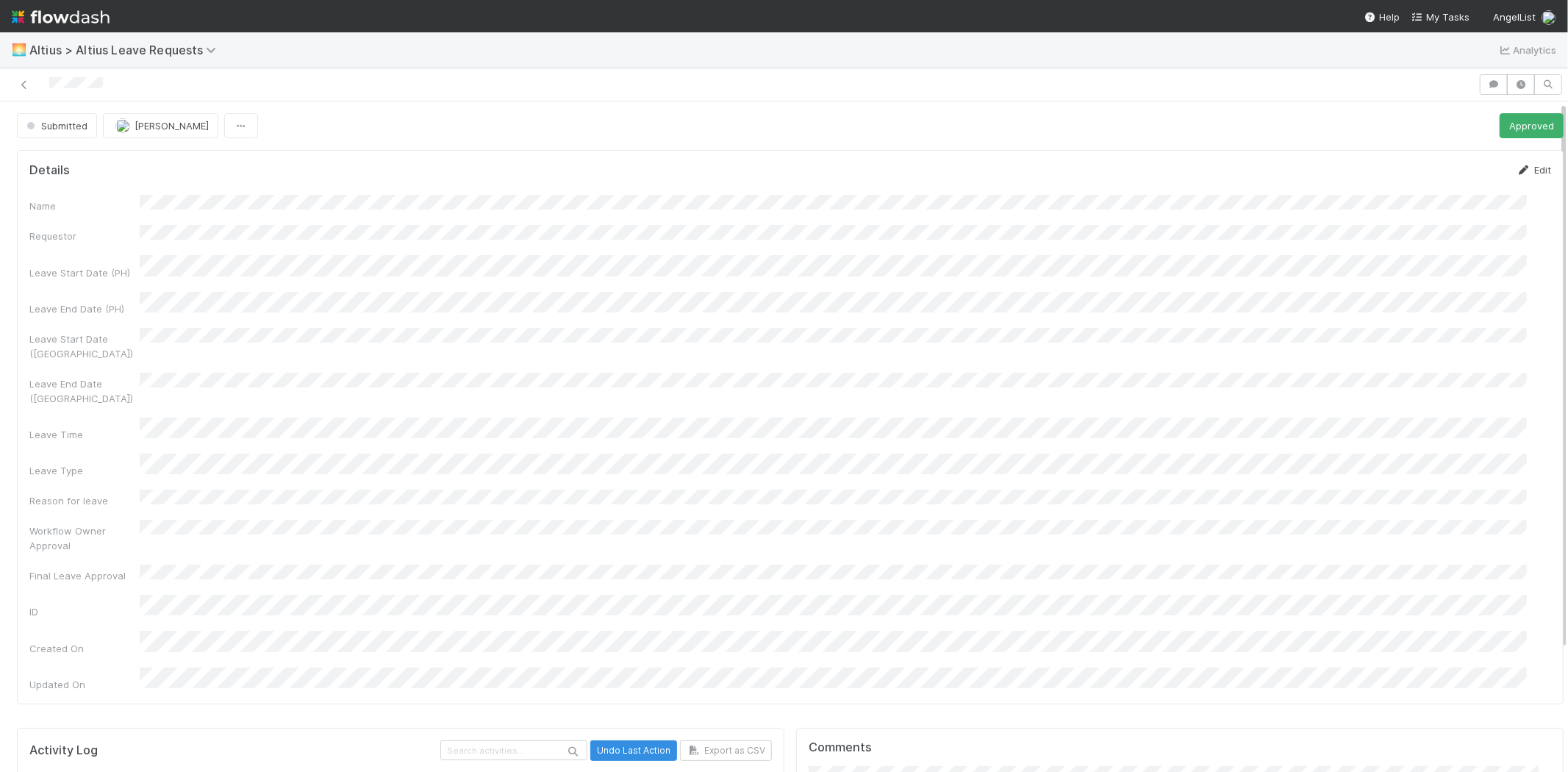
click at [1517, 169] on link "Edit" at bounding box center [1534, 169] width 34 height 12
click at [1452, 184] on button "Save" at bounding box center [1472, 175] width 42 height 25
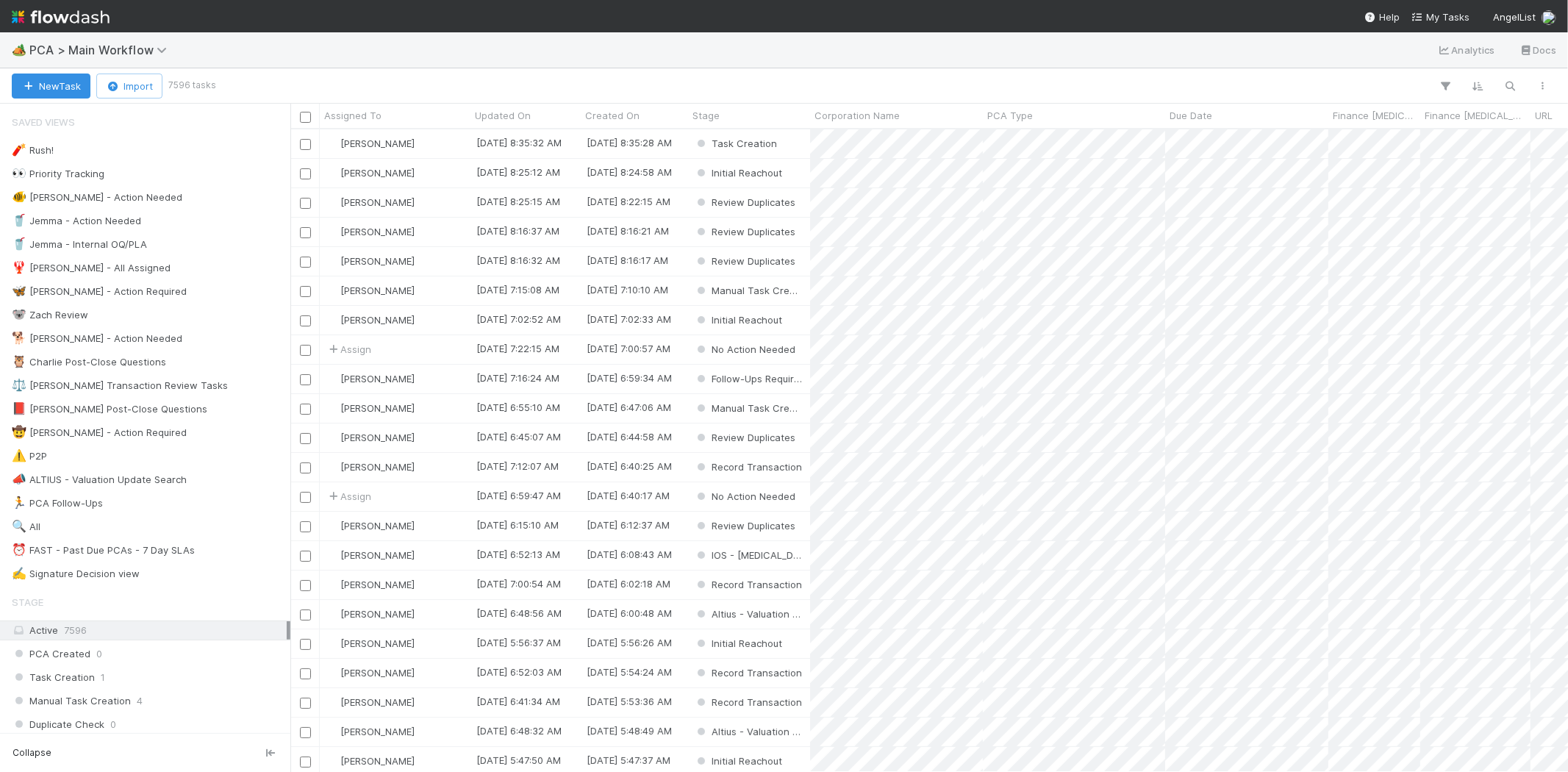
scroll to position [630, 1265]
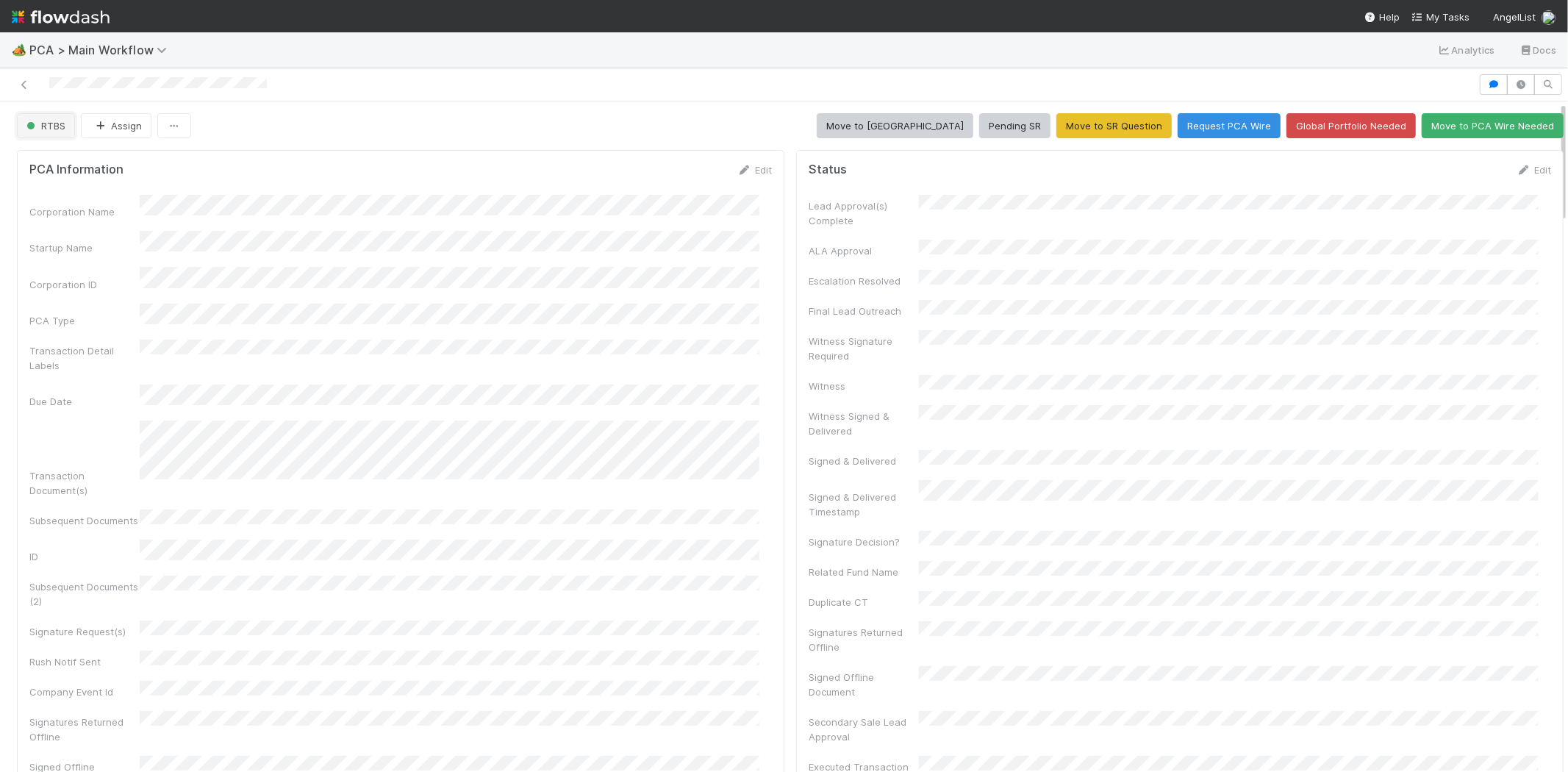
click at [40, 128] on span "RTBS" at bounding box center [44, 125] width 42 height 12
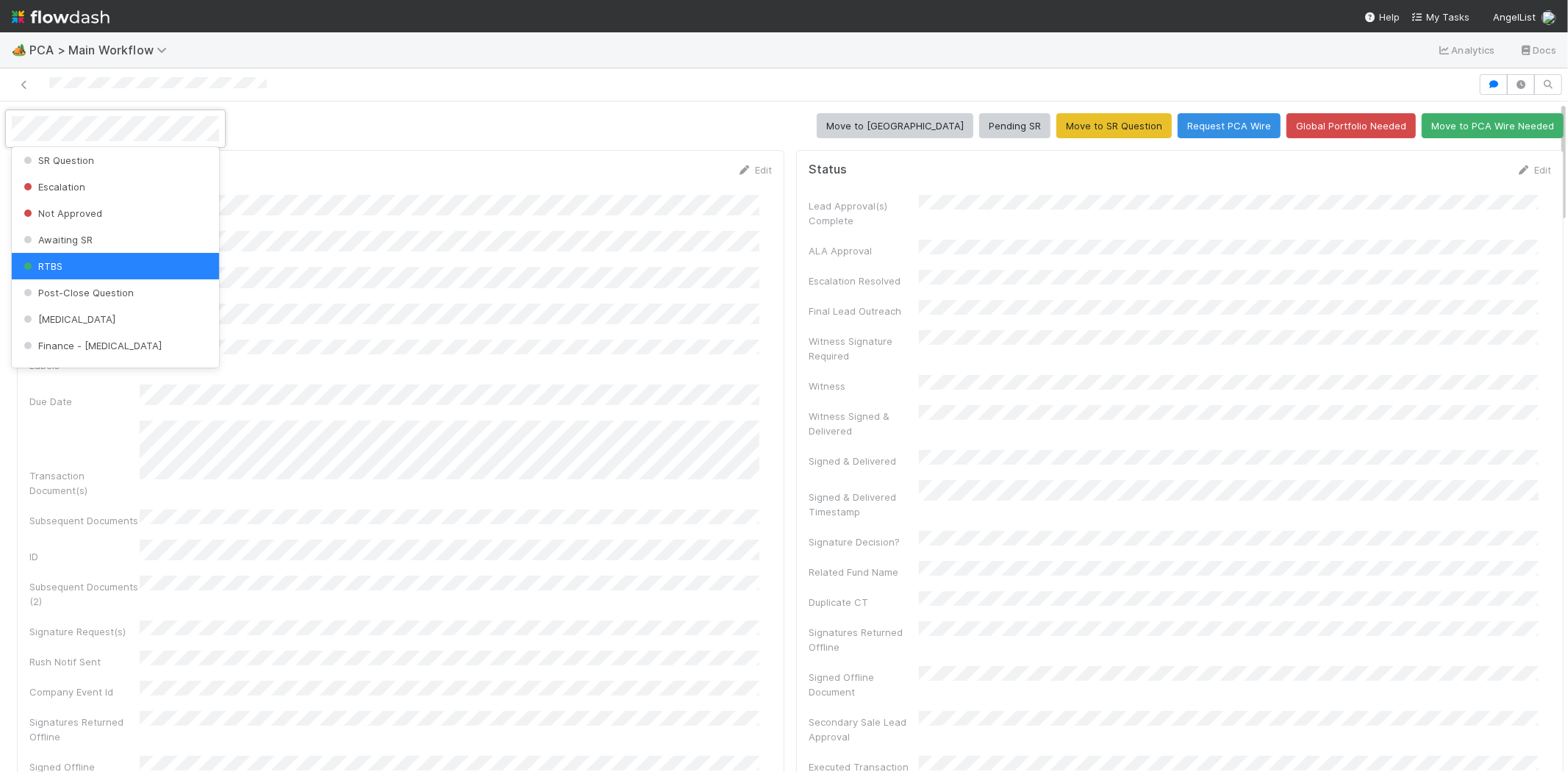
scroll to position [384, 0]
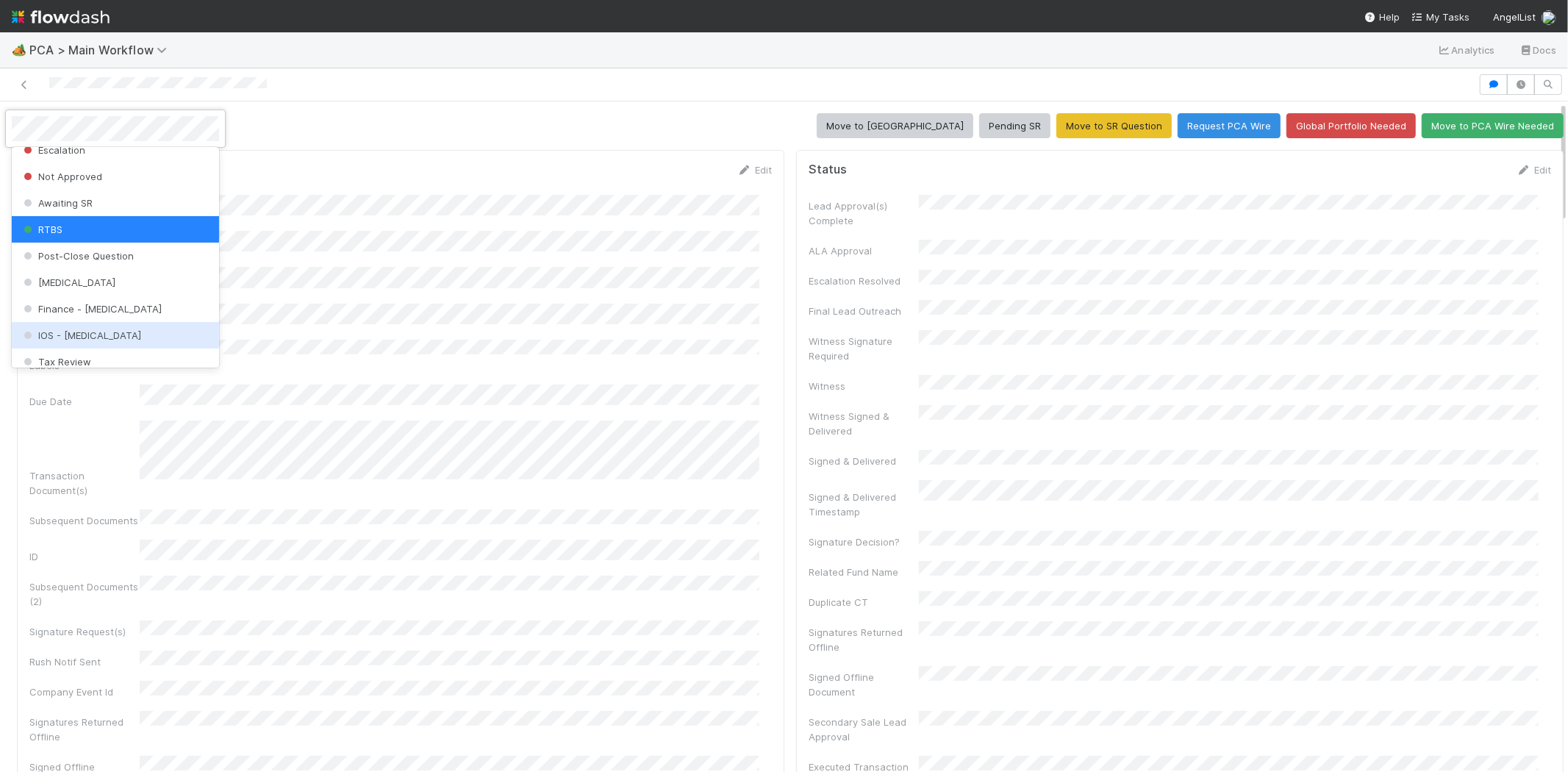
click at [90, 328] on div "IOS - [MEDICAL_DATA]" at bounding box center [115, 335] width 207 height 26
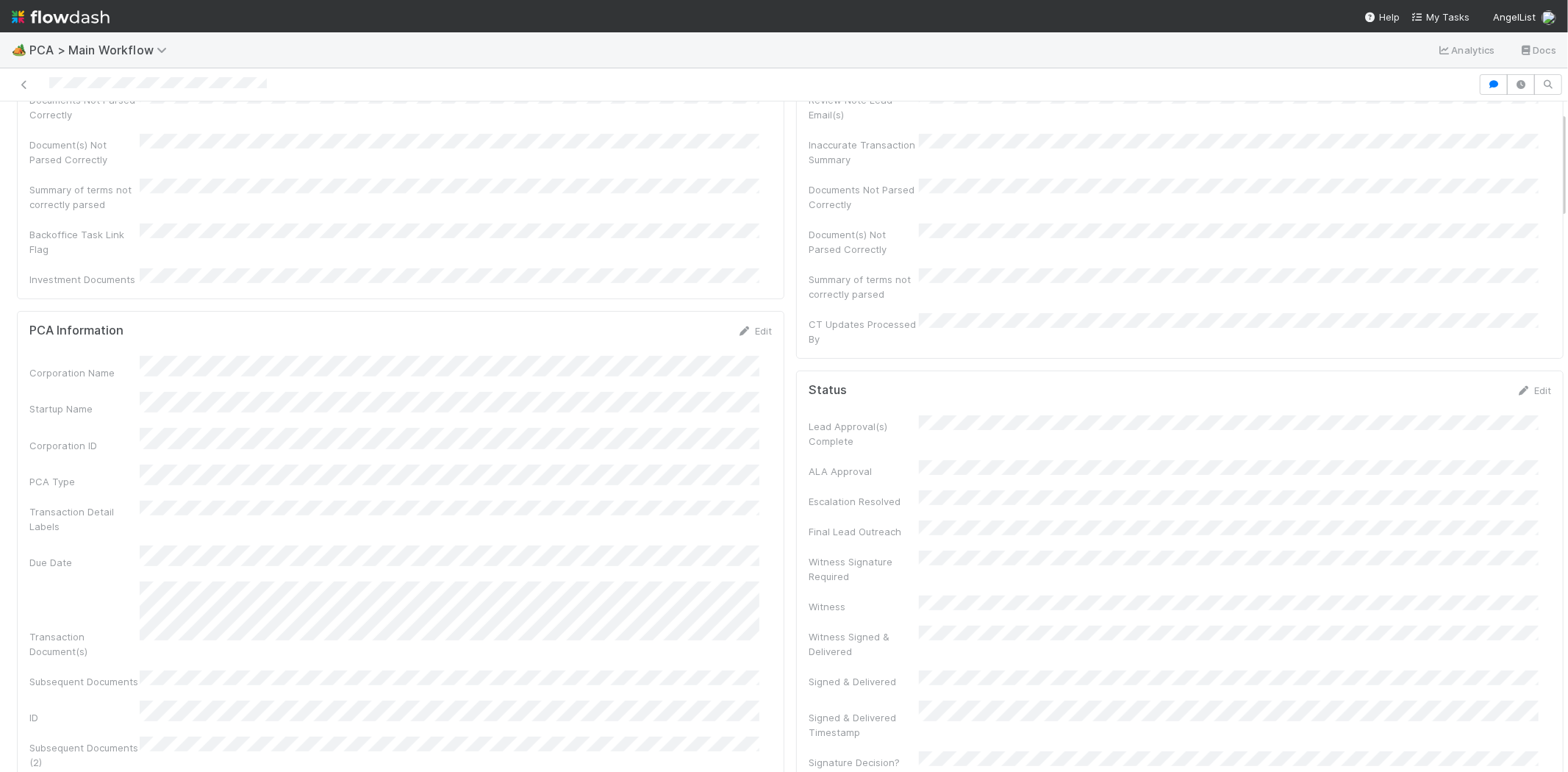
scroll to position [0, 0]
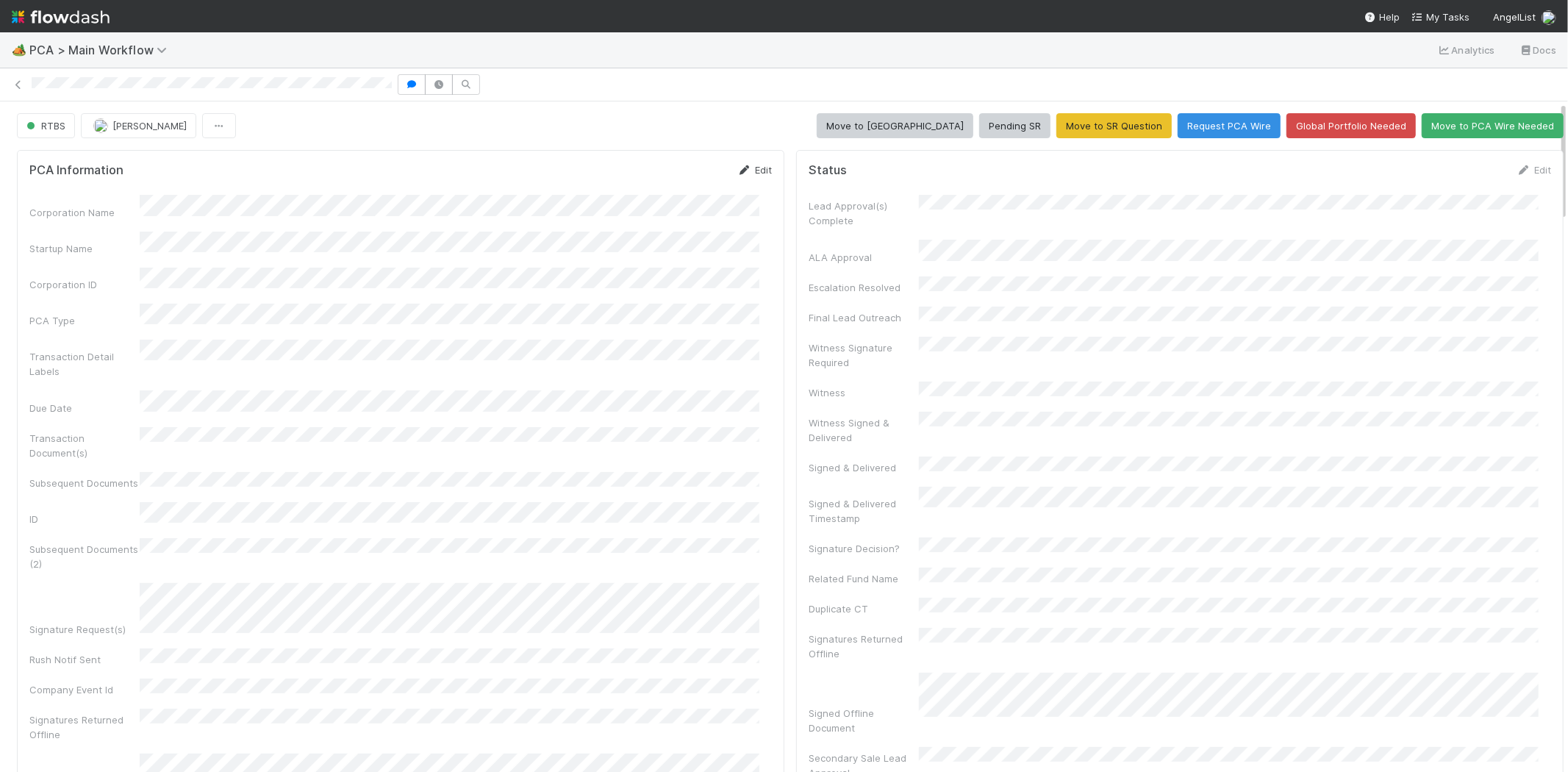
click at [752, 171] on link "Edit" at bounding box center [754, 169] width 34 height 12
click at [685, 175] on button "Save" at bounding box center [693, 175] width 42 height 25
click at [751, 166] on link "Edit" at bounding box center [754, 169] width 34 height 12
click at [673, 180] on button "Save" at bounding box center [693, 175] width 42 height 25
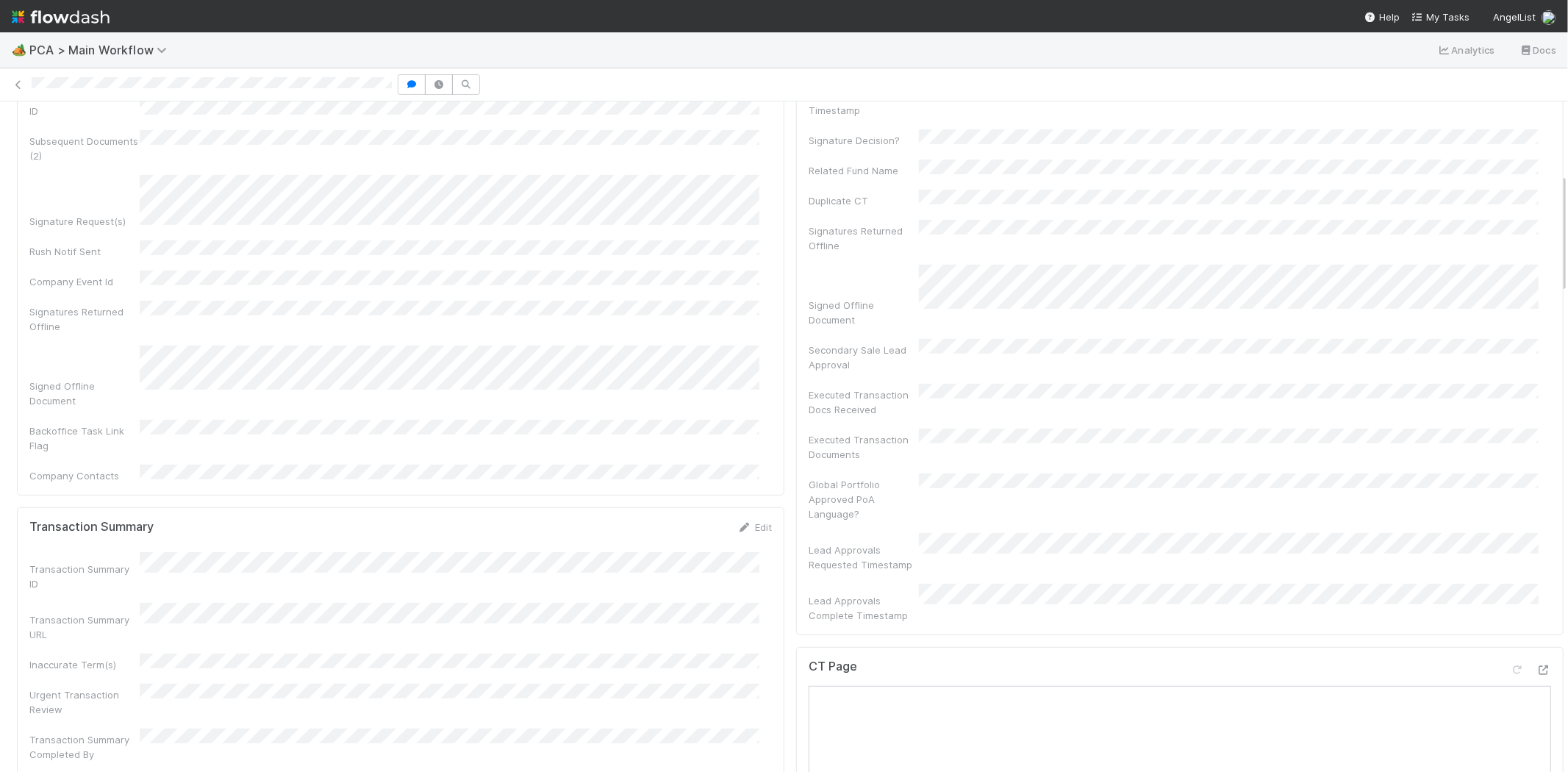
scroll to position [326, 0]
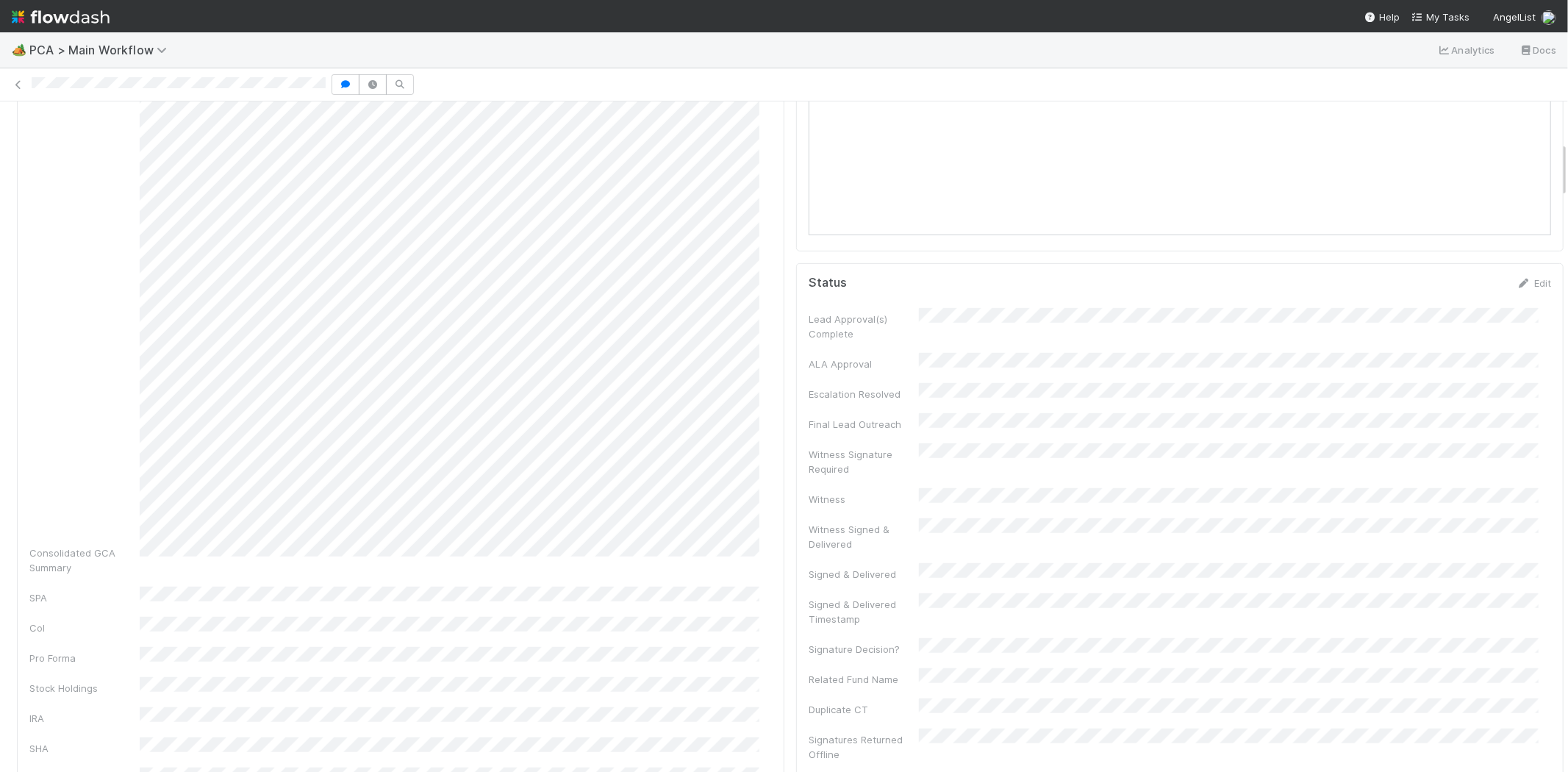
scroll to position [490, 0]
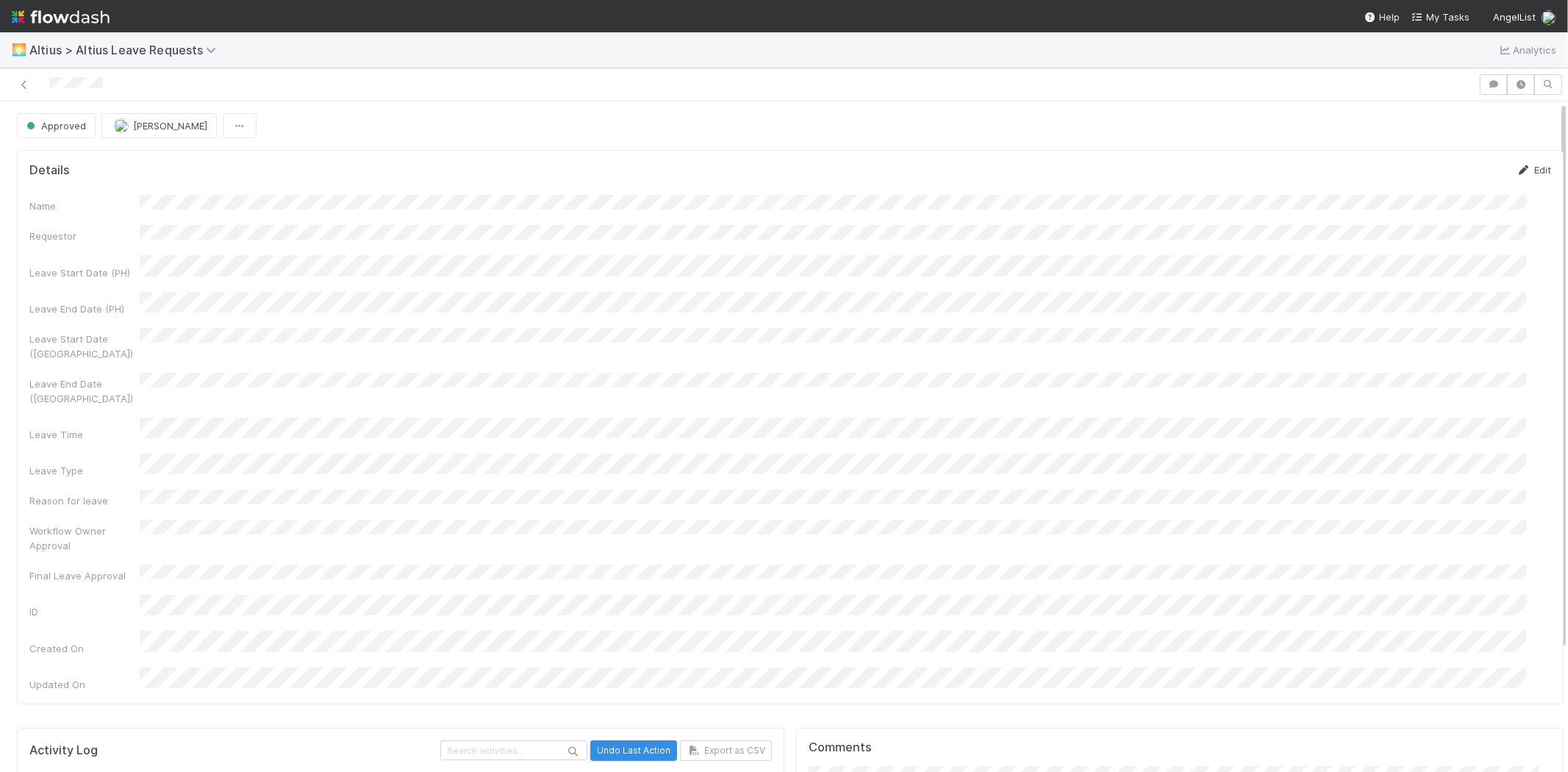
click at [1518, 170] on link "Edit" at bounding box center [1534, 169] width 34 height 12
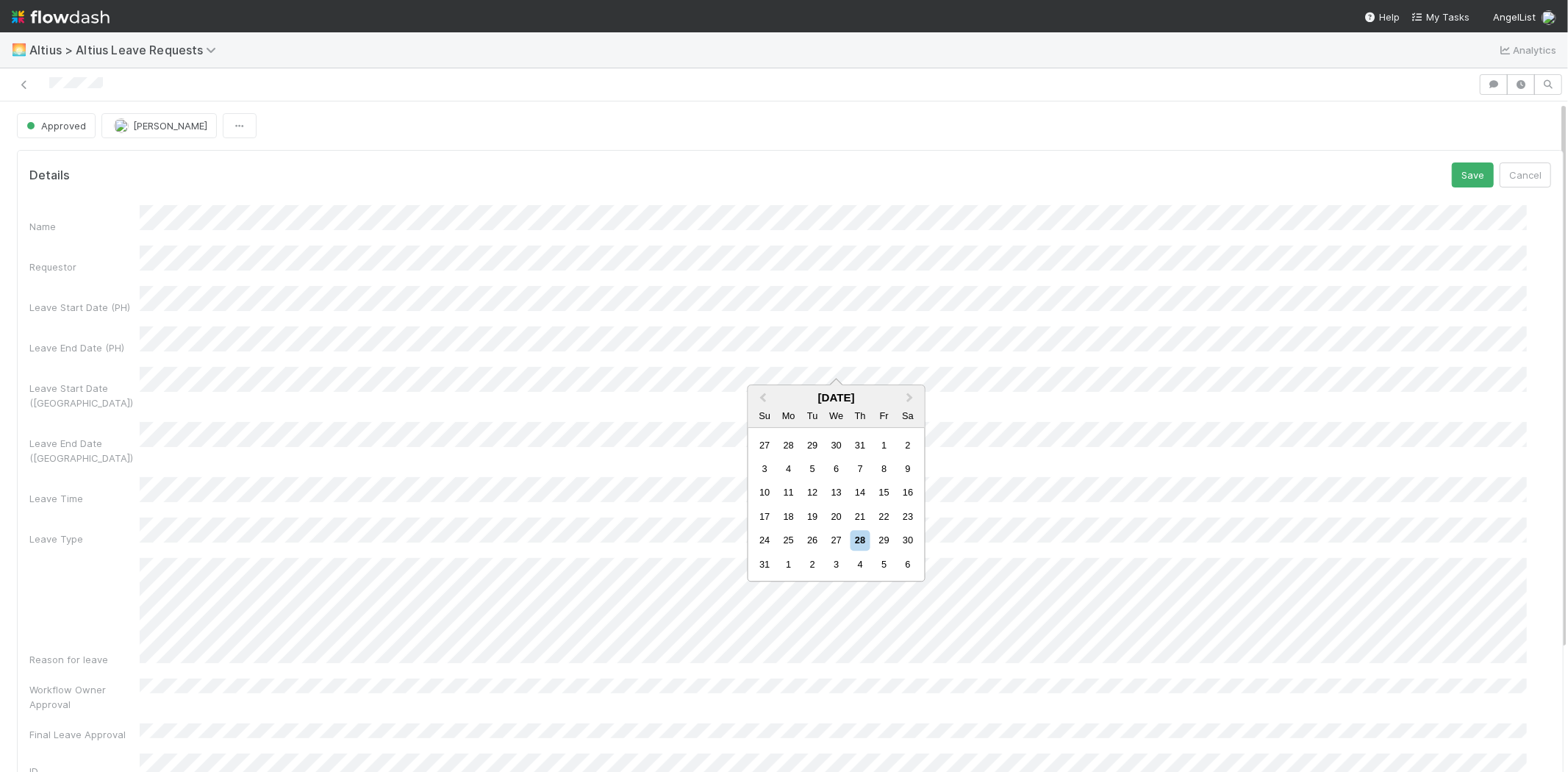
click at [120, 381] on div "Leave Start Date ([GEOGRAPHIC_DATA])" at bounding box center [85, 396] width 111 height 30
click at [855, 534] on div "28" at bounding box center [860, 540] width 20 height 20
click at [860, 573] on div "28" at bounding box center [860, 577] width 20 height 20
click at [1452, 175] on button "Save" at bounding box center [1472, 175] width 42 height 25
